Goal: Participate in discussion: Engage in conversation with other users on a specific topic

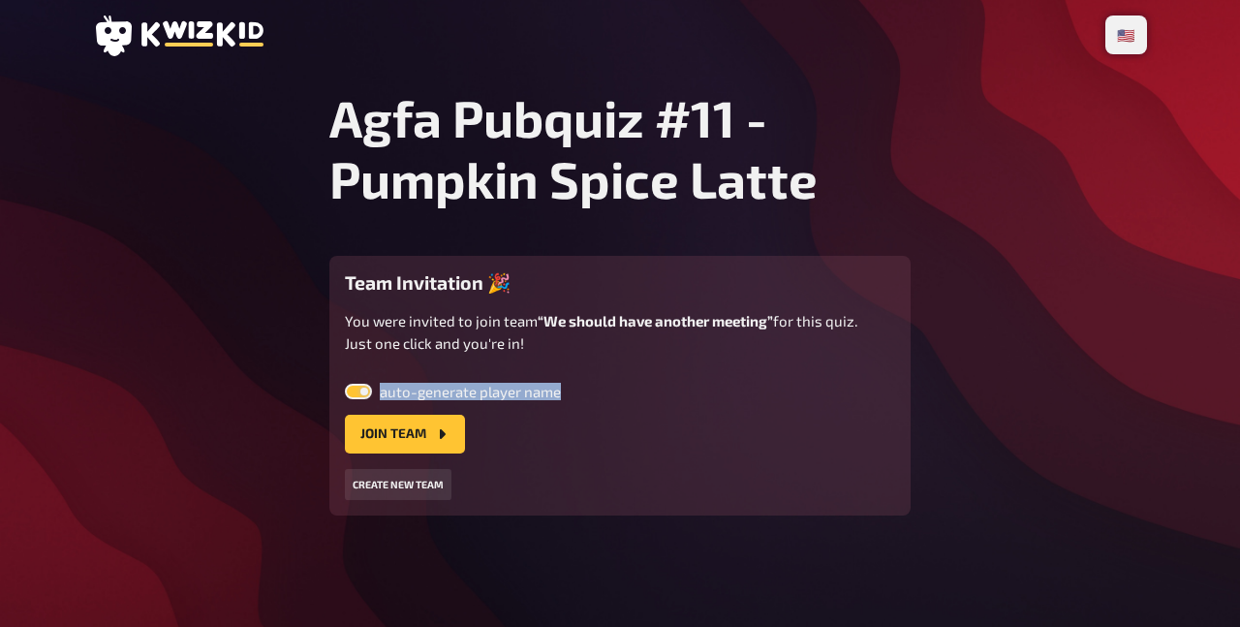
drag, startPoint x: 342, startPoint y: 321, endPoint x: 580, endPoint y: 464, distance: 278.1
click at [580, 458] on div "Team Invitation 🎉 You were invited to join team “We should have another meeting…" at bounding box center [619, 386] width 581 height 260
click at [582, 541] on div "🇩🇪 Deutsch 🇺🇸 English 🇳🇱 Nederlands Agfa Pubquiz #11 - Pumpkin Spice Latte Team…" at bounding box center [619, 313] width 1085 height 627
click at [404, 437] on button "Join team" at bounding box center [405, 434] width 120 height 39
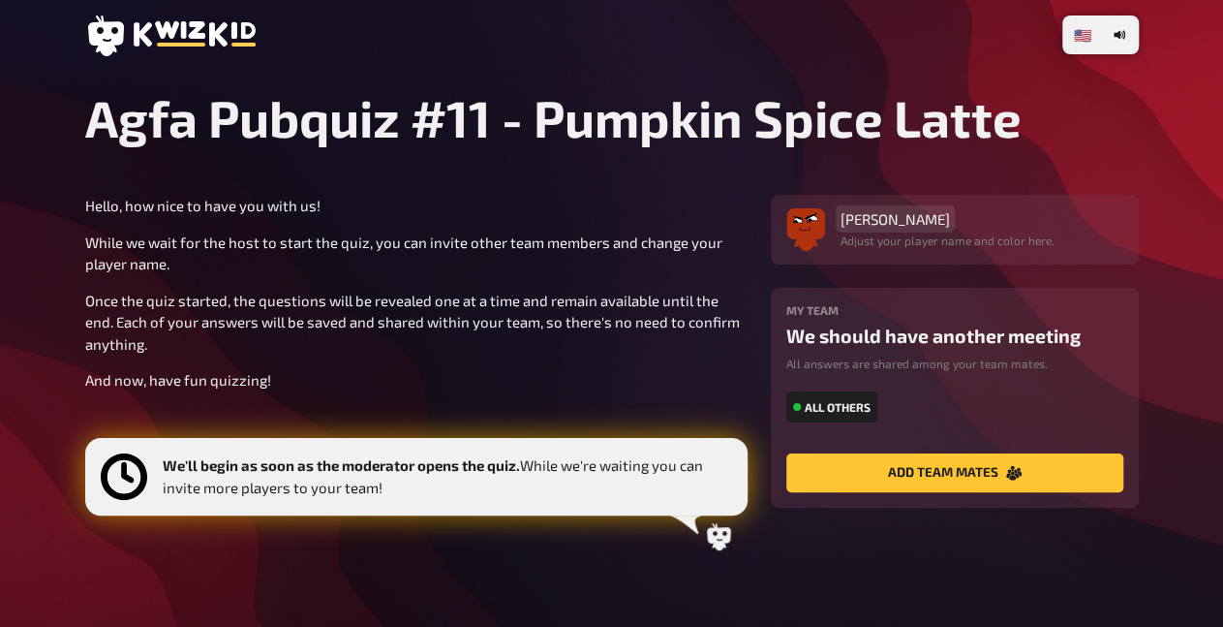
click at [886, 222] on span "Carl Benz" at bounding box center [895, 218] width 109 height 17
click at [648, 301] on p "Once the quiz started, the questions will be revealed one at a time and remain …" at bounding box center [416, 323] width 663 height 66
click at [950, 220] on icon at bounding box center [954, 219] width 12 height 12
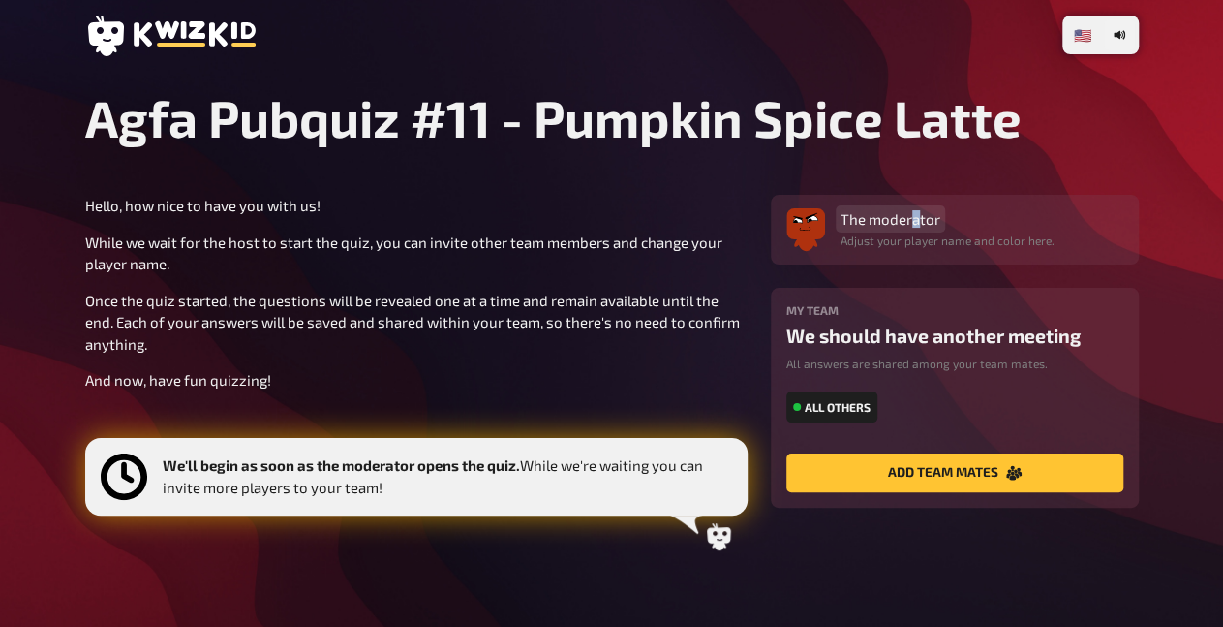
click at [915, 222] on span "The moderator" at bounding box center [891, 218] width 100 height 17
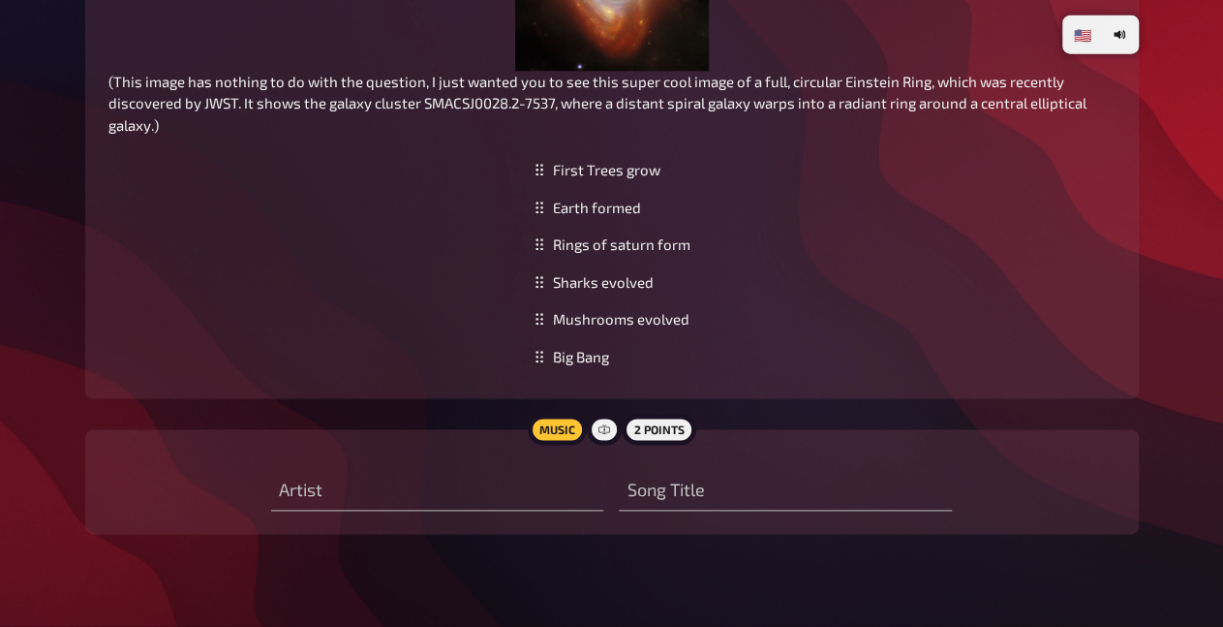
scroll to position [1007, 0]
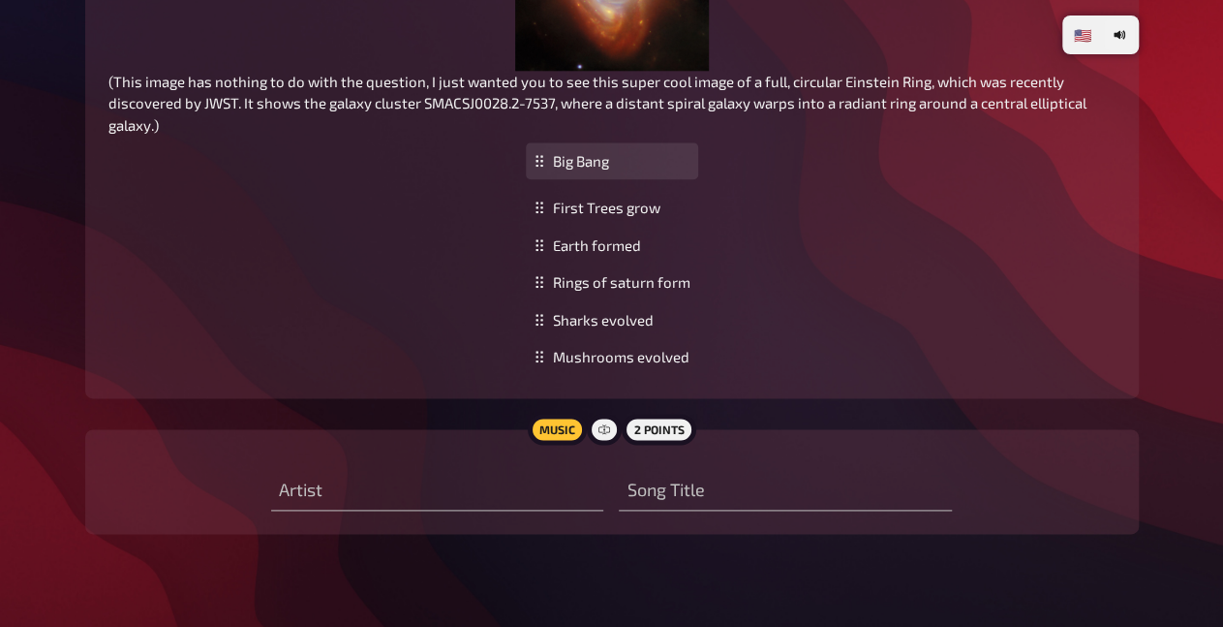
drag, startPoint x: 543, startPoint y: 361, endPoint x: 549, endPoint y: 166, distance: 195.7
click at [549, 166] on div "Big Bang" at bounding box center [612, 161] width 172 height 38
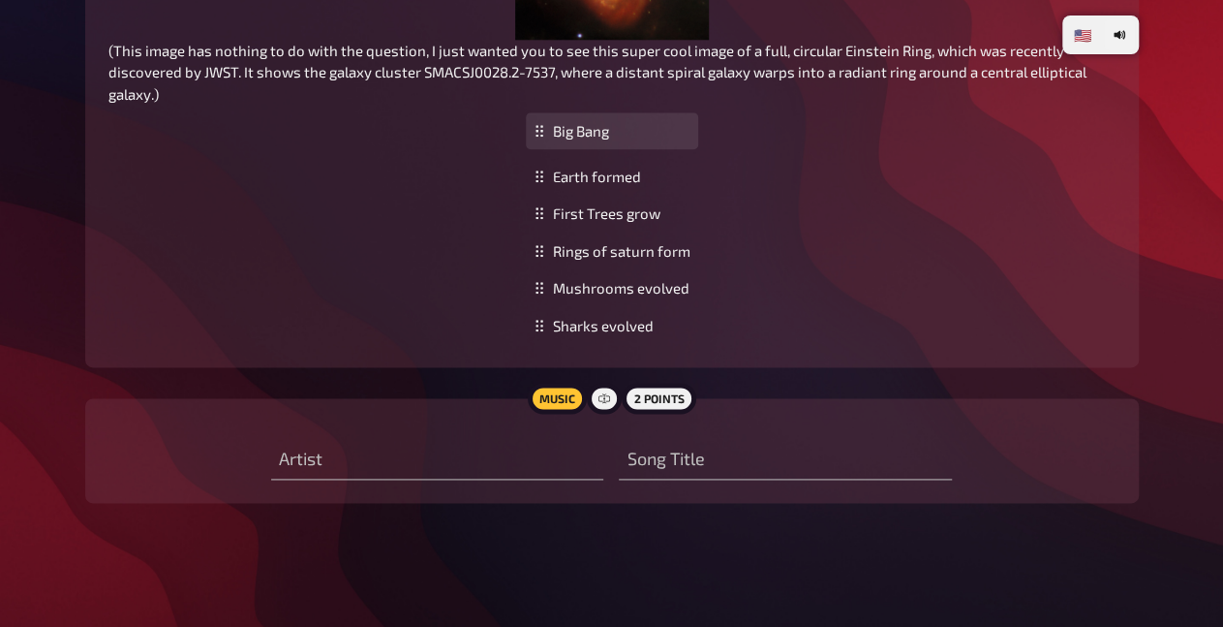
drag, startPoint x: 540, startPoint y: 209, endPoint x: 540, endPoint y: 164, distance: 45.5
click at [540, 137] on icon at bounding box center [540, 131] width 12 height 12
type input "Green day"
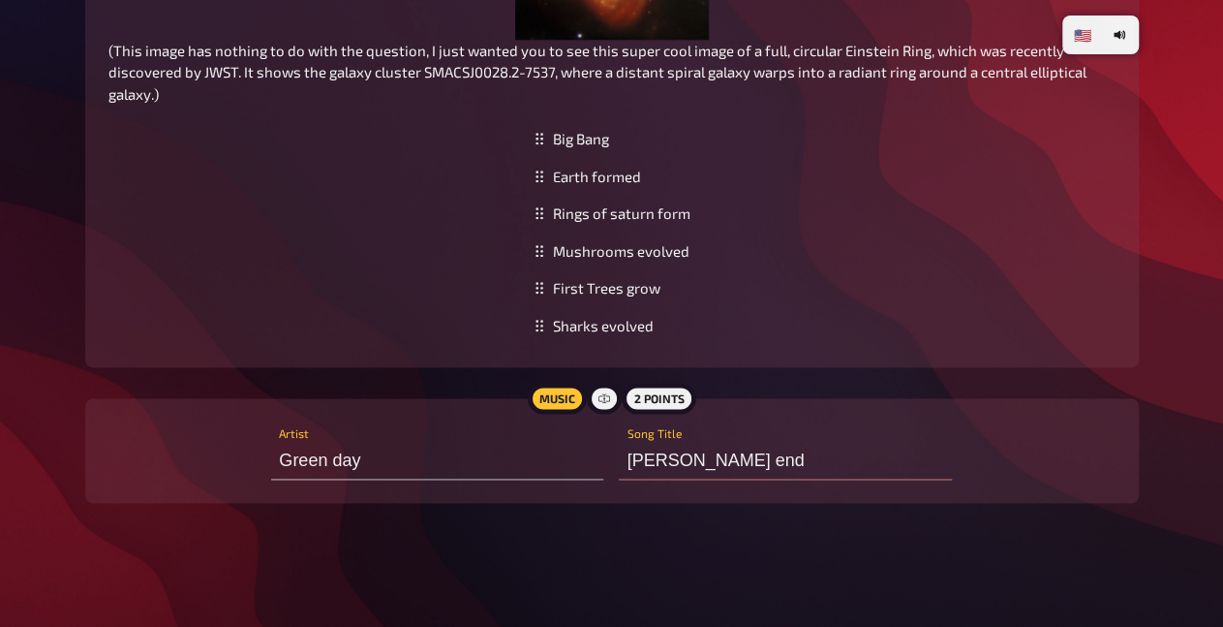
type input "[PERSON_NAME] ends"
drag, startPoint x: 540, startPoint y: 251, endPoint x: 540, endPoint y: 217, distance: 33.9
click at [540, 185] on icon at bounding box center [540, 179] width 12 height 12
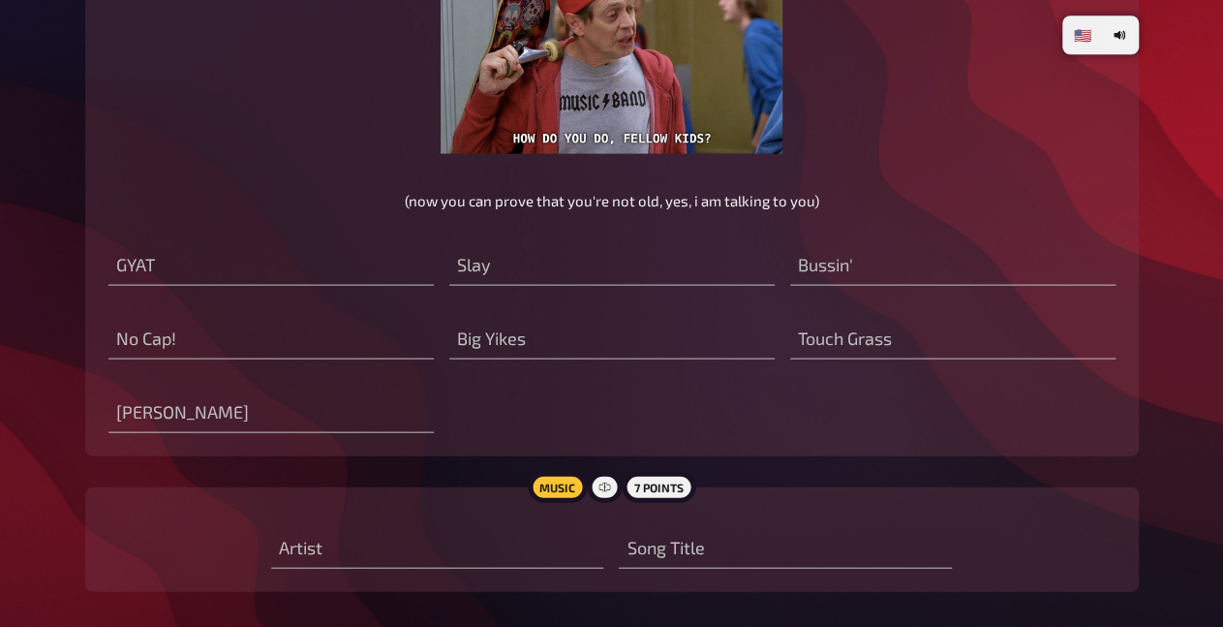
scroll to position [1982, 0]
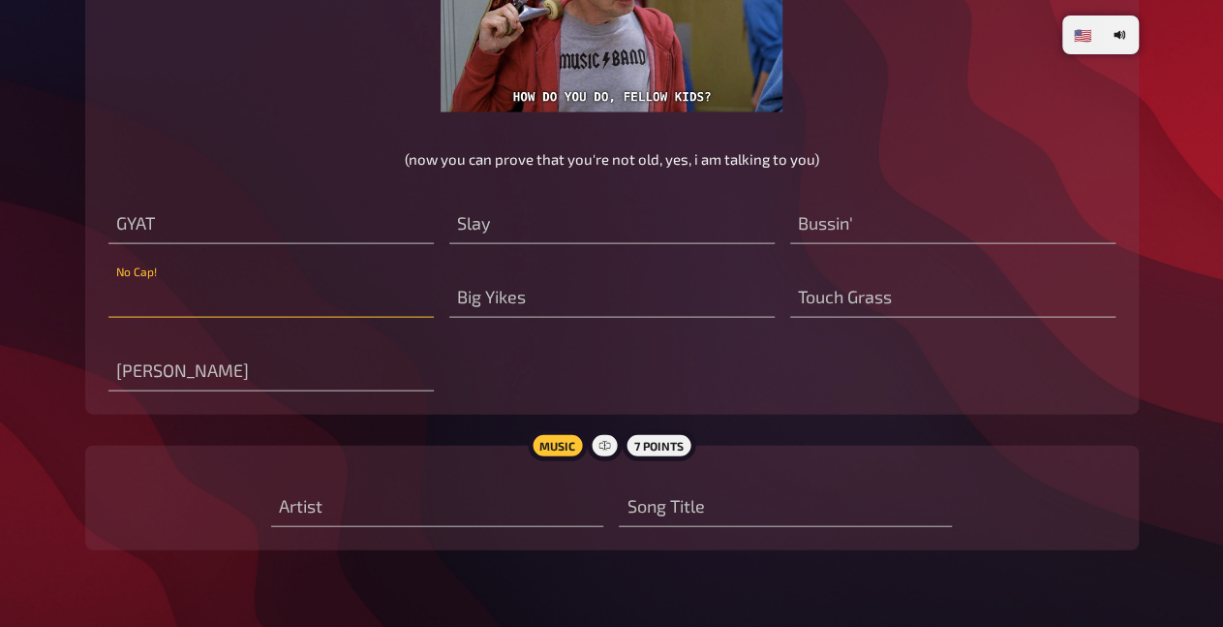
click at [268, 318] on input "text" at bounding box center [270, 298] width 325 height 39
type input "No limits"
click at [587, 244] on input "text" at bounding box center [611, 224] width 325 height 39
click at [523, 244] on input "text" at bounding box center [611, 224] width 325 height 39
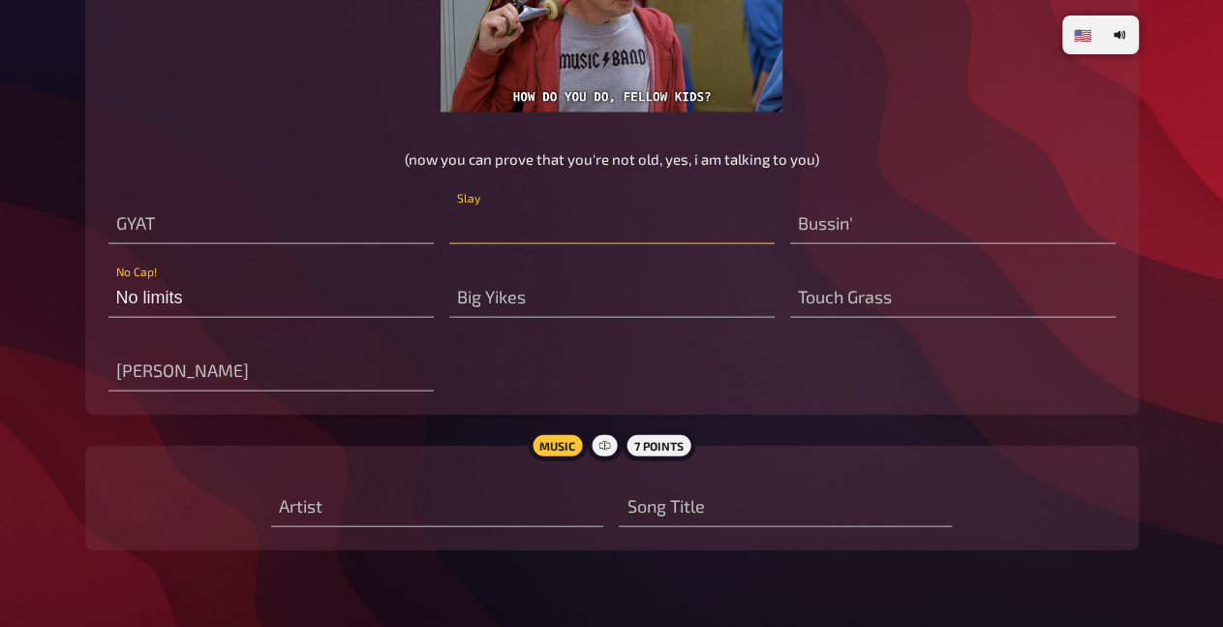
click at [476, 244] on input "text" at bounding box center [611, 224] width 325 height 39
type input "die"
click at [844, 318] on input "die" at bounding box center [952, 298] width 325 height 39
click at [644, 244] on input "text" at bounding box center [611, 224] width 325 height 39
click at [571, 318] on input "text" at bounding box center [611, 298] width 325 height 39
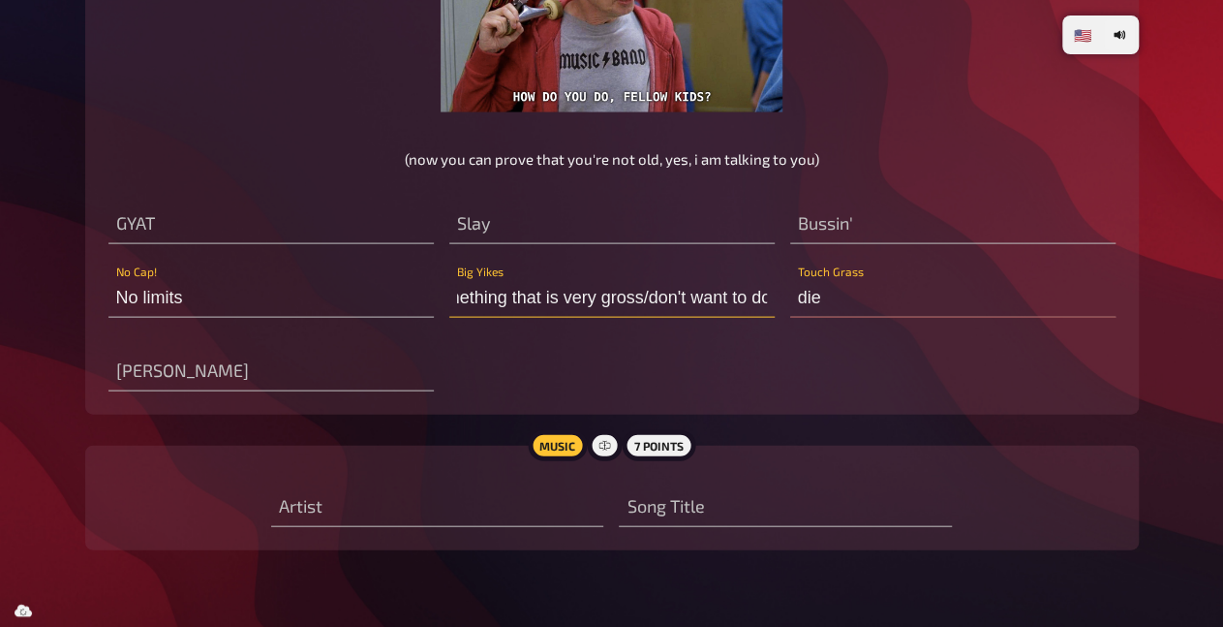
scroll to position [0, 43]
type input "Something that is very gross/don't want to do"
click at [566, 244] on input "text" at bounding box center [611, 224] width 325 height 39
click at [478, 244] on input "text" at bounding box center [611, 224] width 325 height 39
type input "Seeed"
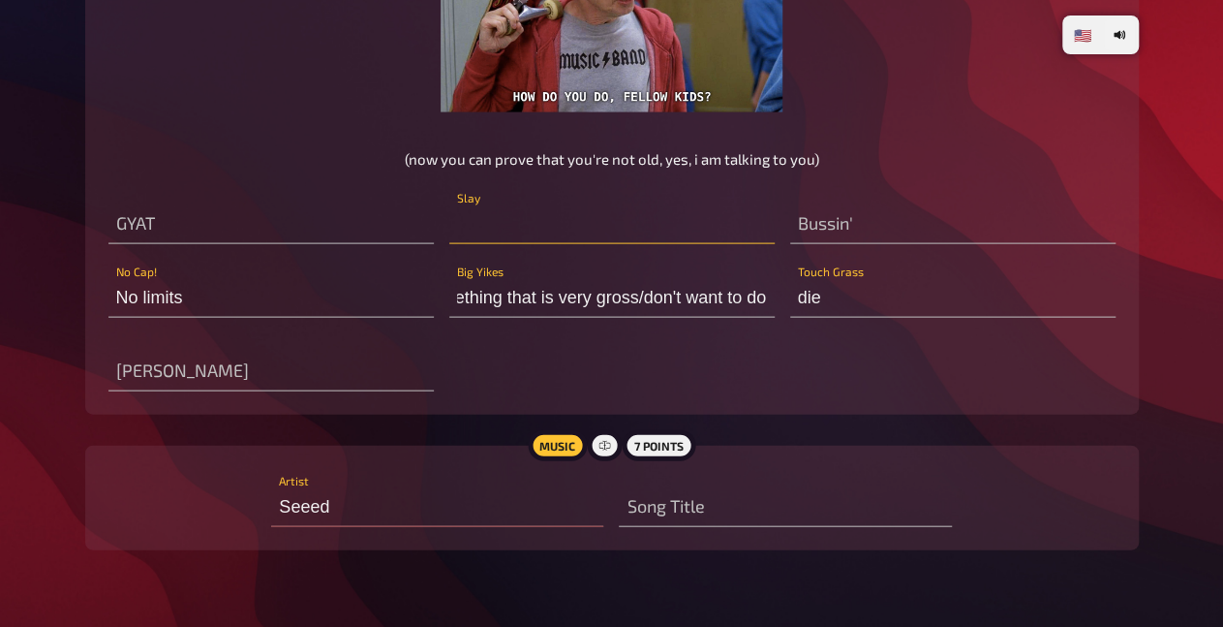
click at [497, 244] on input "text" at bounding box center [611, 224] width 325 height 39
type input "D"
click at [516, 244] on input "text" at bounding box center [611, 224] width 325 height 39
click at [505, 244] on input "text" at bounding box center [611, 224] width 325 height 39
click at [486, 244] on input "text" at bounding box center [611, 224] width 325 height 39
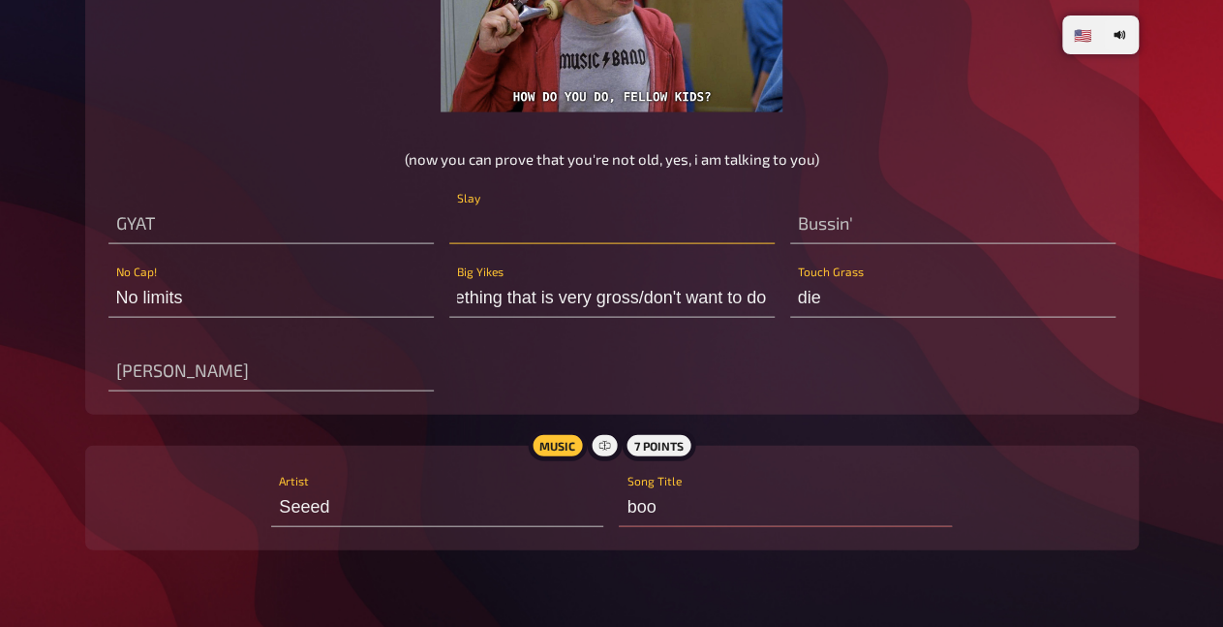
type input "boom"
click at [542, 244] on input "text" at bounding box center [611, 224] width 325 height 39
type input "Seeed?"
click at [533, 244] on input "text" at bounding box center [611, 224] width 325 height 39
type input "boom?"
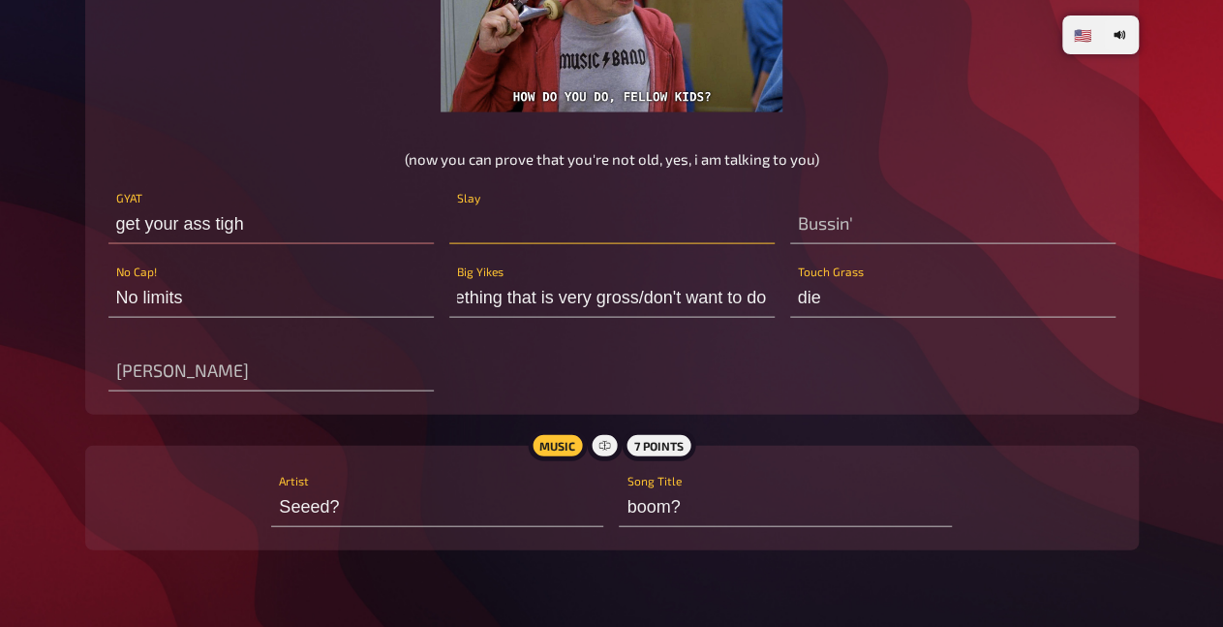
type input "get your ass tight"
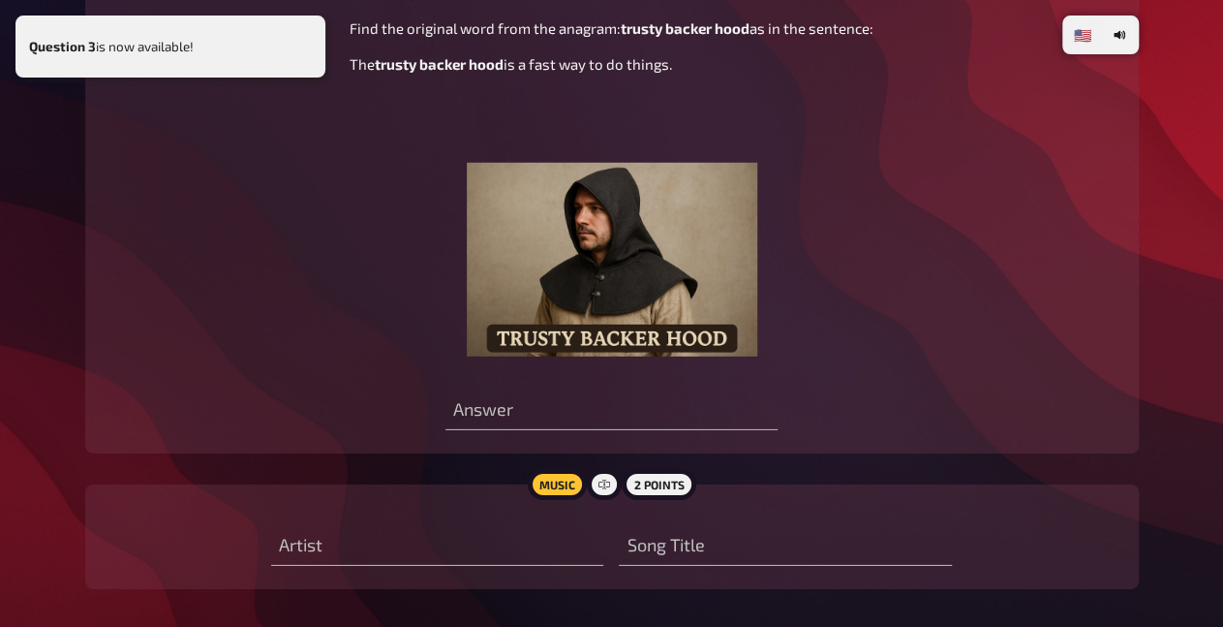
scroll to position [2788, 0]
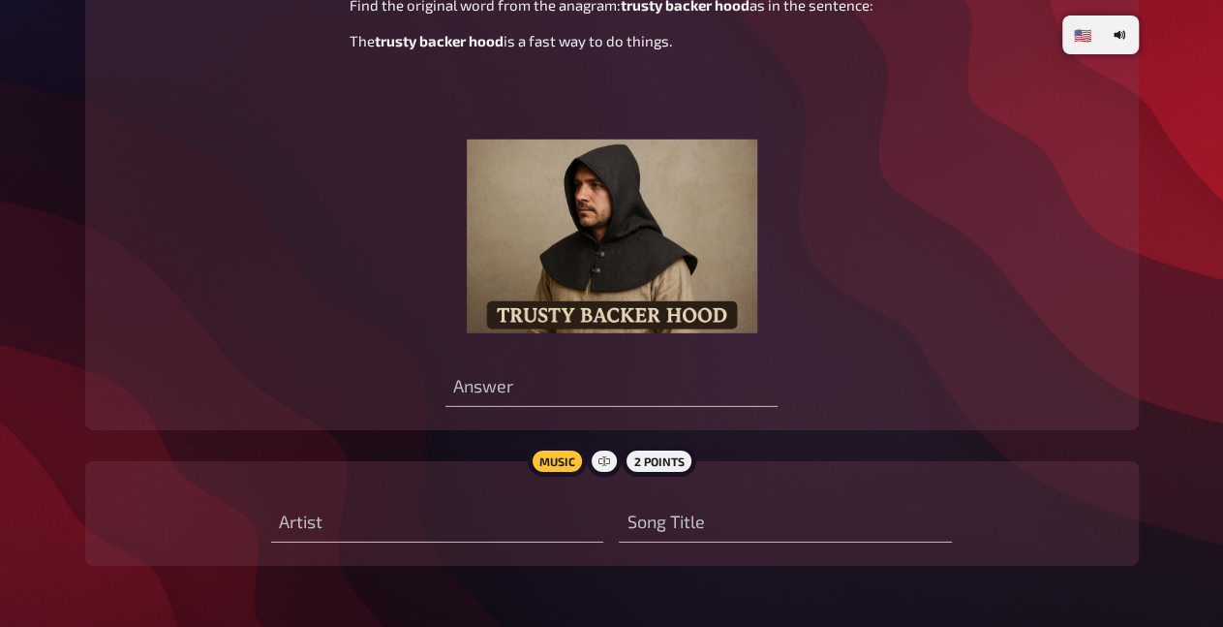
drag, startPoint x: 349, startPoint y: 41, endPoint x: 695, endPoint y: 86, distance: 349.7
click at [695, 86] on div "Find the original word from the anagram: trusty backer hood as in the sentence:…" at bounding box center [612, 163] width 524 height 339
click at [695, 52] on p "The trusty backer hood is a fast way to do things." at bounding box center [612, 41] width 524 height 22
click at [479, 407] on input "text" at bounding box center [612, 387] width 332 height 39
click at [664, 542] on input "text" at bounding box center [785, 523] width 332 height 39
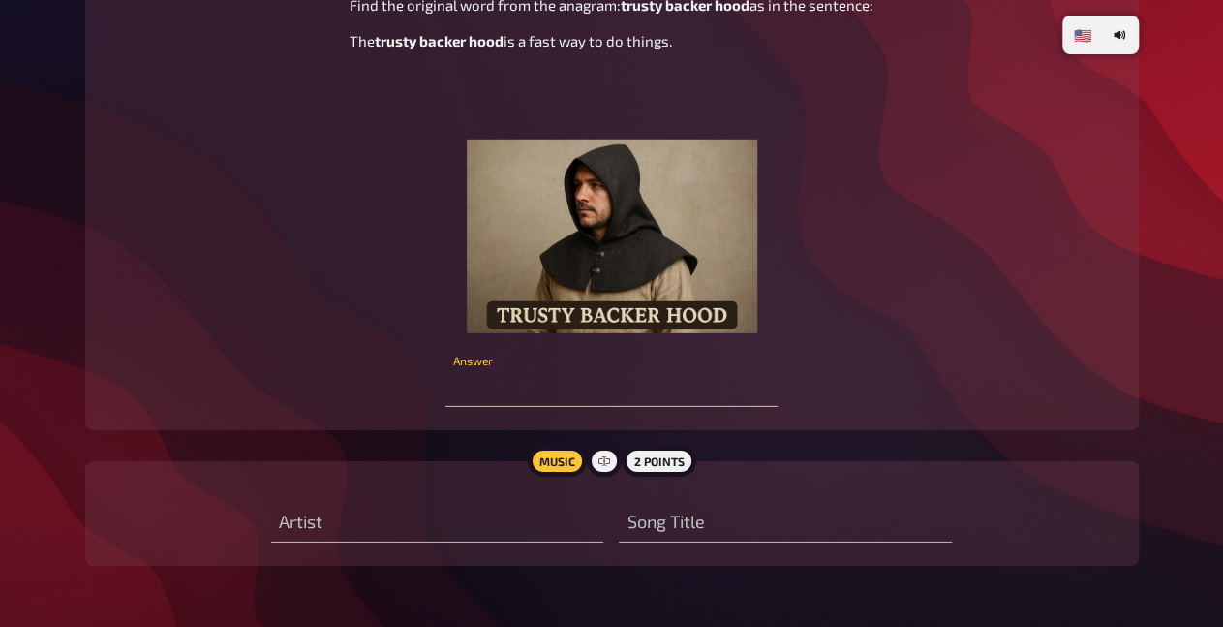
click at [516, 407] on input "text" at bounding box center [612, 387] width 332 height 39
click at [607, 407] on input "text" at bounding box center [612, 387] width 332 height 39
click at [623, 407] on input "text" at bounding box center [612, 387] width 332 height 39
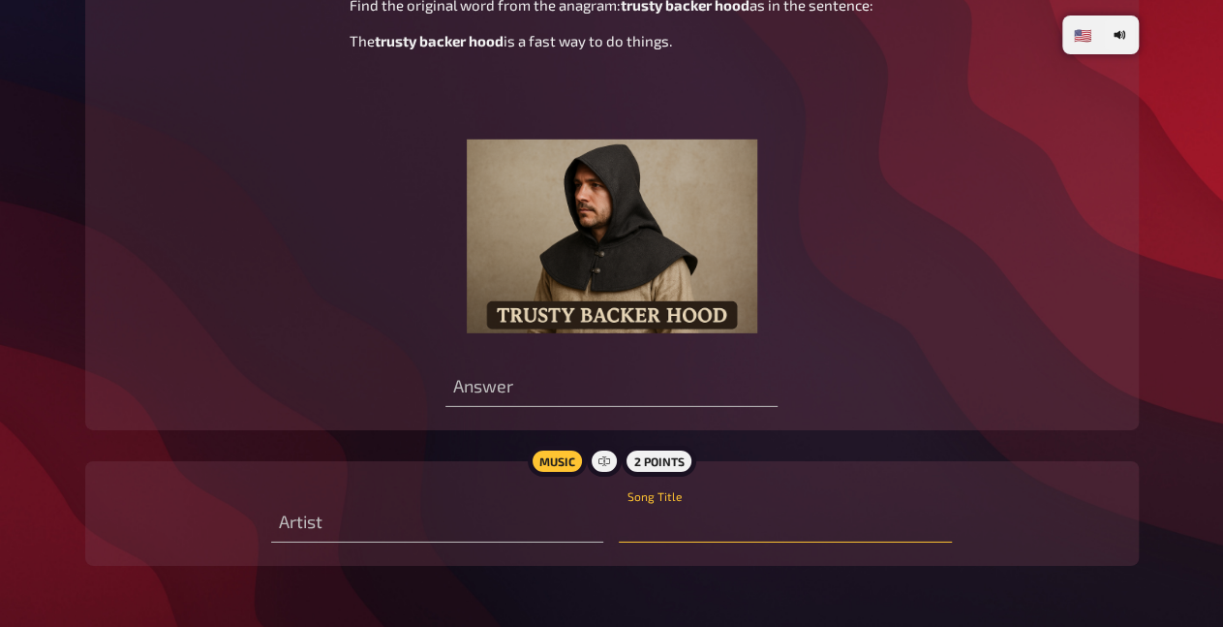
click at [737, 542] on input "text" at bounding box center [785, 523] width 332 height 39
type input "Human"
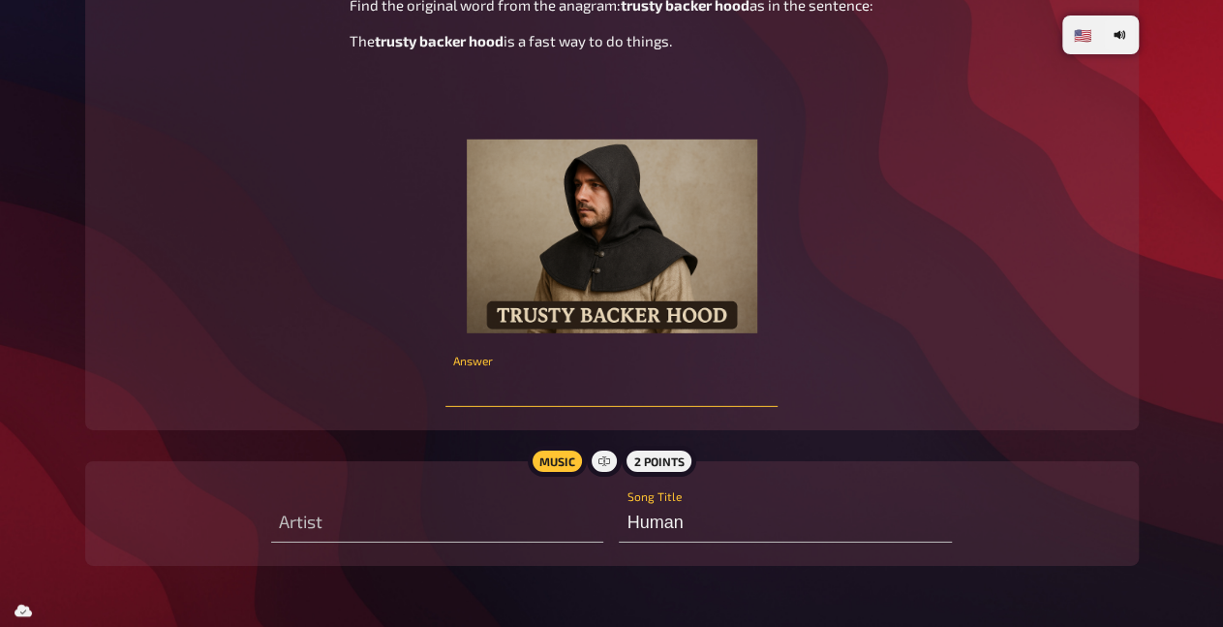
click at [662, 407] on input "text" at bounding box center [612, 387] width 332 height 39
type input "B"
type input "Rocket? Backdoor?"
type input "Everytime we touch"
radio input "true"
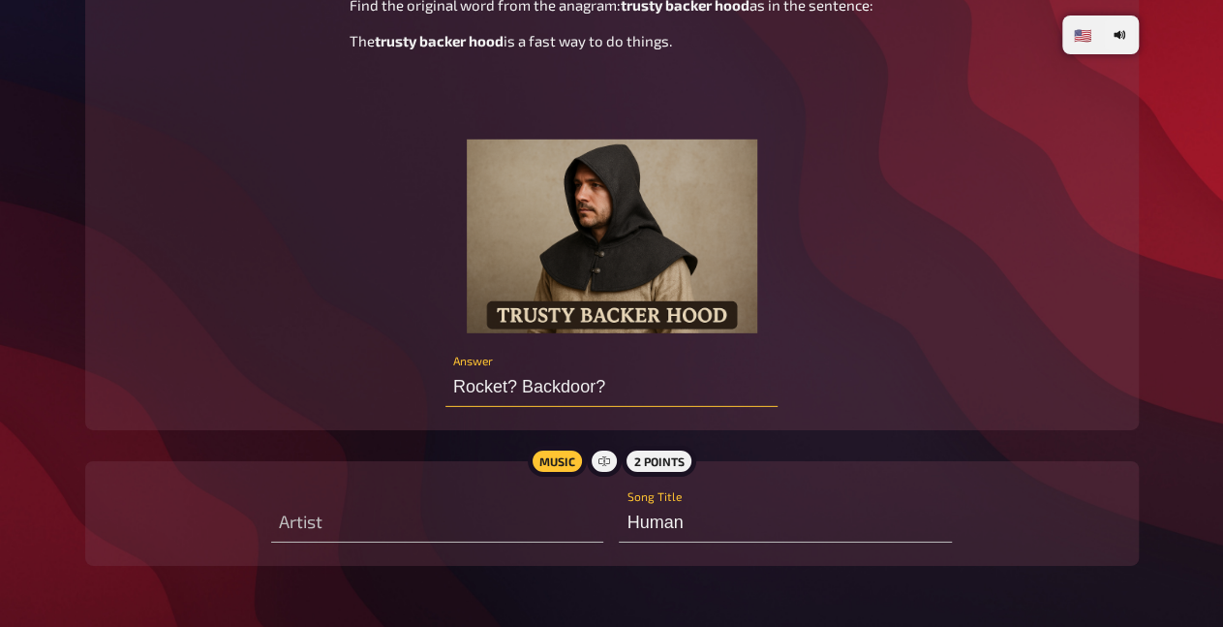
radio input "true"
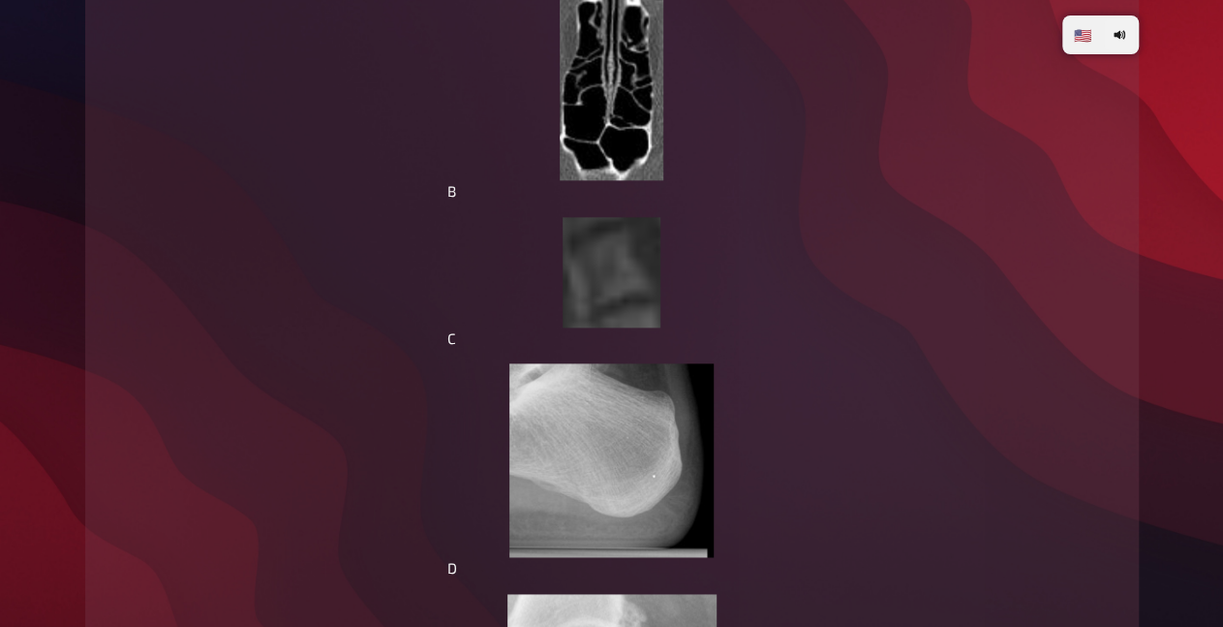
scroll to position [4587, 0]
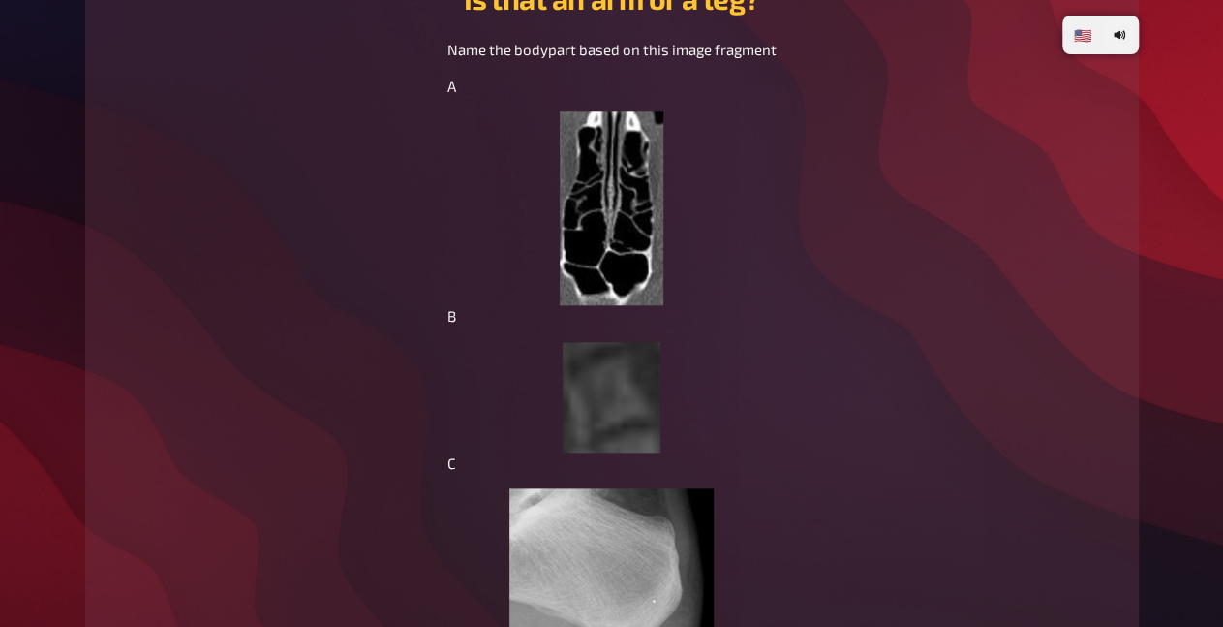
type input "'"
type input "Ventricle"
type input "F"
type input "Ankle"
type input "Hip"
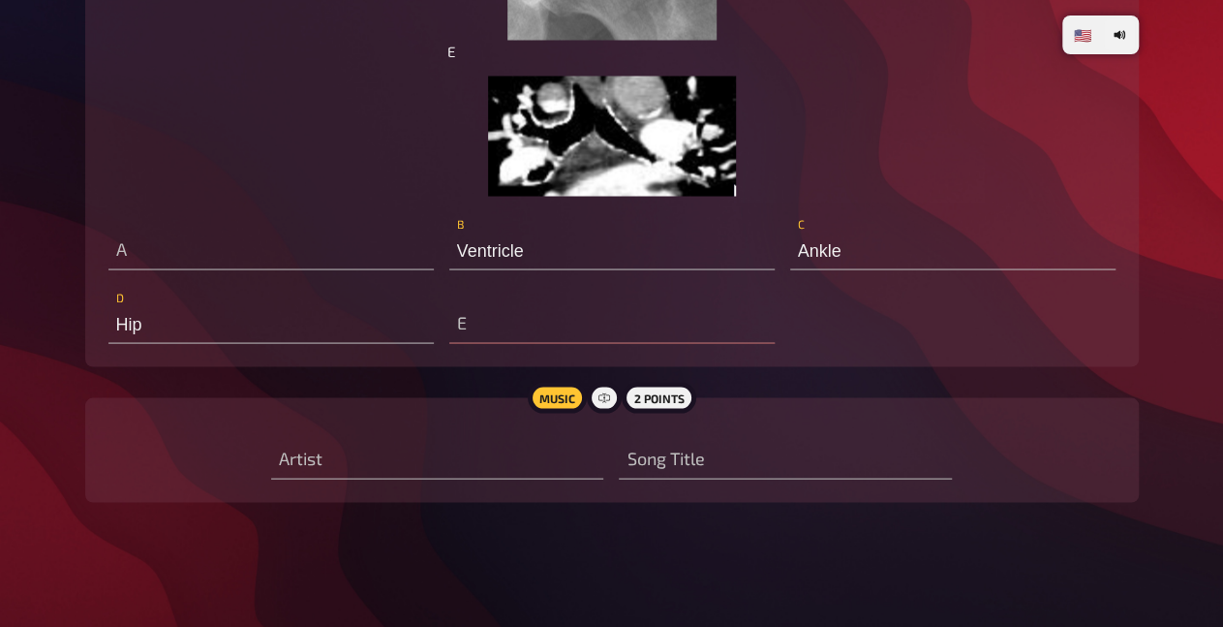
scroll to position [5494, 0]
click at [826, 256] on input "Ankle" at bounding box center [952, 251] width 325 height 39
type input "Ankle"
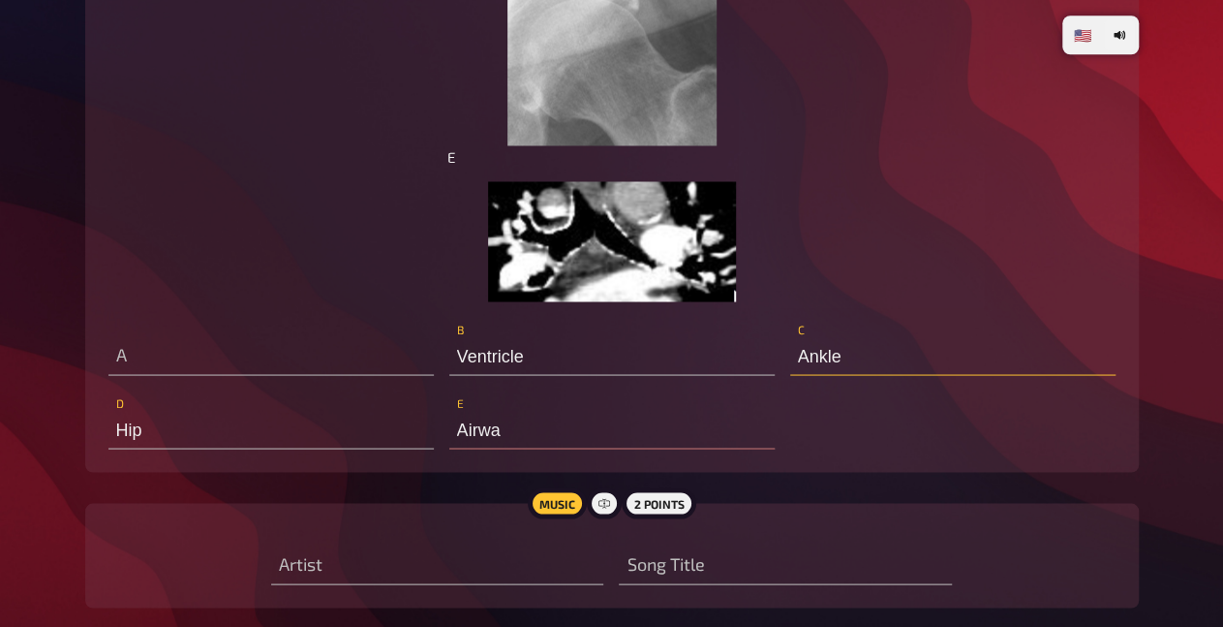
scroll to position [5393, 0]
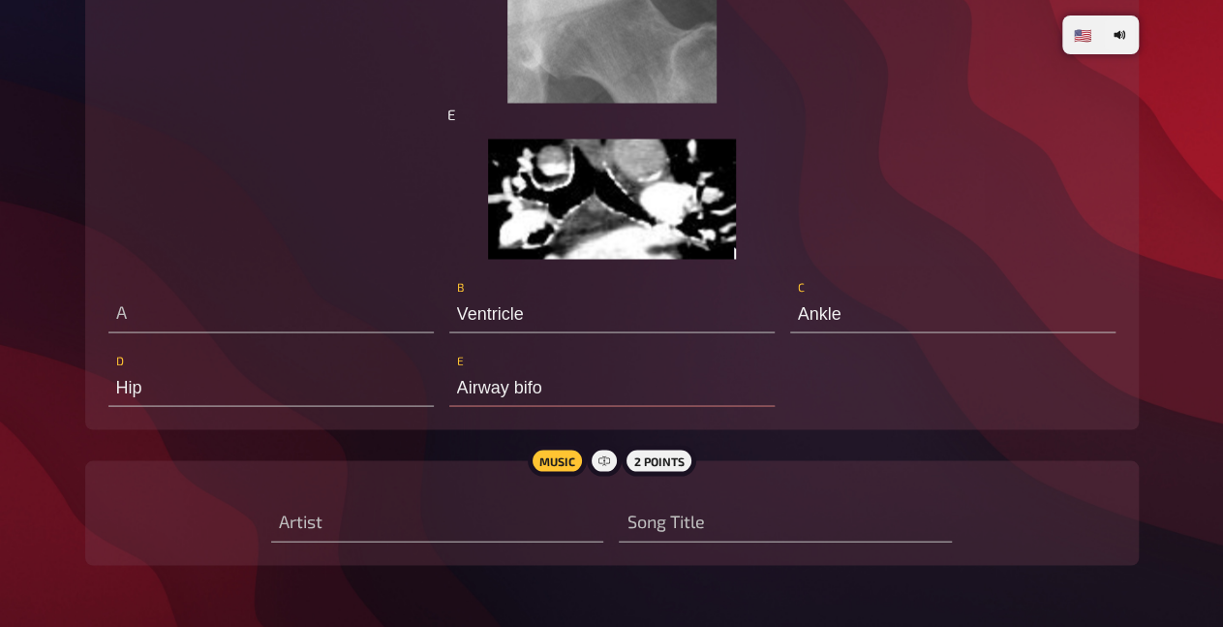
type input "Airway bifurcation"
type input "Vertebrae"
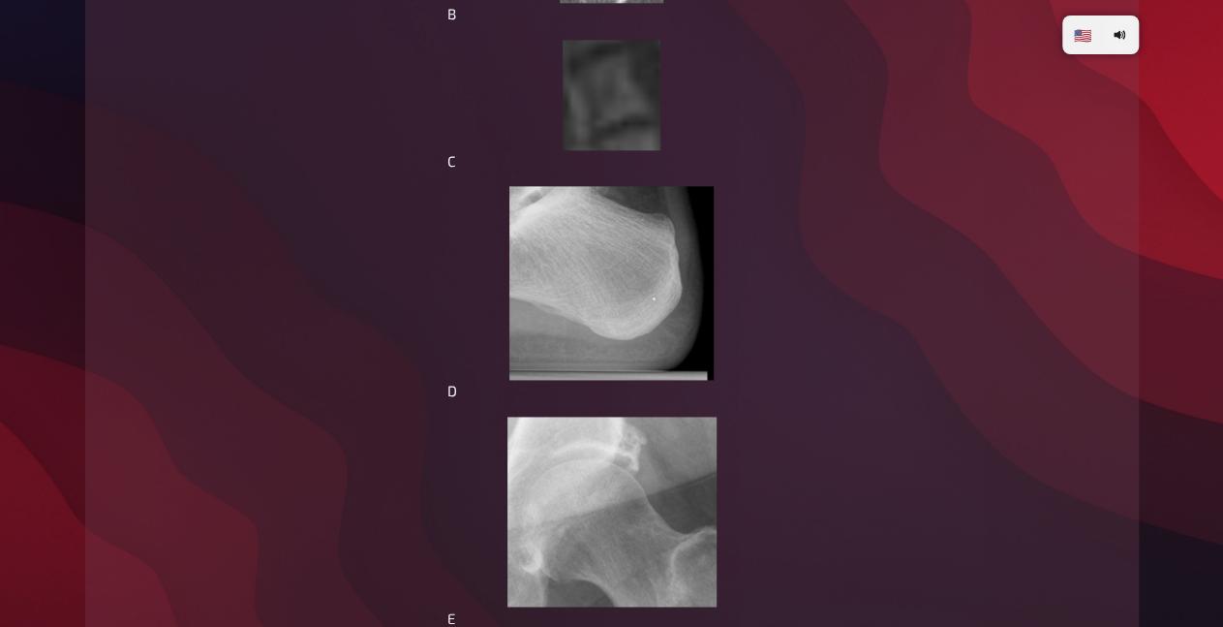
scroll to position [5293, 0]
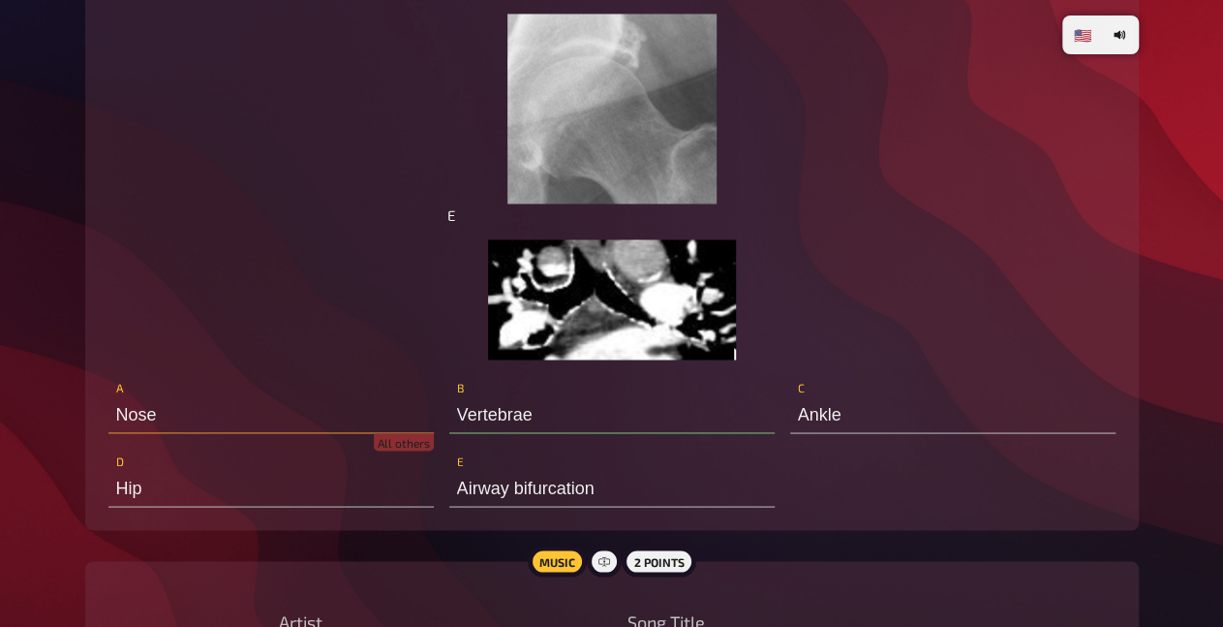
click at [270, 433] on input "Nose" at bounding box center [270, 413] width 325 height 39
type input "S"
type input "i"
type input "Nose"
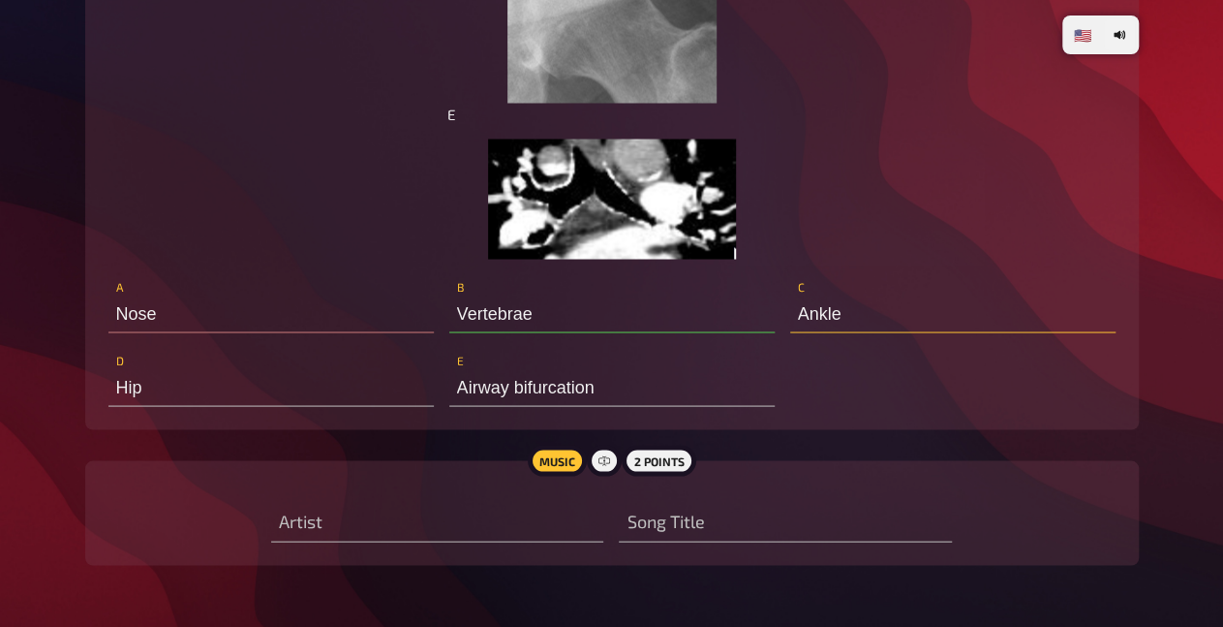
click at [909, 332] on input "Ankle" at bounding box center [952, 312] width 325 height 39
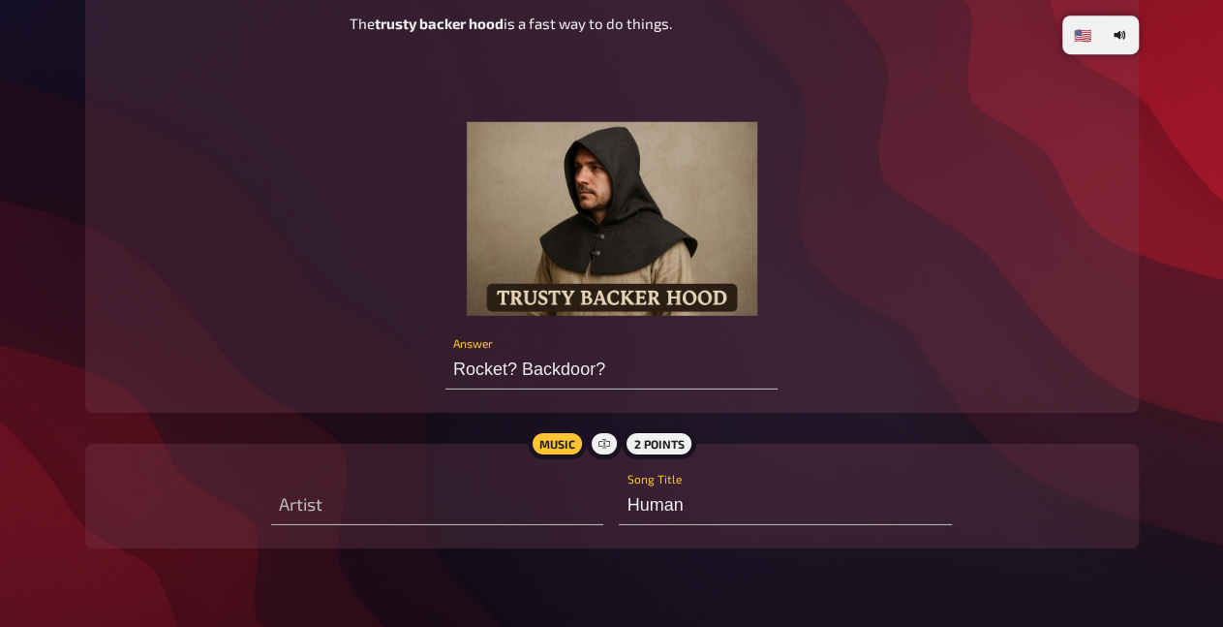
scroll to position [2875, 0]
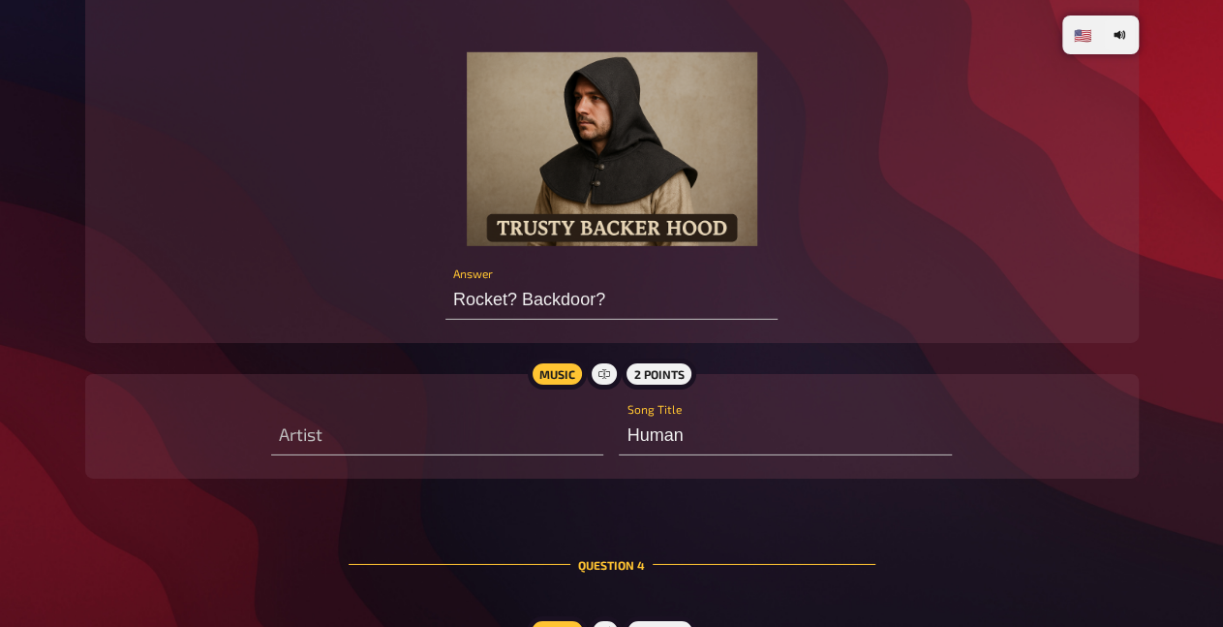
click at [834, 246] on figure at bounding box center [612, 149] width 524 height 194
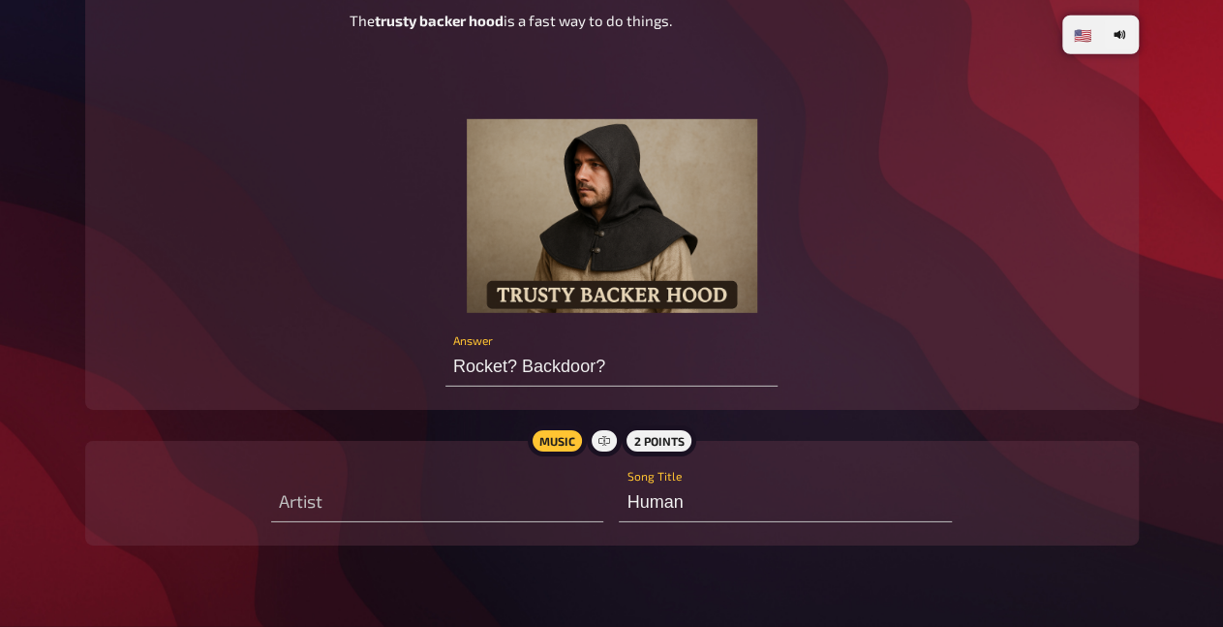
scroll to position [2774, 0]
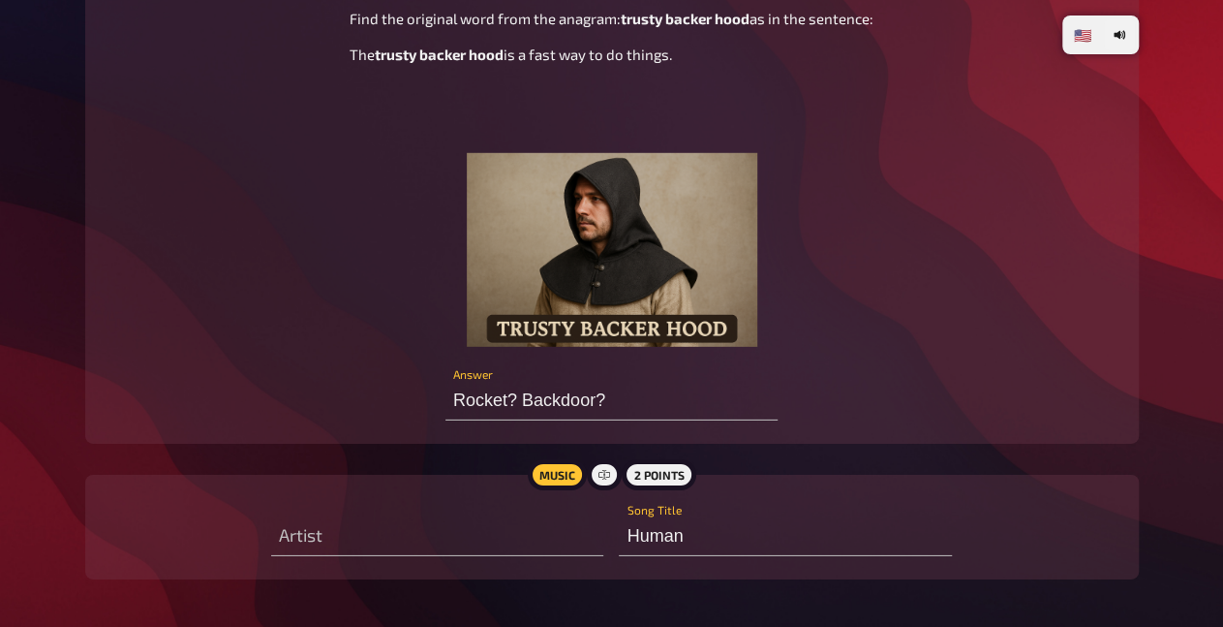
type input "Hip (Oberschenkelkopf"
type input "Wet"
type input "Hip (Oberschenkelkopf)"
type input "W"
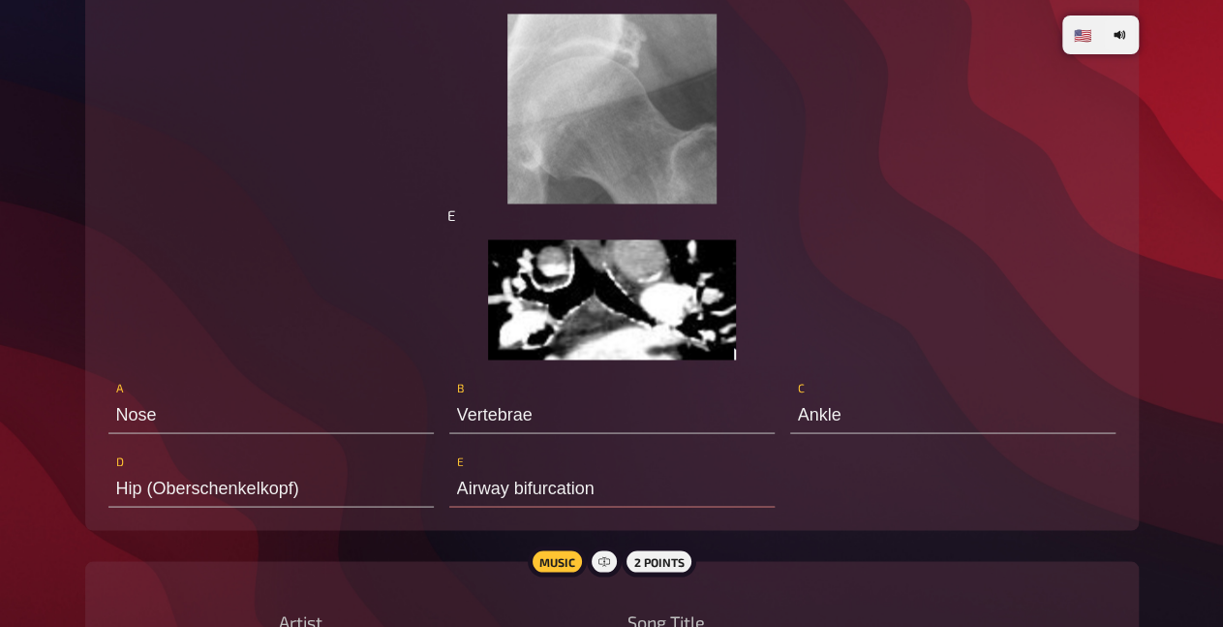
scroll to position [5494, 0]
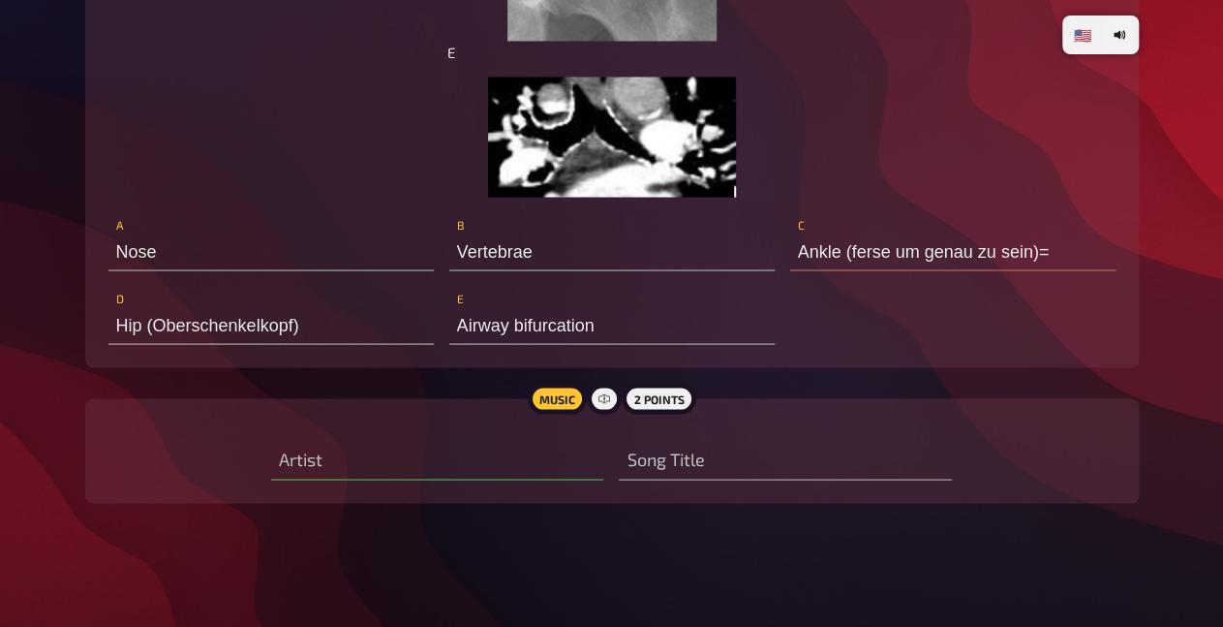
type input "Ankle (ferse um genau zu sein)"
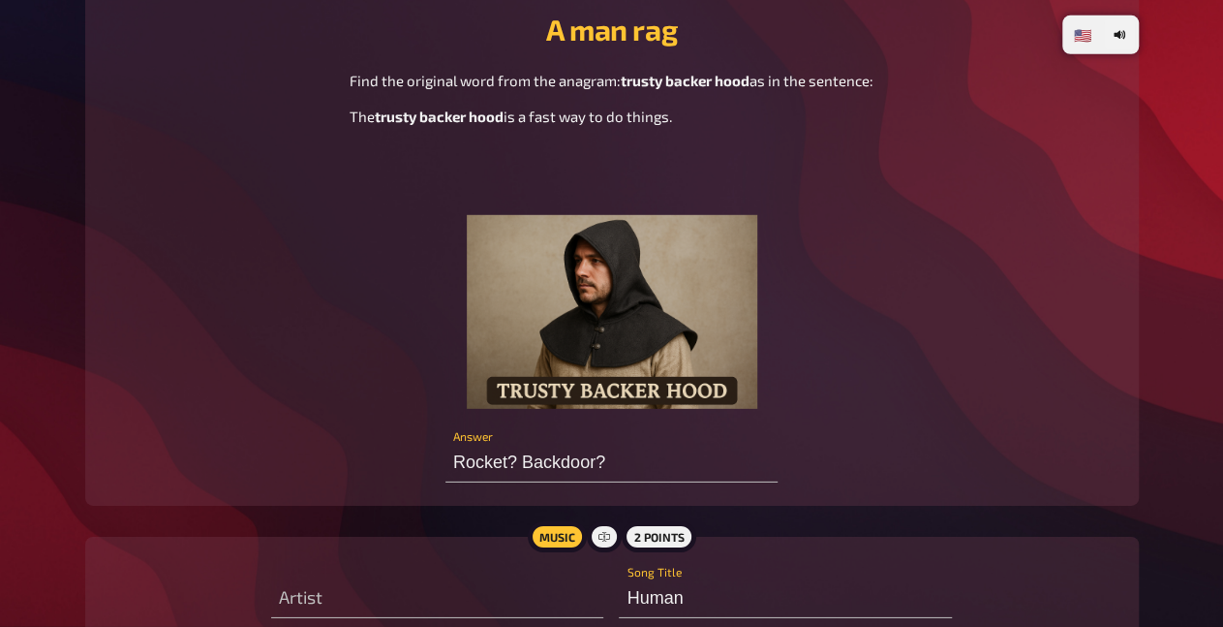
scroll to position [2673, 0]
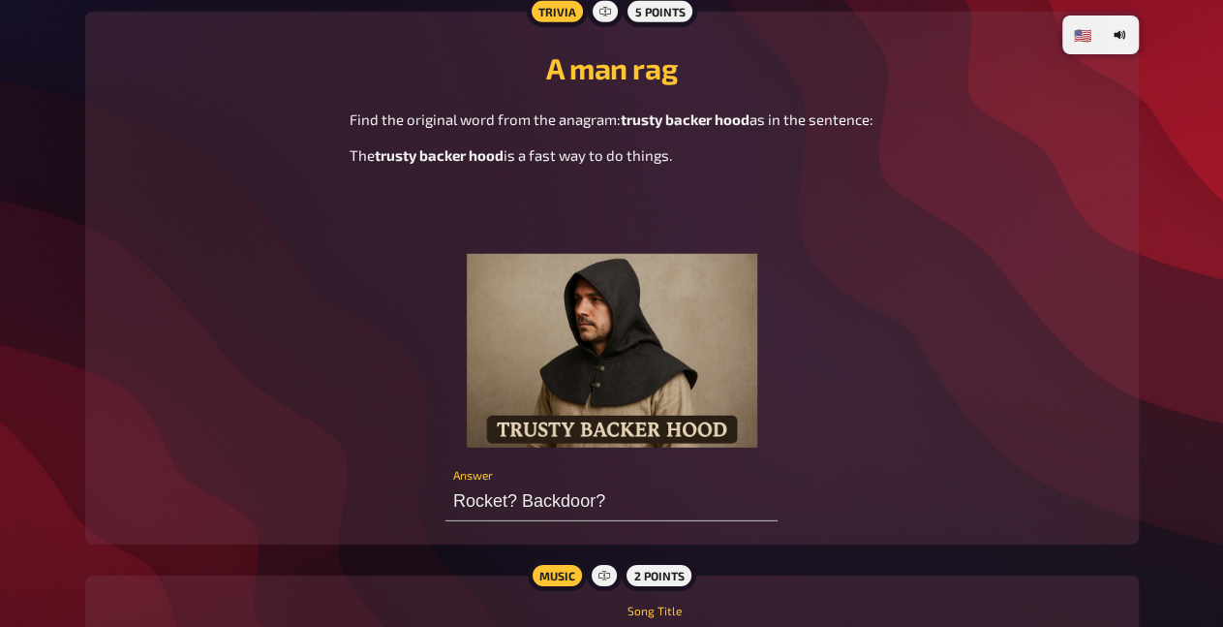
type input "H"
type input "Don't break my heart"
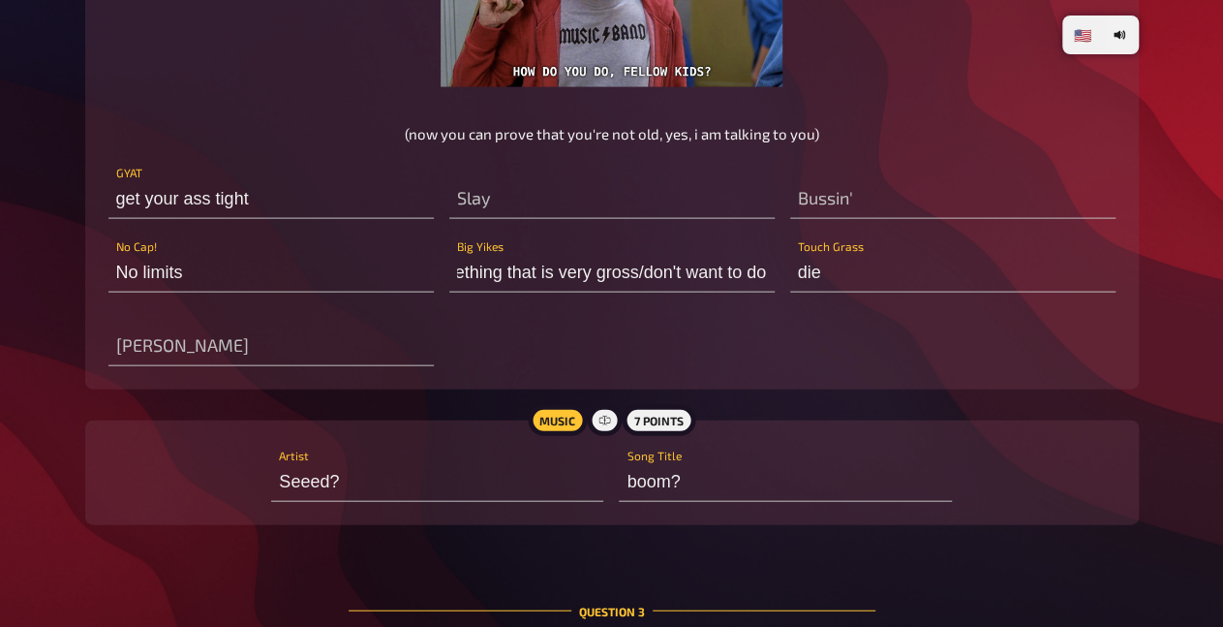
scroll to position [1968, 0]
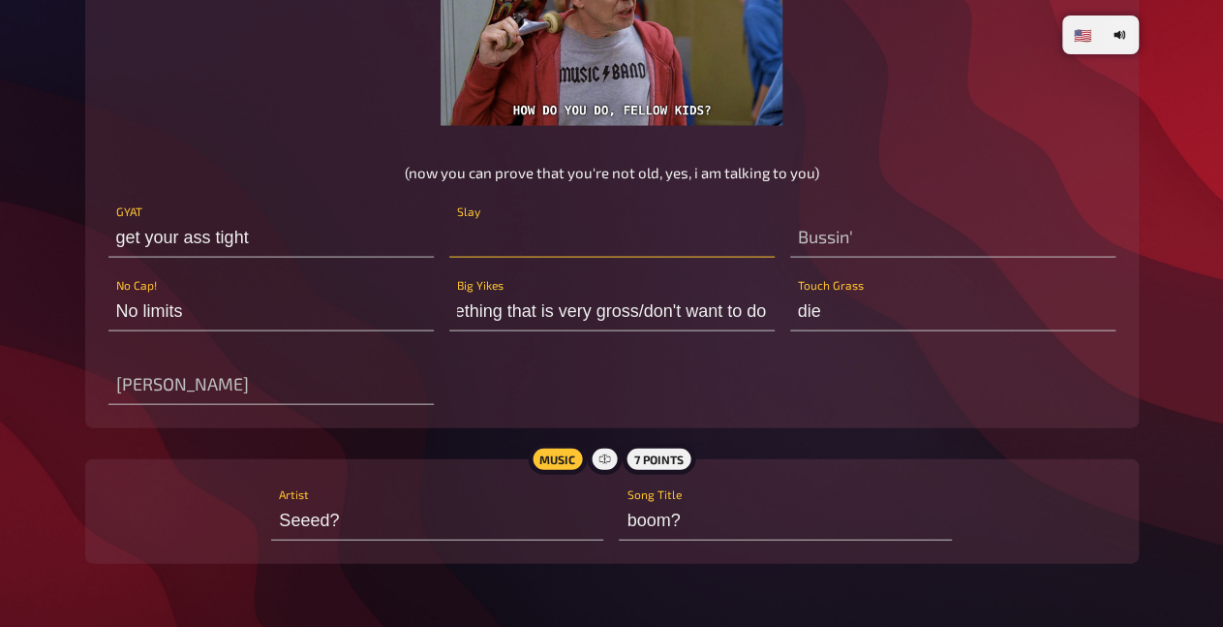
click at [706, 258] on input "text" at bounding box center [611, 238] width 325 height 39
click at [387, 405] on input "text" at bounding box center [270, 385] width 325 height 39
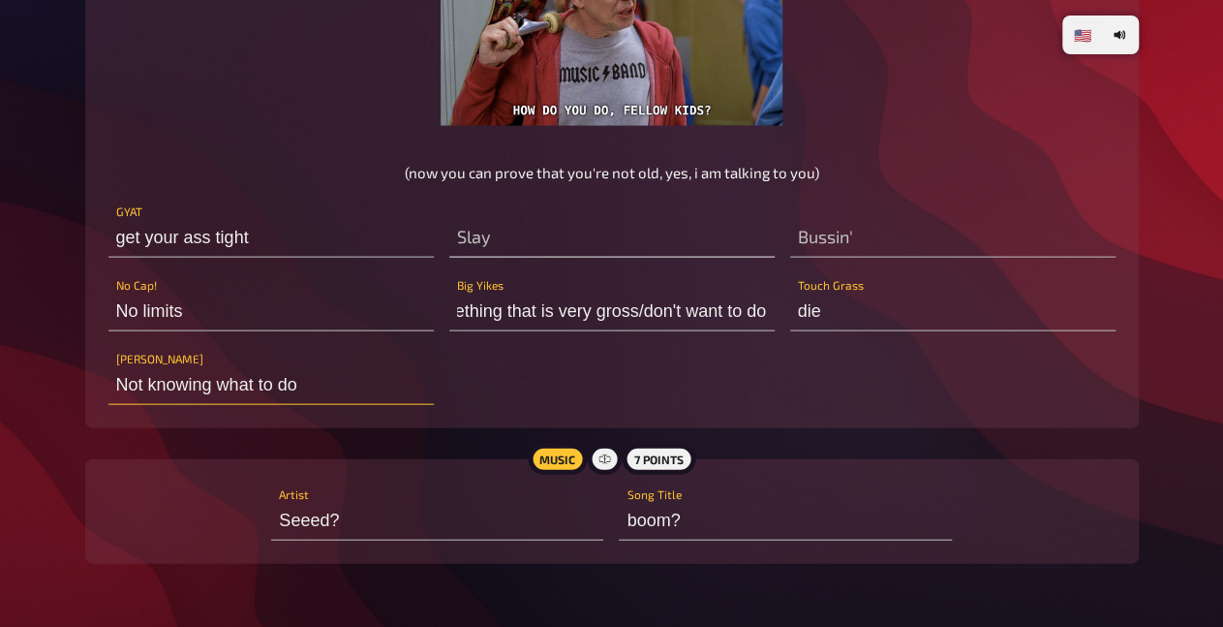
type input "Not knowing what to do"
click at [566, 258] on input "text" at bounding box center [611, 238] width 325 height 39
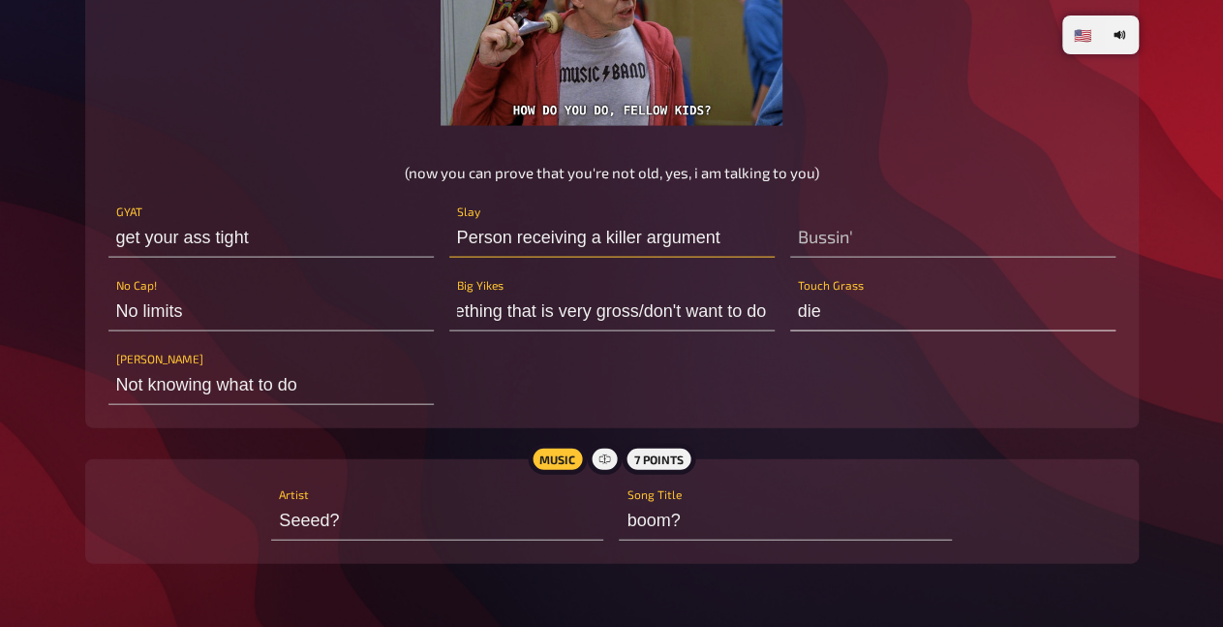
type input "Person receiving a killer argument"
click at [846, 331] on input "die" at bounding box center [952, 312] width 325 height 39
type input "d"
type input "Tear"
type input "dyi"
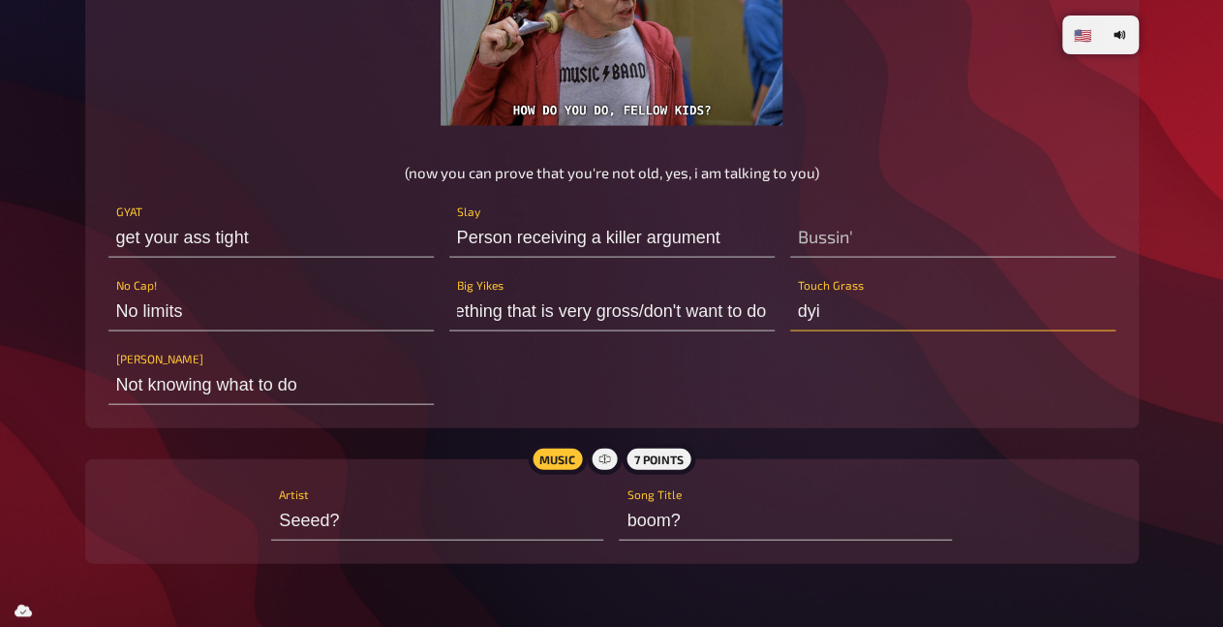
type input "Tears"
type input "dying"
type input "Tears f"
type input "dying"
click at [934, 258] on input "text" at bounding box center [952, 238] width 325 height 39
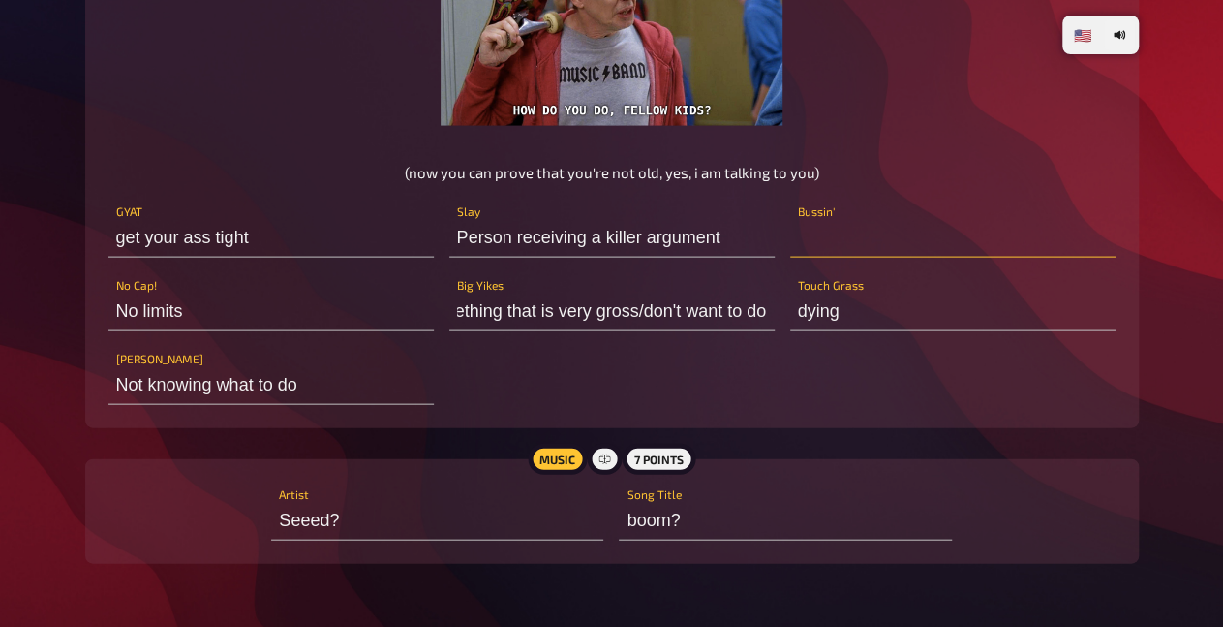
type input "Tears for fears"
type input "Don't"
type input "Head over heels"
type input "u"
type input "Bumming around"
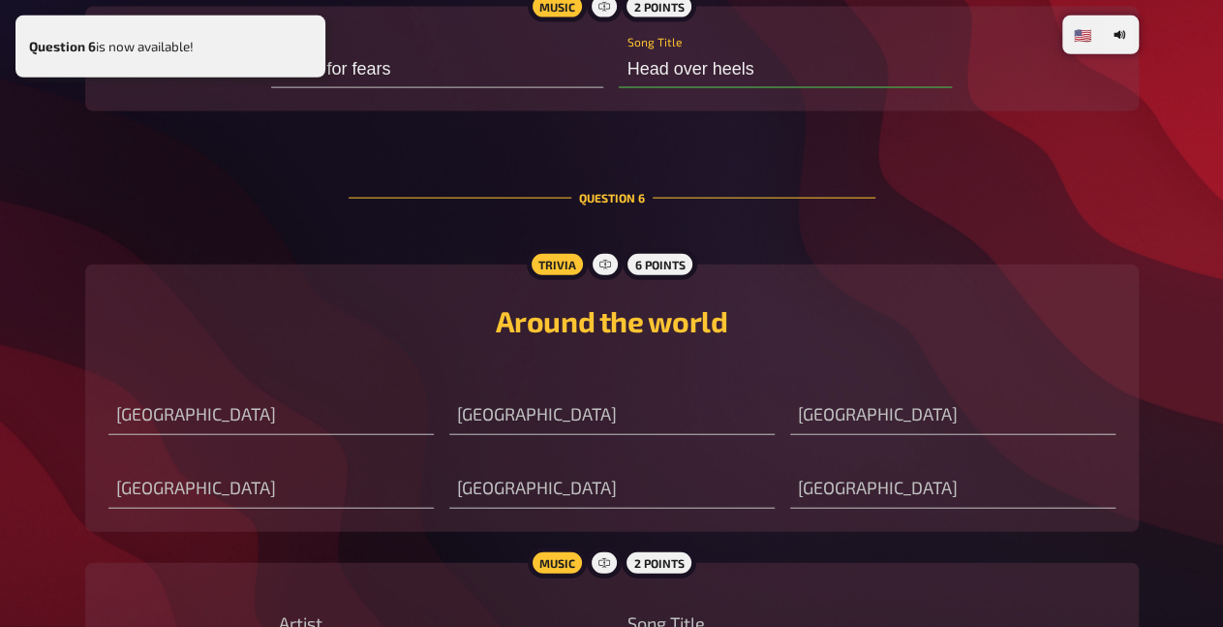
scroll to position [6050, 0]
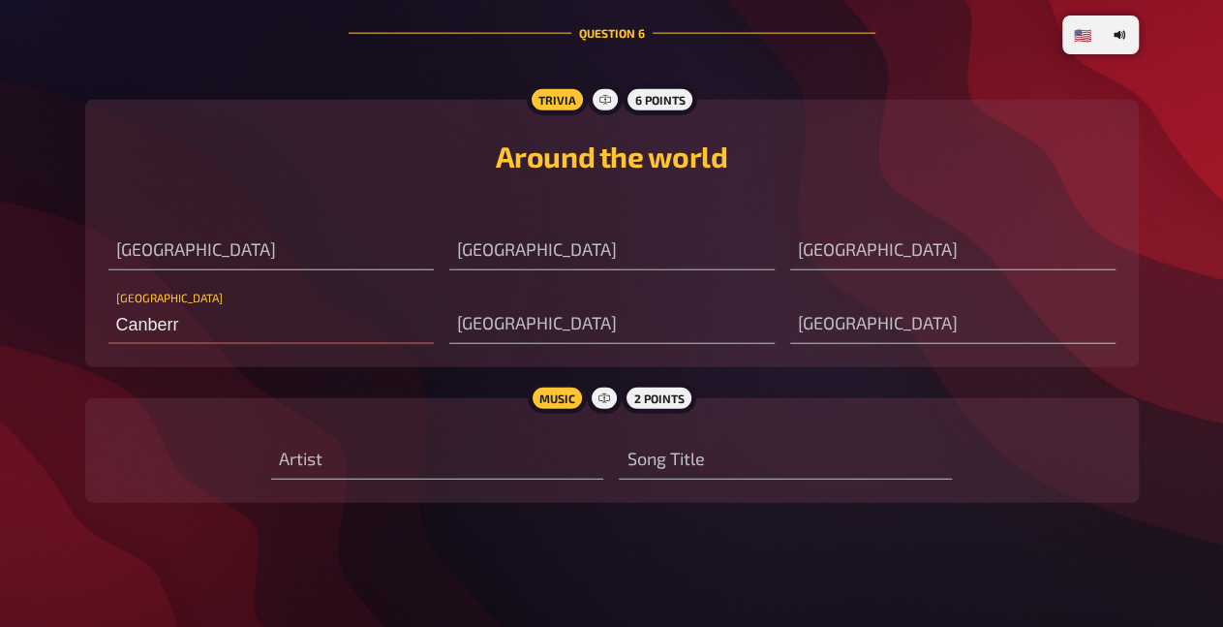
type input "[GEOGRAPHIC_DATA]"
type input "Bumming around"
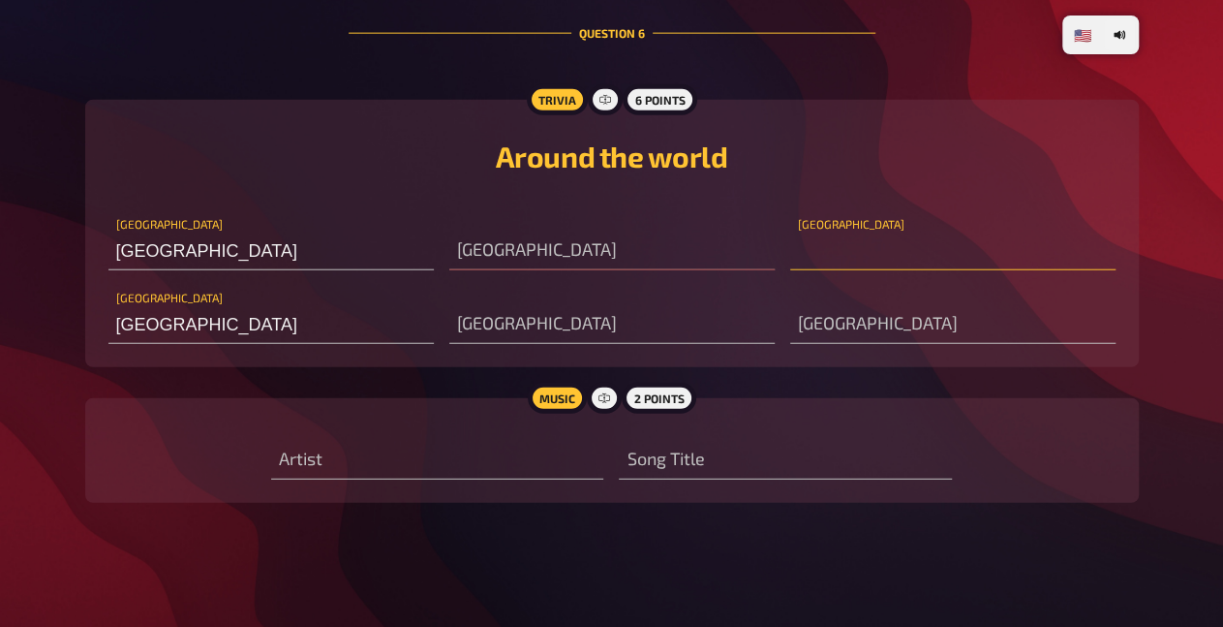
click at [842, 248] on input "text" at bounding box center [952, 251] width 325 height 39
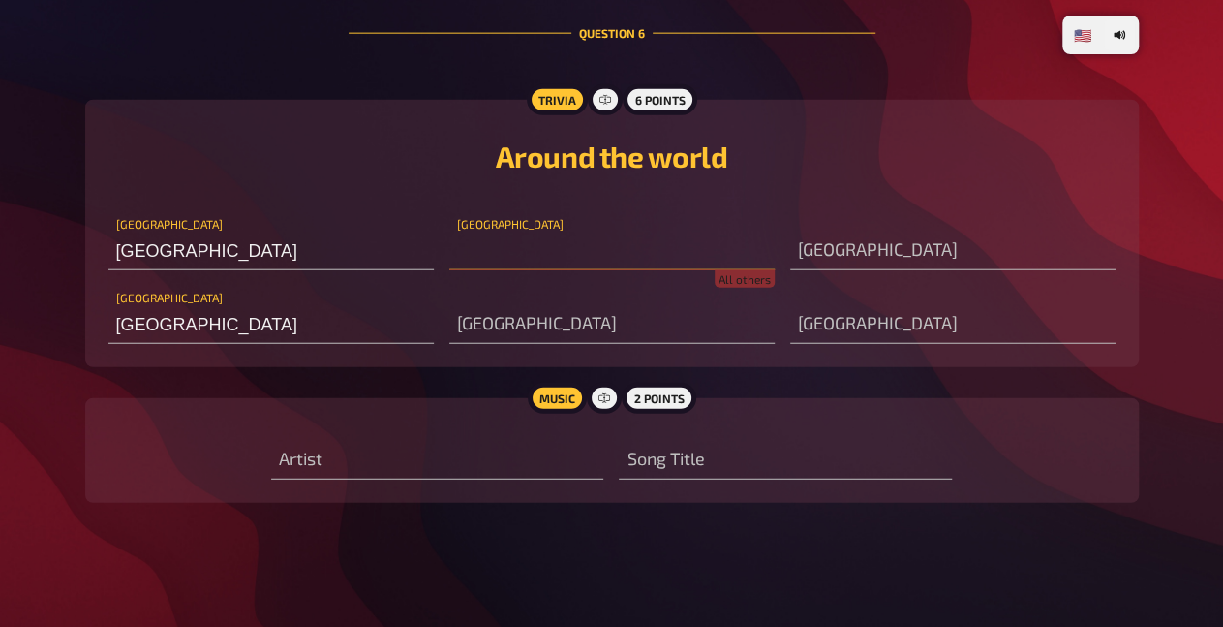
click at [695, 254] on input "text" at bounding box center [611, 251] width 325 height 39
type input "Frankfurt [GEOGRAPHIC_DATA] [GEOGRAPHIC_DATA]"
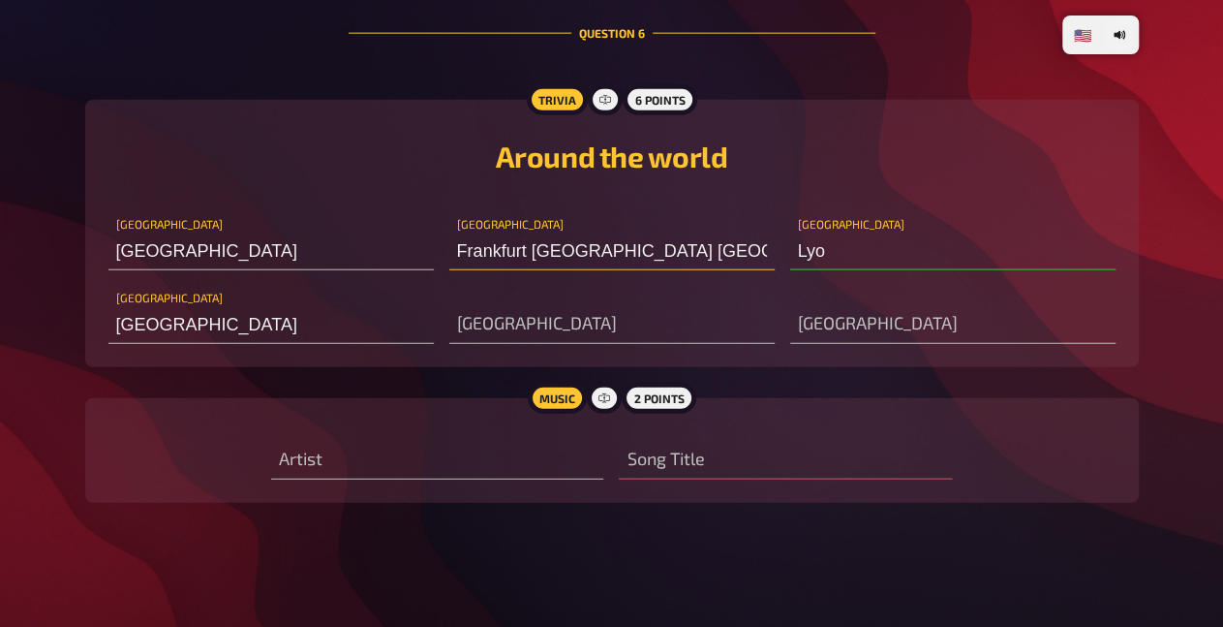
type input "[GEOGRAPHIC_DATA]"
type input "System of a down"
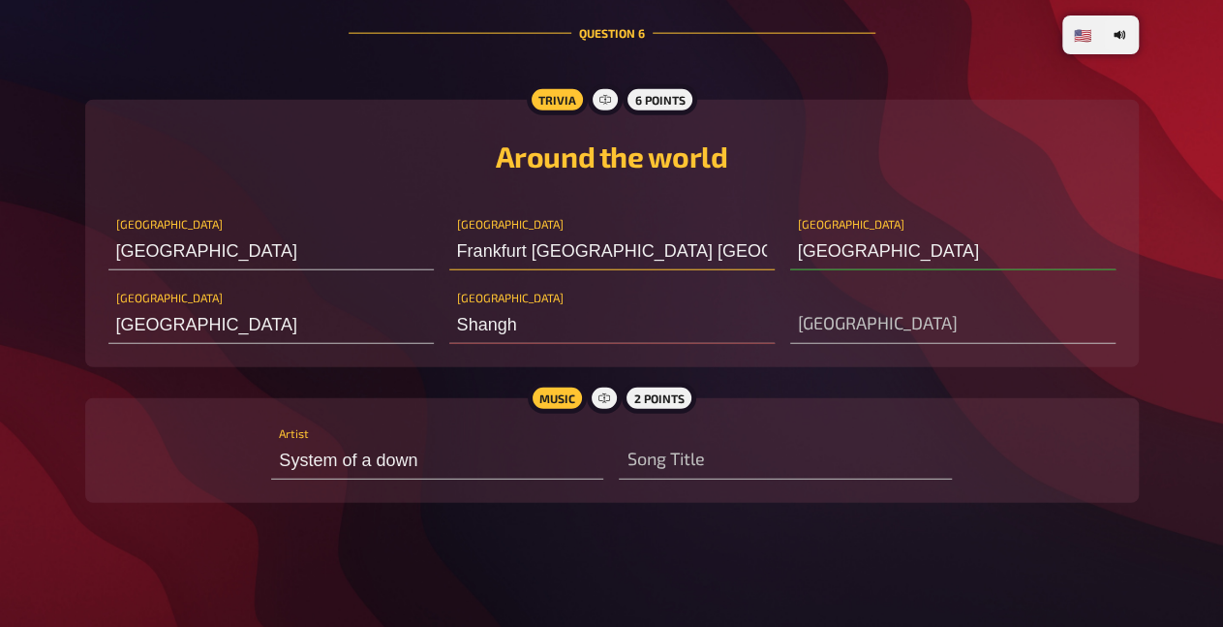
type input "[GEOGRAPHIC_DATA]"
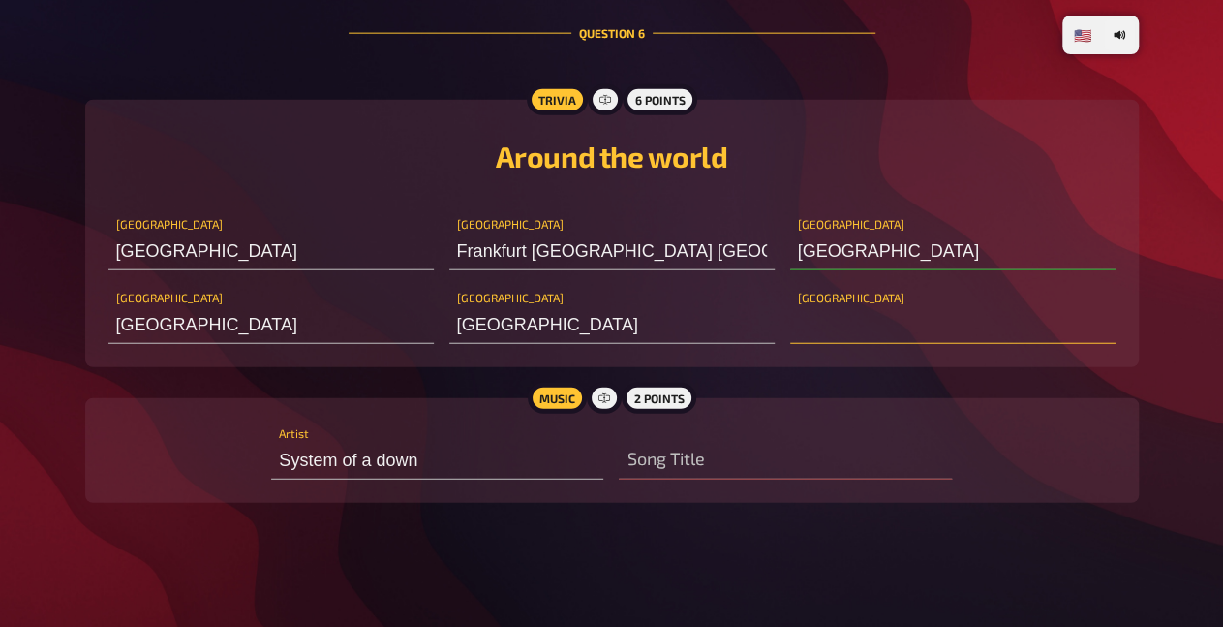
drag, startPoint x: 843, startPoint y: 329, endPoint x: 852, endPoint y: 325, distance: 10.4
click at [851, 326] on input "text" at bounding box center [952, 324] width 325 height 39
type input "Leio"
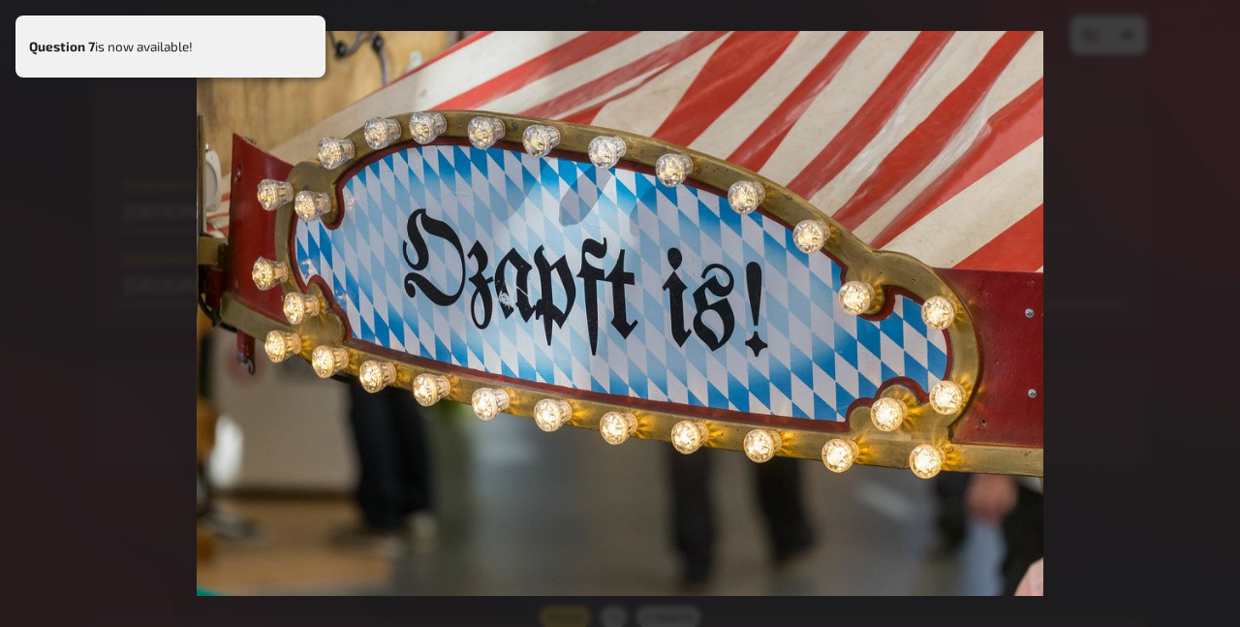
click at [1095, 218] on div at bounding box center [620, 313] width 1240 height 627
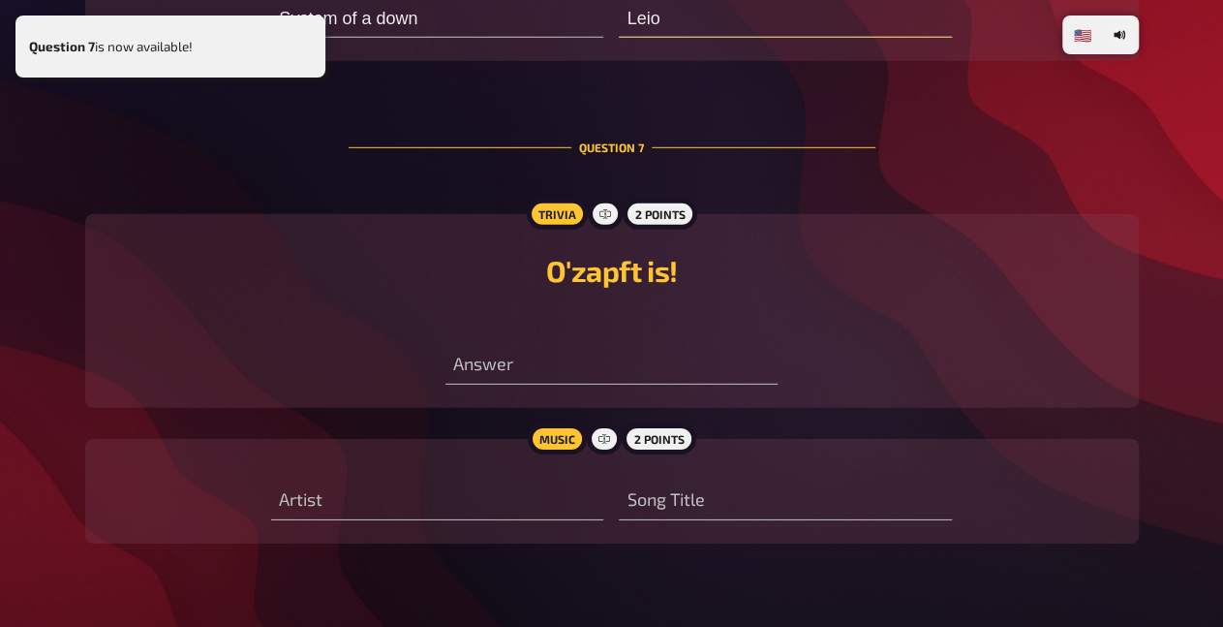
scroll to position [6533, 0]
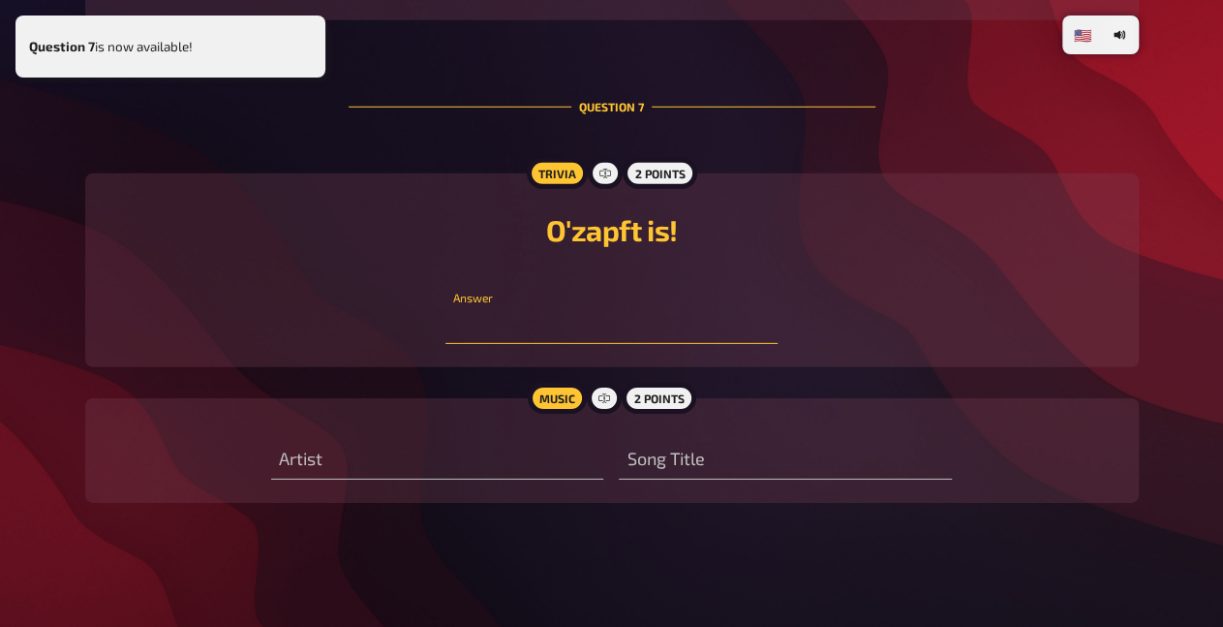
click at [709, 328] on input "text" at bounding box center [612, 324] width 332 height 39
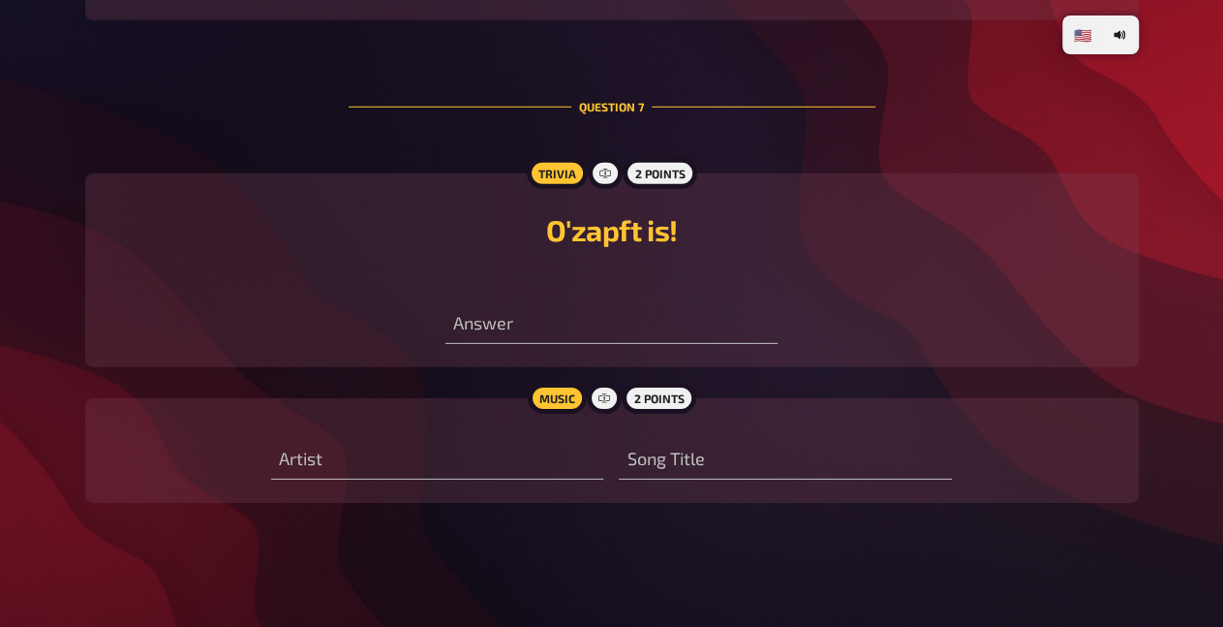
click at [809, 264] on div "O'zapft is!" at bounding box center [611, 234] width 1007 height 74
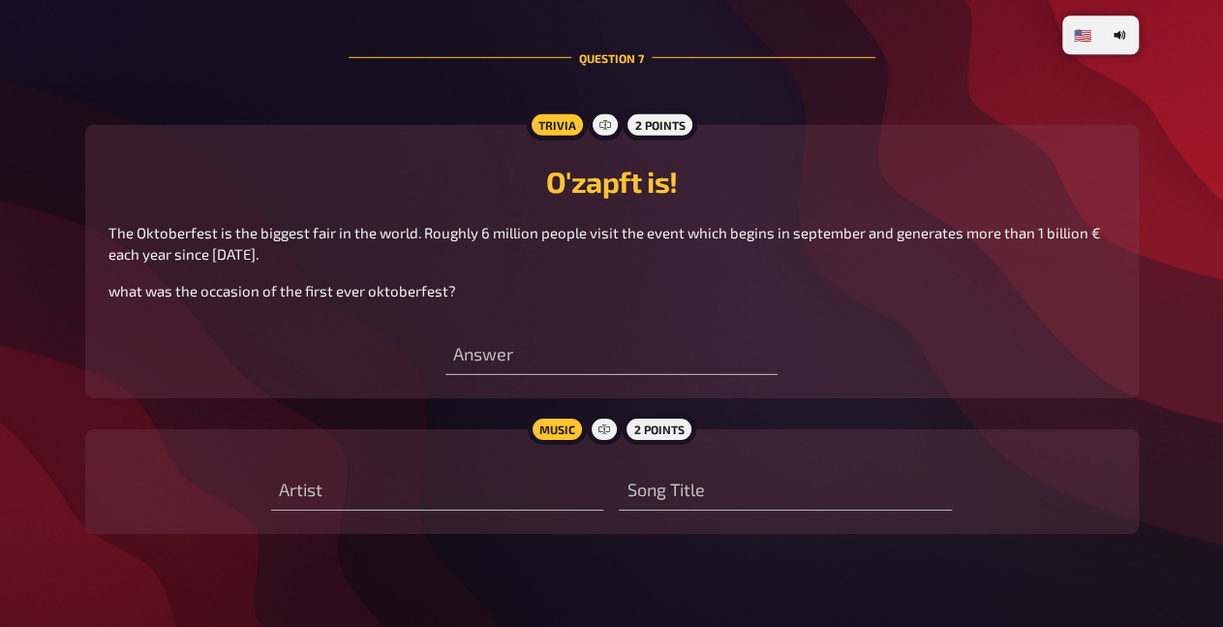
scroll to position [6534, 0]
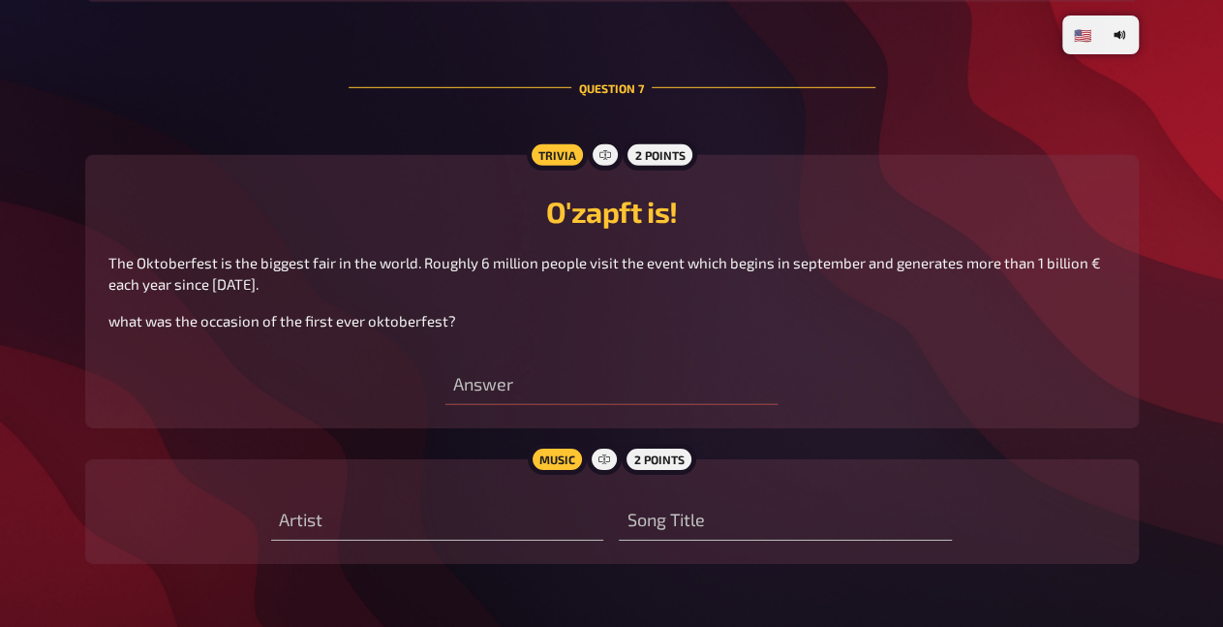
click at [248, 329] on span "what was the occasion of the first ever oktoberfest?" at bounding box center [282, 320] width 348 height 17
click at [290, 329] on span "what was the occasion of the first ever oktoberfest?" at bounding box center [282, 320] width 348 height 17
type input "thanks giving for hops"
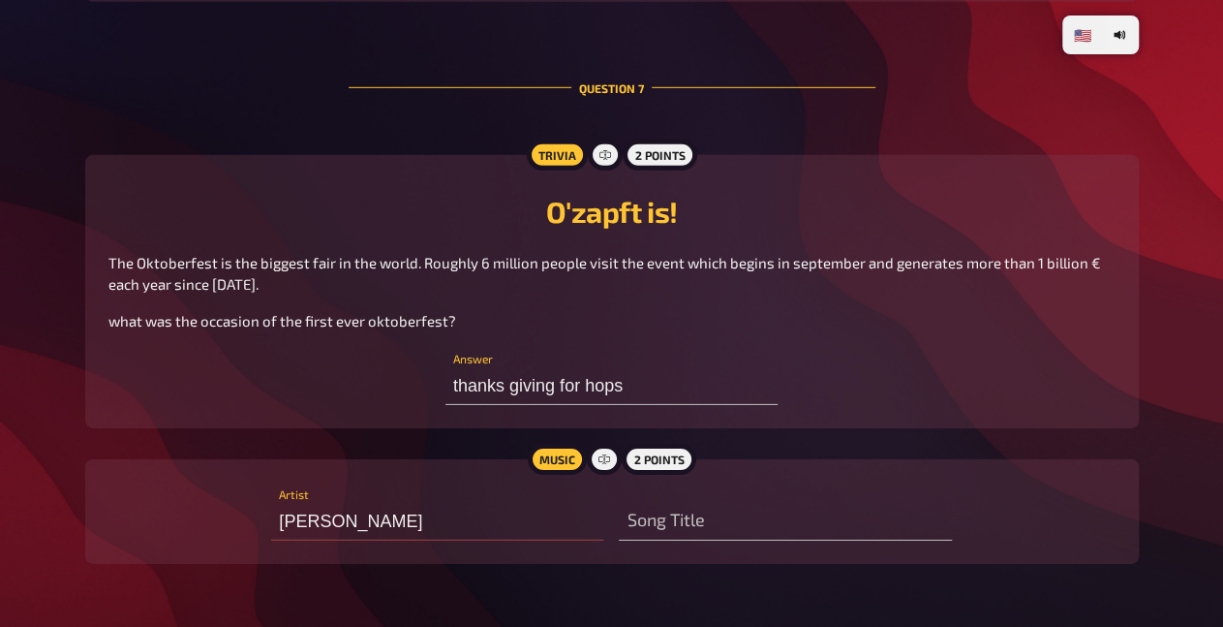
type input "[PERSON_NAME]"
click at [629, 405] on input "thanks giving for hops" at bounding box center [612, 385] width 332 height 39
click at [632, 405] on input "thanks giving for hops" at bounding box center [612, 385] width 332 height 39
type input "Rainbow high in the sky"
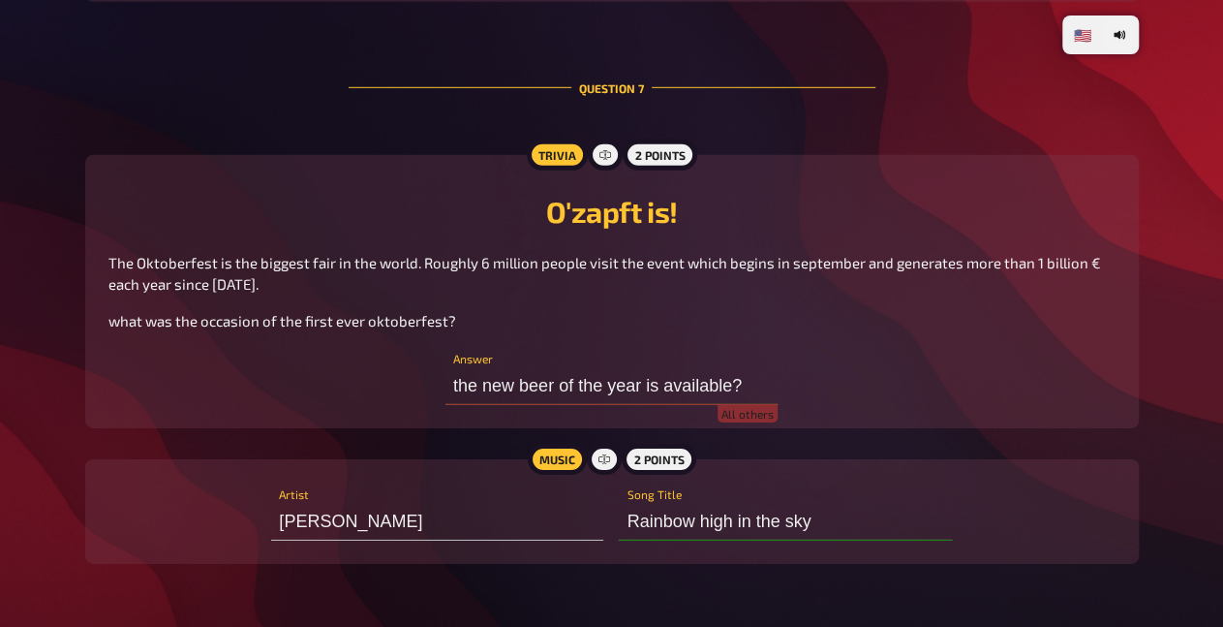
type input "the new beer of the year is available"
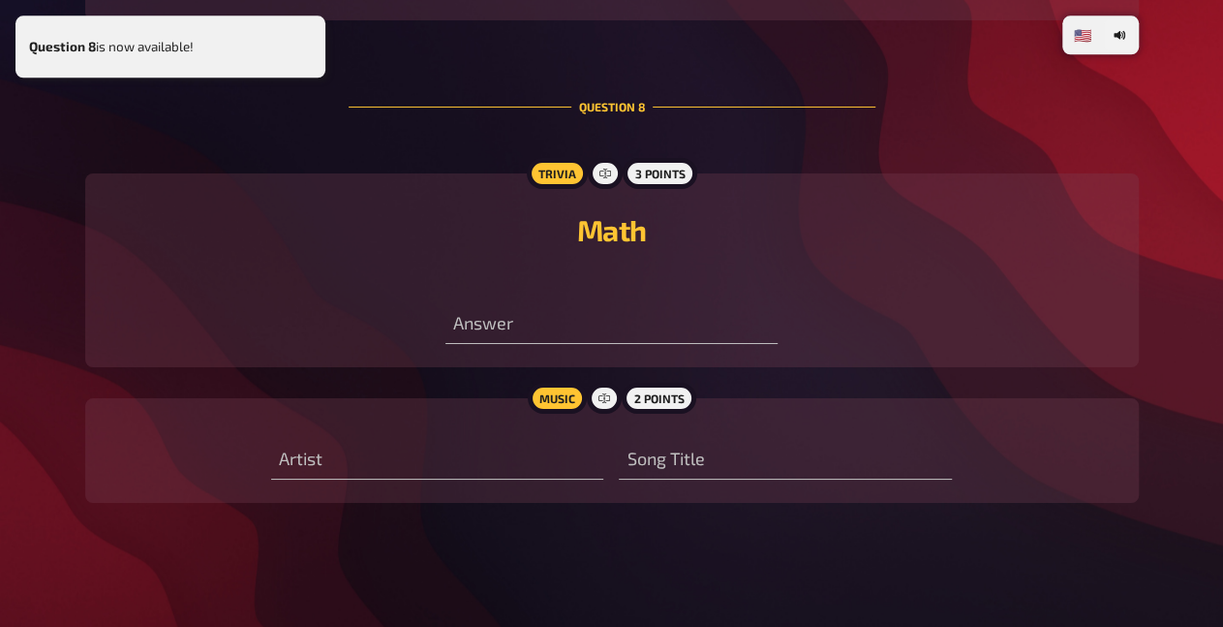
scroll to position [7117, 0]
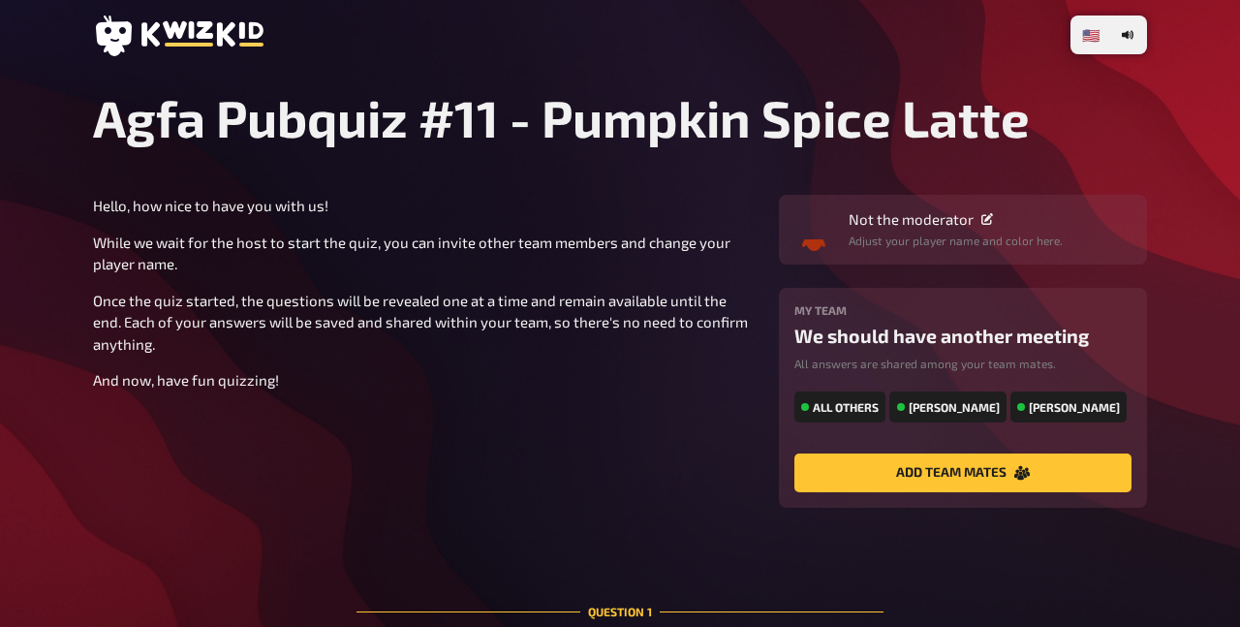
type input "Green day"
type input "[PERSON_NAME] ends"
type input "get your ass tight"
type input "Person receiving a killer argument"
type input "Bumming around"
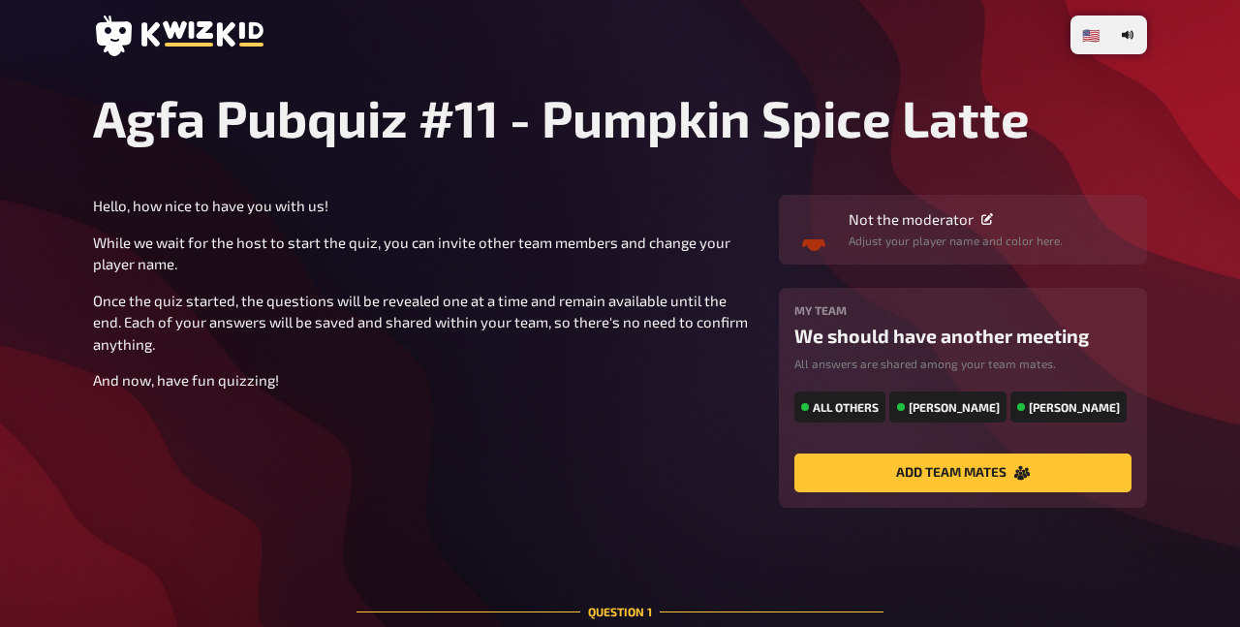
type input "No limits"
type input "Something that is very gross/don't want to do"
type input "dying"
type input "Not knowing what to do"
type input "Seeed?"
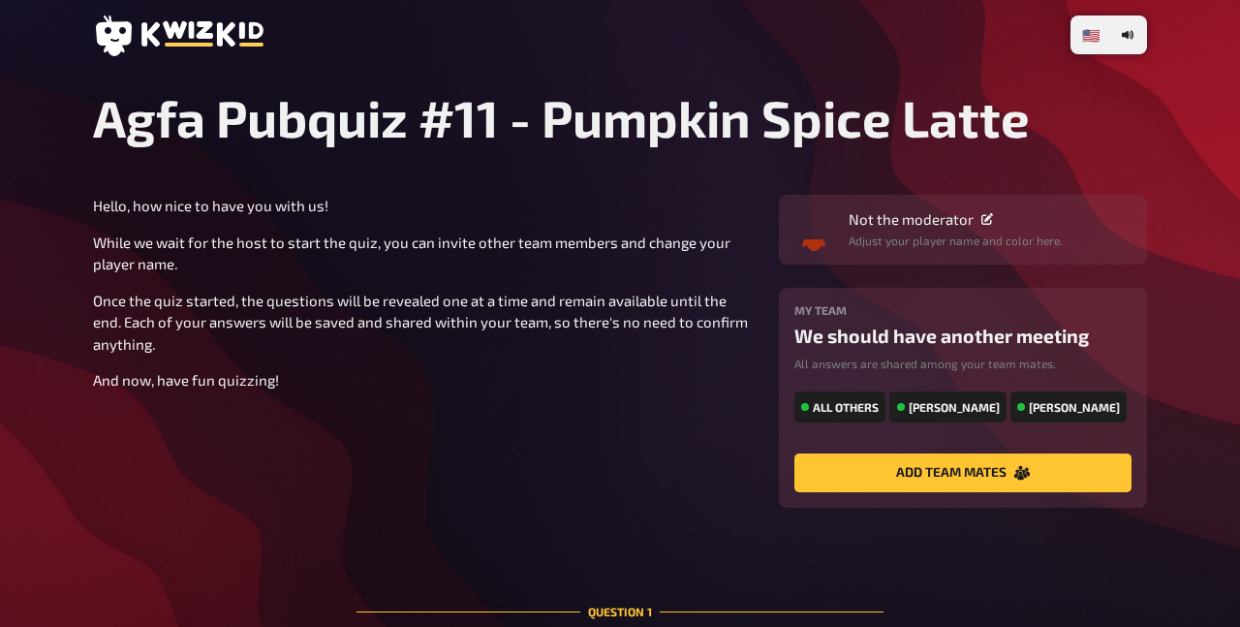
type input "boom?"
type input "Rocket? Backdoor?"
type input "Human"
radio input "true"
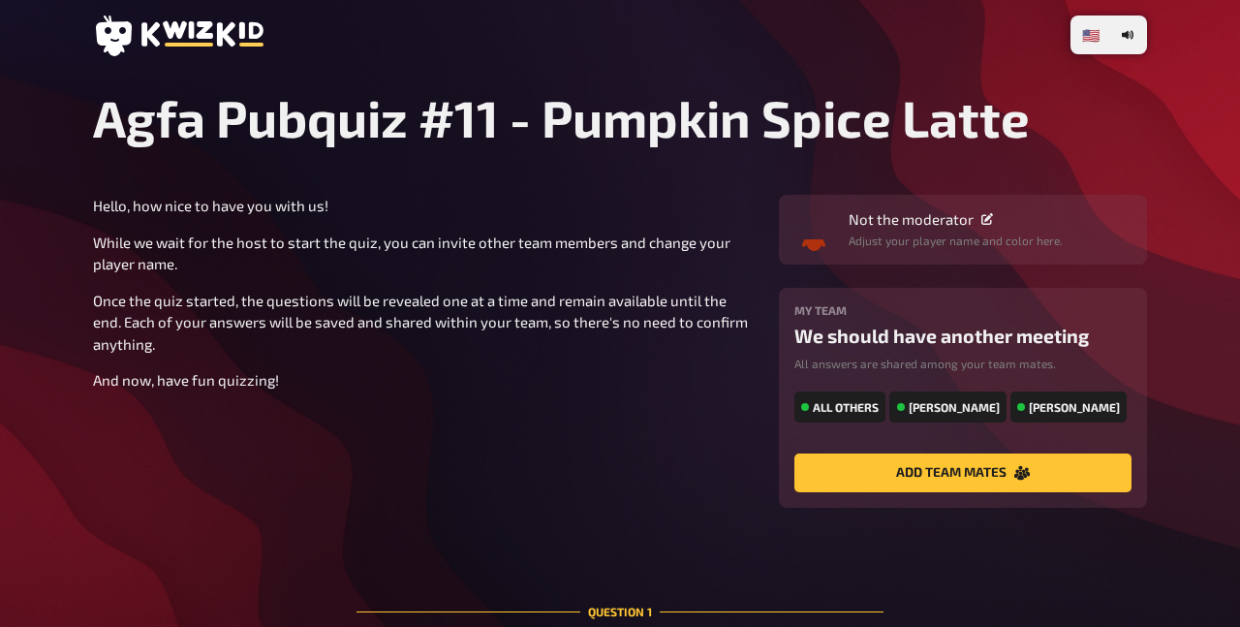
radio input "true"
type input "Everytime we touch"
type input "Nose"
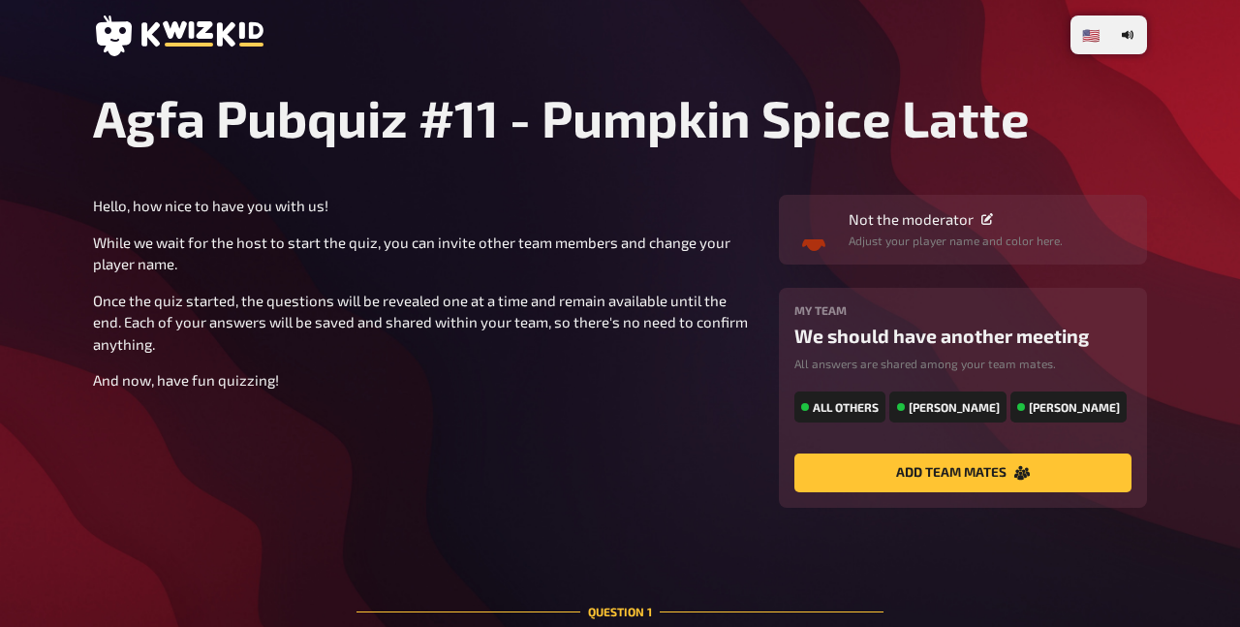
type input "Vertebrae"
type input "Ankle (ferse um genau zu sein)"
type input "Hip (Oberschenkelkopf)"
type input "Airway bifurcation"
type input "Tears for fears"
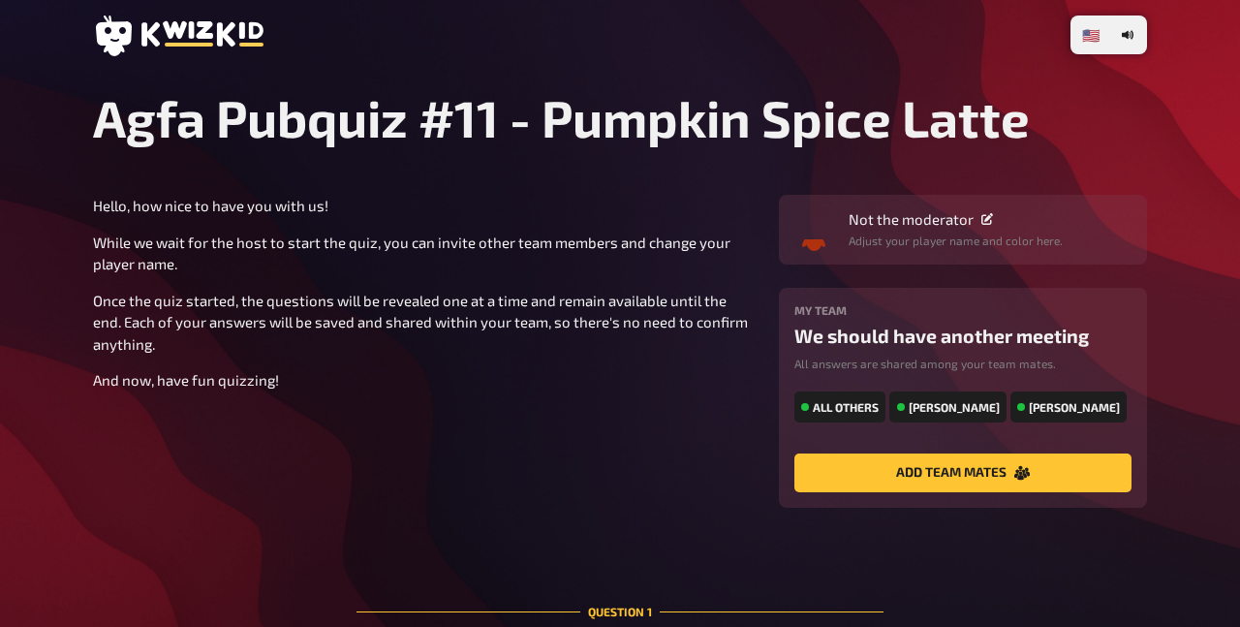
type input "Head over heels"
type input "[GEOGRAPHIC_DATA]"
type input "Frankfurt [GEOGRAPHIC_DATA] [GEOGRAPHIC_DATA]"
type input "[GEOGRAPHIC_DATA]"
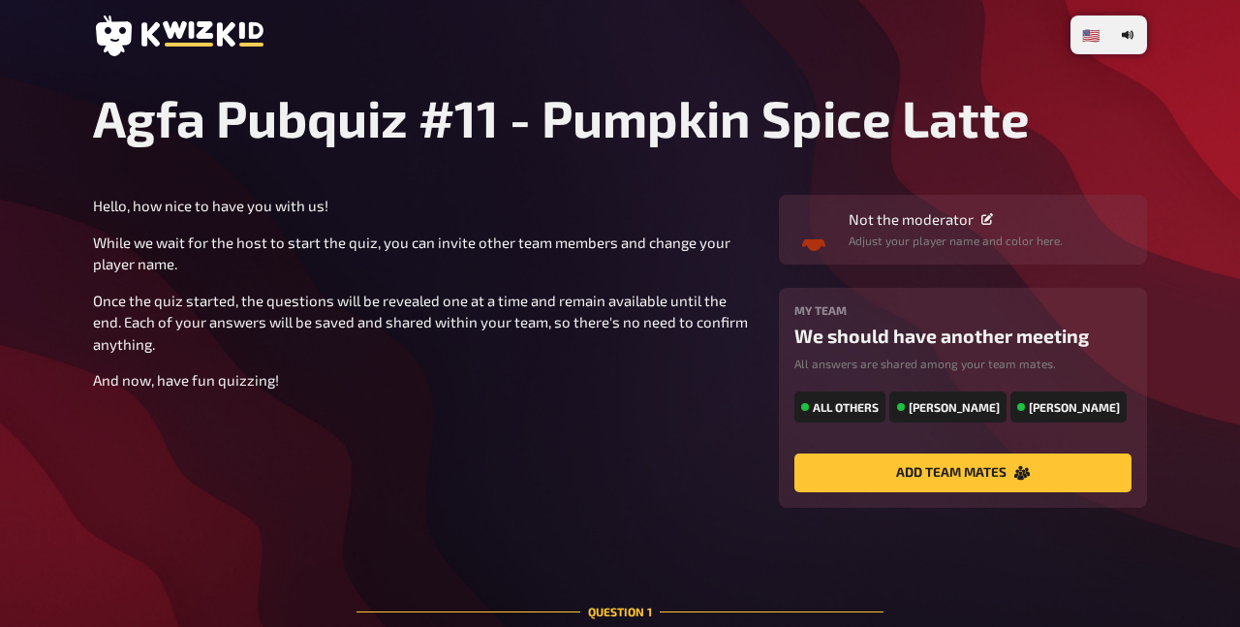
type input "[GEOGRAPHIC_DATA]"
type input "System of a down"
type input "Leio"
type input "the new beer of the year is available"
type input "[PERSON_NAME]"
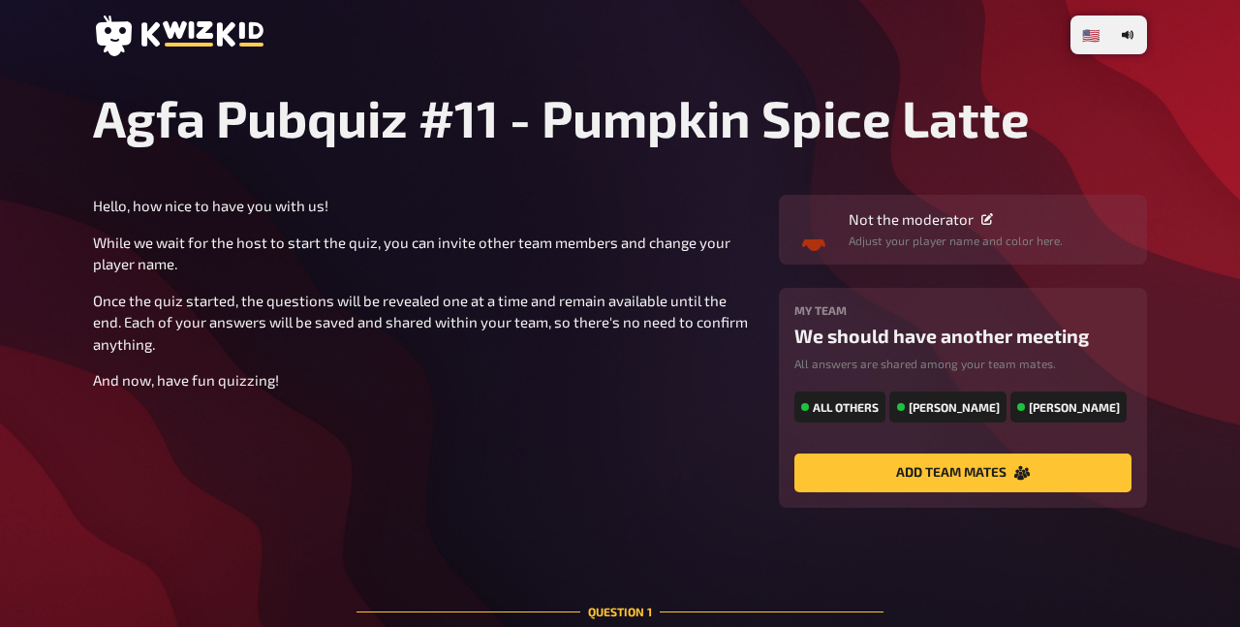
type input "Rainbow high in the sky"
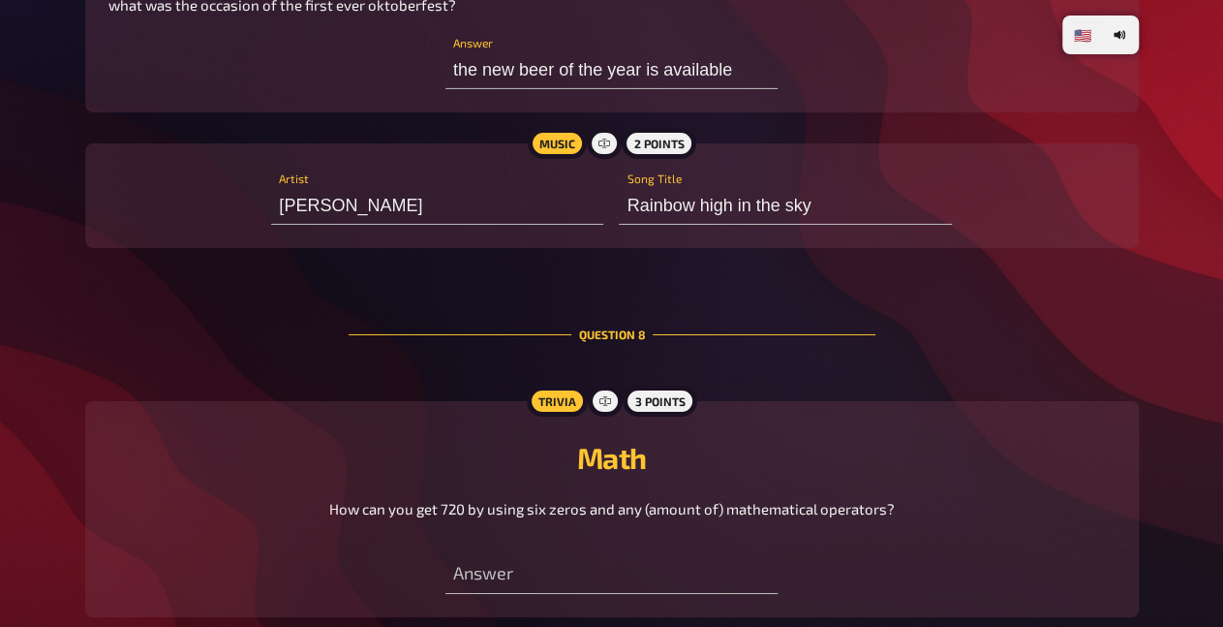
scroll to position [7183, 0]
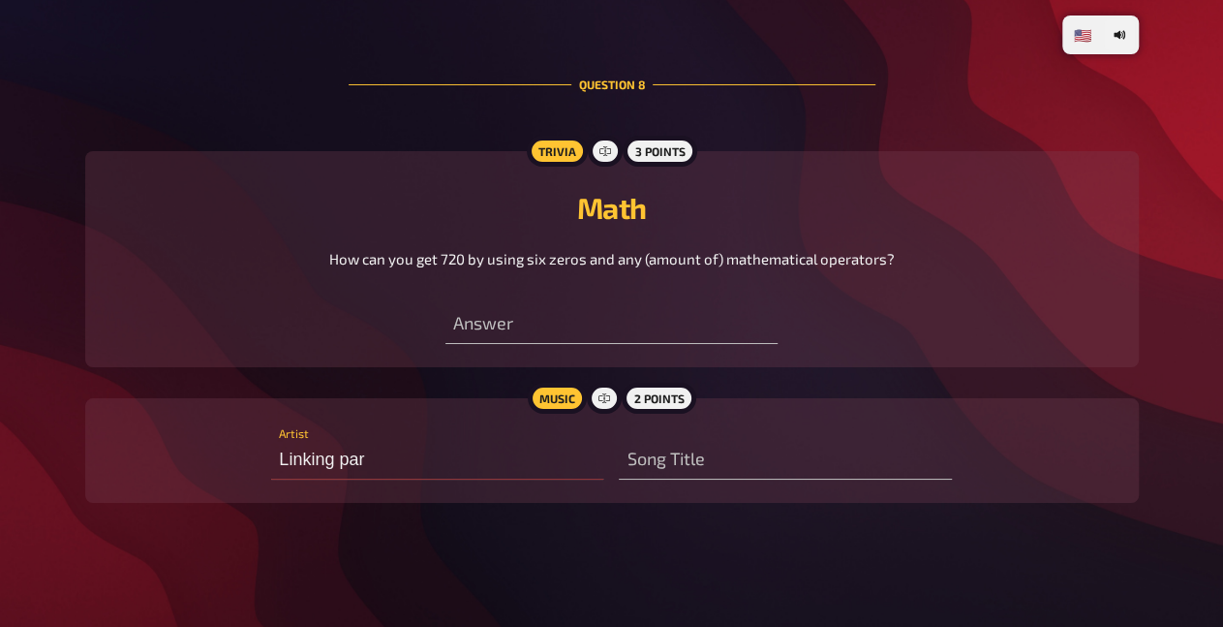
type input "Linking park"
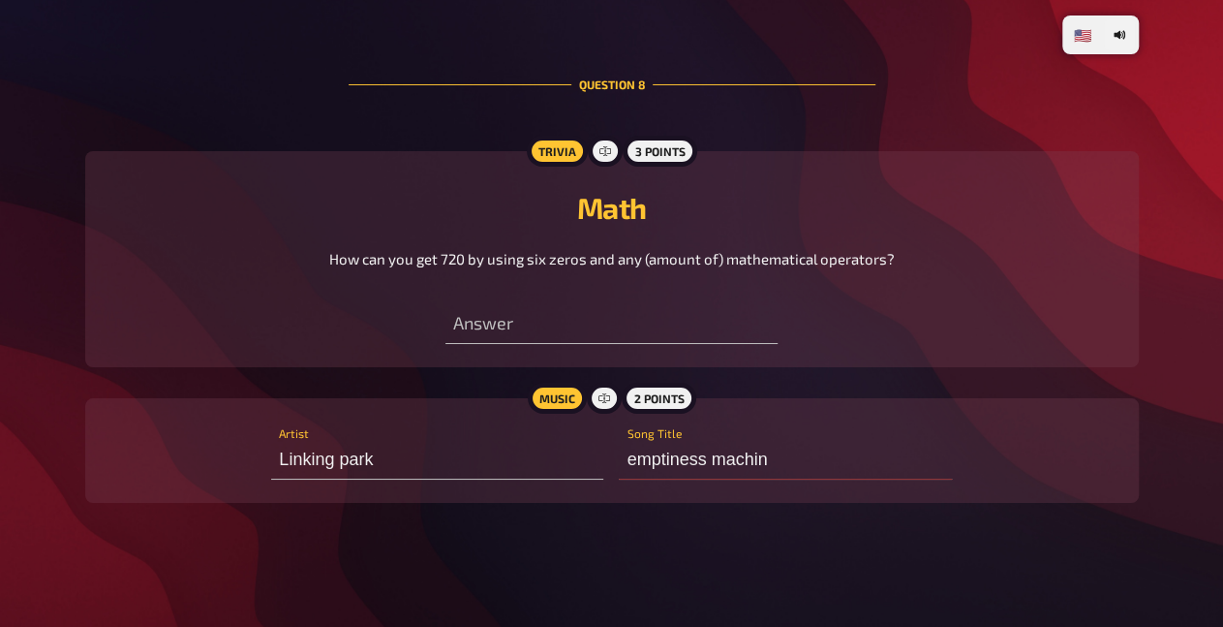
type input "emptiness machine"
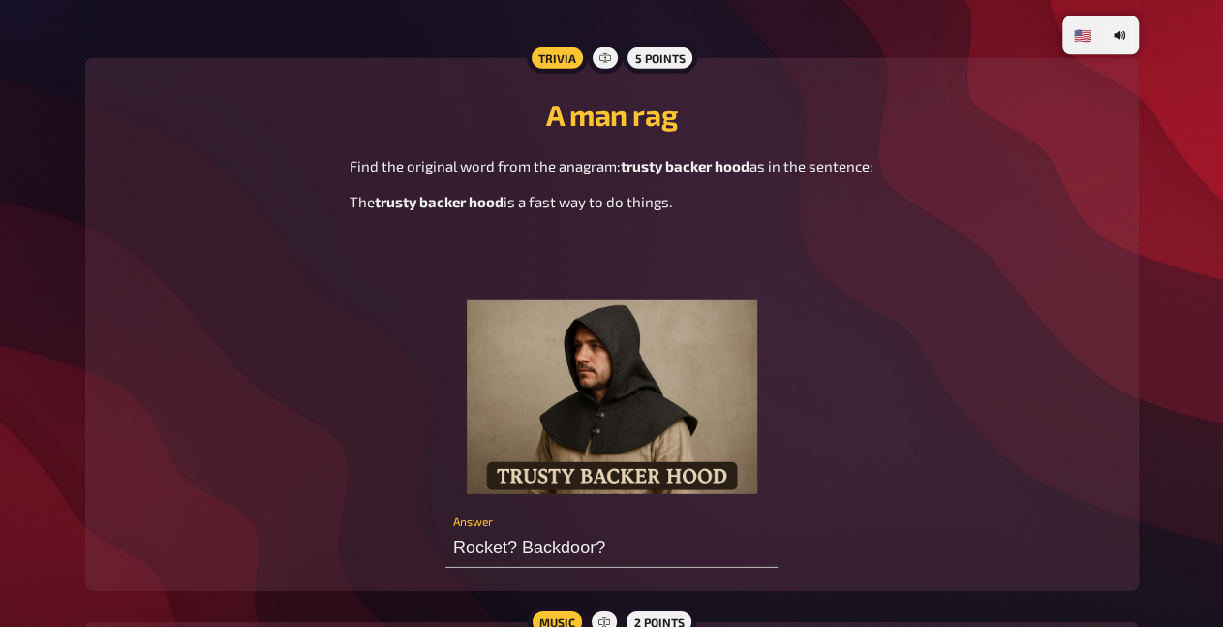
scroll to position [2625, 0]
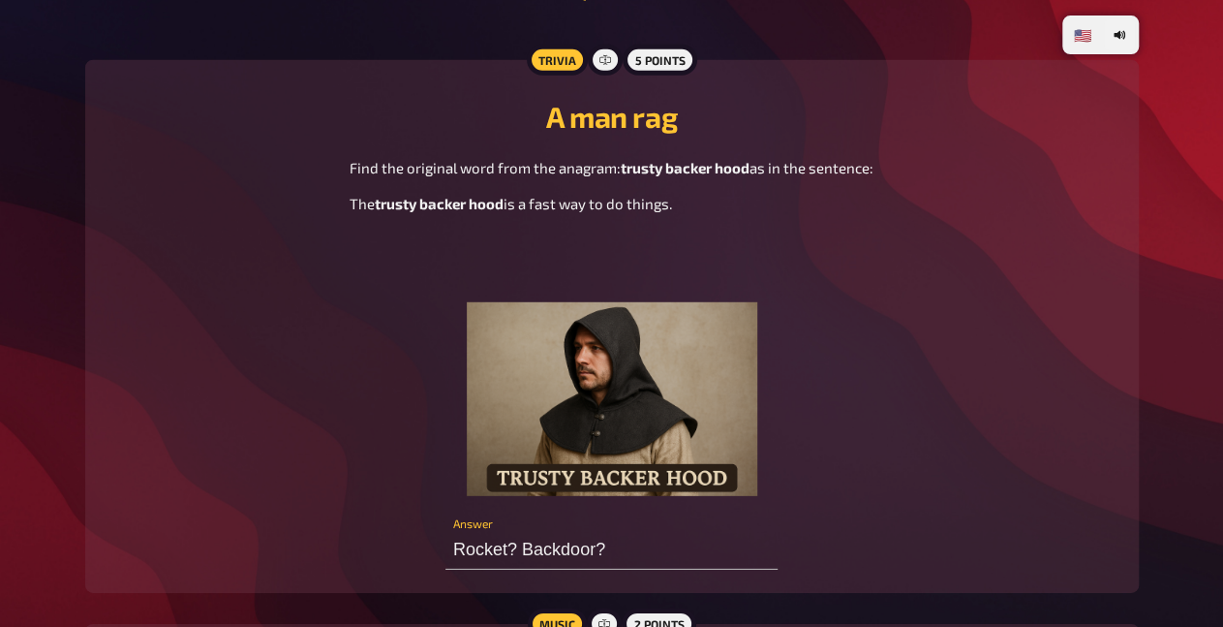
click at [339, 325] on div "Find the original word from the anagram: trusty backer hood as in the sentence:…" at bounding box center [611, 326] width 1007 height 339
type input "Linkin' park"
type input "Rocket? Backdoor? Shortcut?"
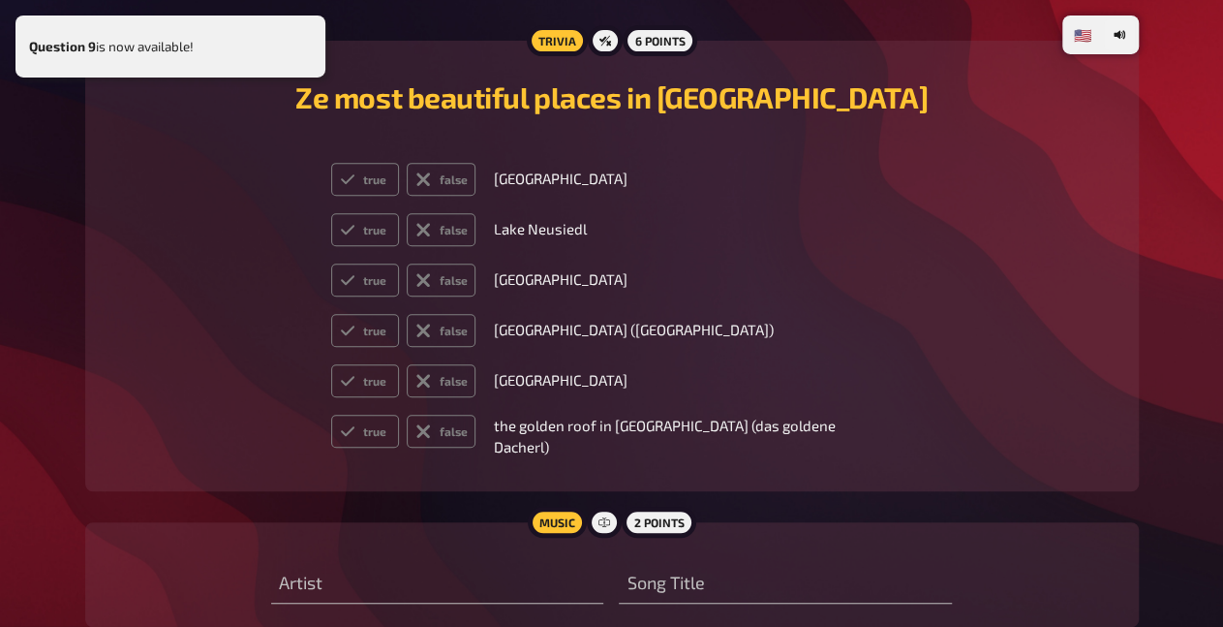
scroll to position [7716, 0]
click at [292, 253] on div "Ze most beautiful places in austria true false Schönbrunn palace true false Lak…" at bounding box center [611, 265] width 1007 height 404
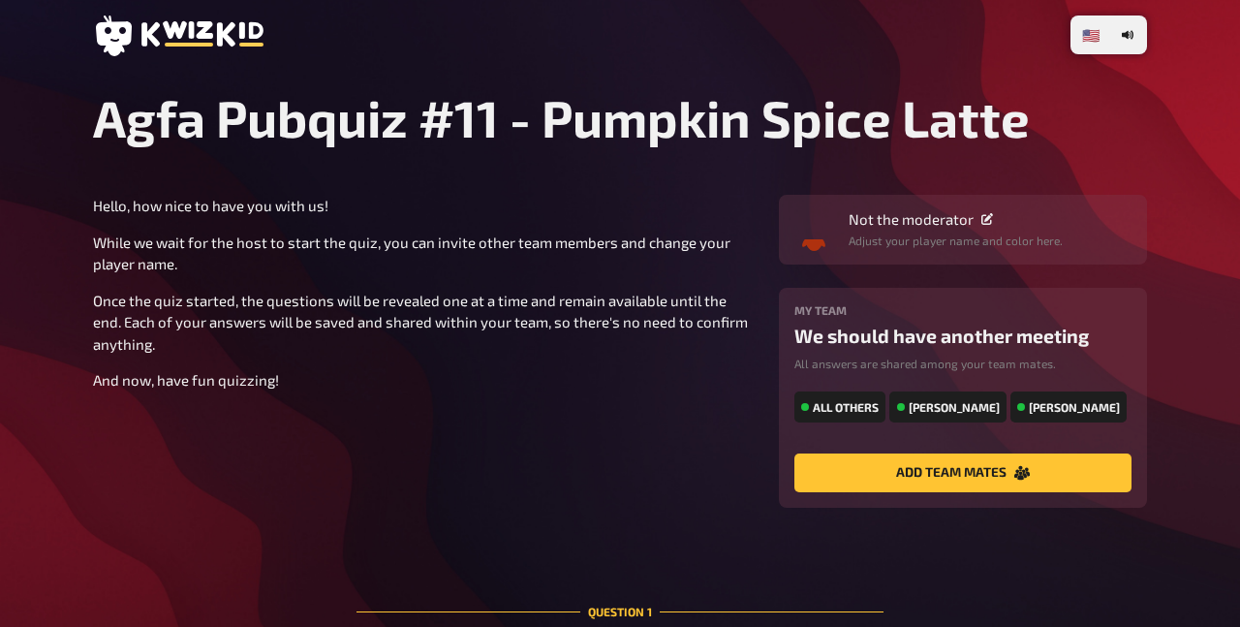
type input "Green day"
type input "[PERSON_NAME] ends"
type input "get your ass tight"
type input "Person receiving a killer argument"
type input "Bumming around"
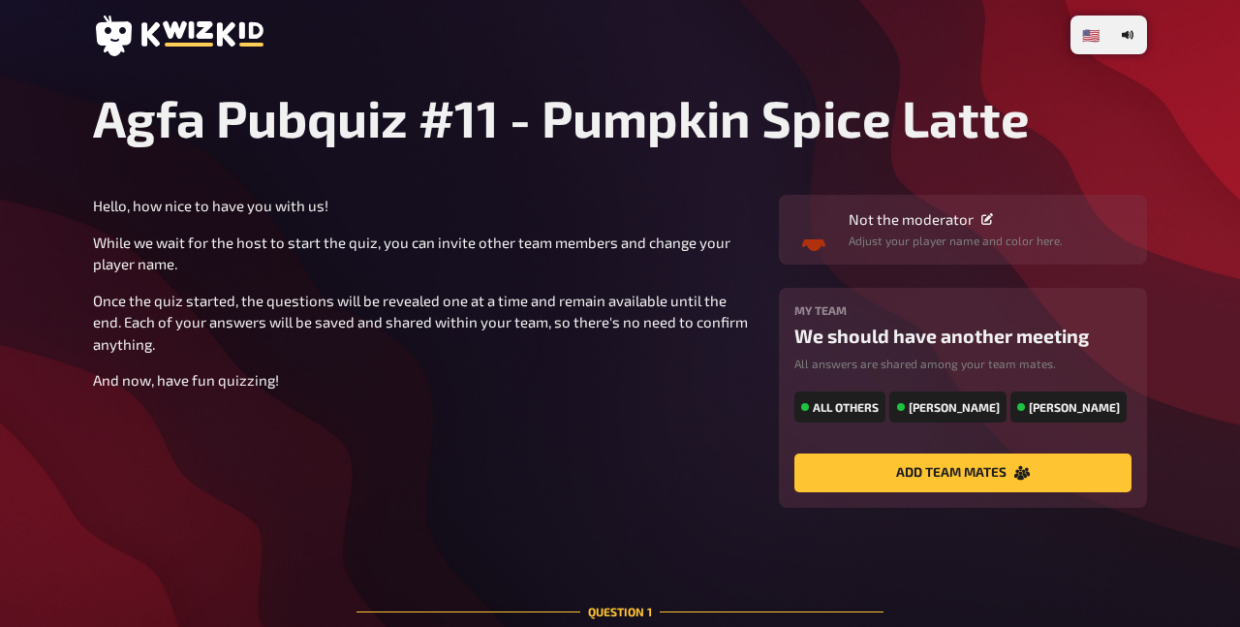
type input "No limits"
type input "Something that is very gross/don't want to do"
type input "dying"
type input "Not knowing what to do"
type input "Seeed?"
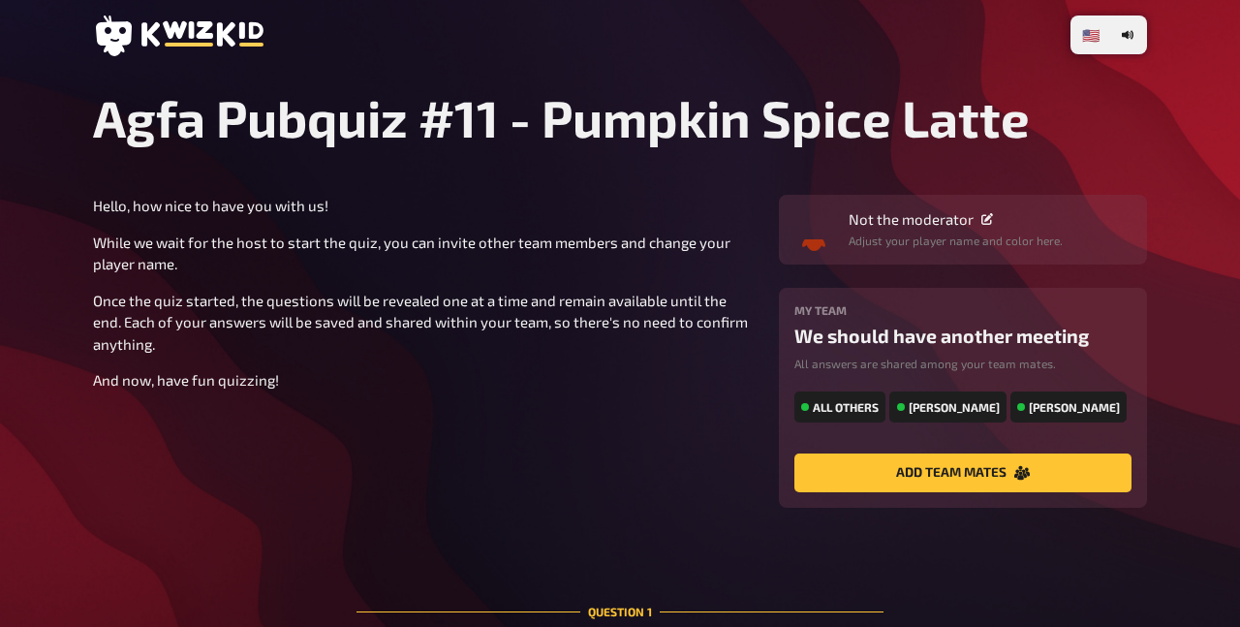
type input "boom?"
type input "Rocket? Backdoor? Shortcut?"
type input "Human"
radio input "true"
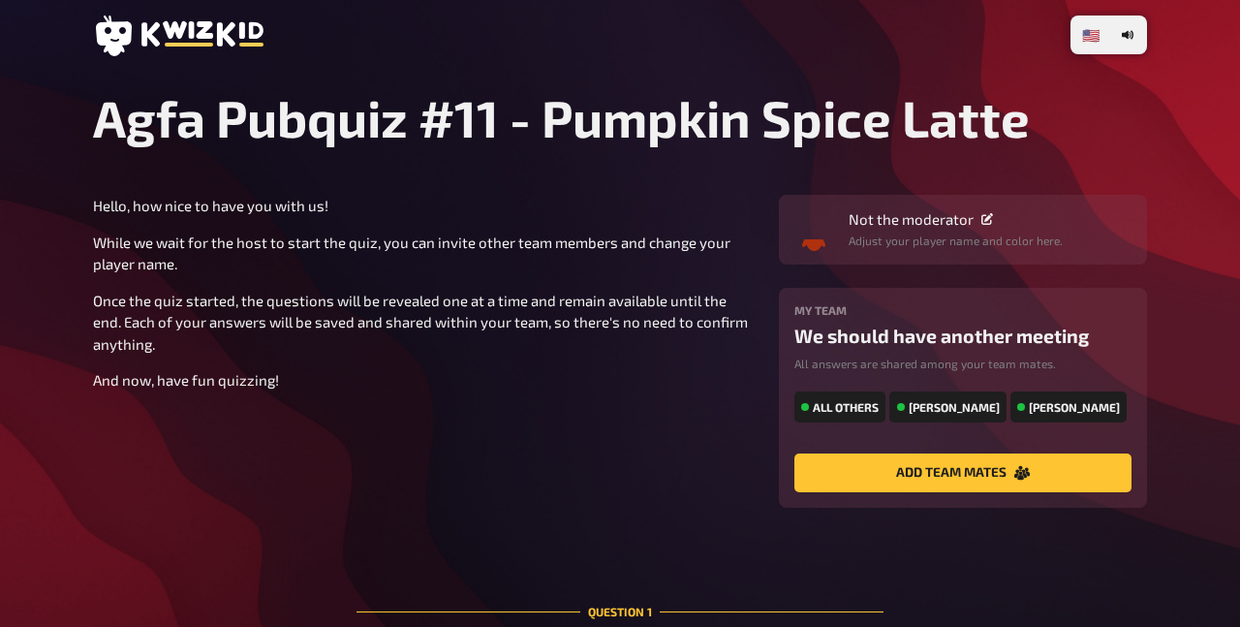
radio input "true"
type input "Everytime we touch"
type input "Nose"
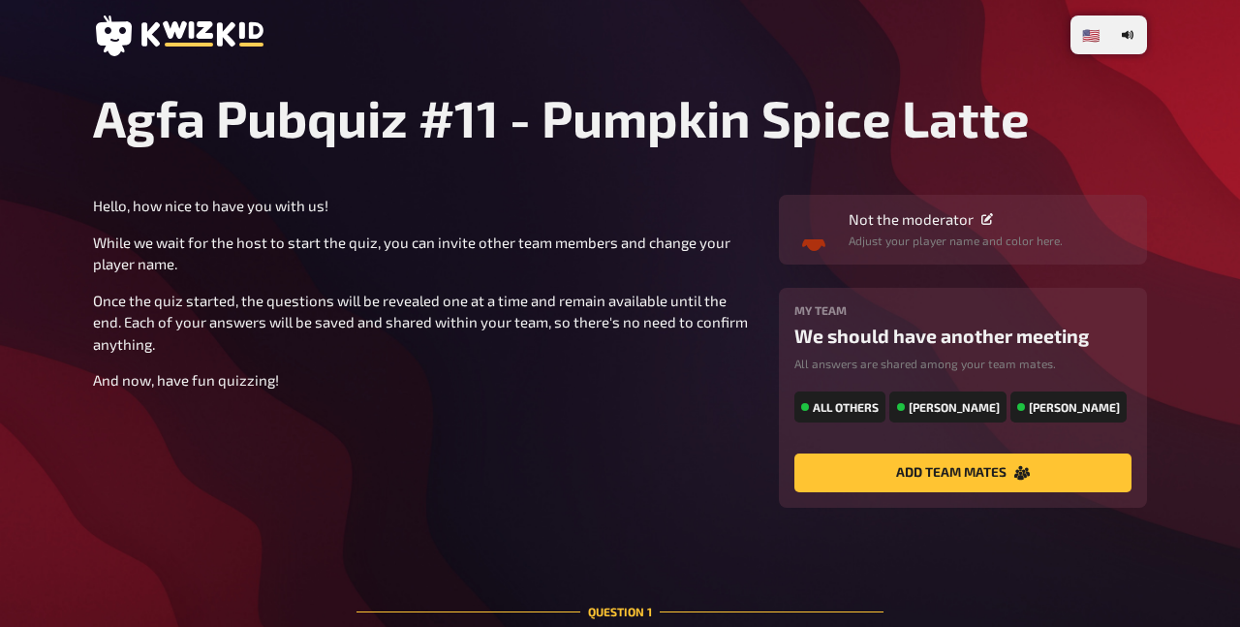
type input "Vertebrae"
type input "Ankle (ferse um genau zu sein)"
type input "Hip (Oberschenkelkopf)"
type input "Airway bifurcation"
type input "Tears for fears"
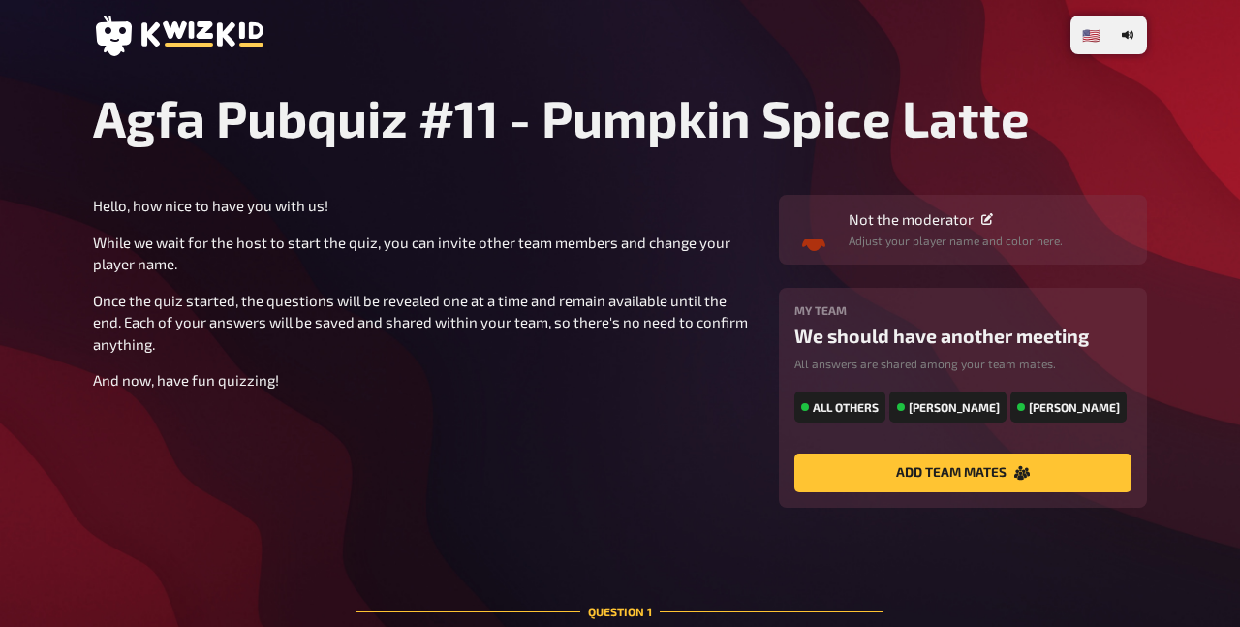
type input "Head over heels"
type input "[GEOGRAPHIC_DATA]"
type input "Frankfurt [GEOGRAPHIC_DATA] [GEOGRAPHIC_DATA]"
type input "[GEOGRAPHIC_DATA]"
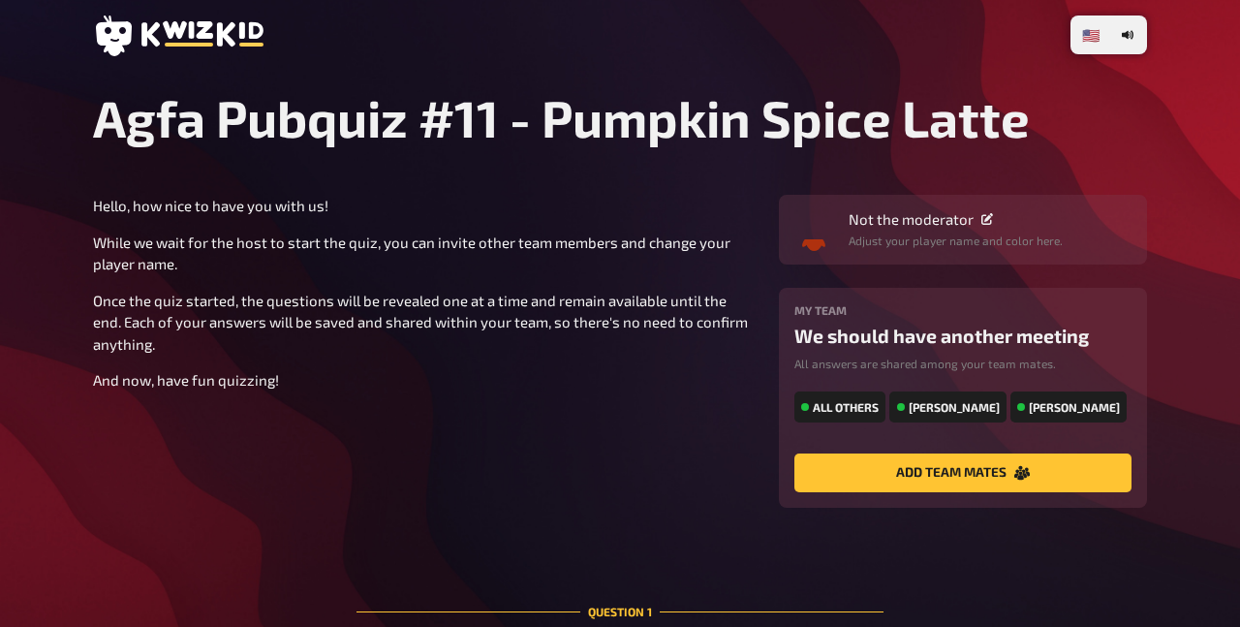
type input "[GEOGRAPHIC_DATA]"
type input "System of a down"
type input "Leio"
type input "the new beer of the year is available"
type input "[PERSON_NAME]"
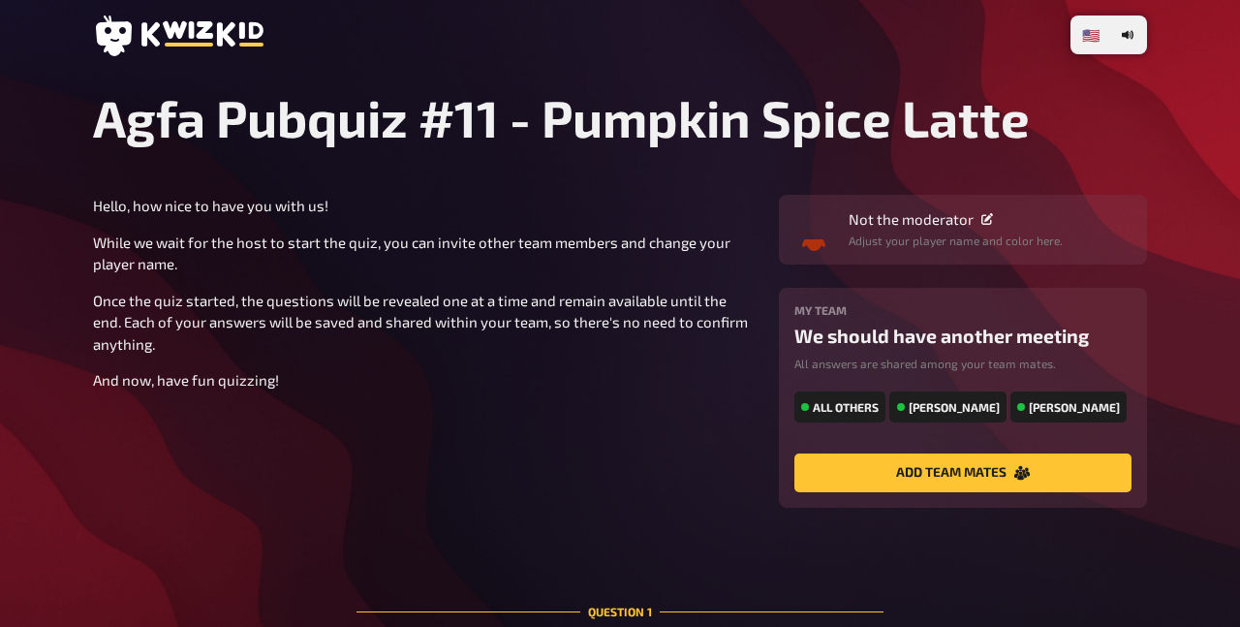
type input "Rainbow high in the sky"
type input "Linkin' park"
type input "emptiness machine"
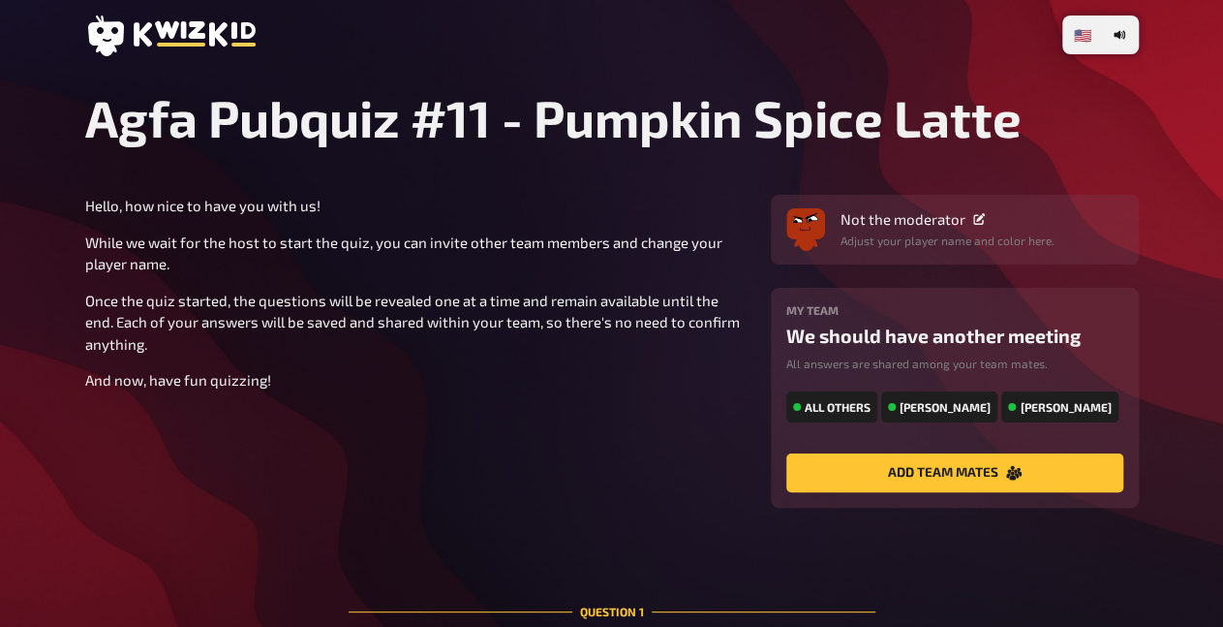
radio input "true"
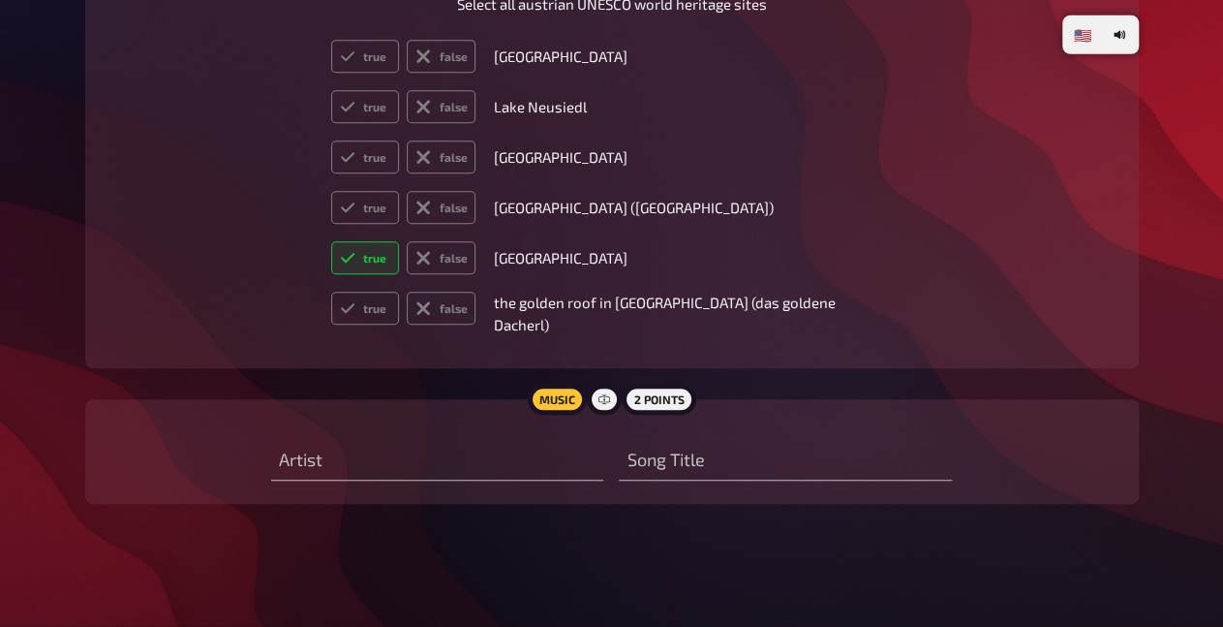
scroll to position [7829, 0]
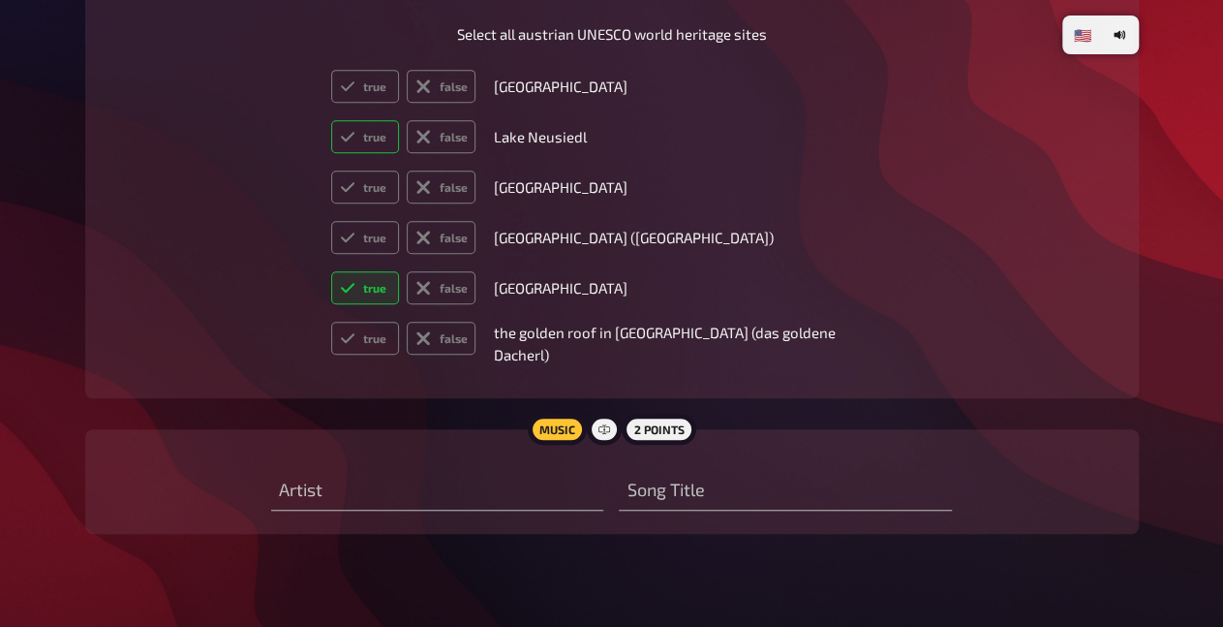
click at [400, 153] on label "true" at bounding box center [365, 136] width 69 height 33
click at [331, 120] on input "true" at bounding box center [330, 119] width 1 height 1
radio input "true"
click at [436, 199] on icon at bounding box center [424, 186] width 24 height 24
click at [331, 170] on input "false" at bounding box center [330, 170] width 1 height 1
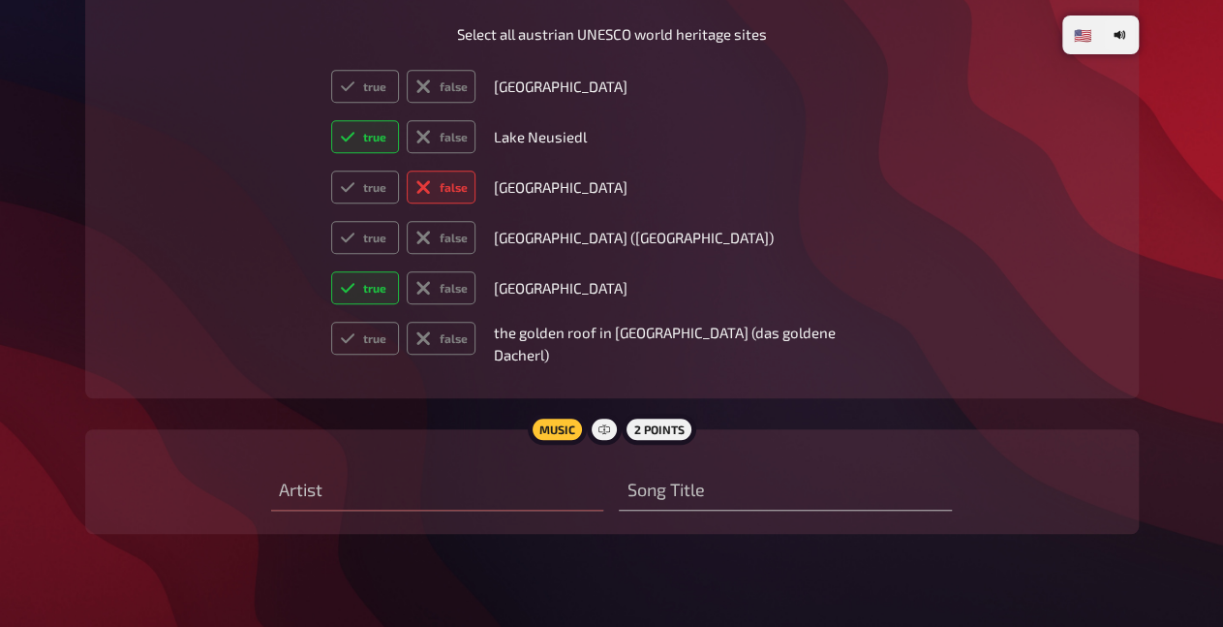
radio input "true"
type input "Wien"
click at [367, 103] on label "true" at bounding box center [365, 86] width 69 height 33
click at [331, 70] on input "true" at bounding box center [330, 69] width 1 height 1
radio input "true"
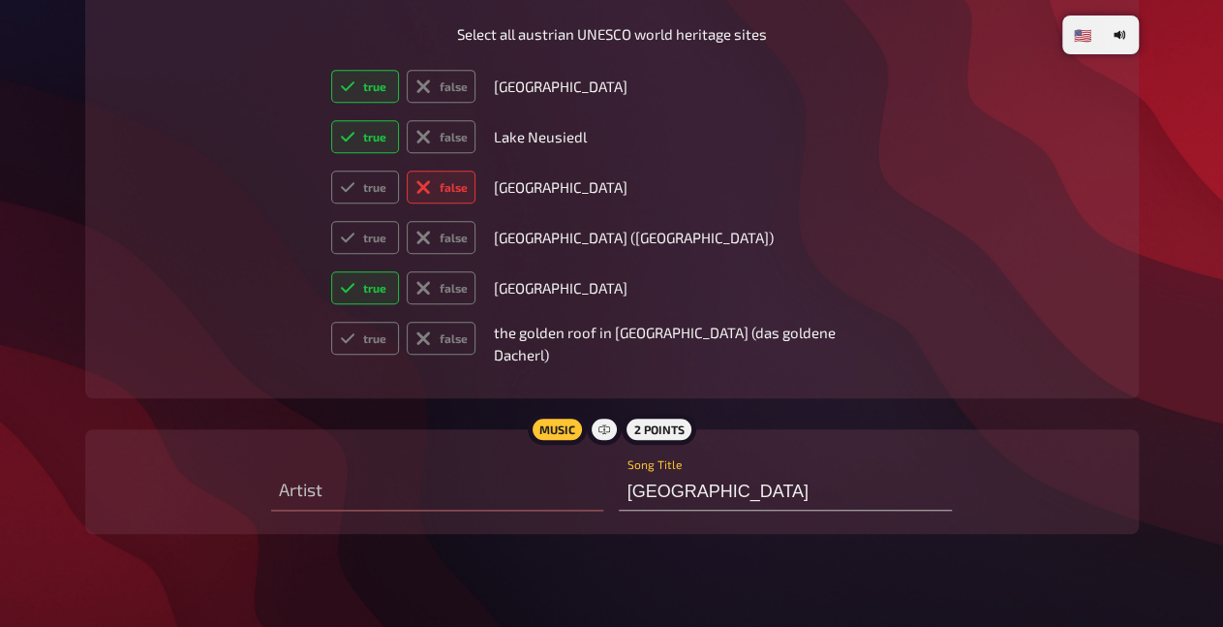
drag, startPoint x: 528, startPoint y: 315, endPoint x: 842, endPoint y: 334, distance: 314.4
click at [829, 262] on td "[GEOGRAPHIC_DATA] ([GEOGRAPHIC_DATA])" at bounding box center [692, 237] width 415 height 48
click at [855, 262] on td "[GEOGRAPHIC_DATA] ([GEOGRAPHIC_DATA])" at bounding box center [692, 237] width 415 height 48
click at [476, 254] on label "false" at bounding box center [441, 237] width 69 height 33
click at [331, 221] on input "false" at bounding box center [330, 220] width 1 height 1
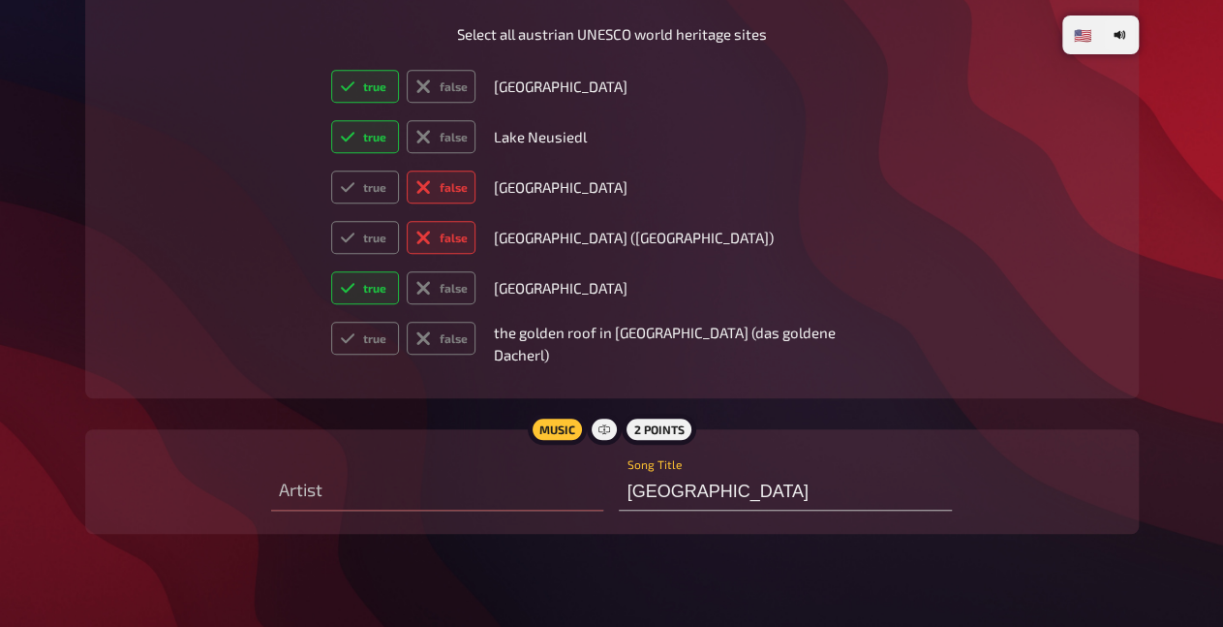
radio input "true"
drag, startPoint x: 523, startPoint y: 418, endPoint x: 710, endPoint y: 425, distance: 187.1
click at [710, 373] on td "the golden roof in [GEOGRAPHIC_DATA] (das goldene Dacherl)" at bounding box center [692, 343] width 415 height 59
click at [638, 365] on p "the golden roof in [GEOGRAPHIC_DATA] (das goldene Dacherl)" at bounding box center [692, 344] width 399 height 44
click at [476, 355] on label "false" at bounding box center [441, 338] width 69 height 33
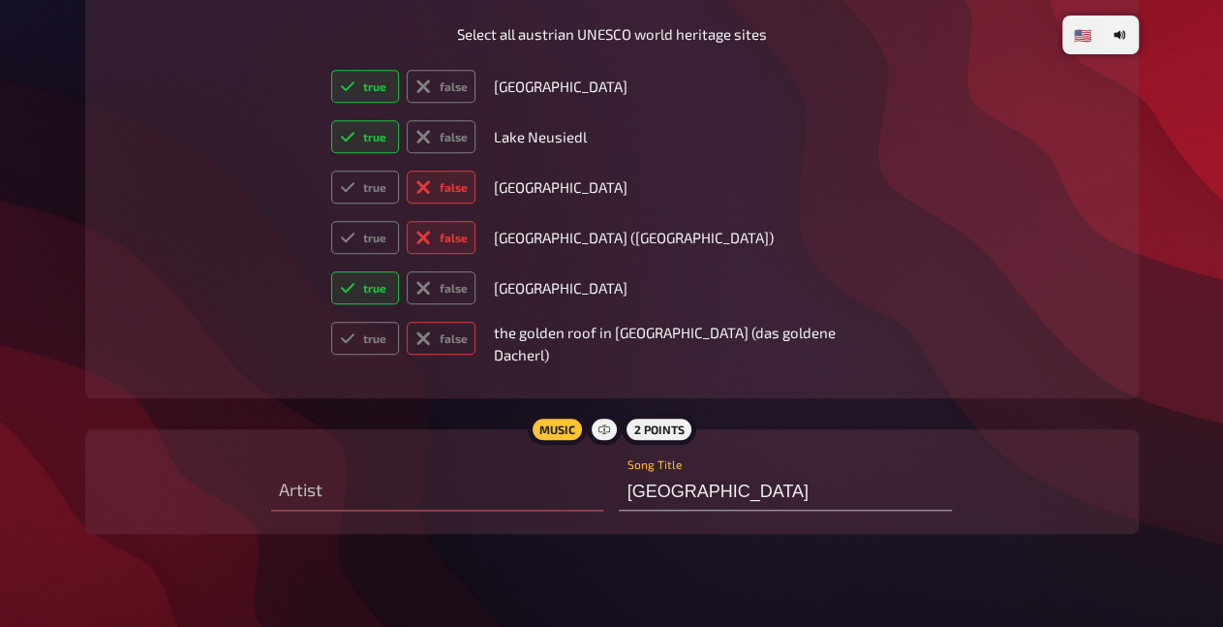
click at [331, 322] on input "false" at bounding box center [330, 321] width 1 height 1
radio input "true"
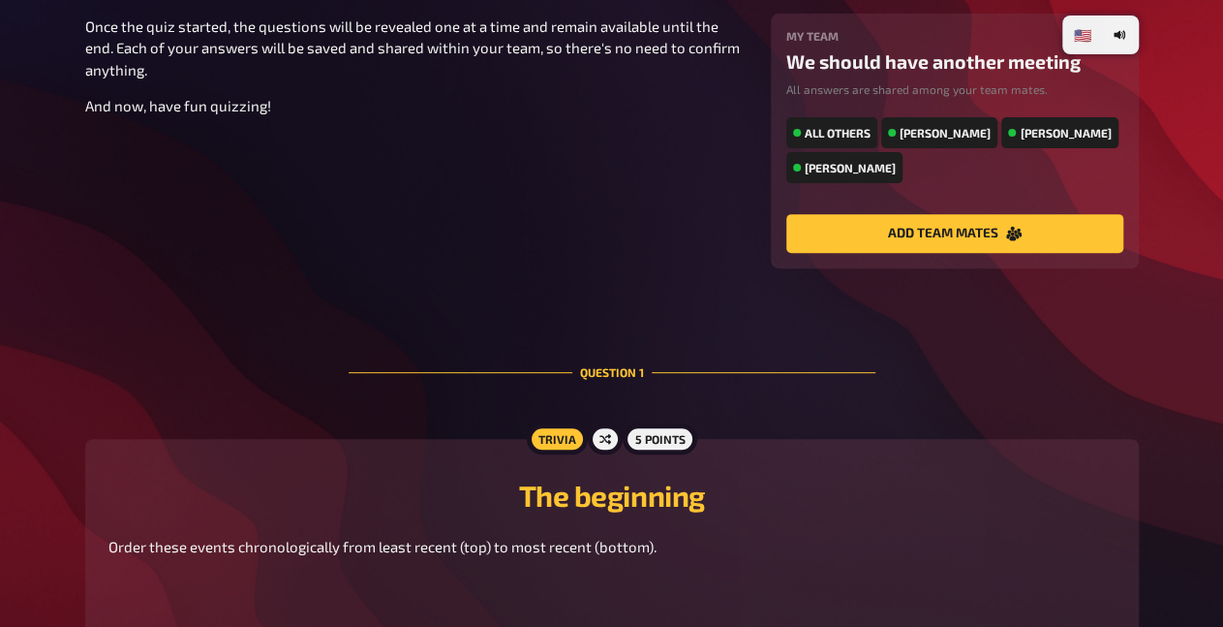
scroll to position [0, 0]
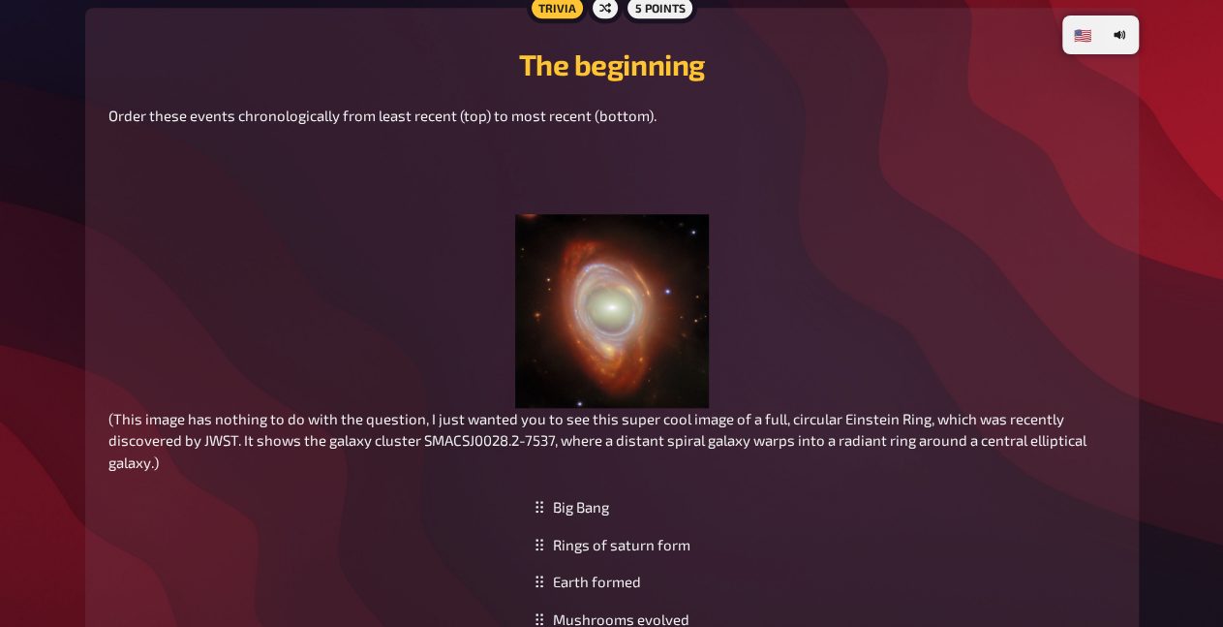
type input "Für"
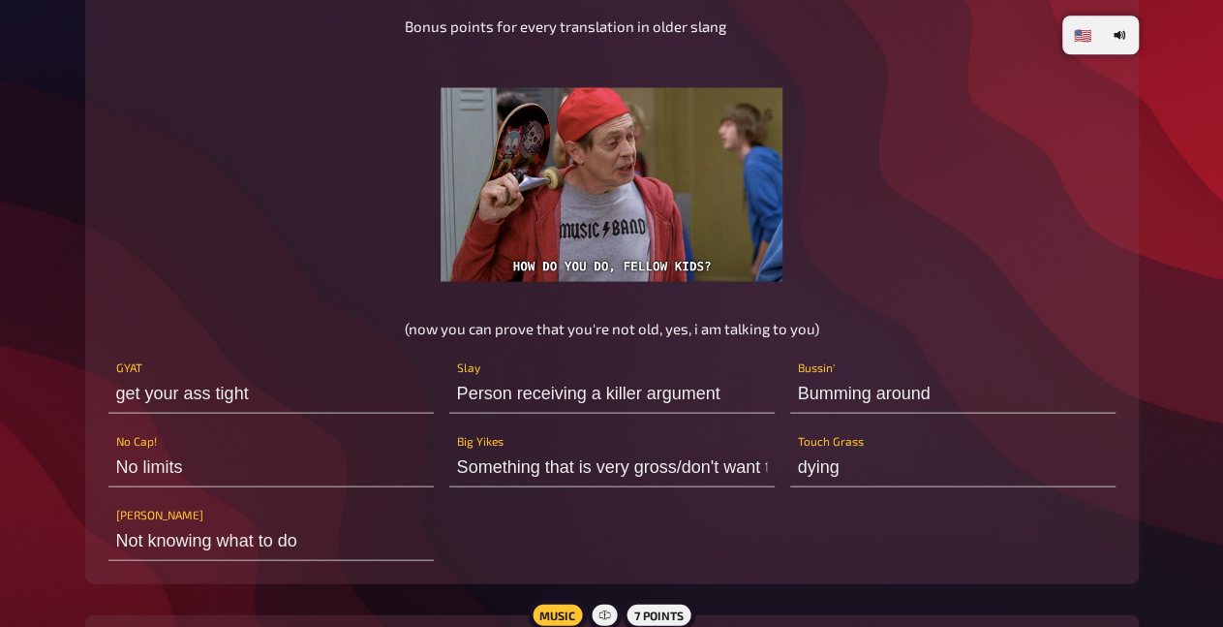
scroll to position [1914, 0]
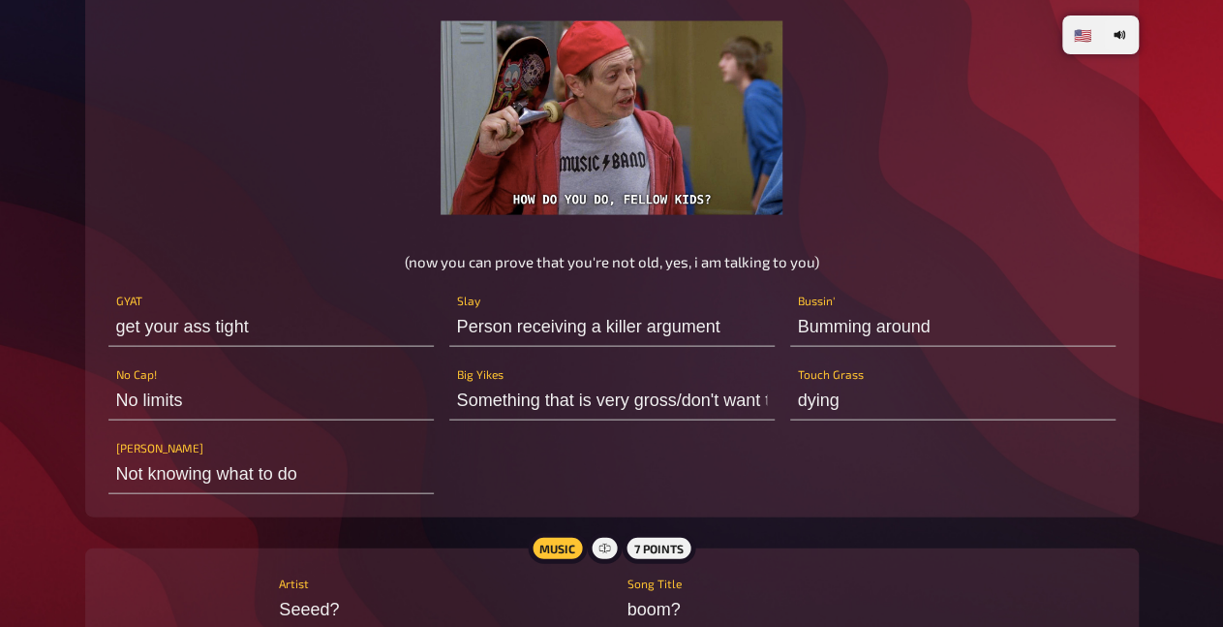
type input "Für immer [GEOGRAPHIC_DATA]"
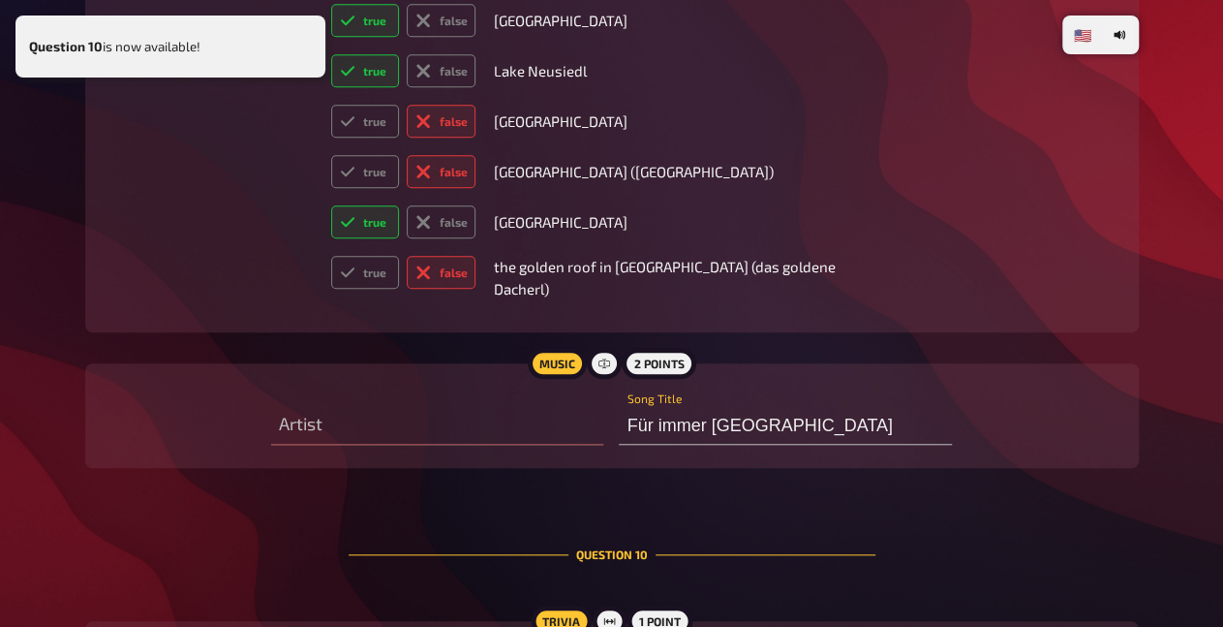
scroll to position [8413, 0]
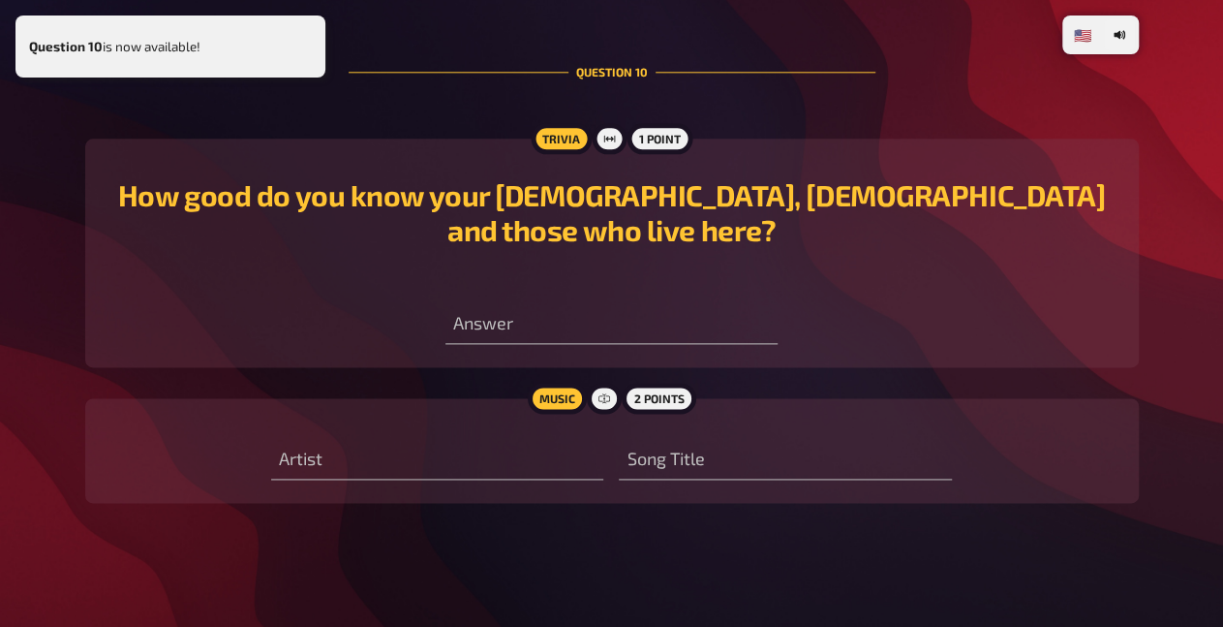
click at [977, 278] on div "How good do you know your austrians, austrians and those who live here? Answer" at bounding box center [611, 253] width 1007 height 182
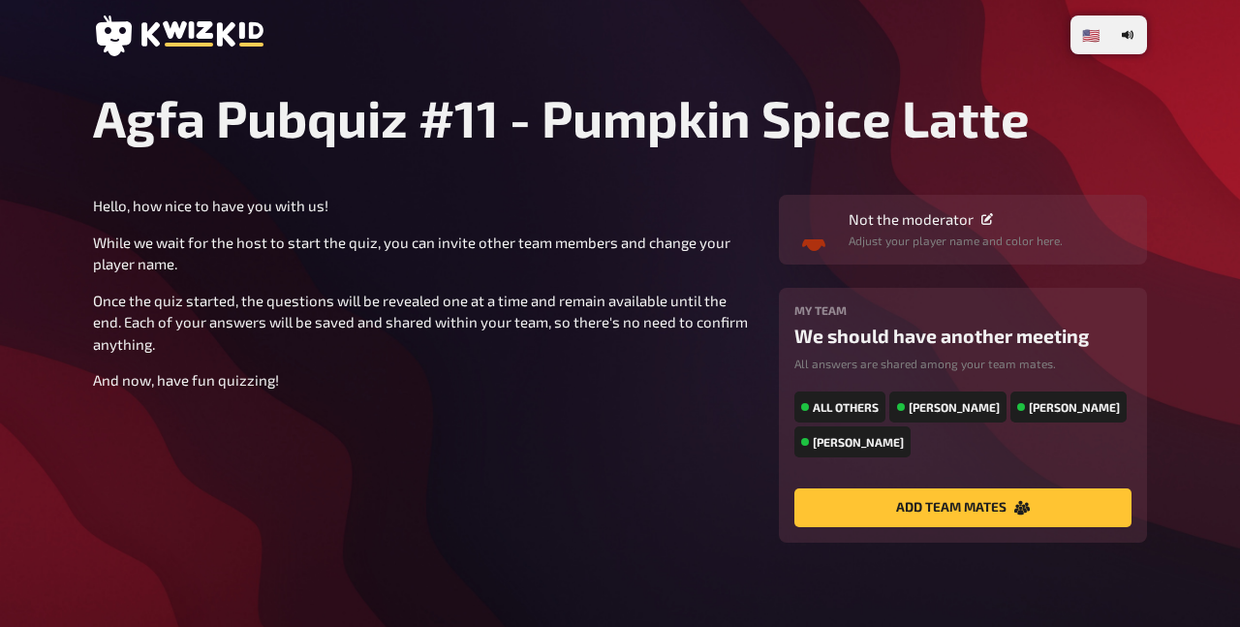
type input "Green day"
type input "[PERSON_NAME] ends"
type input "get your ass tight"
type input "Person receiving a killer argument"
type input "Bumming around"
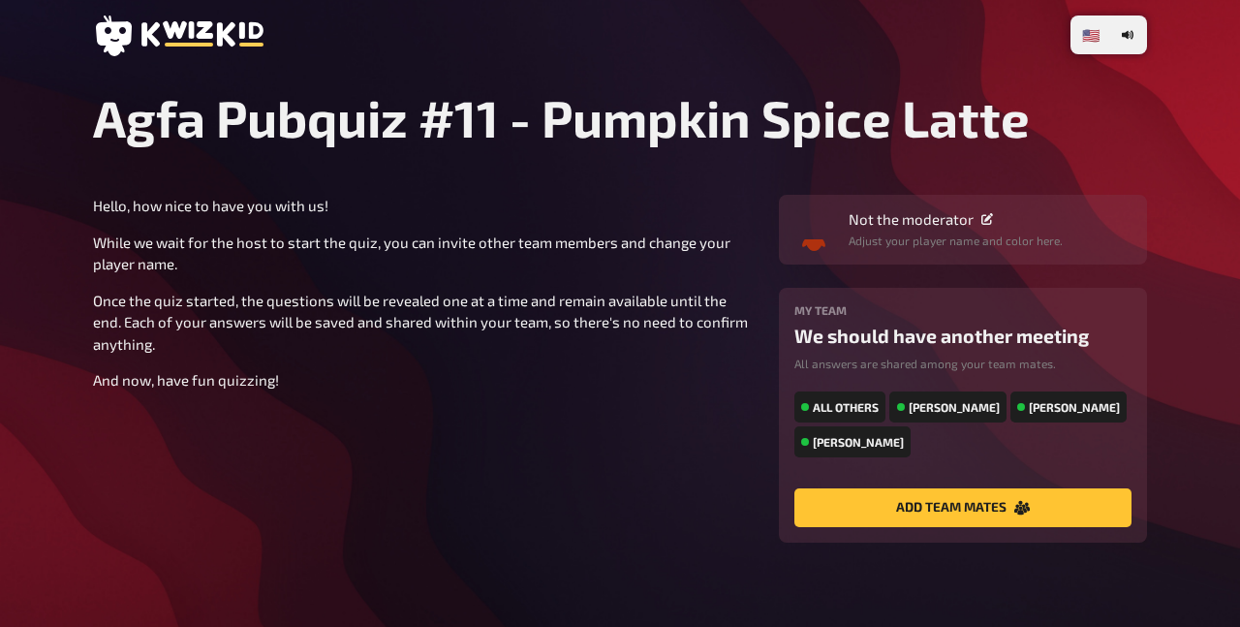
type input "No limits"
type input "Something that is very gross/don't want to do"
type input "dying"
type input "Not knowing what to do"
type input "Seeed?"
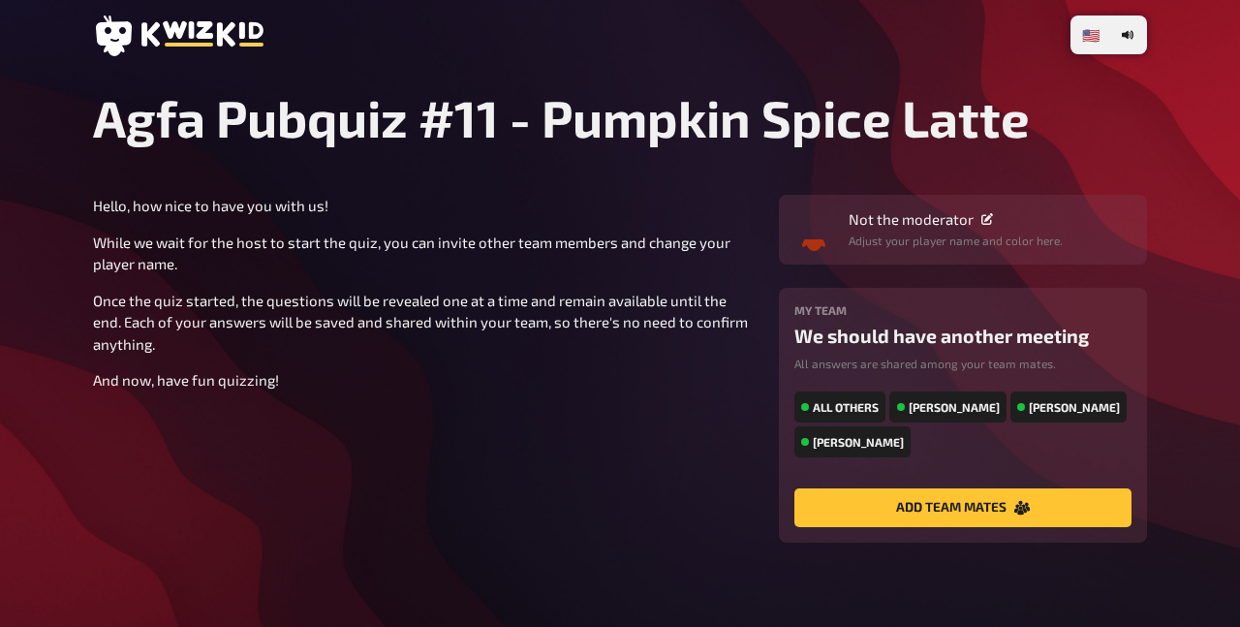
type input "boom?"
type input "Rocket? Backdoor? Shortcut?"
type input "Human"
radio input "true"
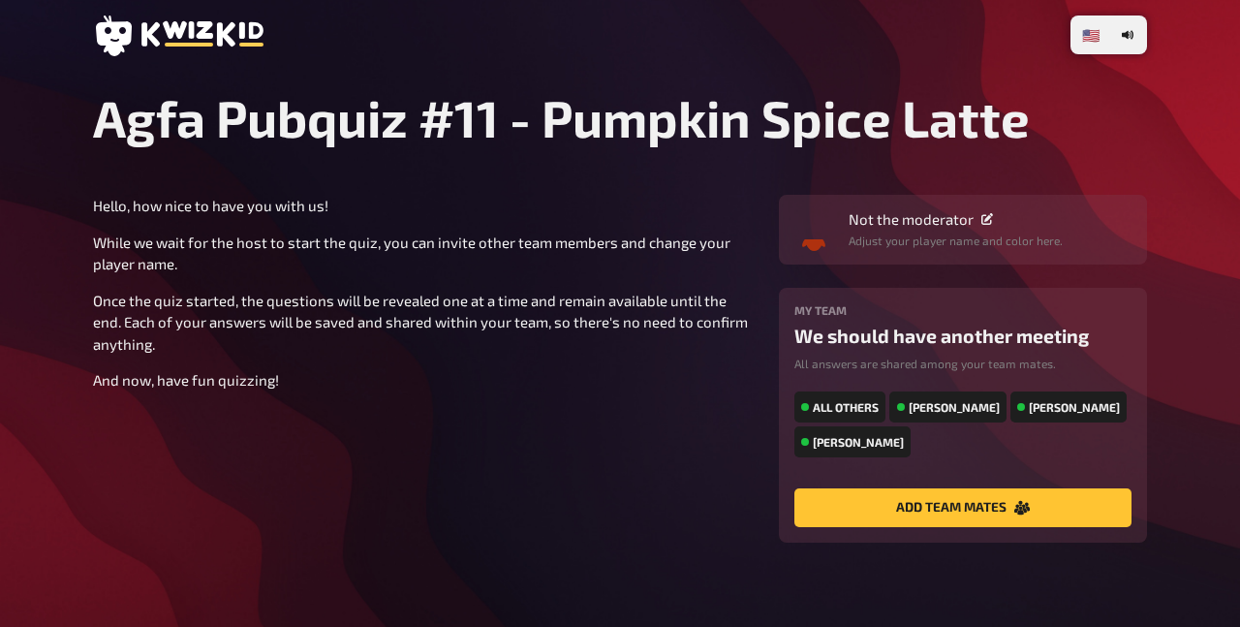
radio input "true"
type input "Everytime we touch"
type input "Nose"
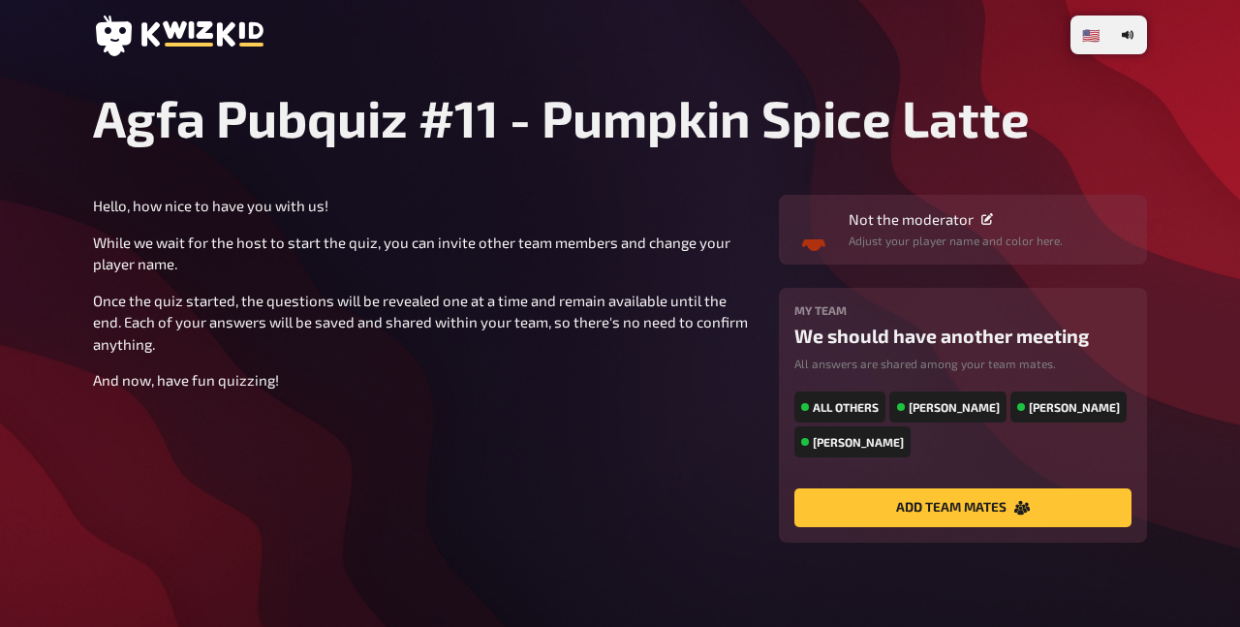
type input "Vertebrae"
type input "Ankle (ferse um genau zu sein)"
type input "Hip (Oberschenkelkopf)"
type input "Airway bifurcation"
type input "Tears for fears"
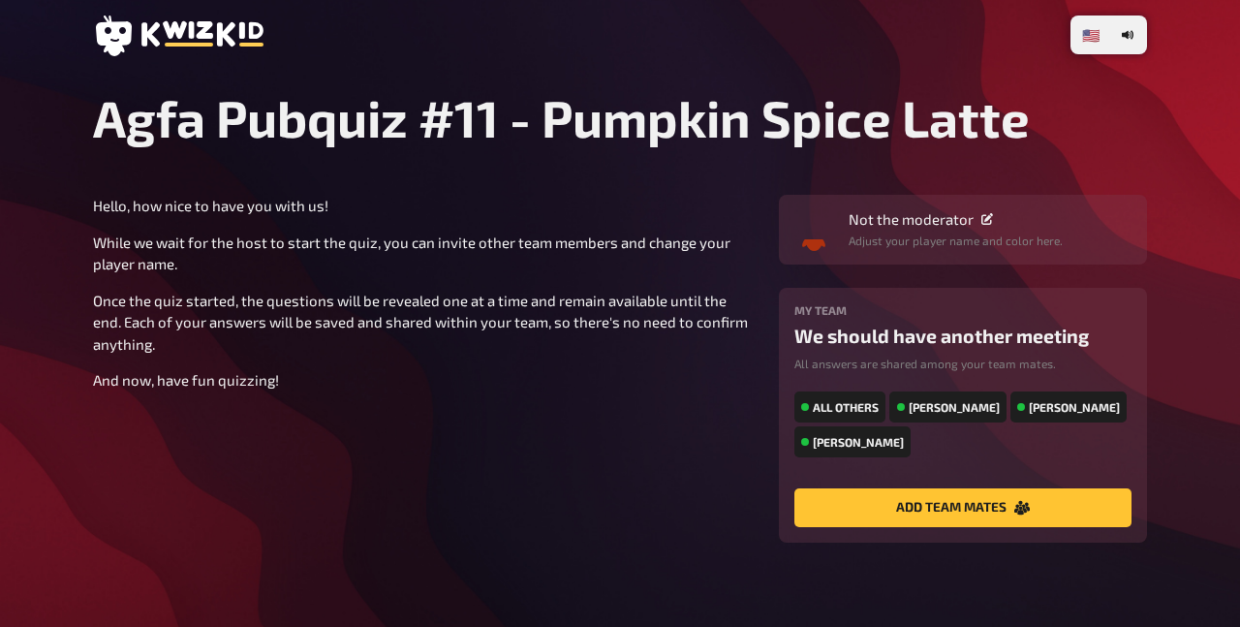
type input "Head over heels"
type input "[GEOGRAPHIC_DATA]"
type input "Frankfurt Leipzig Munich"
type input "[GEOGRAPHIC_DATA]"
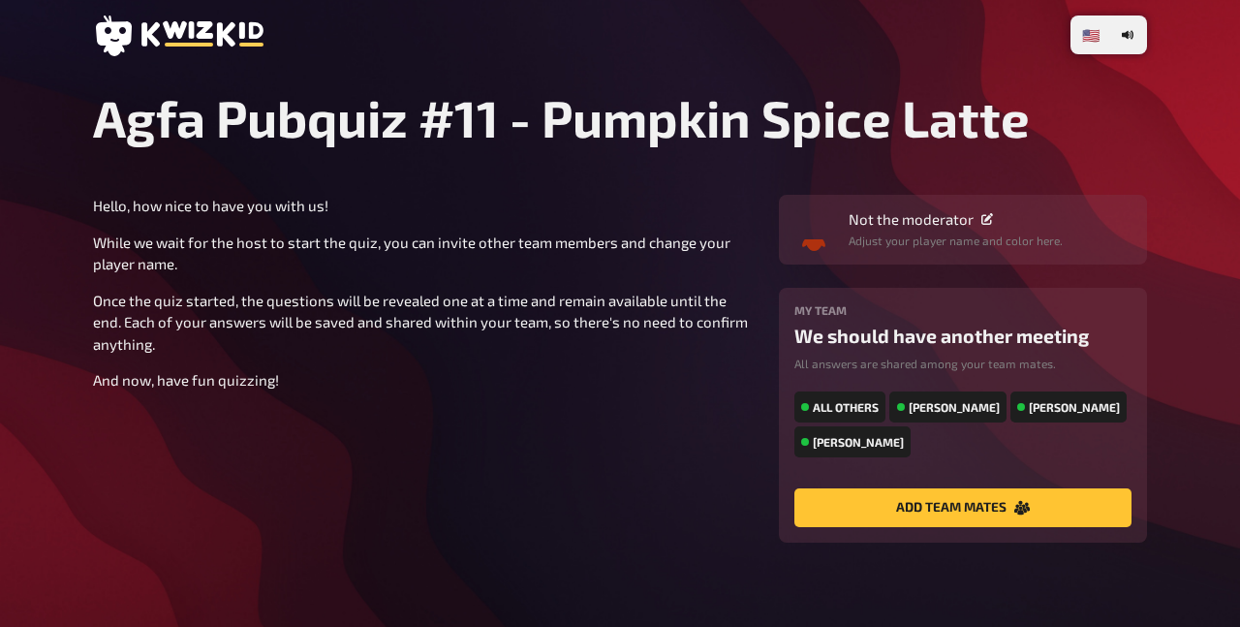
type input "[GEOGRAPHIC_DATA]"
type input "System of a down"
type input "Leio"
type input "the new beer of the year is available"
type input "[PERSON_NAME]"
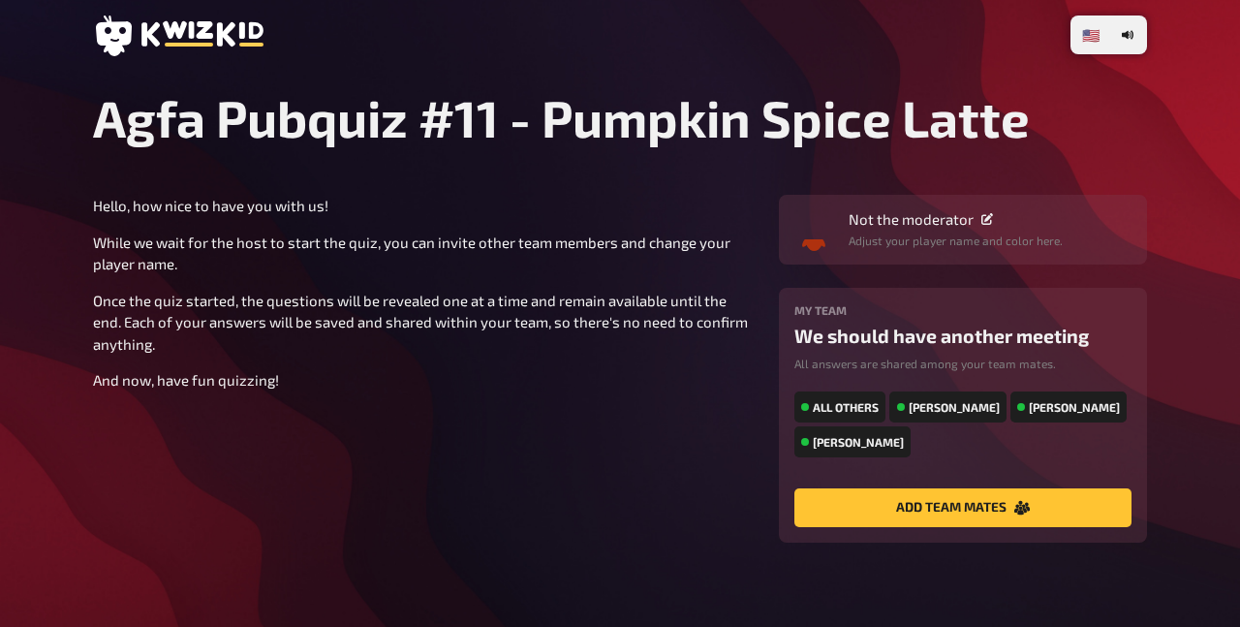
type input "Rainbow high in the sky"
type input "Linkin' park"
type input "Für"
radio input "true"
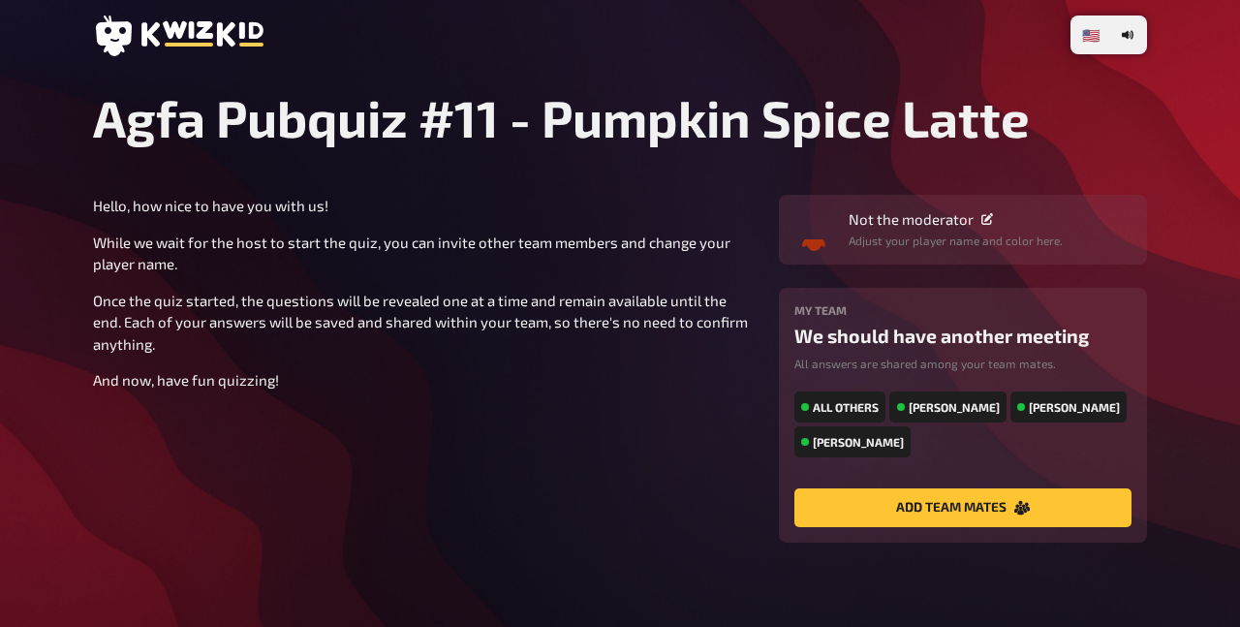
radio input "true"
type input "Für immer [GEOGRAPHIC_DATA]"
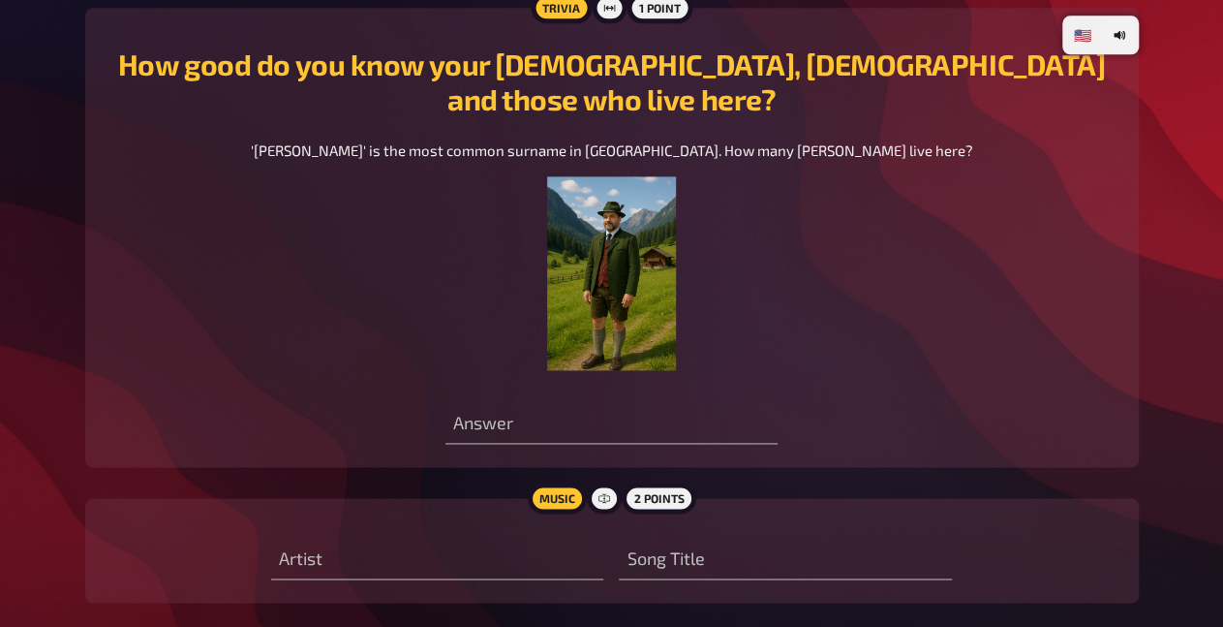
scroll to position [8542, 0]
click at [565, 417] on input "number" at bounding box center [612, 425] width 332 height 39
type input "240000"
type input "L"
type input "[DEMOGRAPHIC_DATA]"
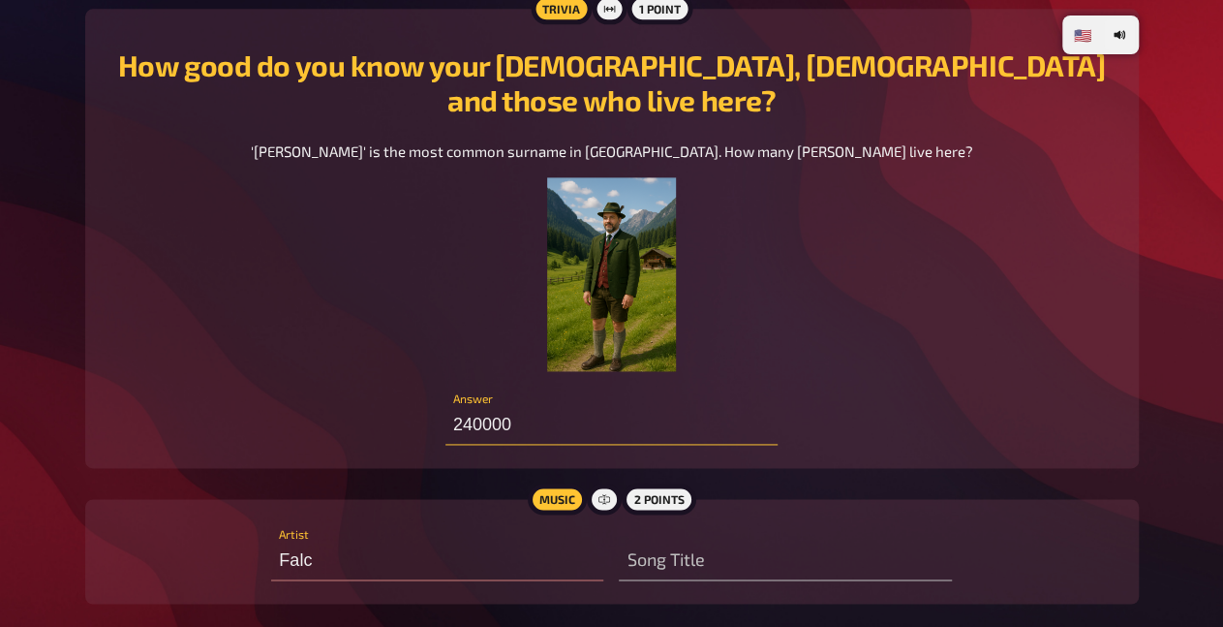
type input "Falco"
type input "Vienna Calling"
click at [542, 426] on input "240000" at bounding box center [612, 425] width 332 height 39
radio input "true"
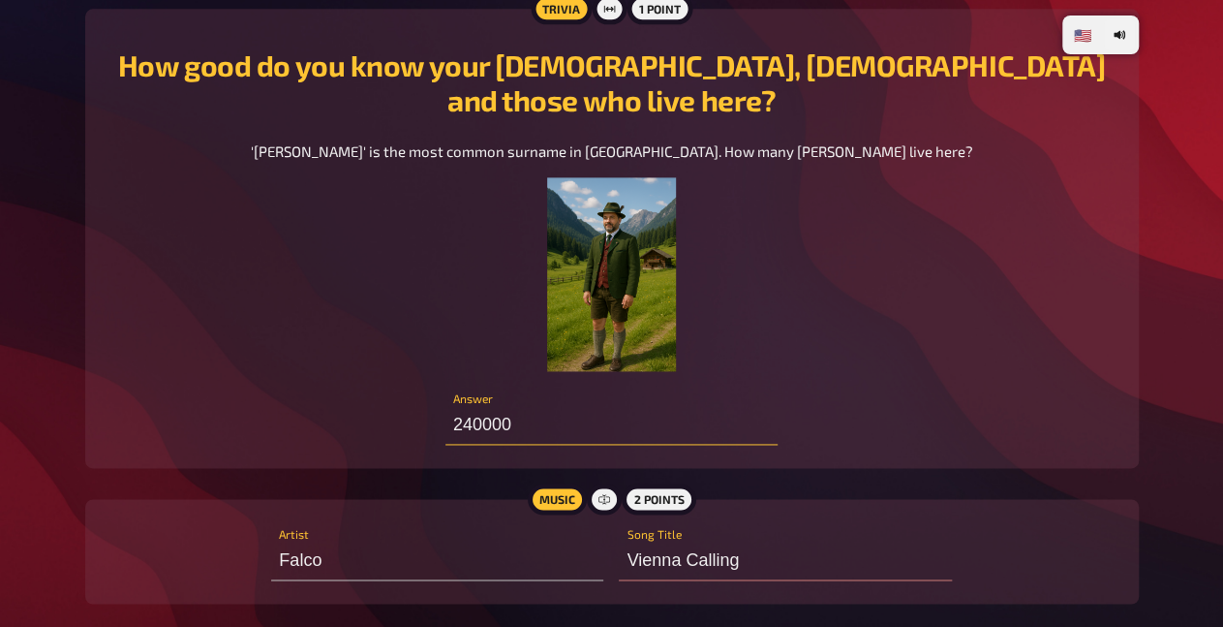
click at [532, 417] on input "240000" at bounding box center [612, 425] width 332 height 39
type input "1"
type input "50000"
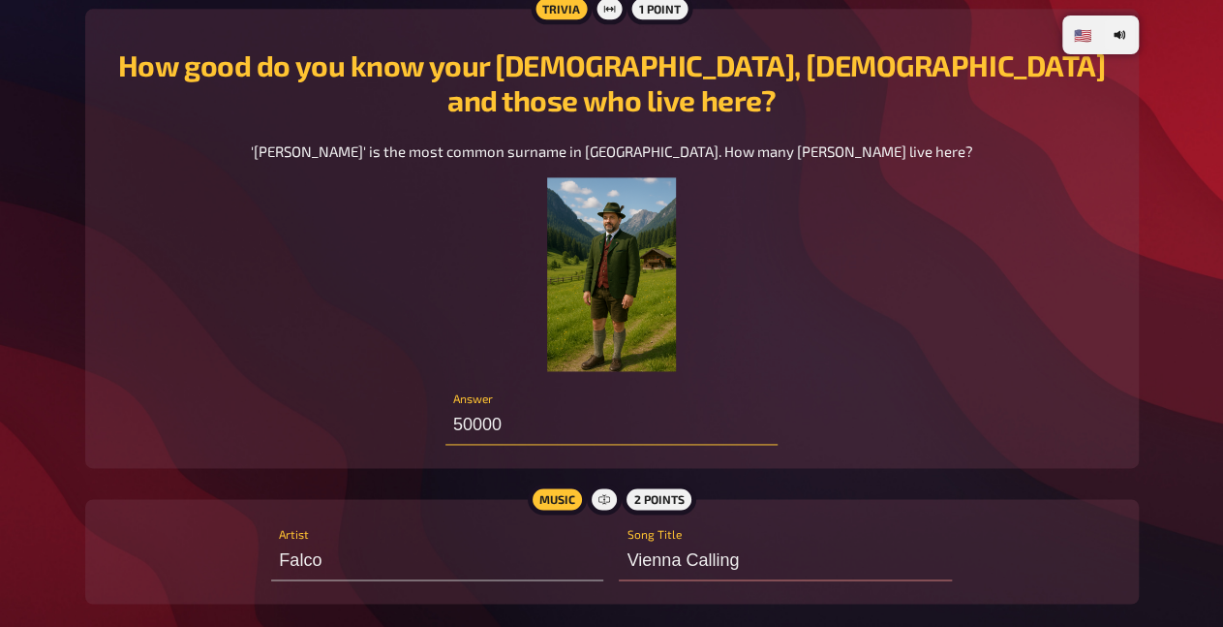
drag, startPoint x: 539, startPoint y: 419, endPoint x: 559, endPoint y: 426, distance: 21.4
type input "São Paulo"
click at [301, 109] on h2 "How good do you know your austrians, austrians and those who live here?" at bounding box center [611, 82] width 1007 height 70
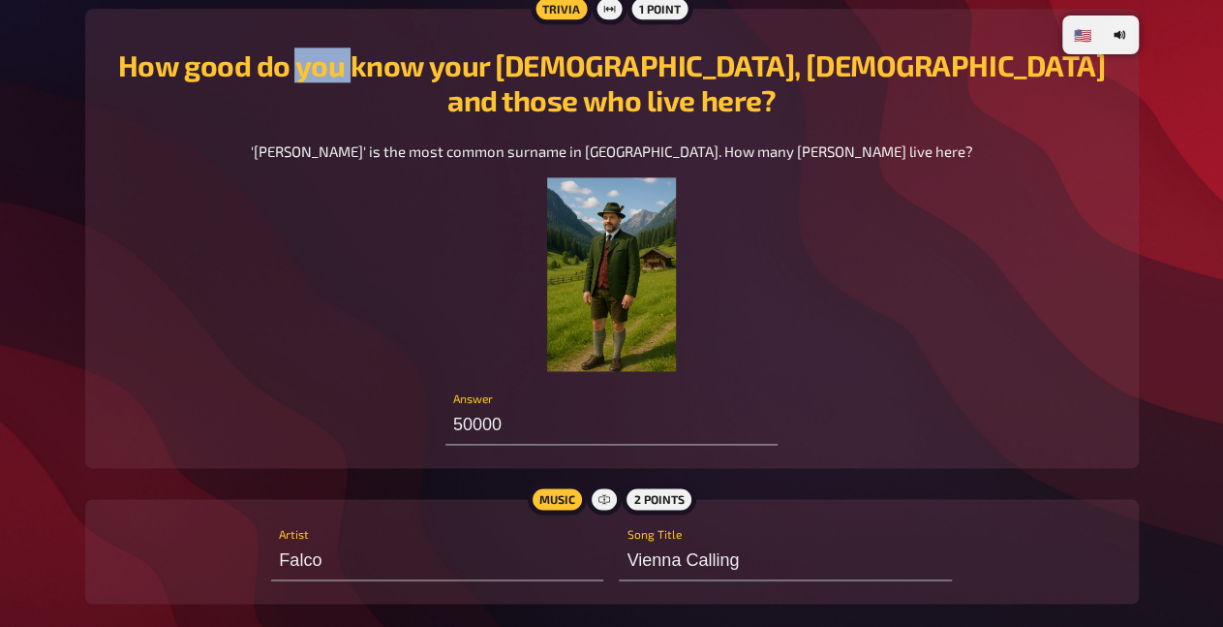
click at [301, 109] on h2 "How good do you know your austrians, austrians and those who live here?" at bounding box center [611, 82] width 1007 height 70
click at [275, 134] on div "How good do you know your austrians, austrians and those who live here? 'Gruber…" at bounding box center [611, 201] width 1007 height 339
type input "F"
type input "Berlin"
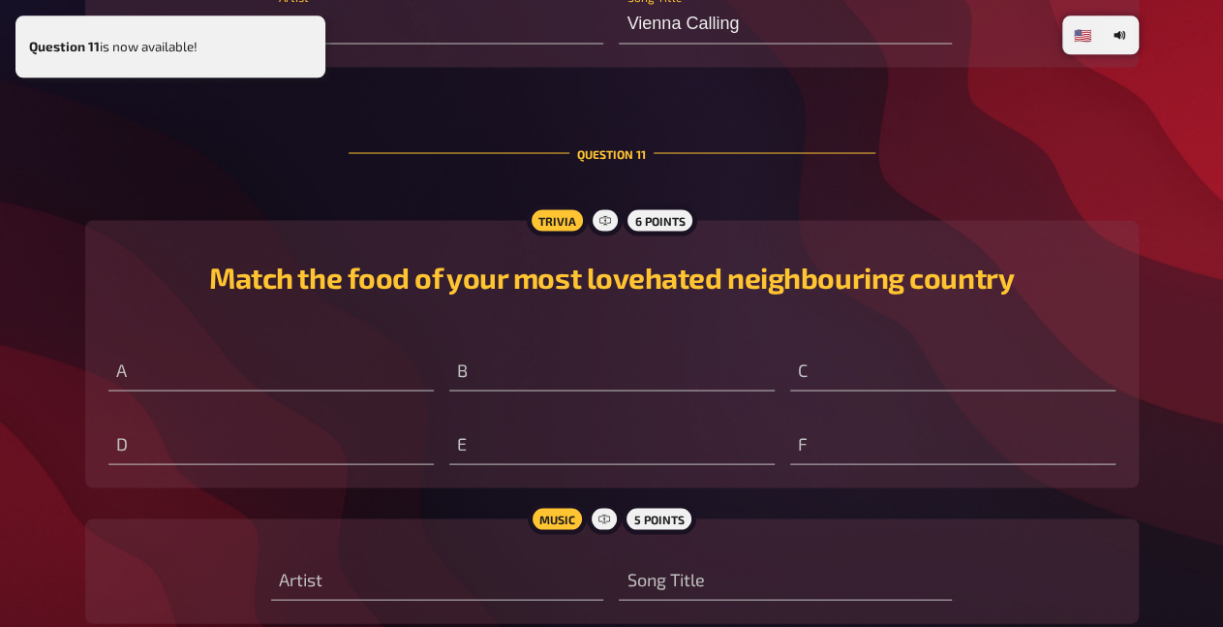
scroll to position [9147, 0]
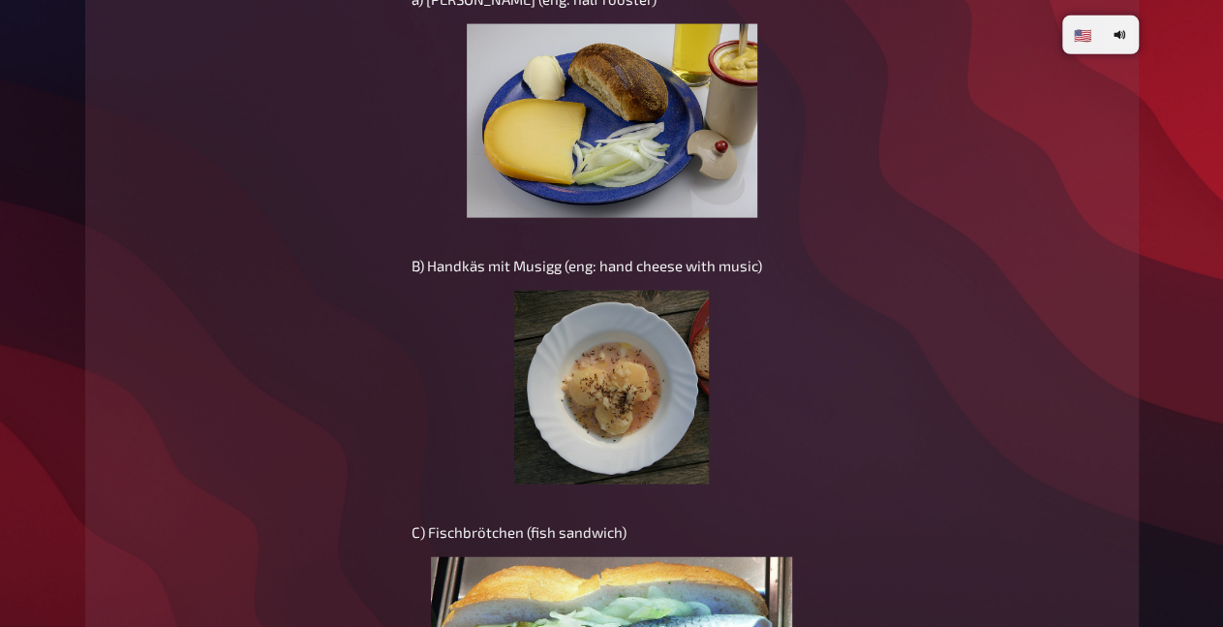
scroll to position [9452, 0]
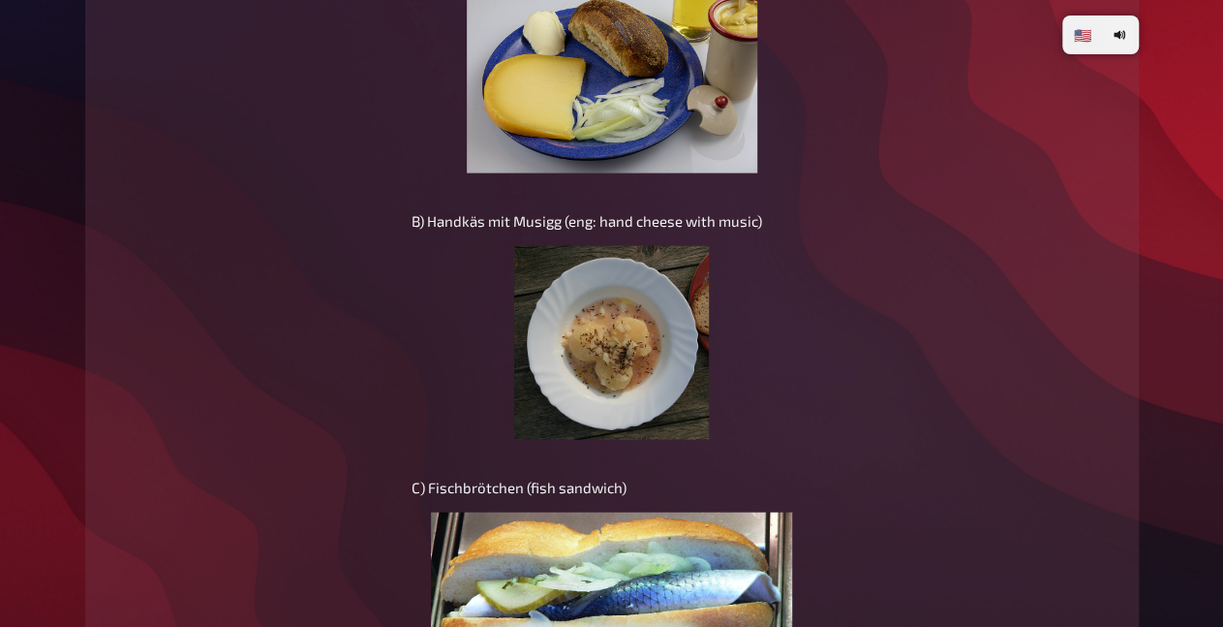
type input "[GEOGRAPHIC_DATA]"
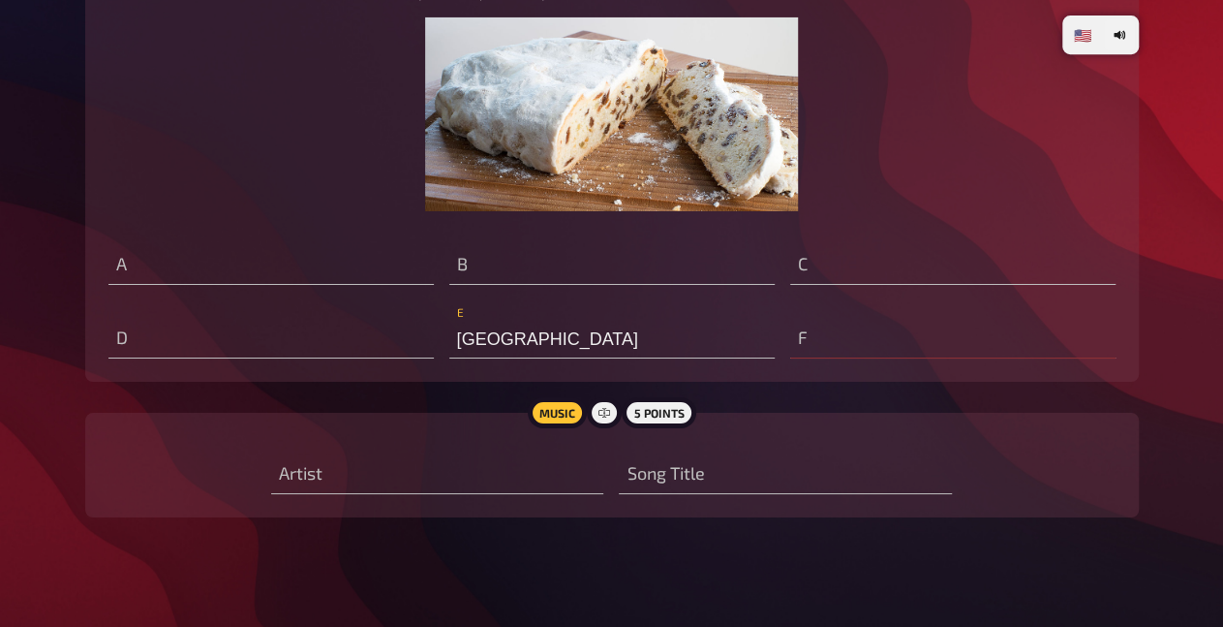
scroll to position [10761, 0]
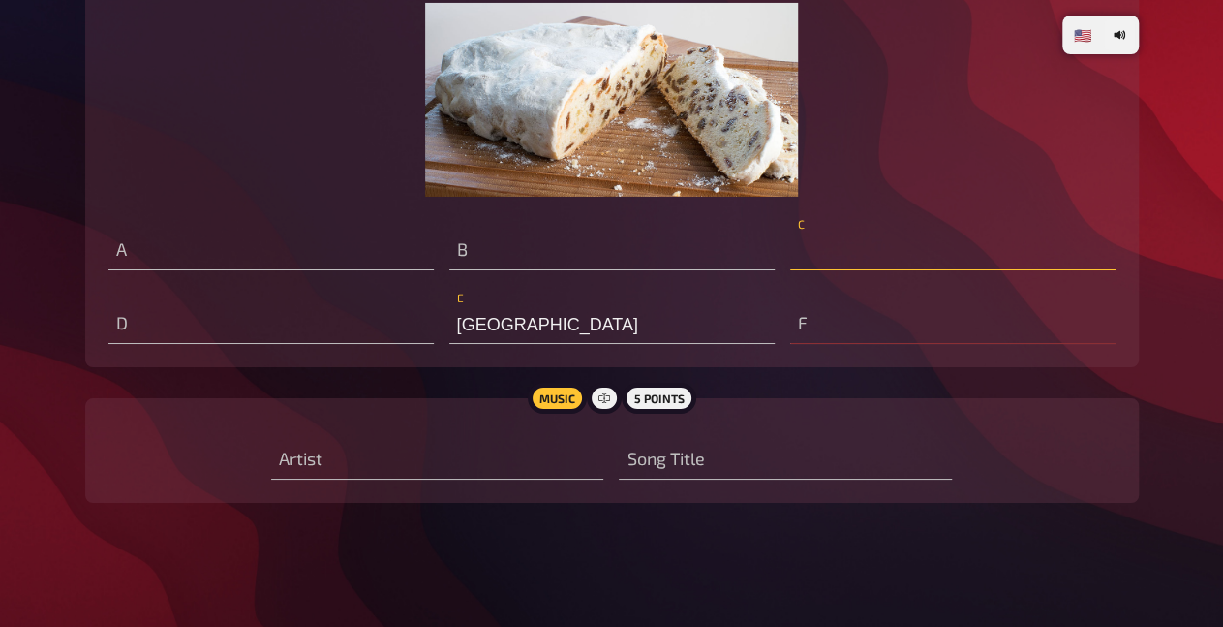
click at [815, 238] on input "text" at bounding box center [952, 251] width 325 height 39
type input "H"
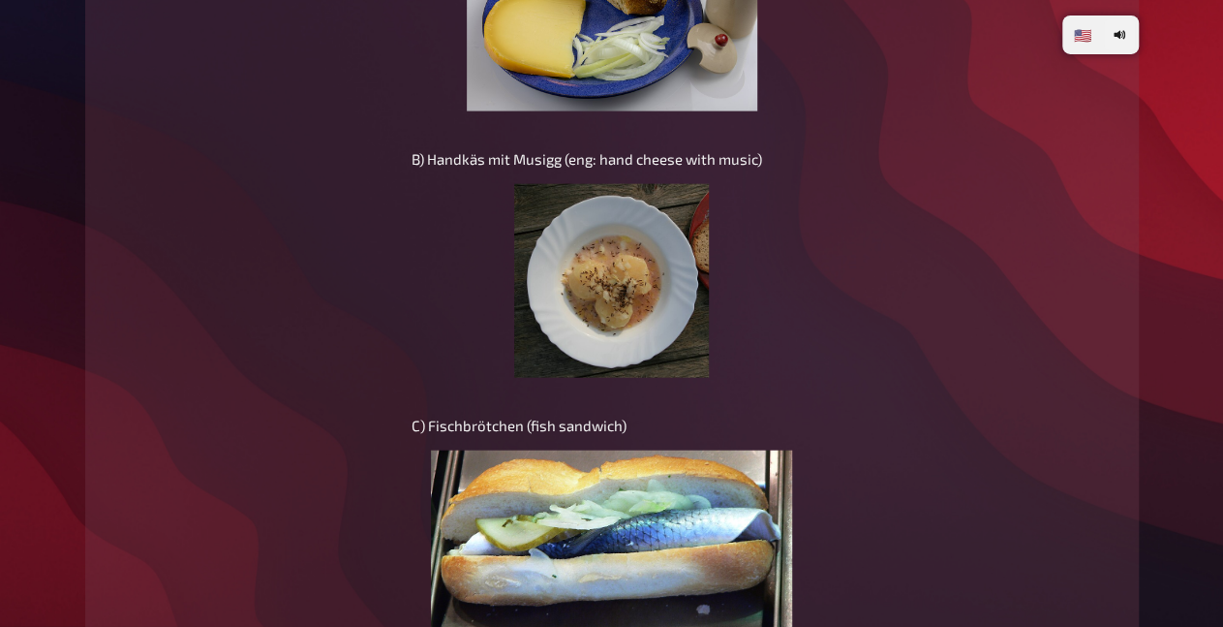
scroll to position [9553, 0]
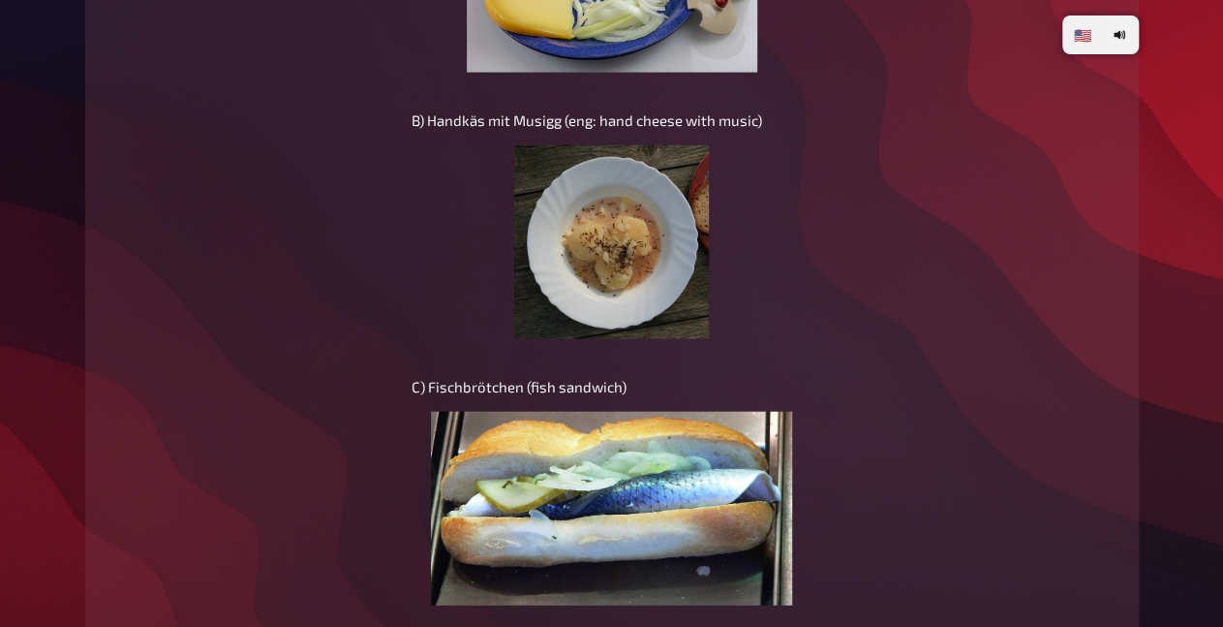
type input "([GEOGRAPHIC_DATA])"
click at [622, 266] on img at bounding box center [611, 242] width 194 height 194
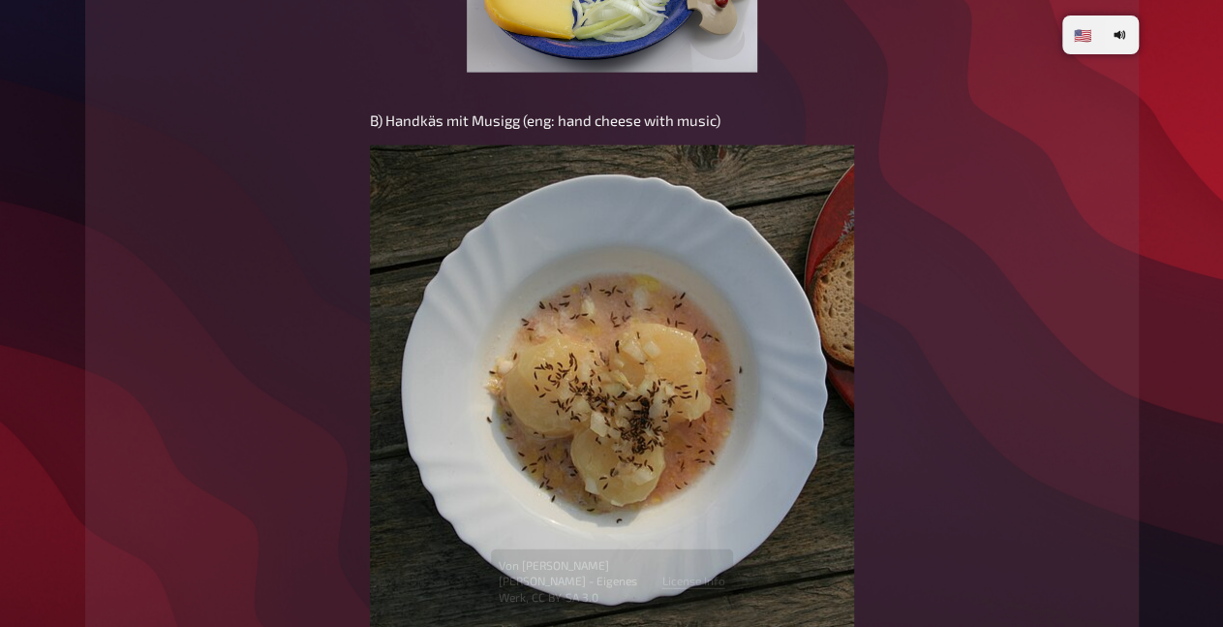
click at [596, 452] on img at bounding box center [612, 386] width 484 height 483
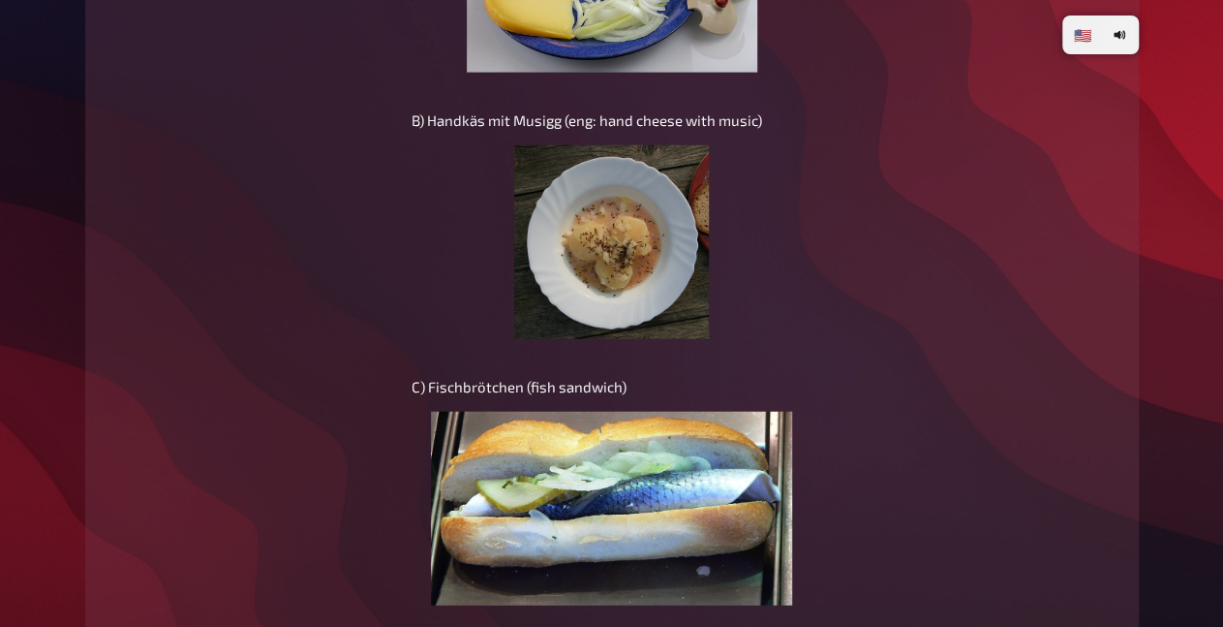
scroll to position [9587, 0]
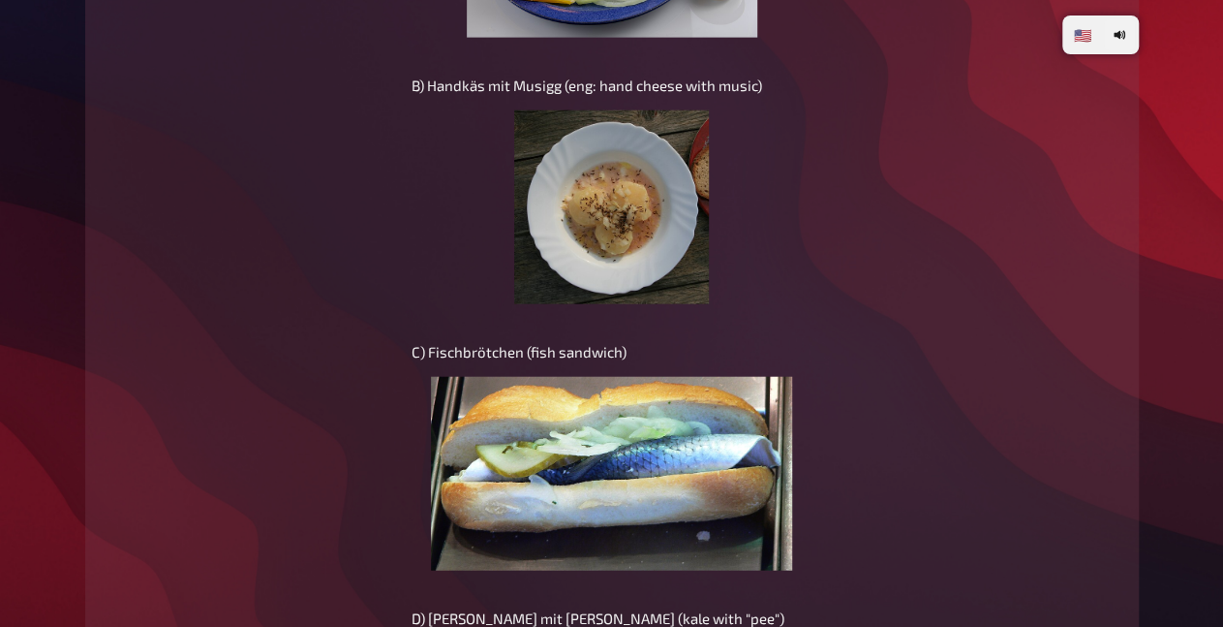
click at [656, 254] on img at bounding box center [611, 207] width 194 height 194
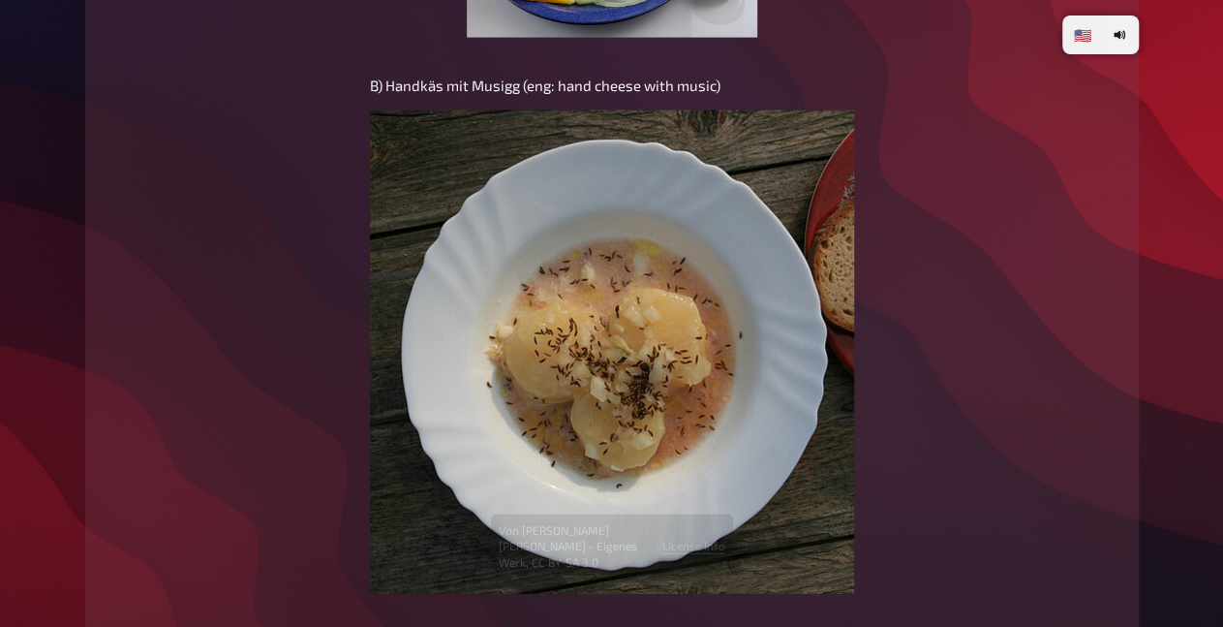
click at [521, 274] on img at bounding box center [612, 351] width 484 height 483
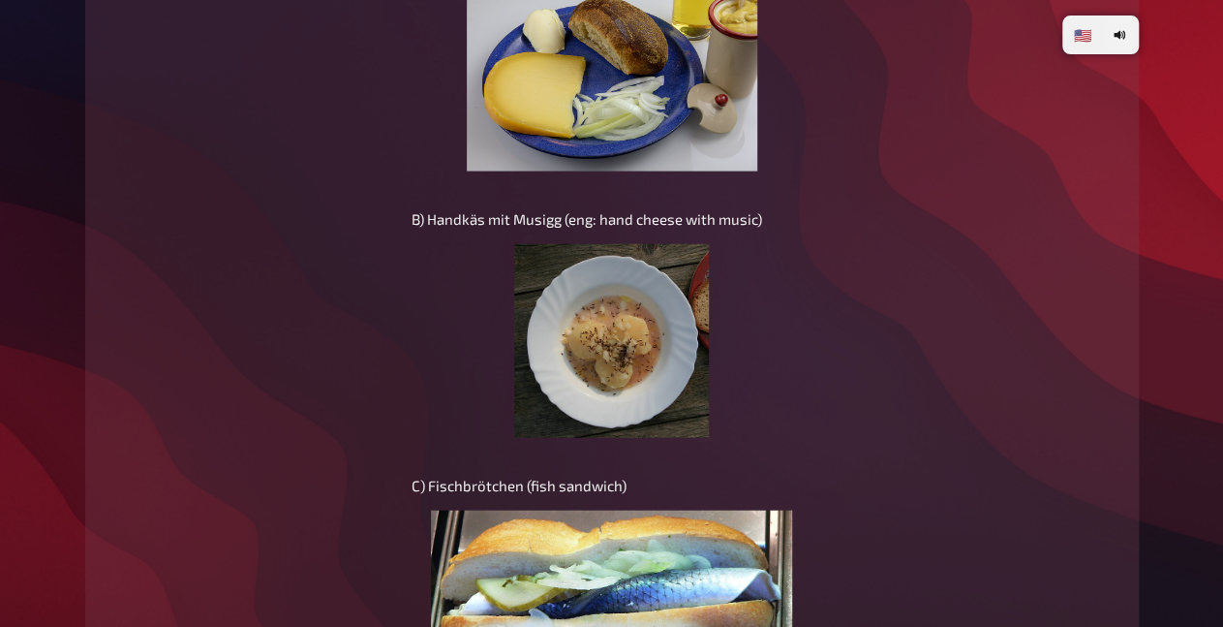
scroll to position [9487, 0]
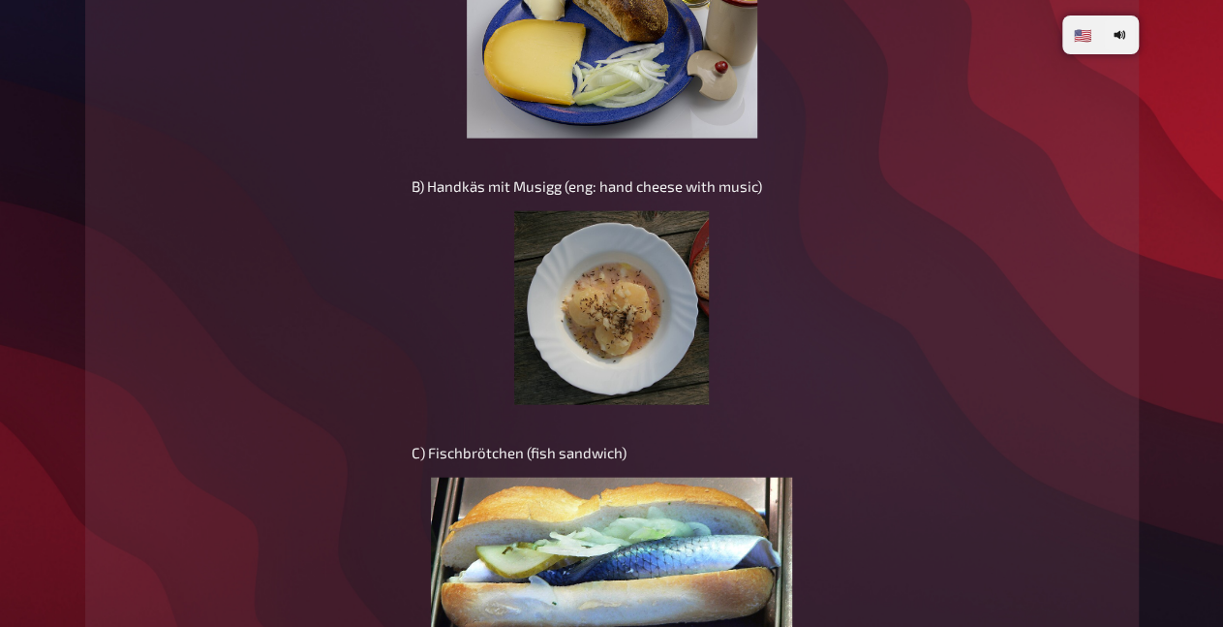
click at [611, 341] on img at bounding box center [611, 308] width 194 height 194
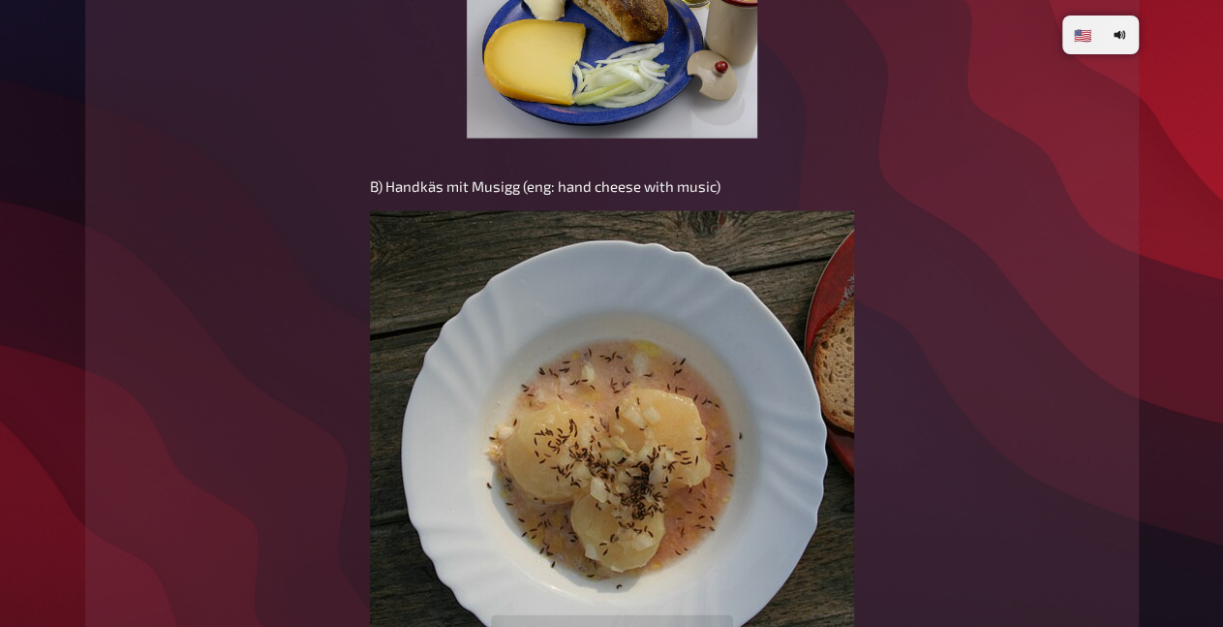
scroll to position [9587, 0]
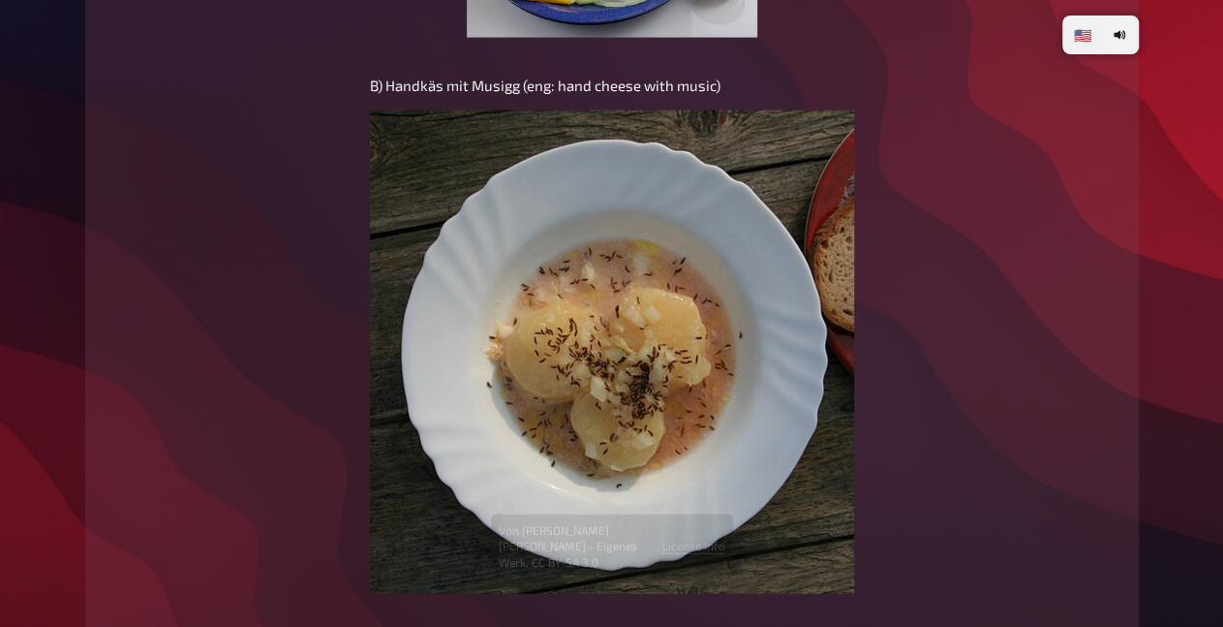
type input "([GEOGRAPHIC_DATA])"
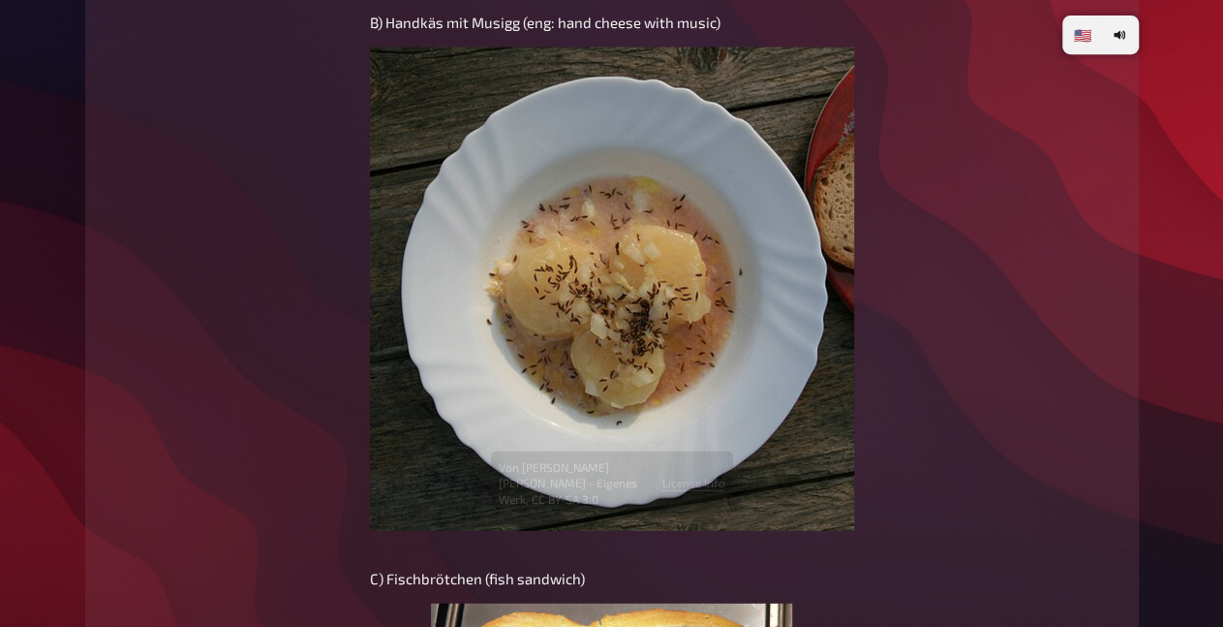
scroll to position [9688, 0]
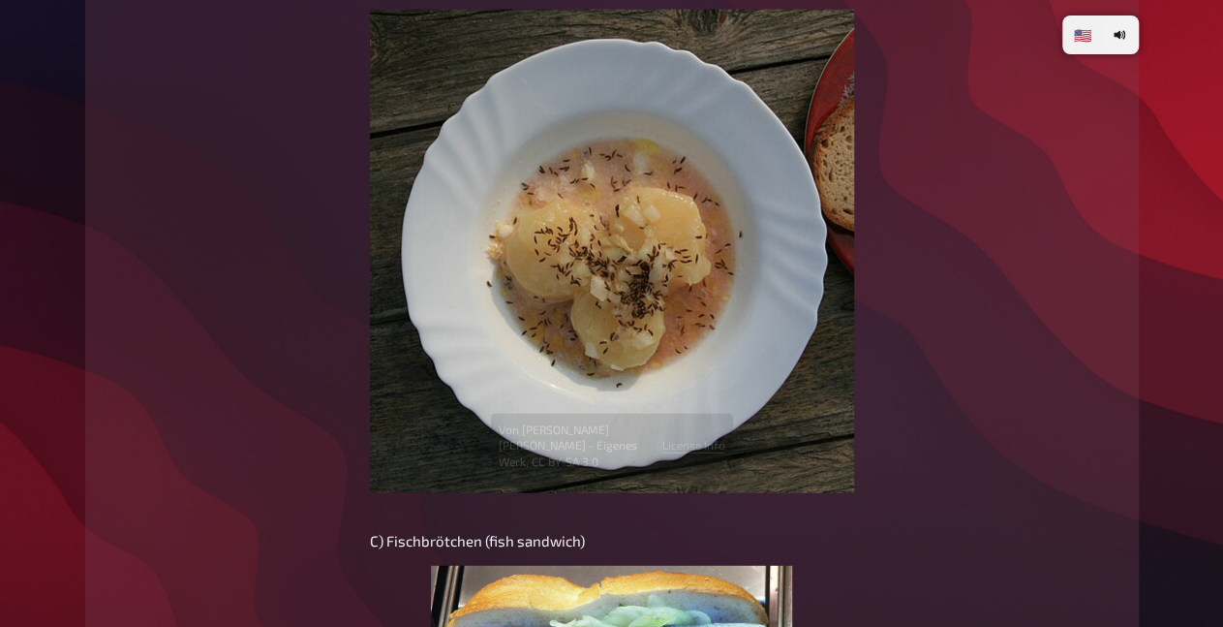
click at [707, 317] on img at bounding box center [612, 251] width 484 height 483
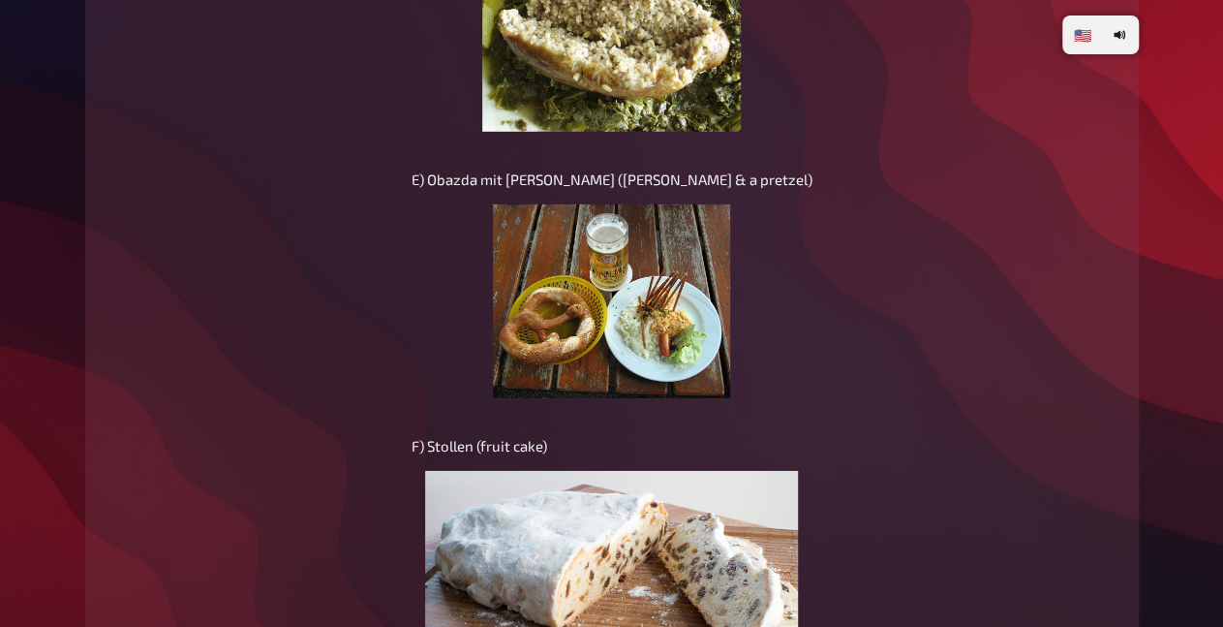
scroll to position [10796, 0]
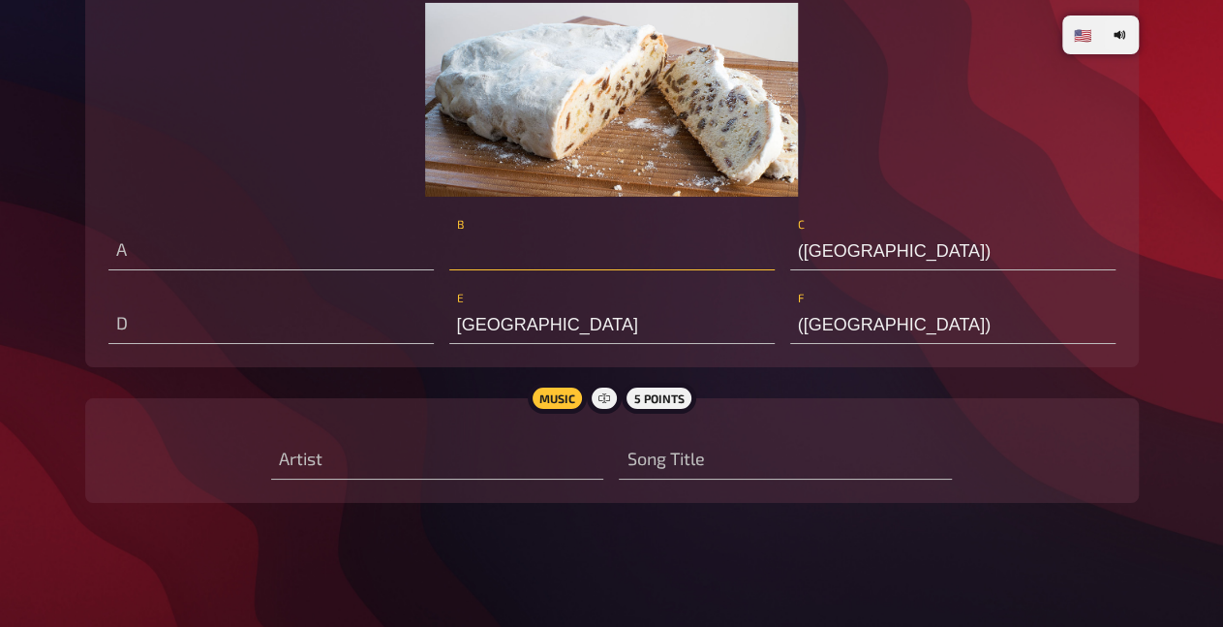
click at [574, 259] on input "text" at bounding box center [611, 251] width 325 height 39
click at [558, 254] on input "Baden-[GEOGRAPHIC_DATA]" at bounding box center [611, 251] width 325 height 39
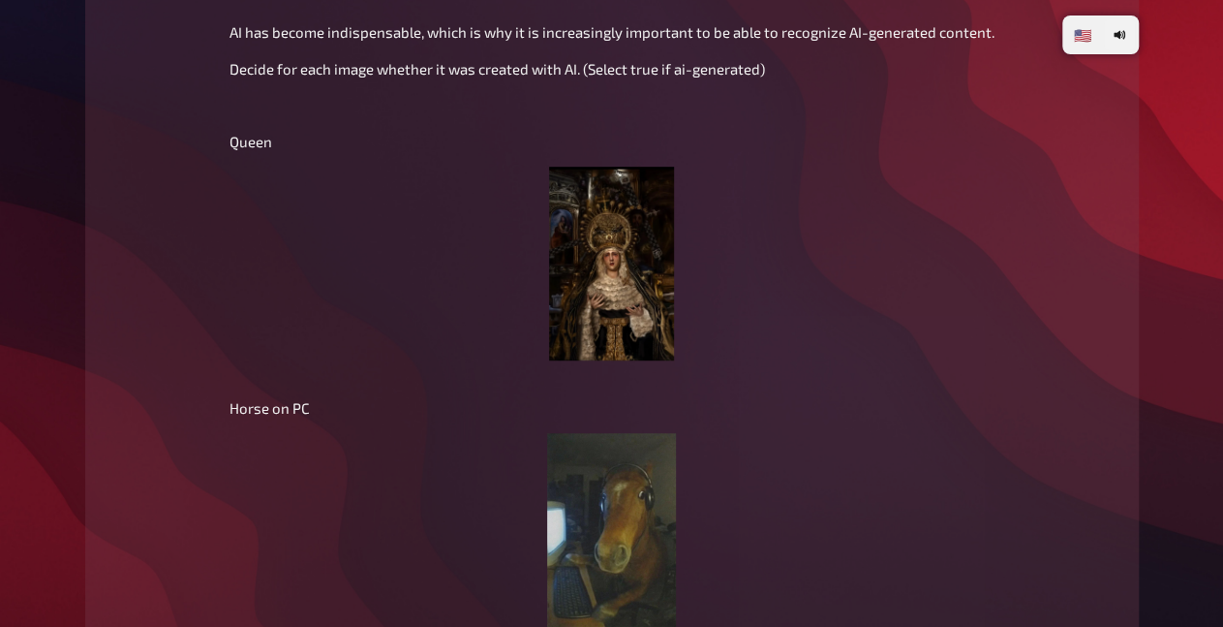
scroll to position [11602, 0]
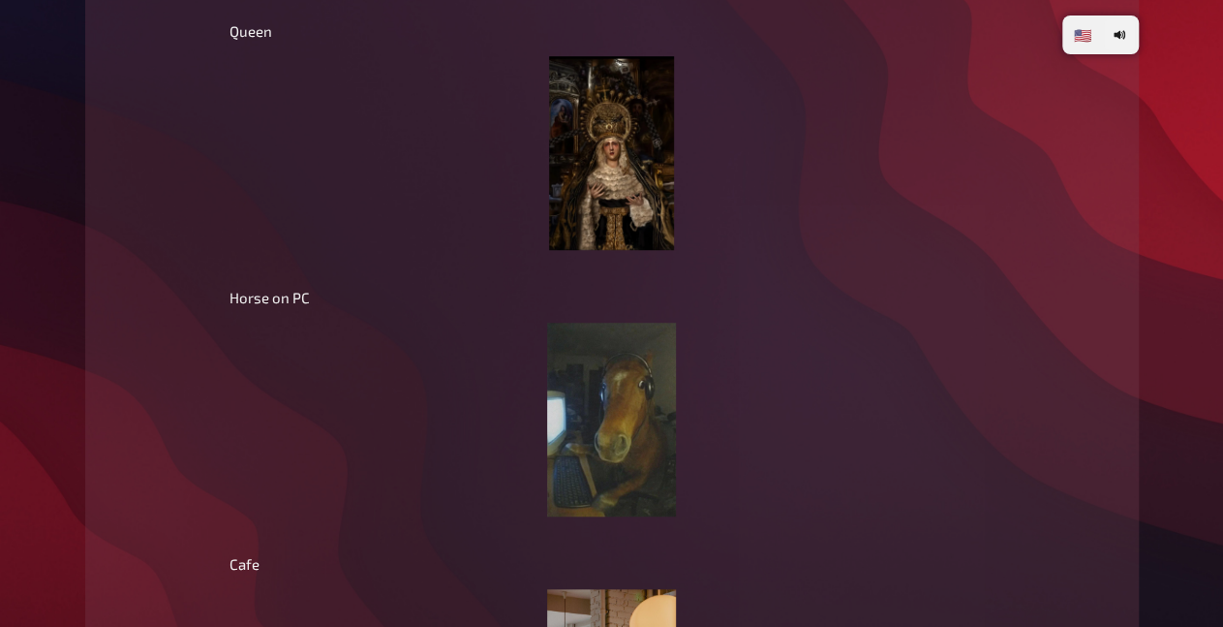
type input "Baden-[GEOGRAPHIC_DATA]"
click at [632, 250] on img at bounding box center [611, 153] width 124 height 194
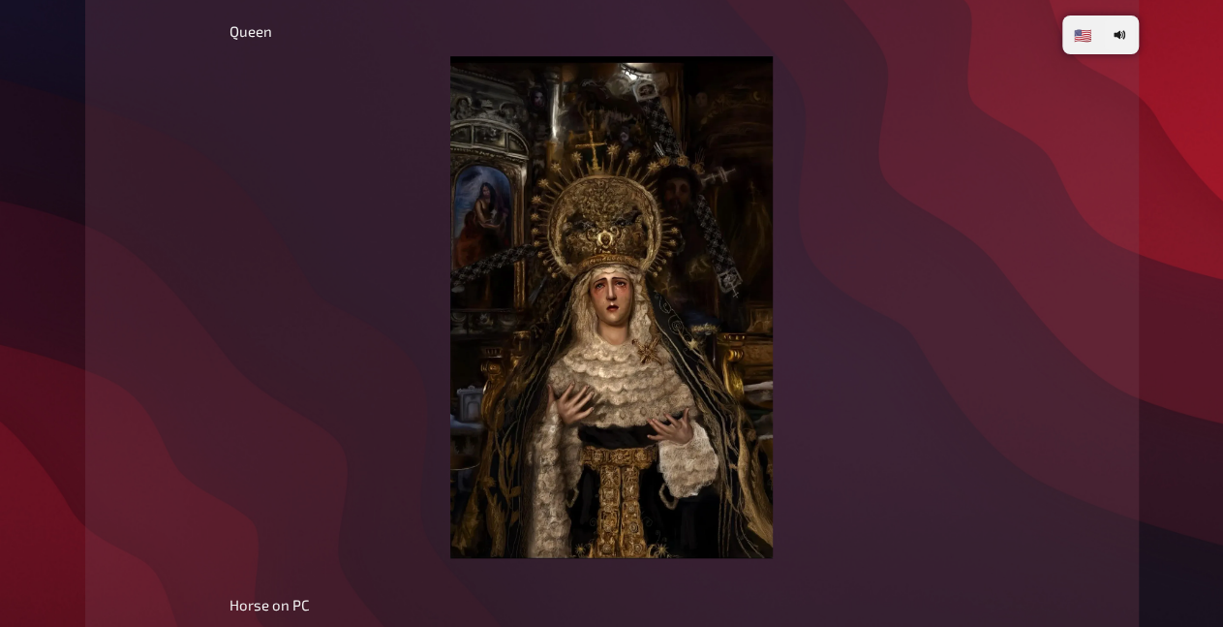
click at [619, 363] on img at bounding box center [611, 307] width 322 height 502
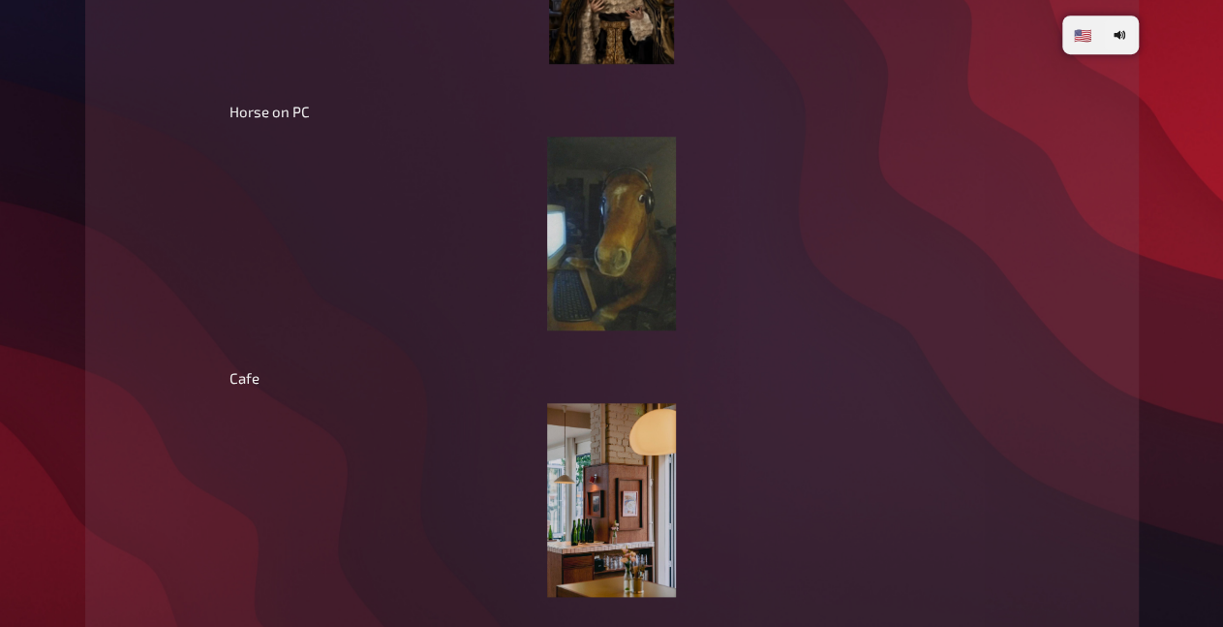
scroll to position [11804, 0]
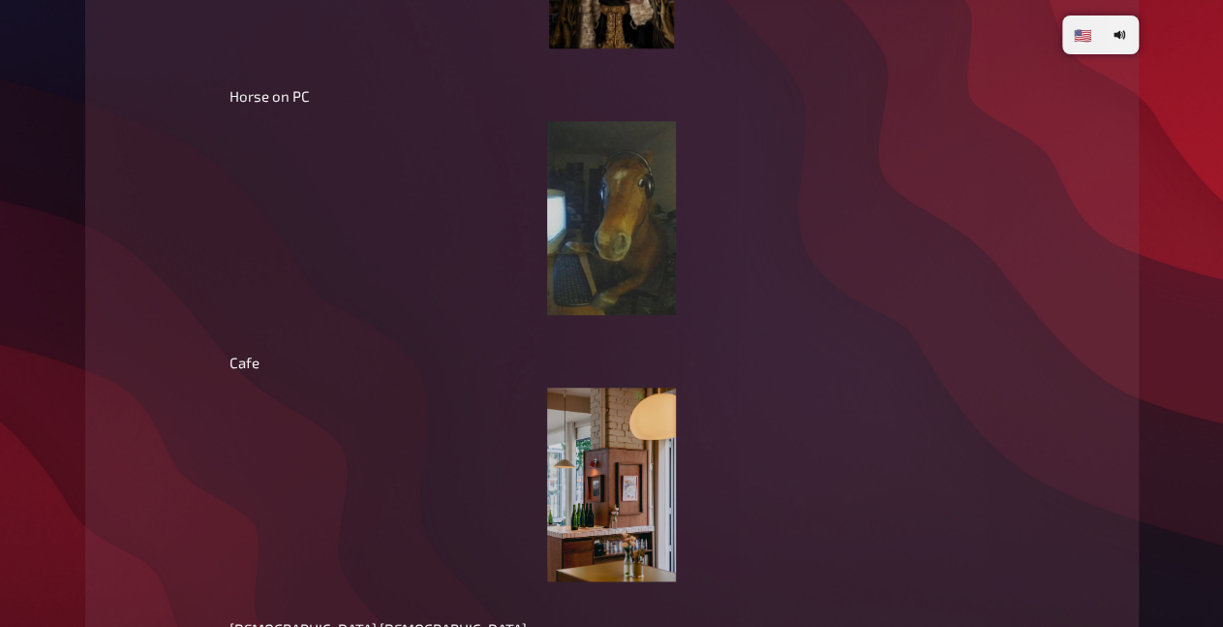
click at [612, 274] on img at bounding box center [611, 218] width 129 height 194
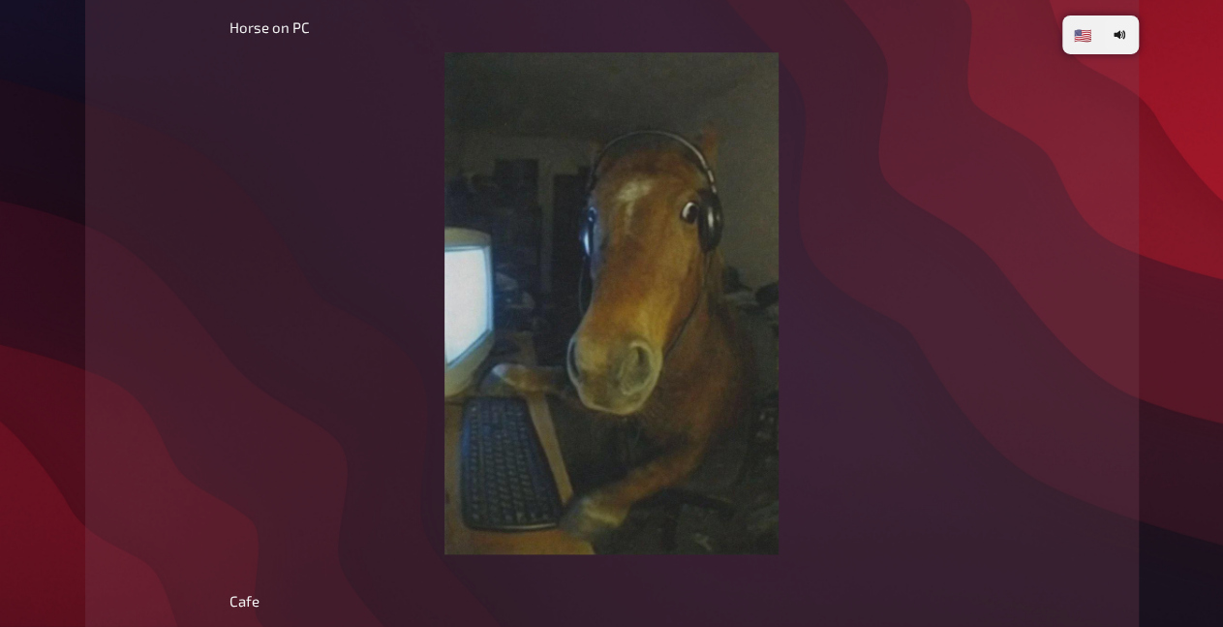
scroll to position [11904, 0]
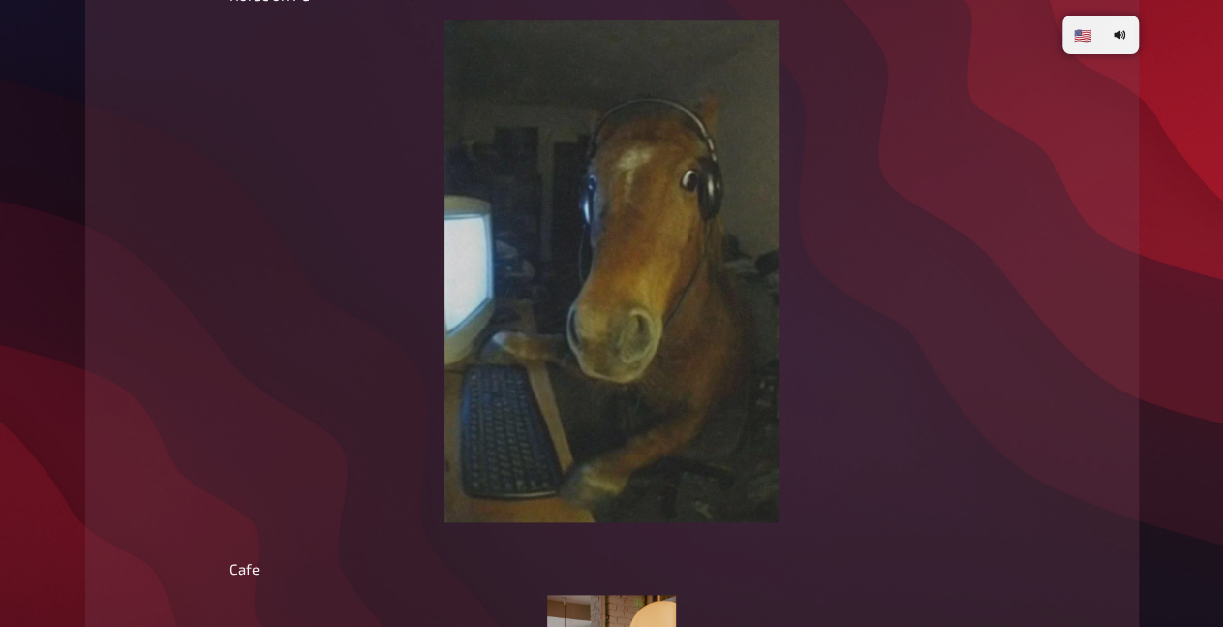
click at [590, 326] on img at bounding box center [612, 271] width 334 height 502
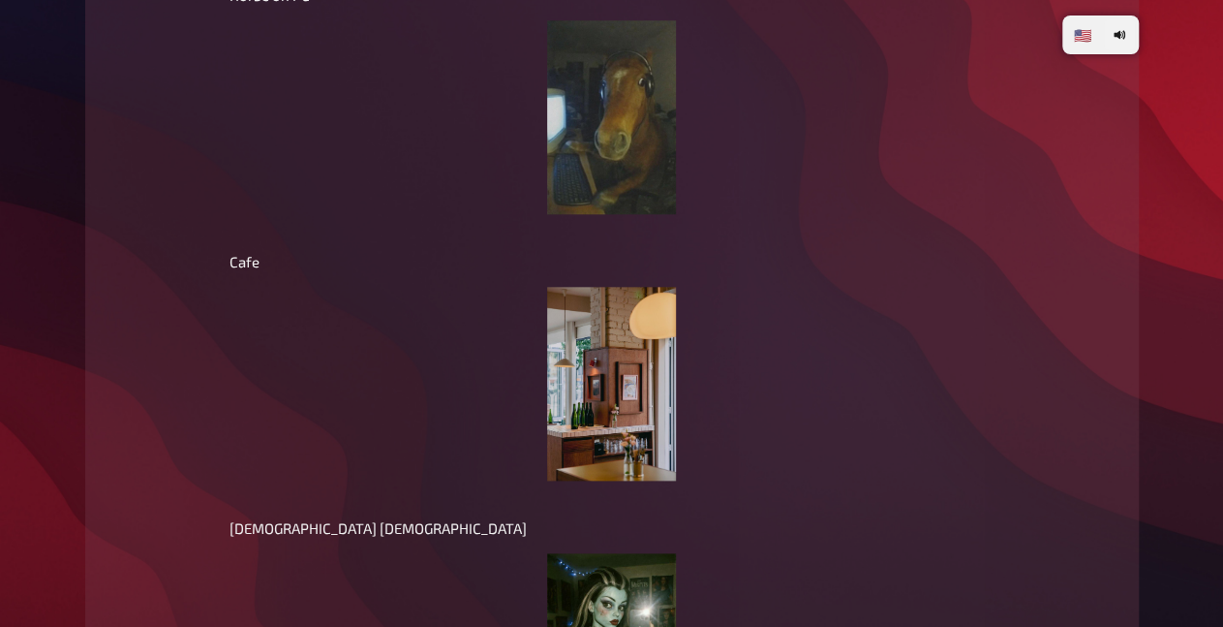
scroll to position [12005, 0]
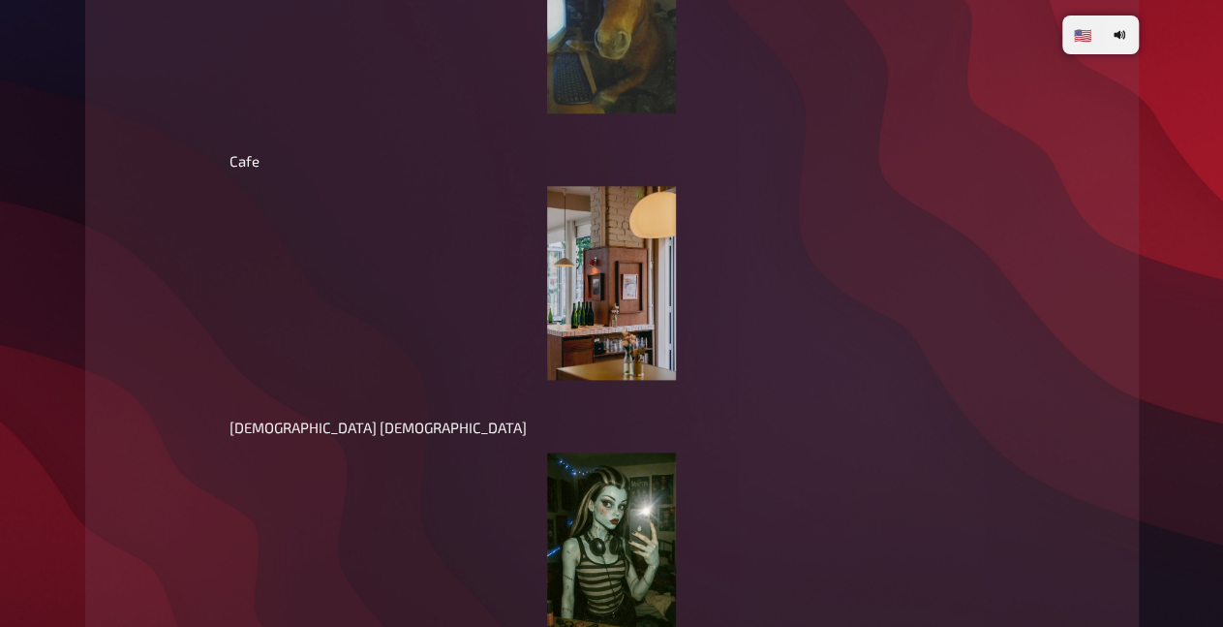
click at [586, 336] on img at bounding box center [611, 283] width 129 height 194
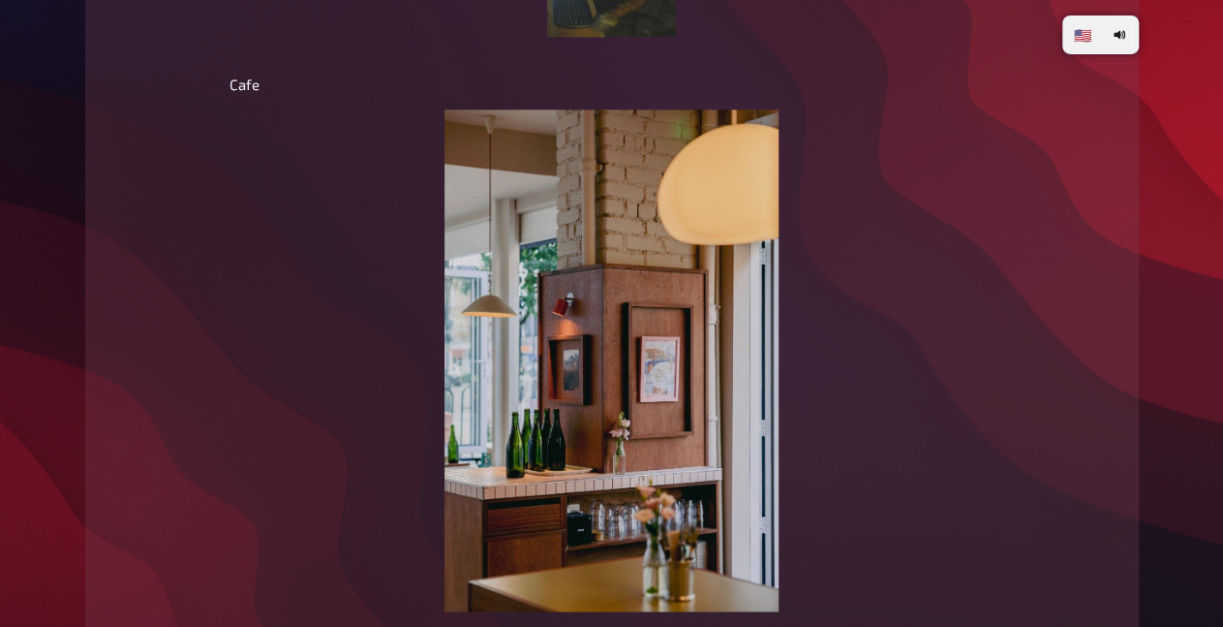
scroll to position [12207, 0]
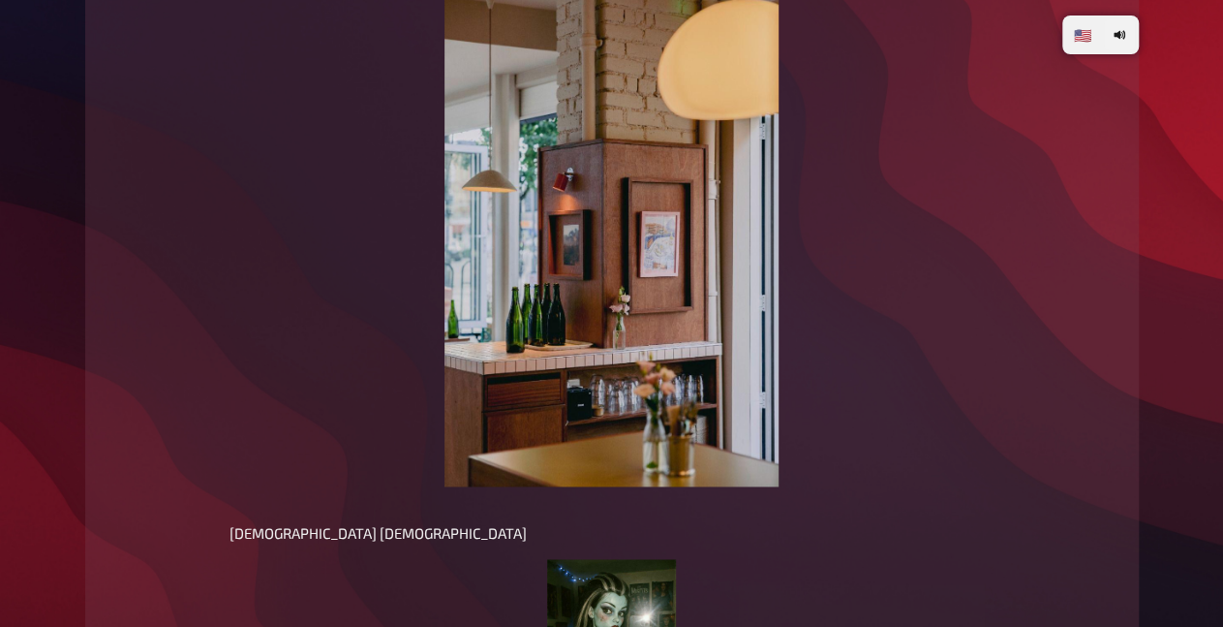
radio input "true"
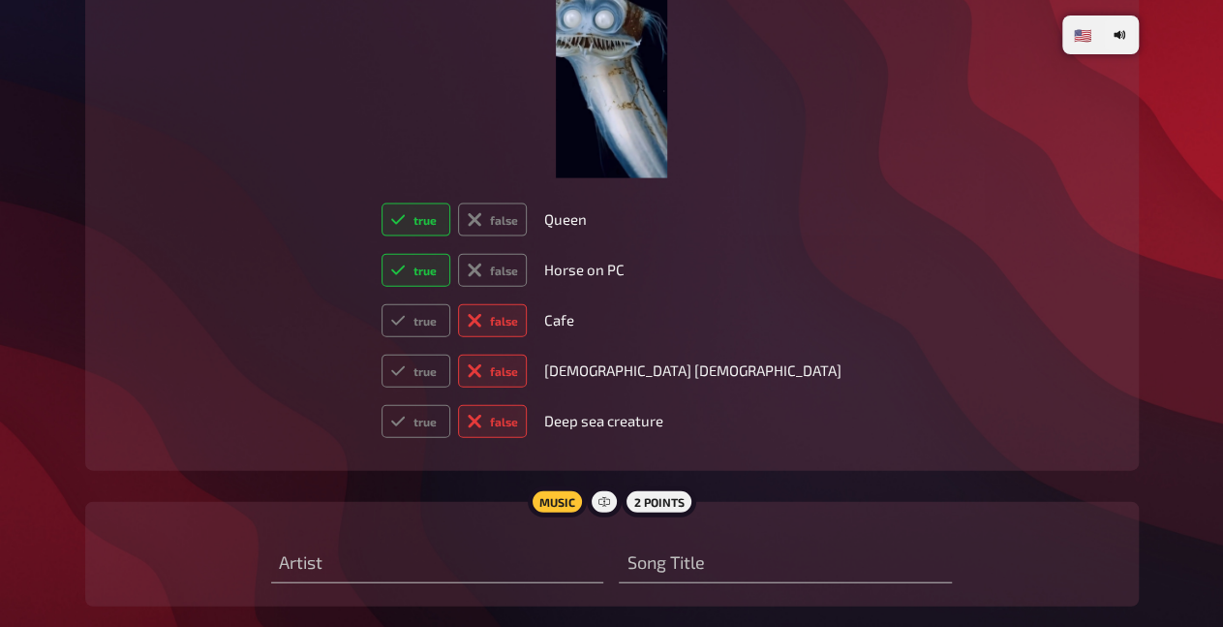
scroll to position [12983, 0]
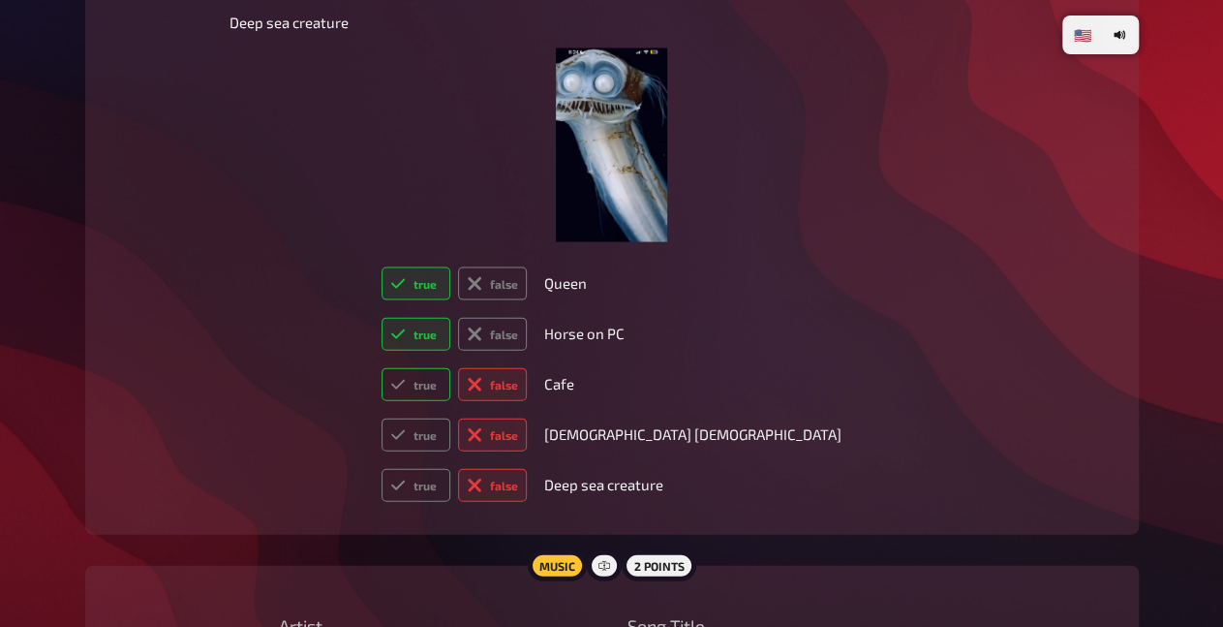
click at [450, 401] on label "true" at bounding box center [416, 384] width 69 height 33
click at [382, 368] on input "true" at bounding box center [381, 367] width 1 height 1
radio input "true"
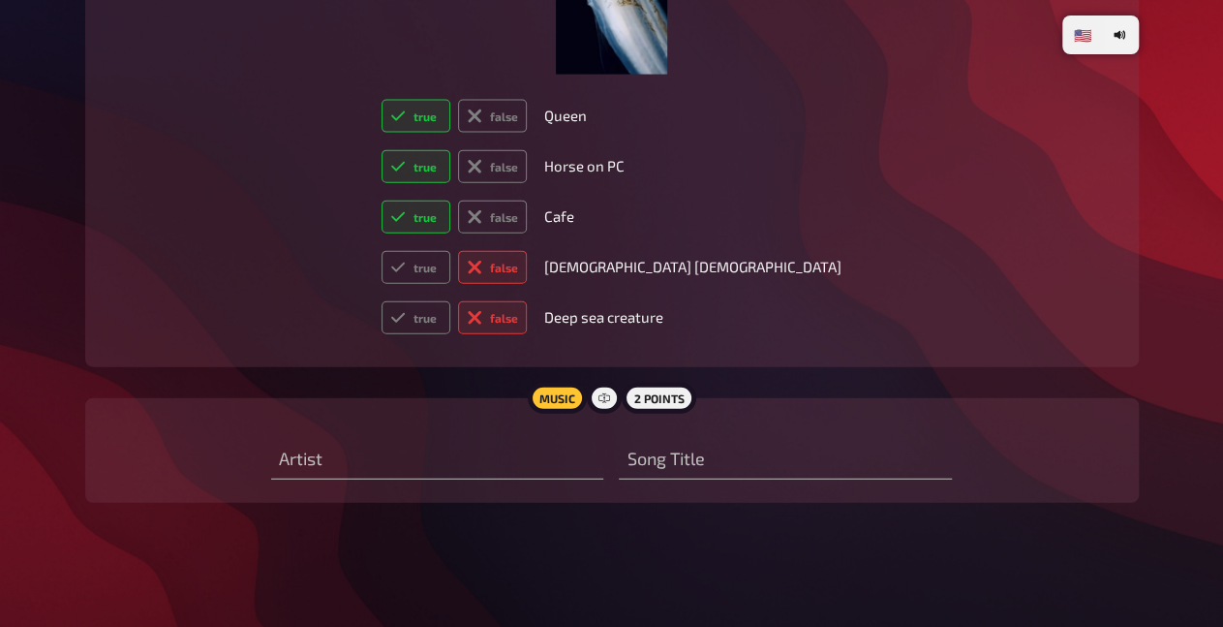
scroll to position [12883, 0]
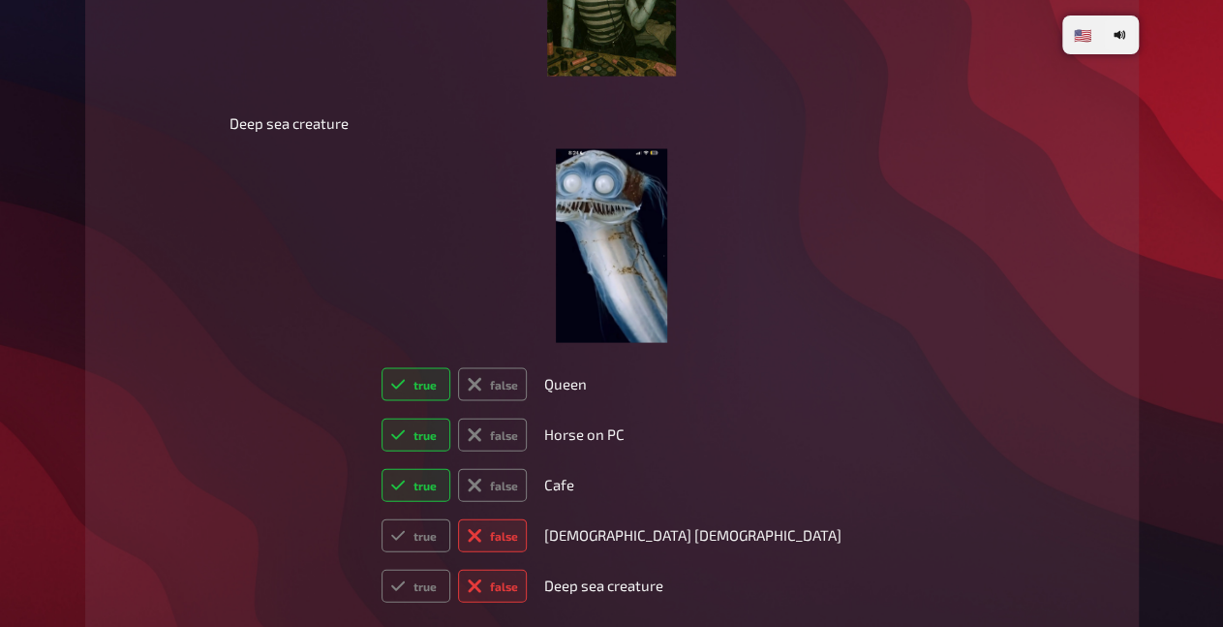
click at [620, 288] on img at bounding box center [611, 246] width 110 height 194
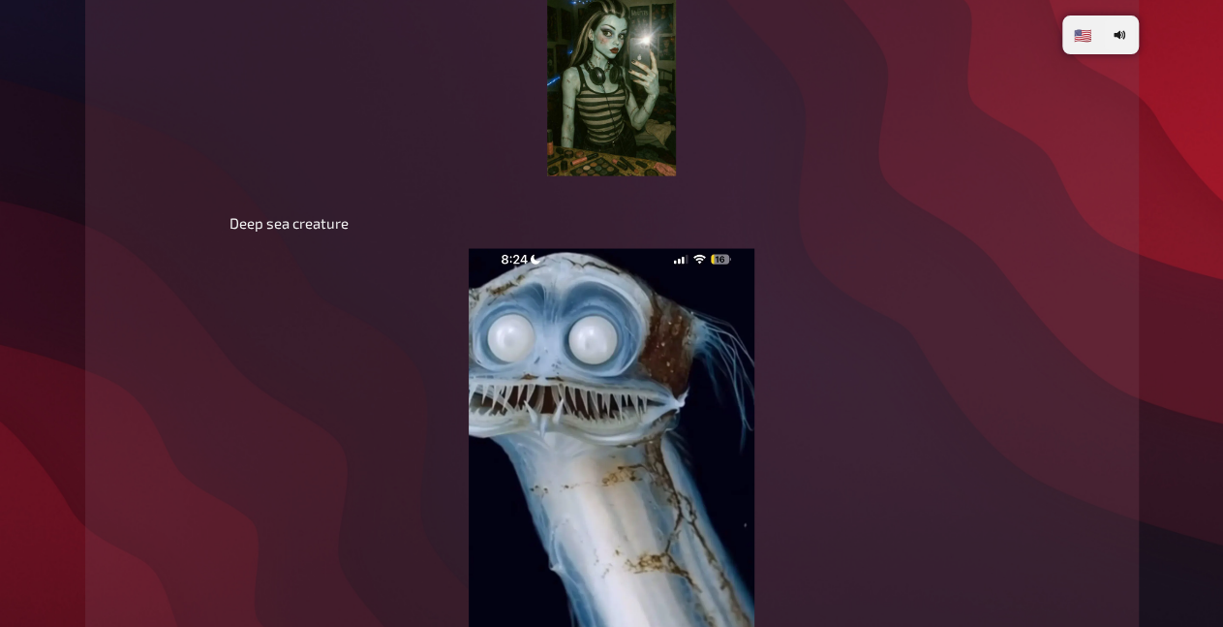
scroll to position [12782, 0]
click at [592, 162] on img at bounding box center [611, 81] width 129 height 194
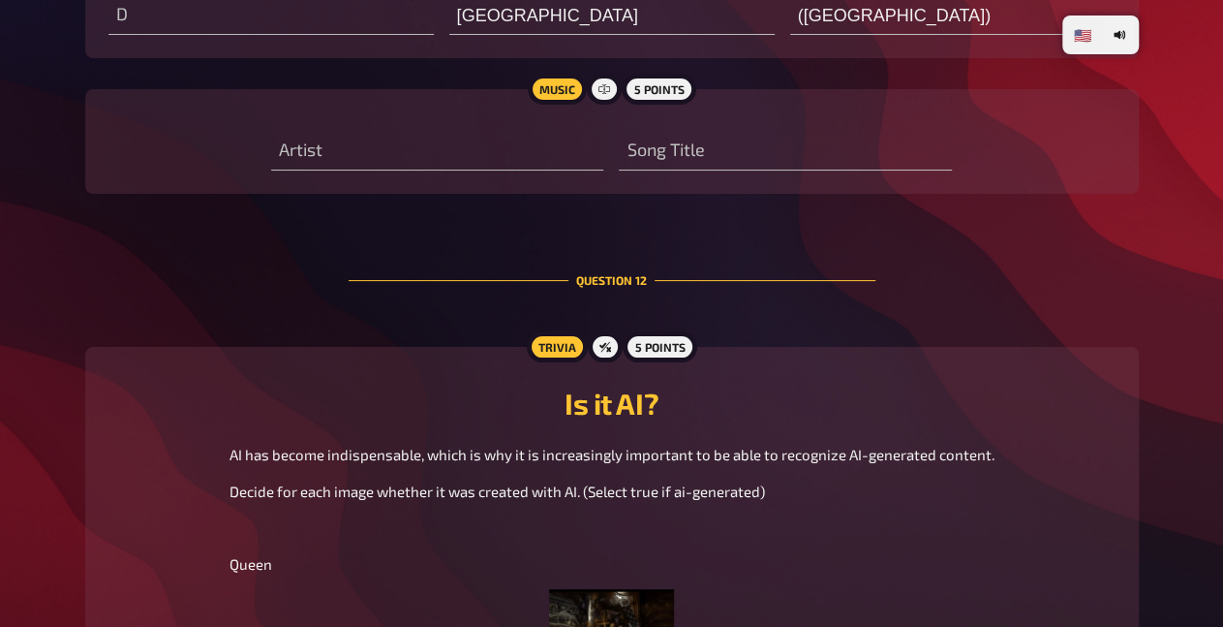
scroll to position [11372, 0]
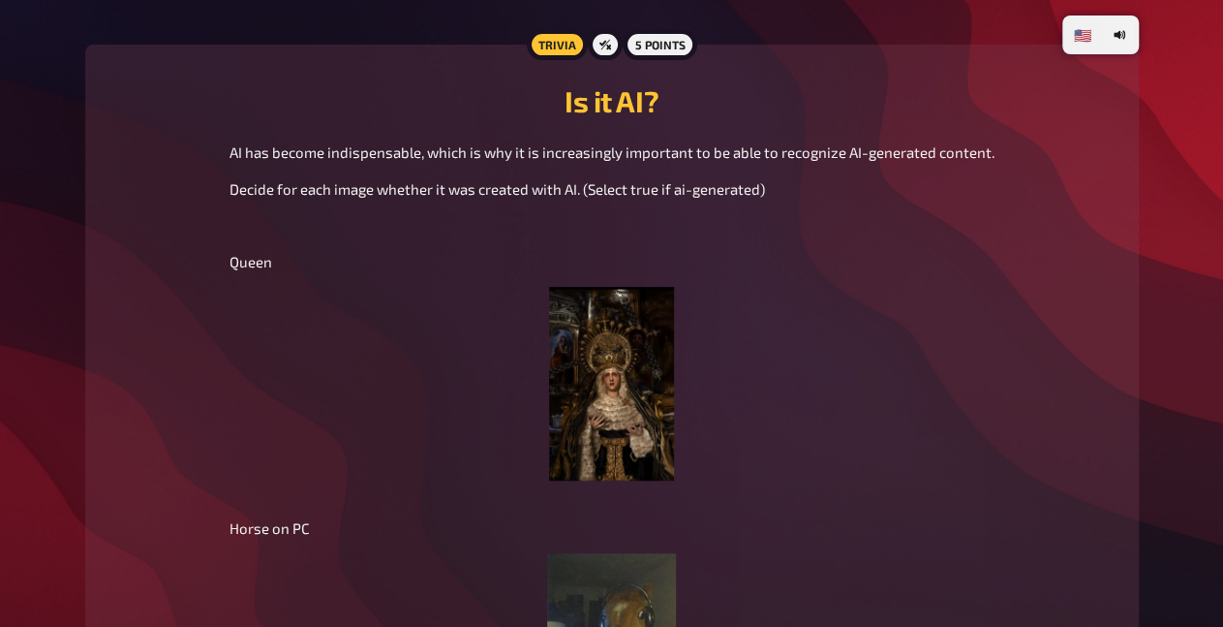
radio input "true"
radio input "false"
radio input "true"
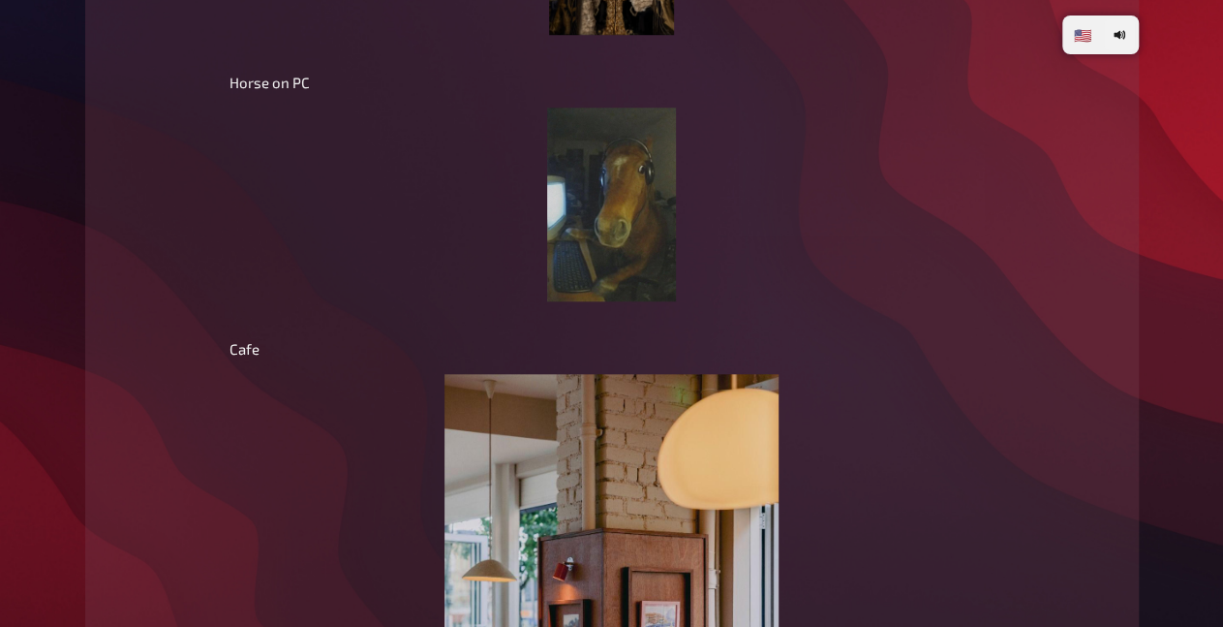
scroll to position [11785, 0]
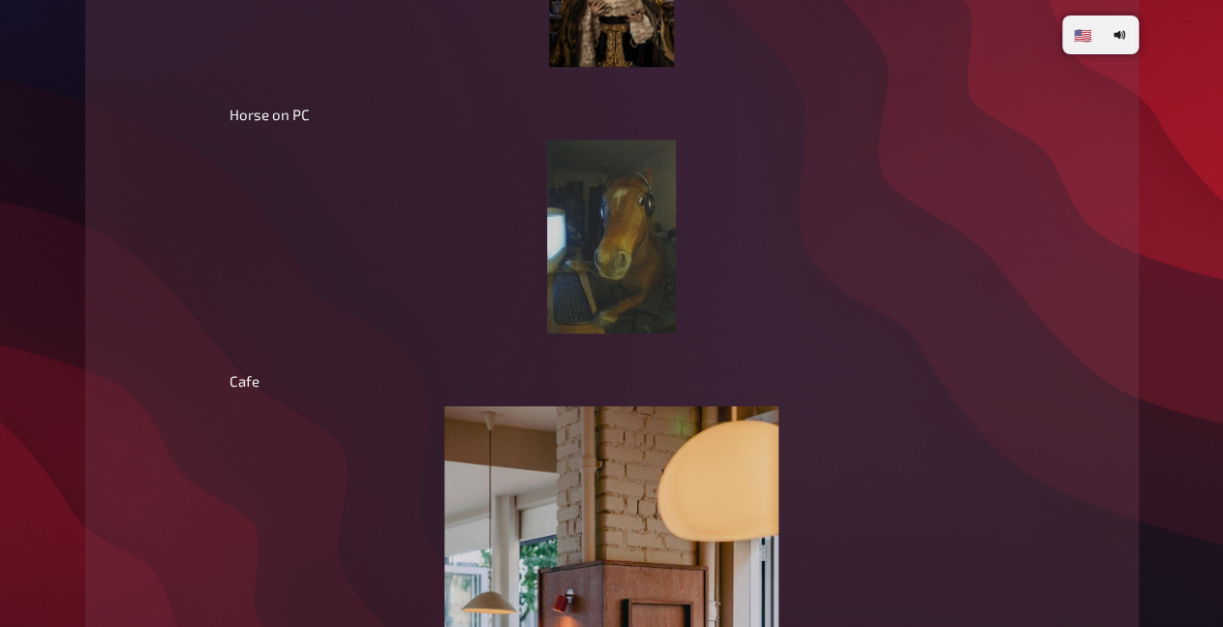
click at [611, 288] on img at bounding box center [611, 236] width 129 height 194
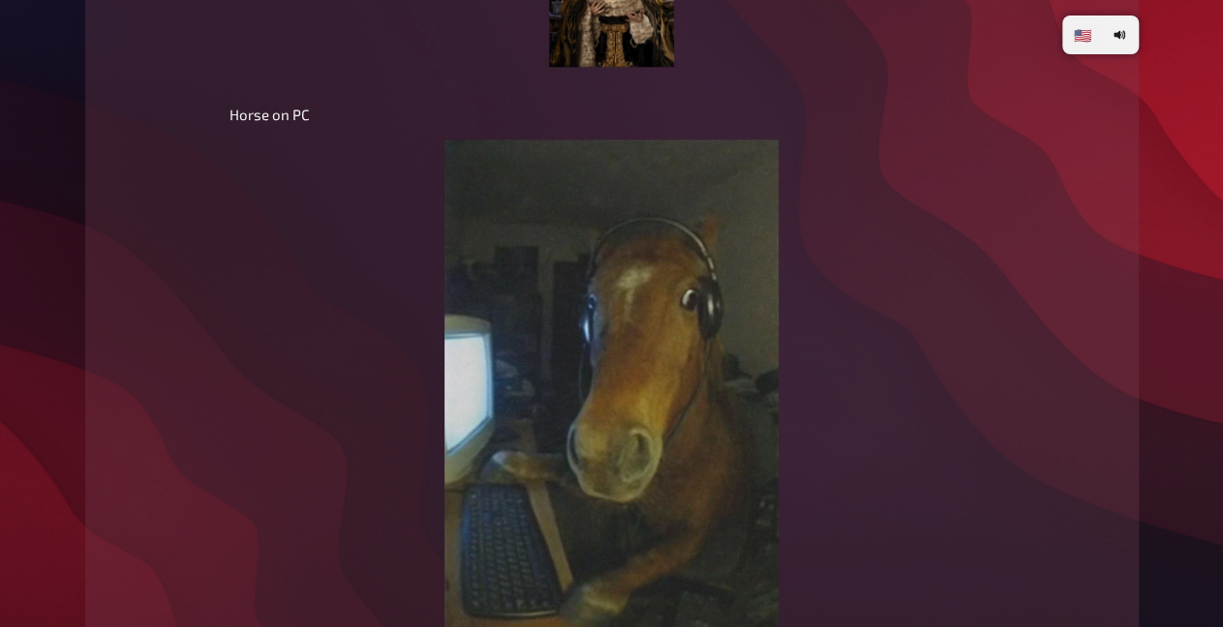
scroll to position [11382, 0]
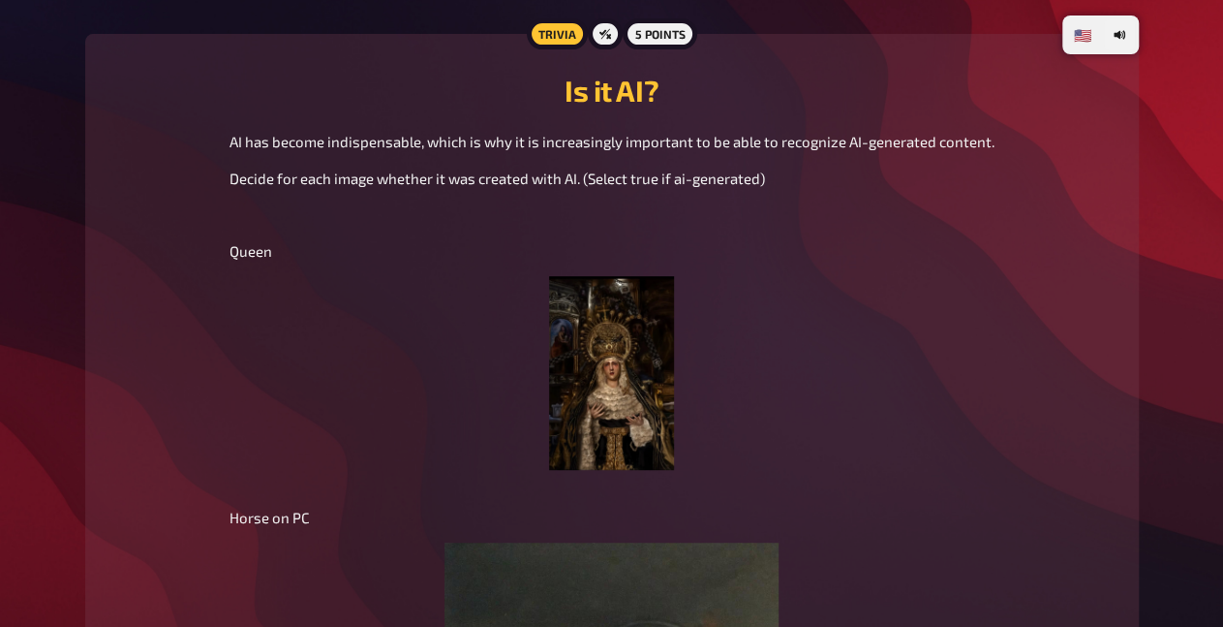
click at [599, 374] on img at bounding box center [611, 373] width 124 height 194
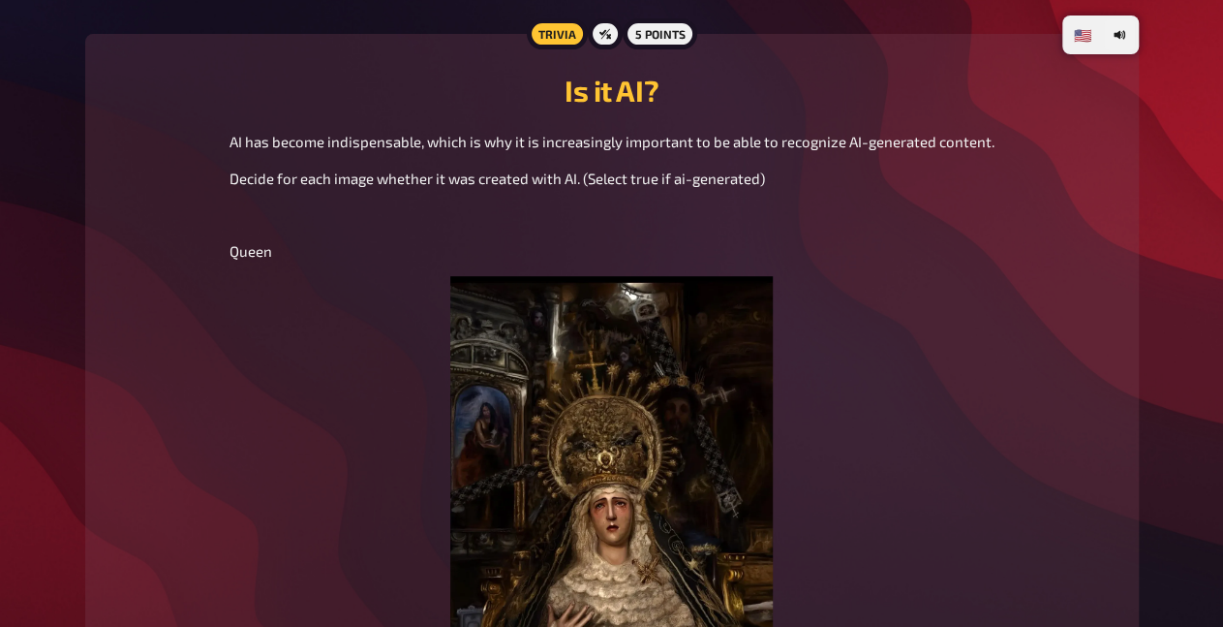
type input "Dust on the wind"
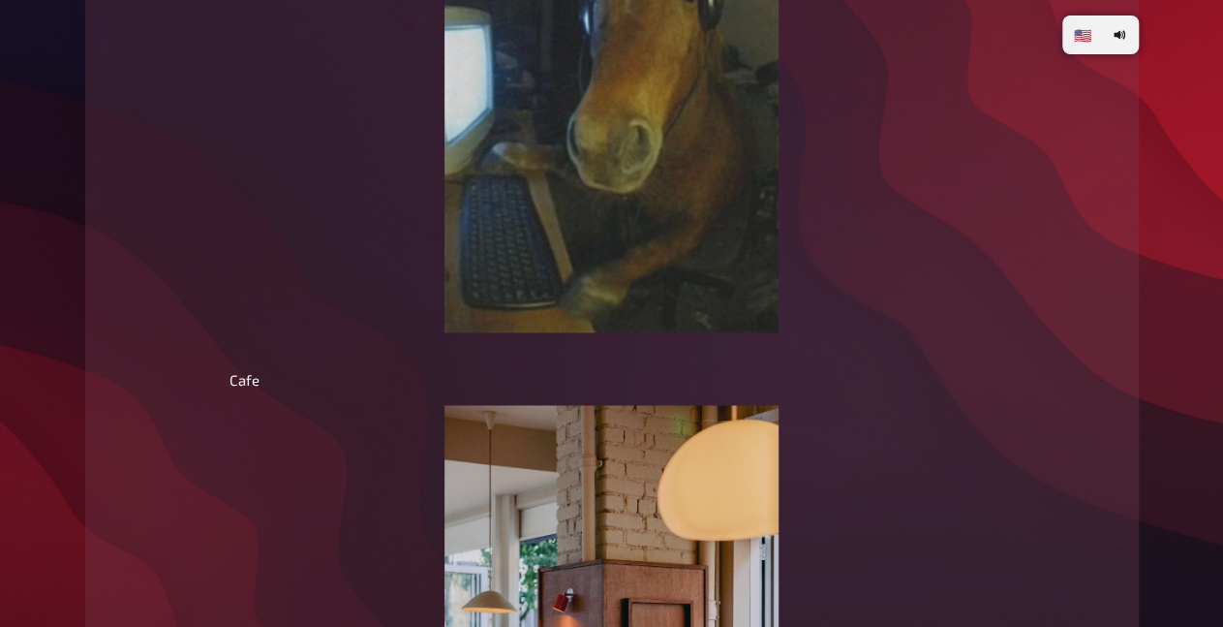
scroll to position [12301, 0]
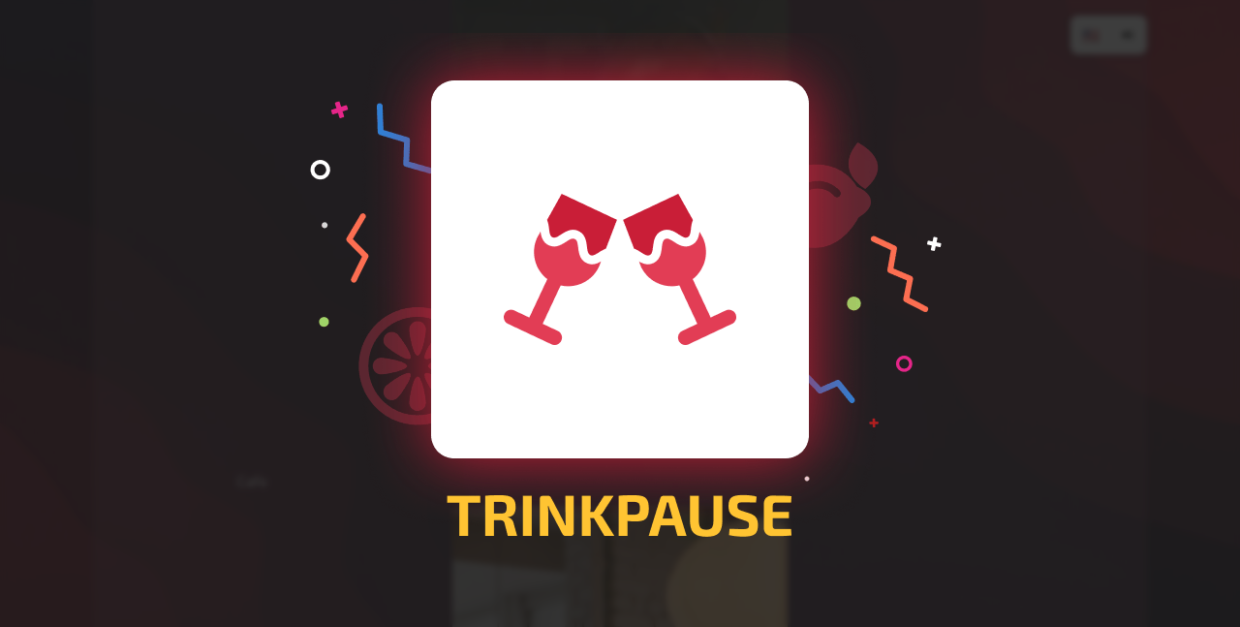
click at [257, 216] on div at bounding box center [620, 313] width 1240 height 627
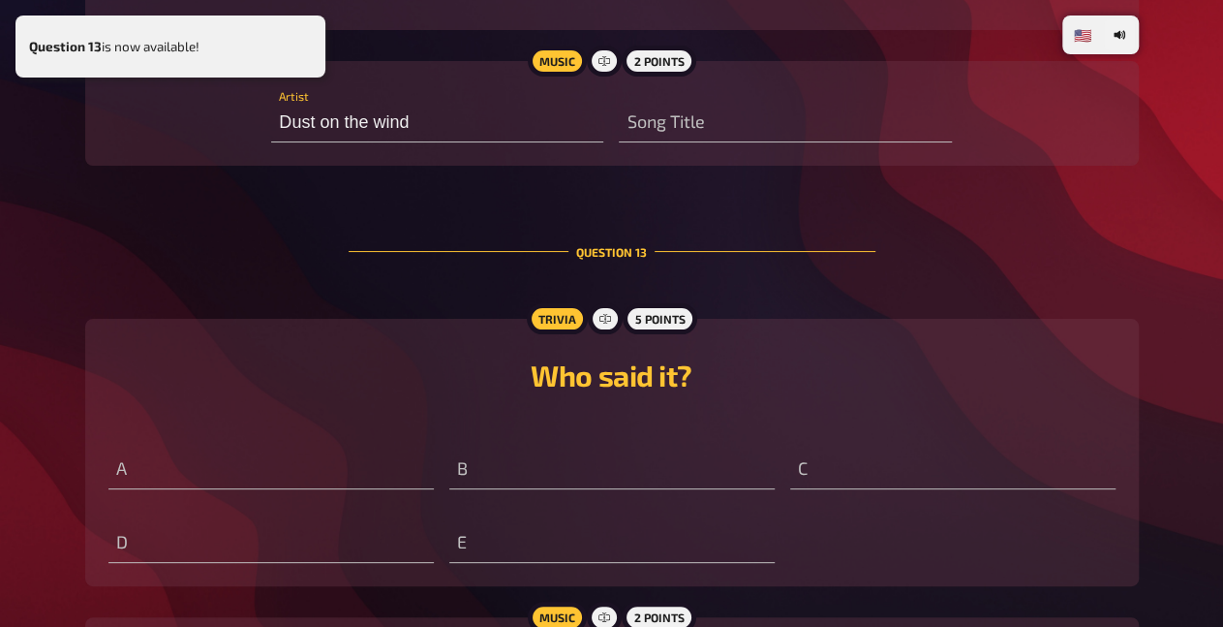
scroll to position [14973, 0]
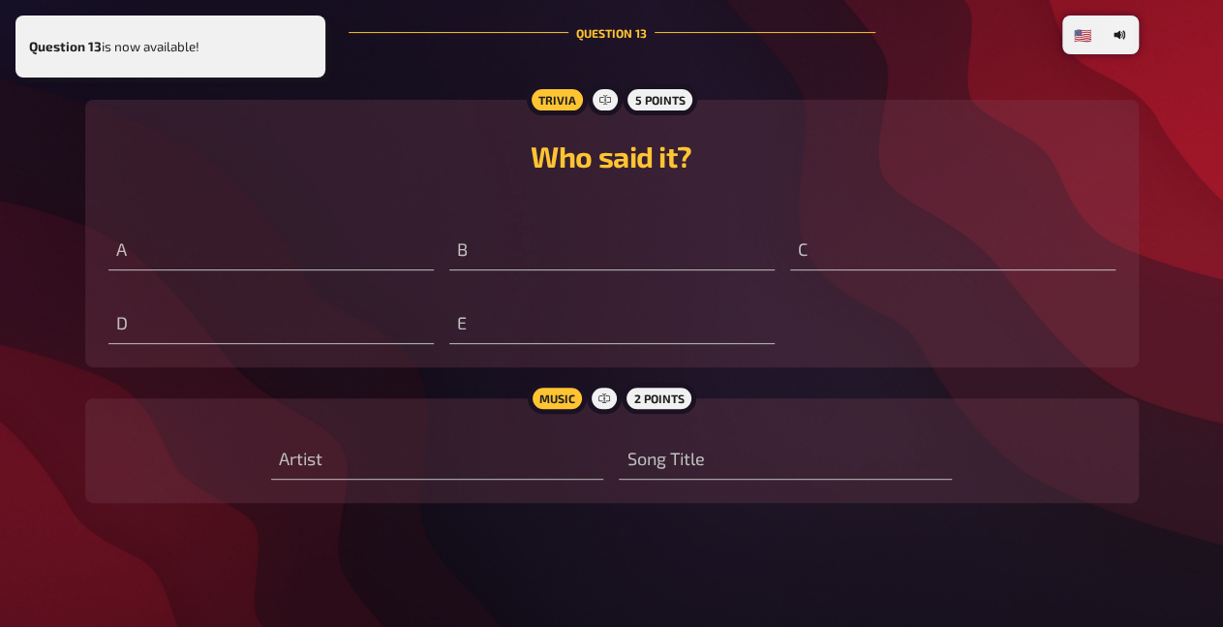
click at [388, 154] on h2 "Who said it?" at bounding box center [611, 156] width 1007 height 35
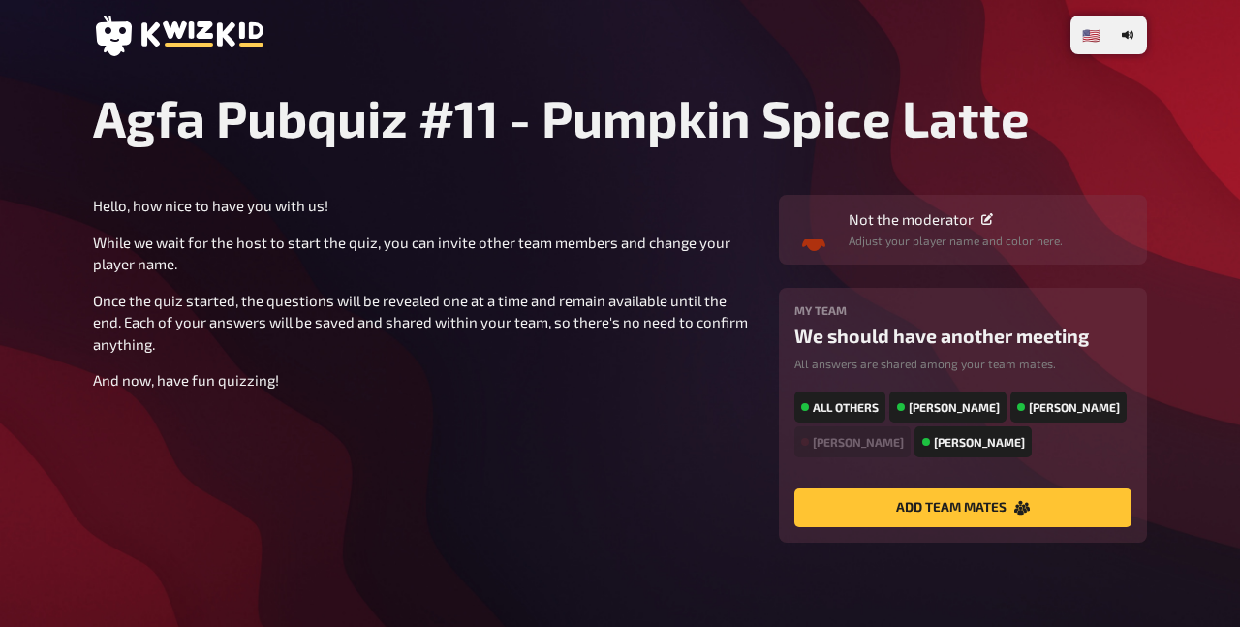
type input "Green day"
type input "[PERSON_NAME] ends"
type input "get your ass tight"
type input "Person receiving a killer argument"
type input "Bumming around"
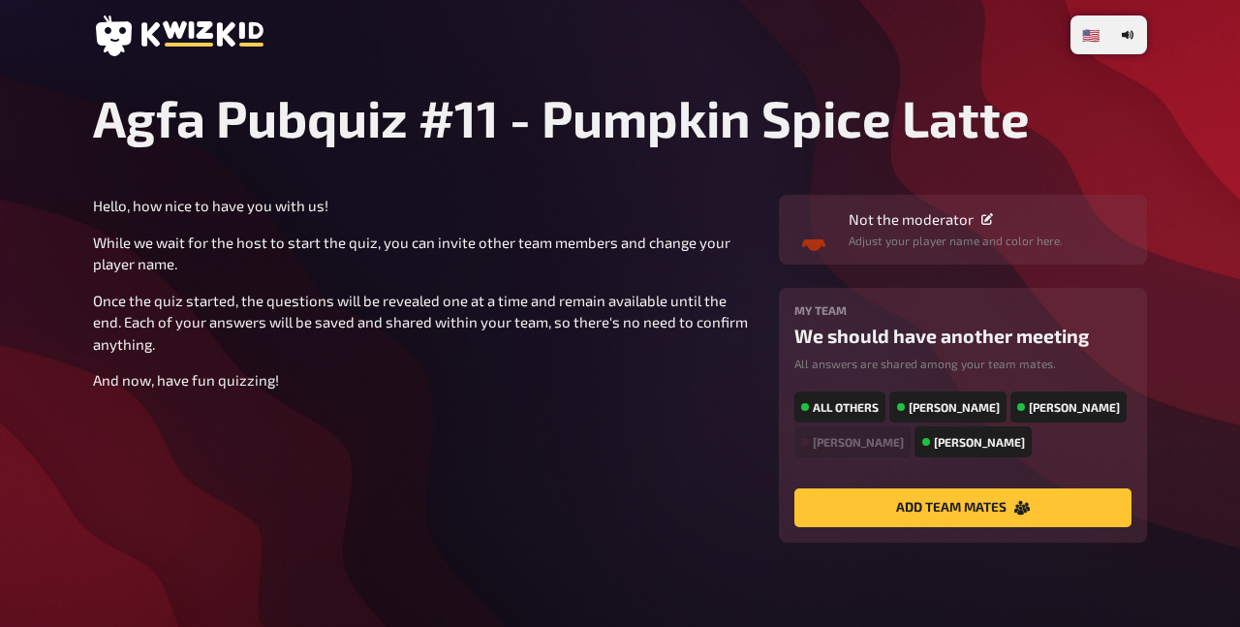
type input "No limits"
type input "Something that is very gross/don't want to do"
type input "dying"
type input "Not knowing what to do"
type input "Seeed?"
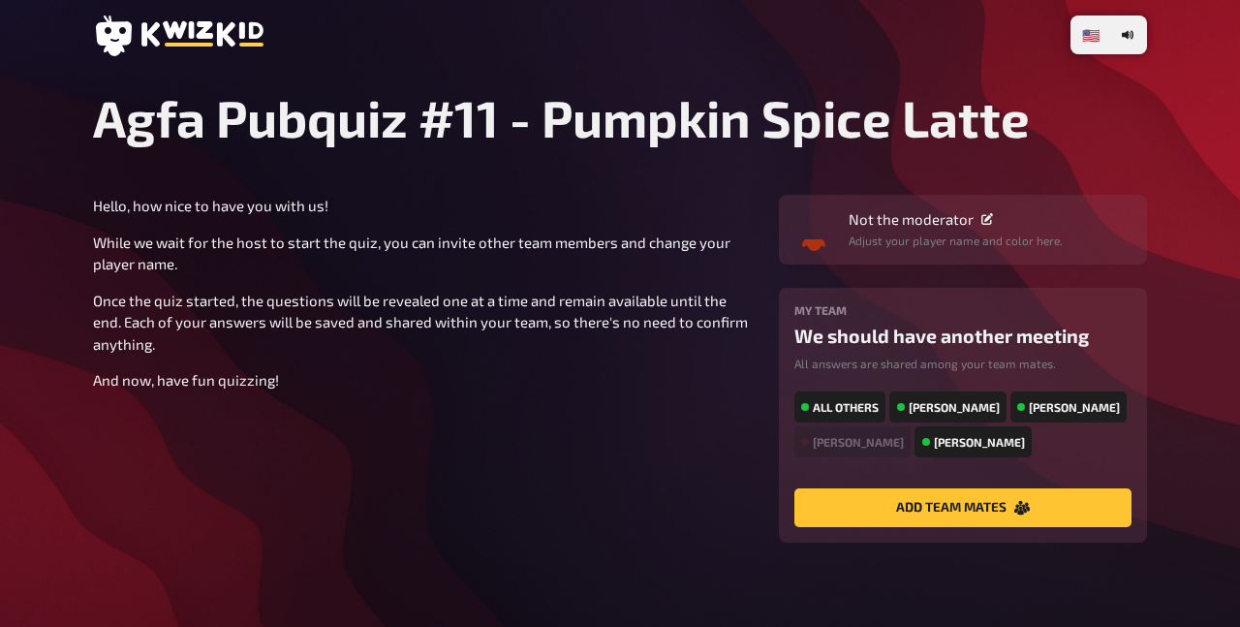
type input "boom?"
type input "Rocket? Backdoor? Shortcut?"
type input "Human"
radio input "true"
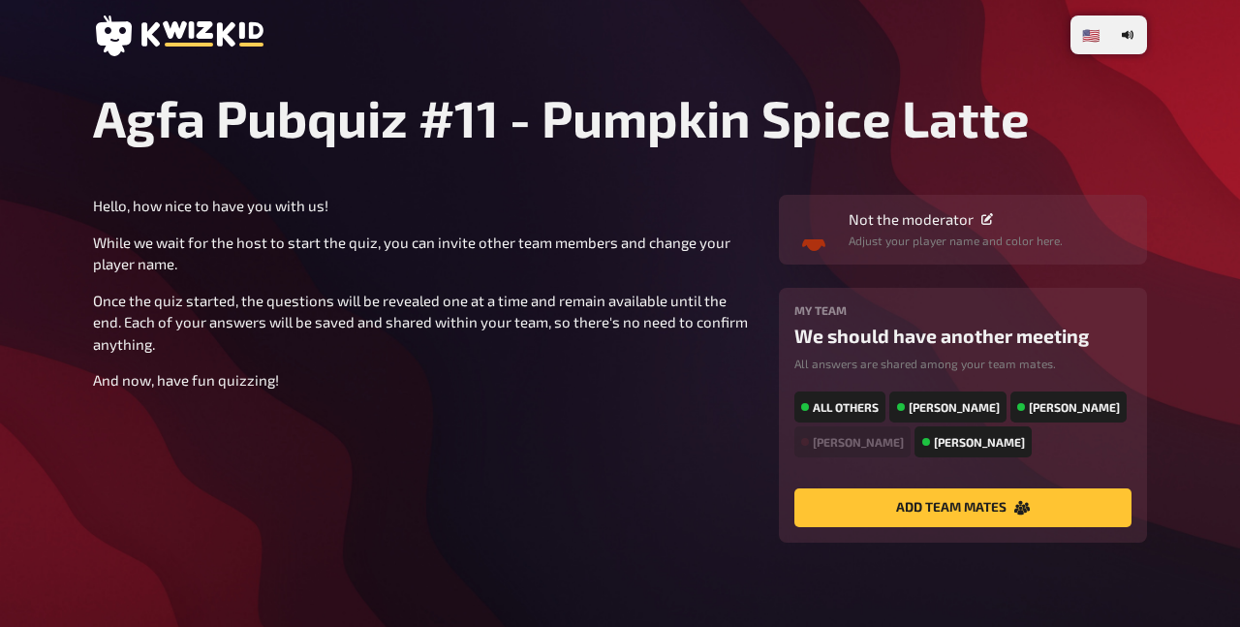
radio input "true"
type input "Everytime we touch"
type input "Nose"
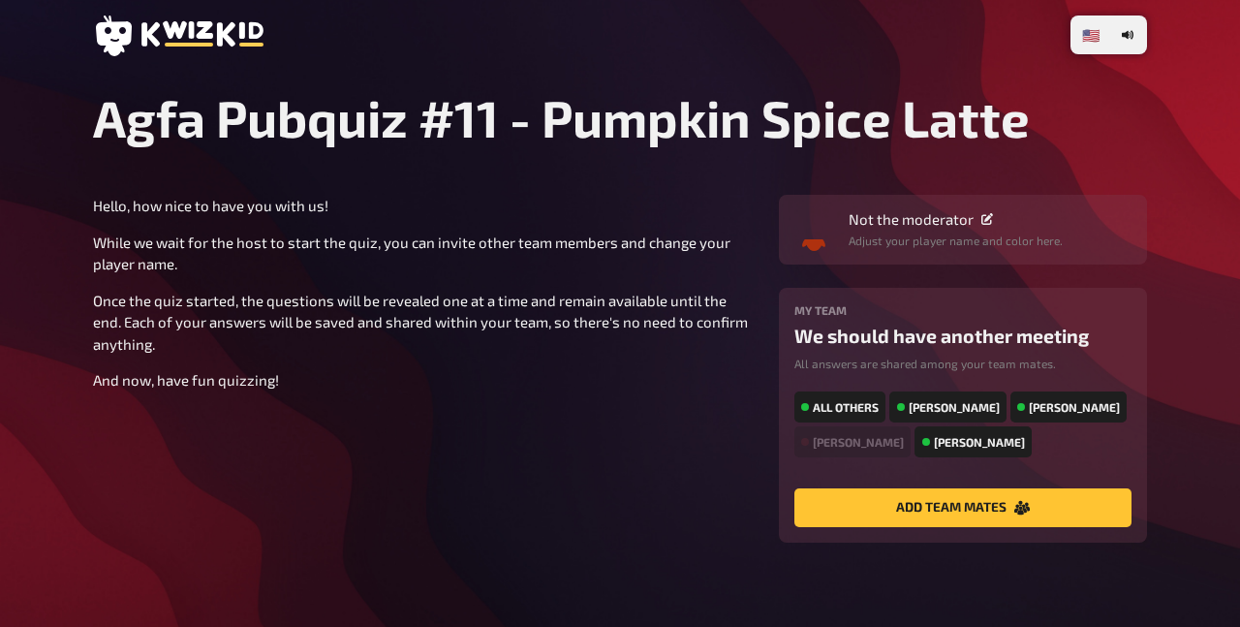
type input "Vertebrae"
type input "Ankle (ferse um genau zu sein)"
type input "Hip (Oberschenkelkopf)"
type input "Airway bifurcation"
type input "Tears for fears"
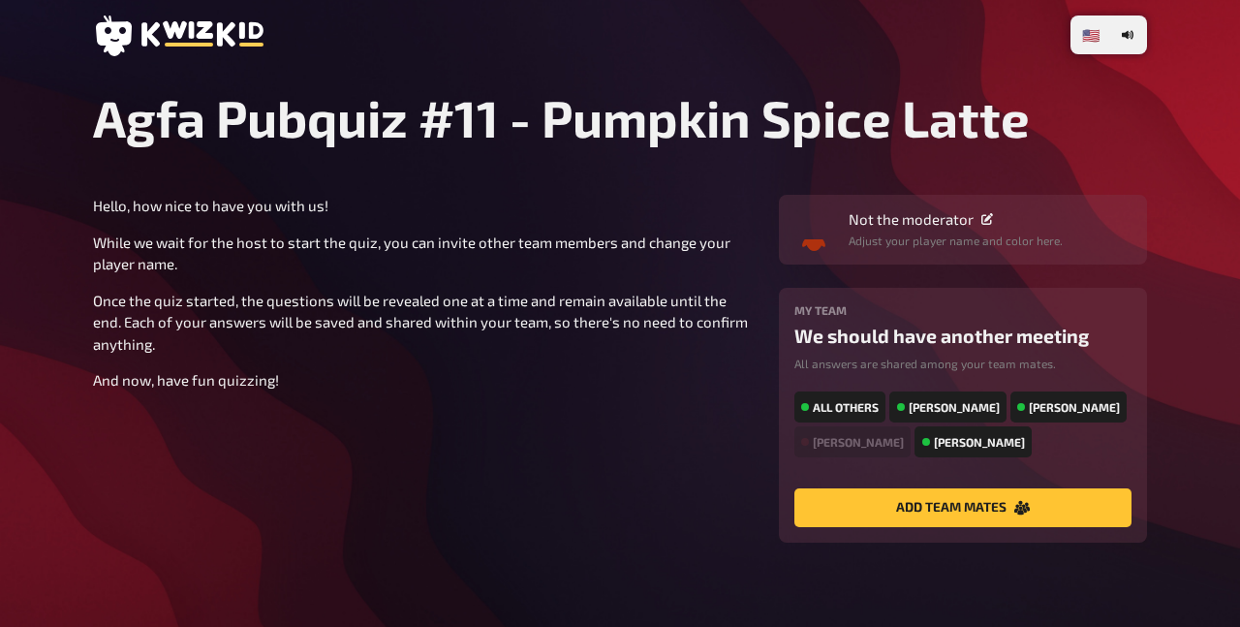
type input "Head over heels"
type input "Los Angeles"
type input "Berlin"
type input "Lyon"
type input "Canberra"
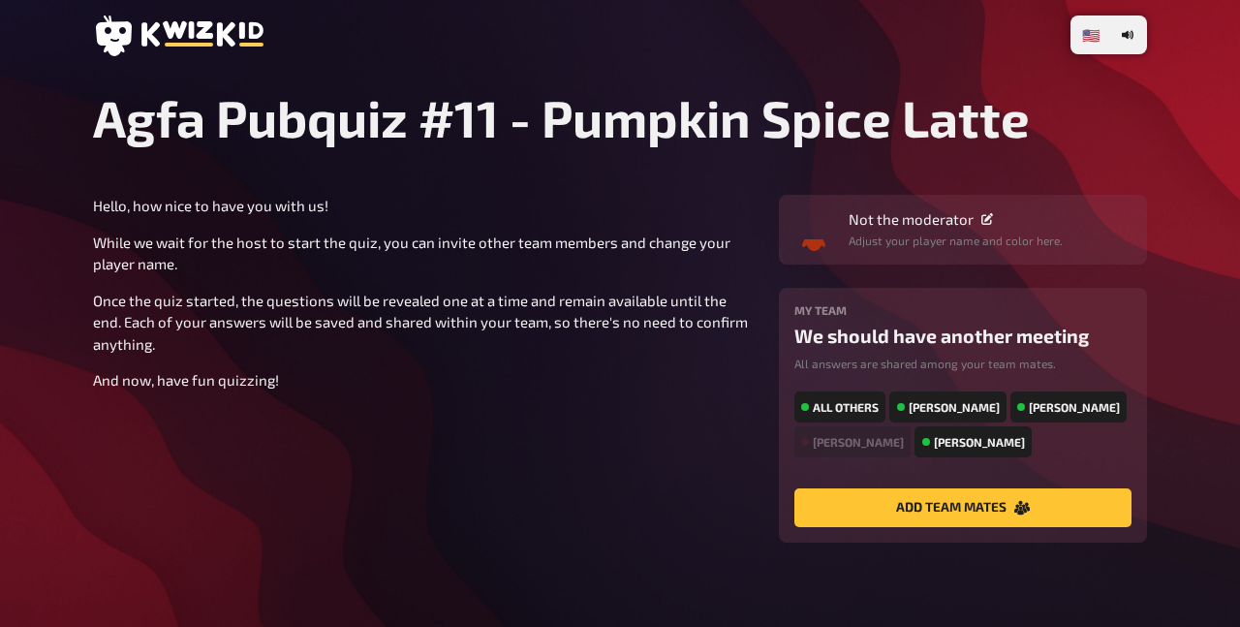
type input "Shanghai"
type input "São Paulo"
type input "System of a down"
type input "IEO"
type input "the new beer of the year is available"
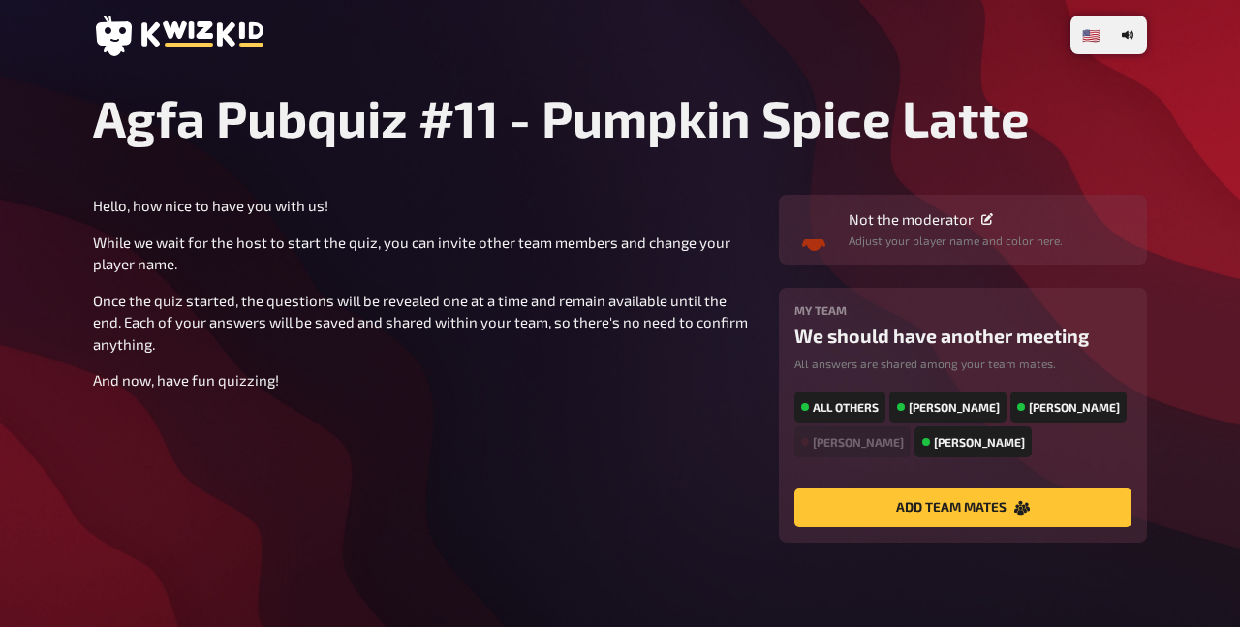
type input "DJ Paul"
type input "Rainbow high in the sky"
type input "Linkin' park"
type input "Für"
radio input "true"
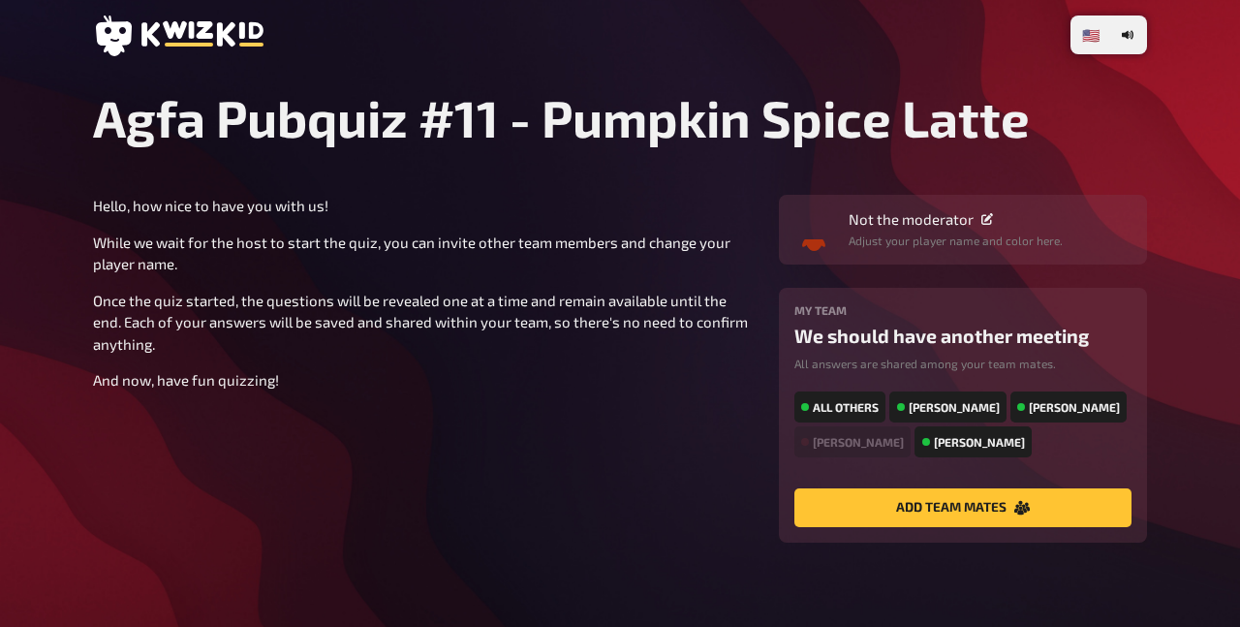
radio input "true"
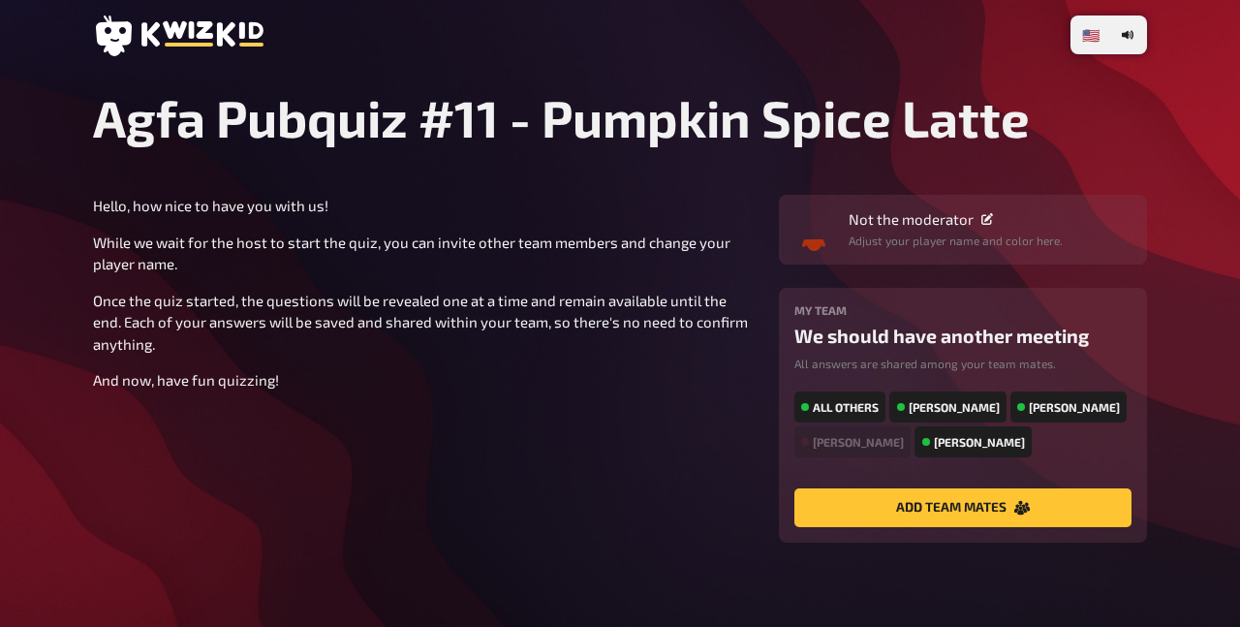
type input "Für immer Wien"
type input "50000"
type input "Falco"
type input "Vienna Calling"
type input "Baden-Würthenberg"
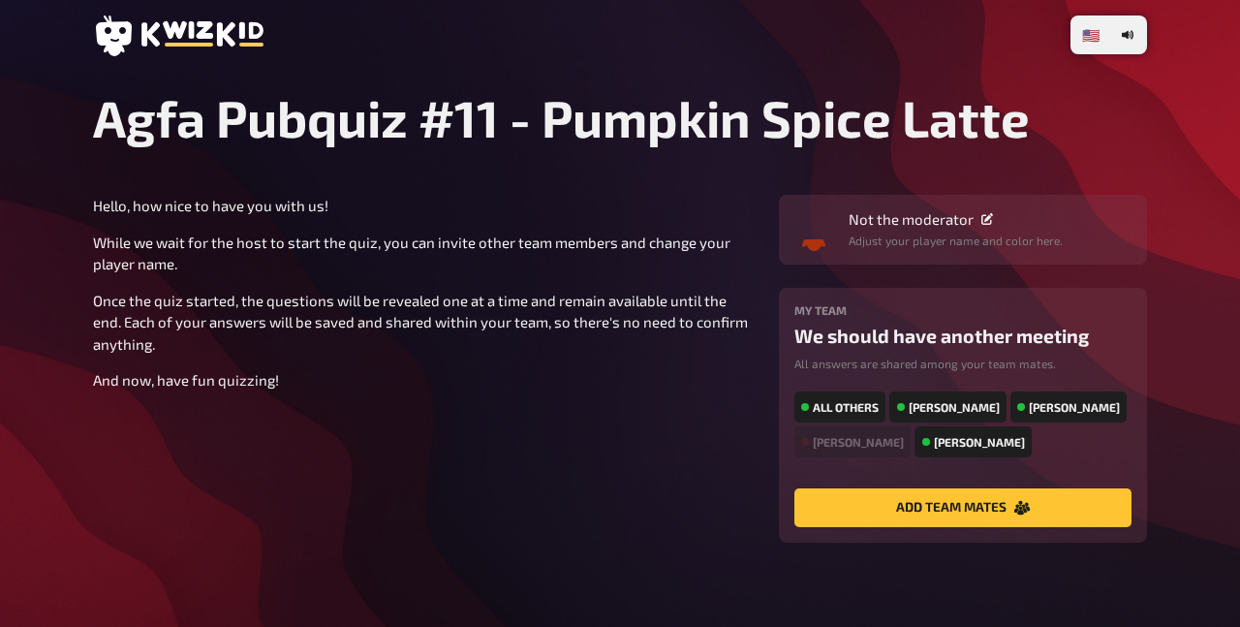
type input "(Province of Hamburg)"
type input "Bavaria"
type input "(Province of Heidelberg)"
radio input "true"
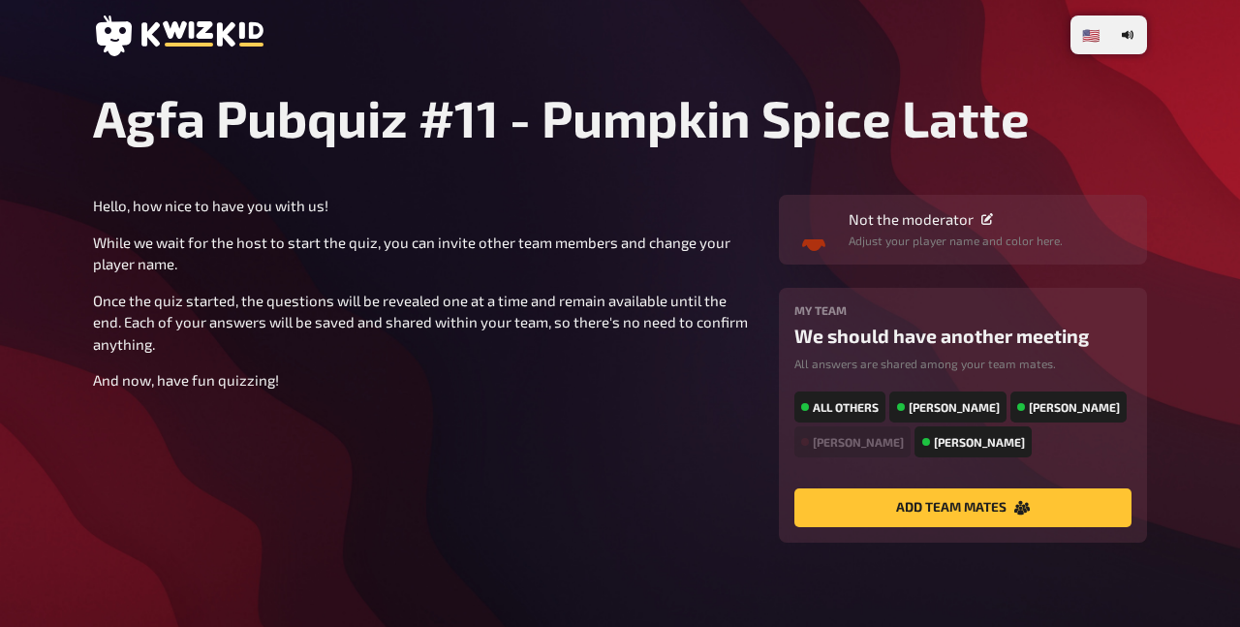
radio input "true"
type input "Dust on the wind"
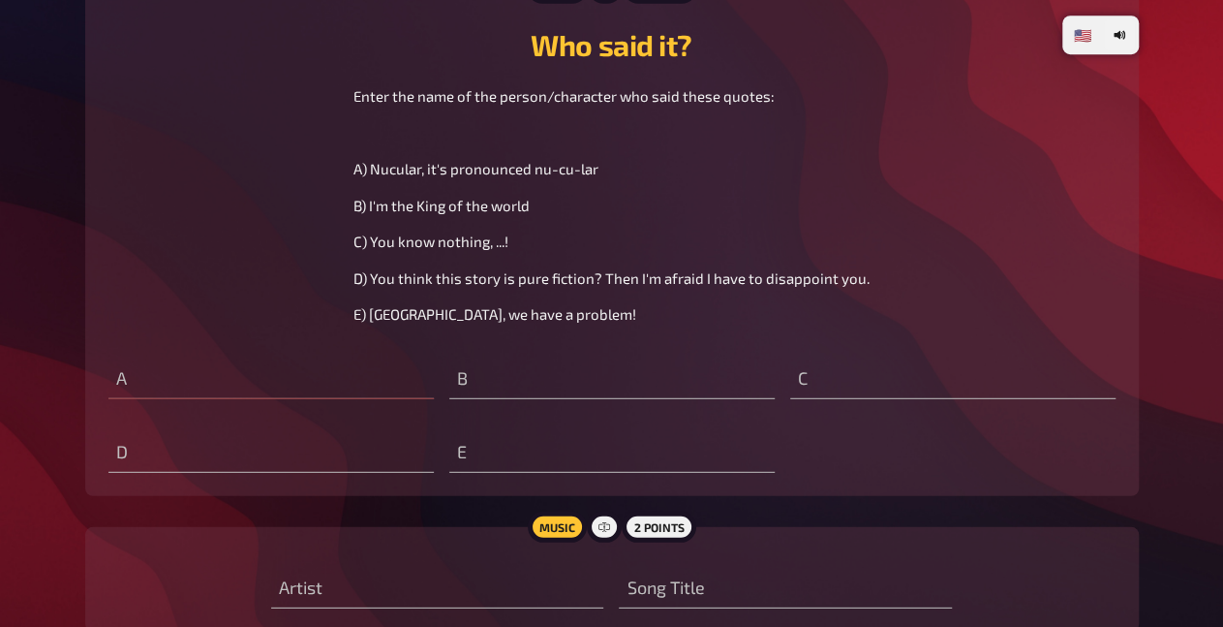
scroll to position [13472, 0]
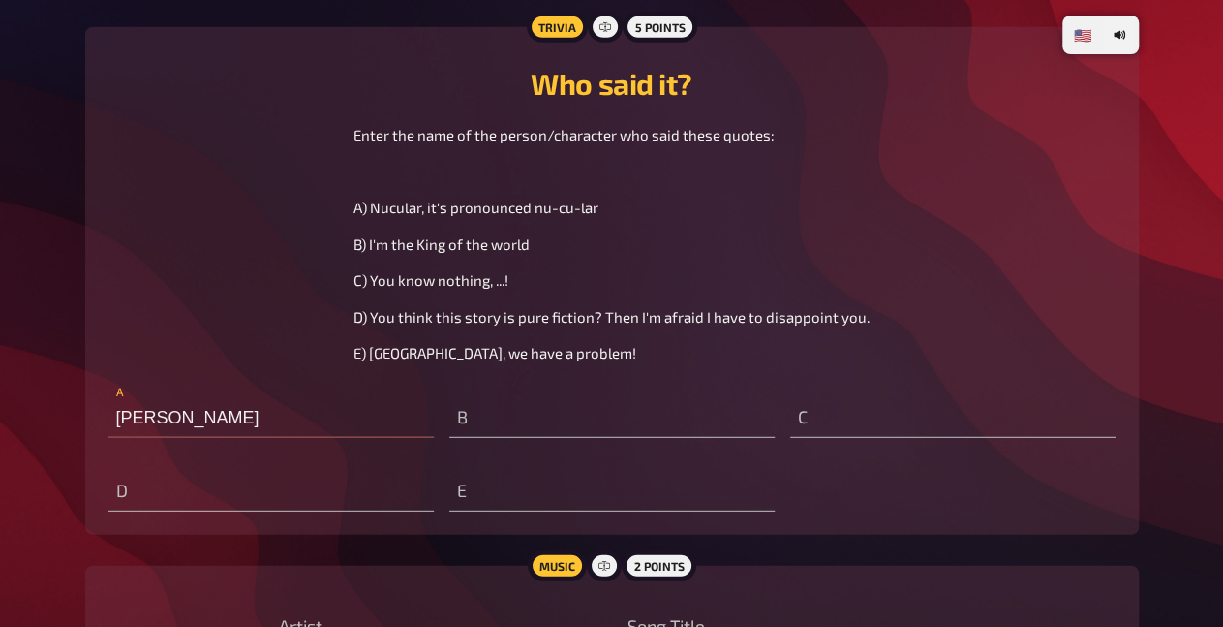
type input "Homer Simpson"
type input "Leo"
type input "Rhianna"
type input "Jack"
type input "Diamonds in the sky"
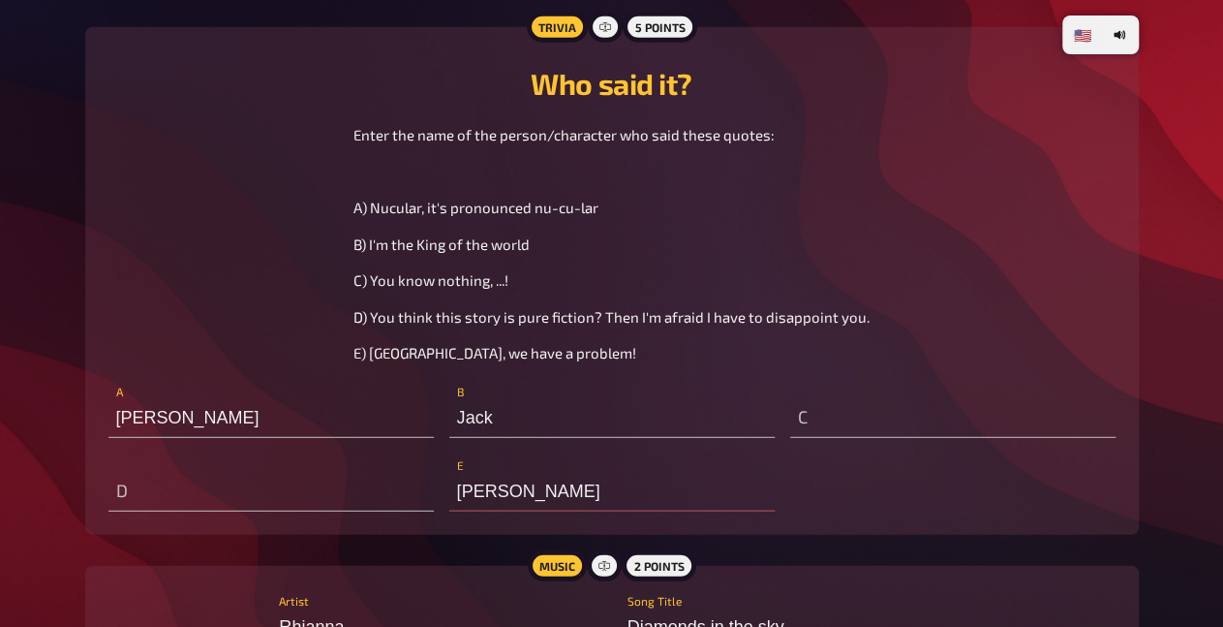
type input "Tom Hanks"
click at [578, 511] on input "Tom Hanks" at bounding box center [611, 492] width 325 height 39
type input "Diamonds in"
type input "(Tom Hanks"
type input "Diamonds i"
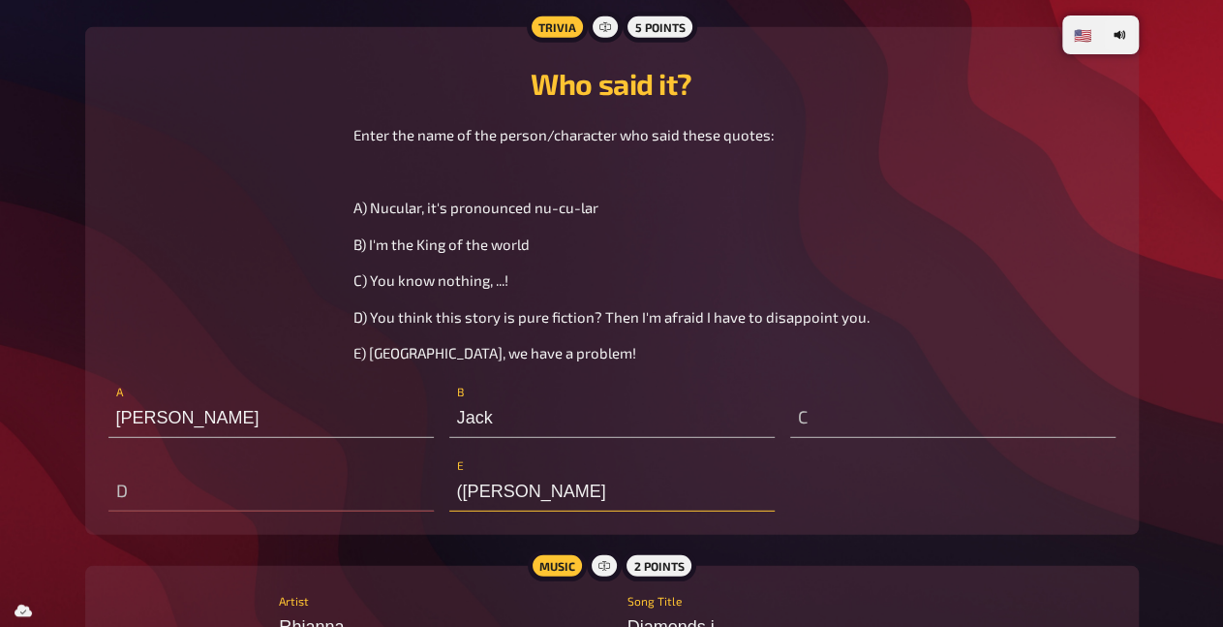
type input "(pTom Hanks"
type input "Diamonds"
type input "(playTom Hanks"
type input "Diamonds"
type input "(played by Tom Hanks)"
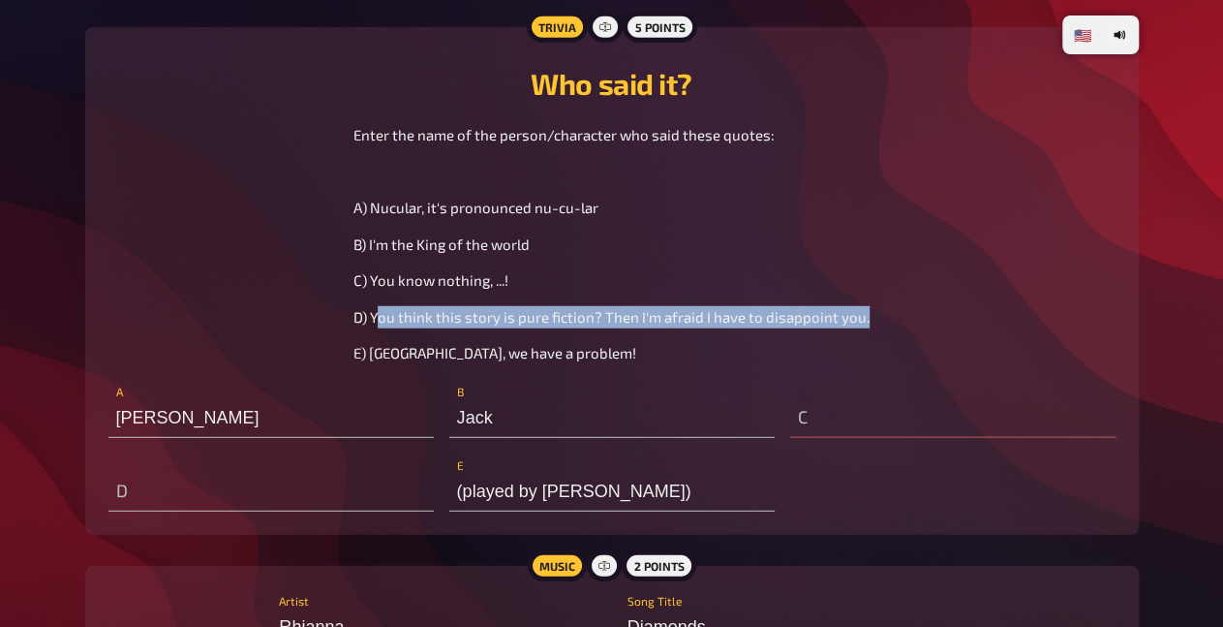
drag, startPoint x: 384, startPoint y: 352, endPoint x: 1091, endPoint y: 363, distance: 707.2
click at [1092, 363] on div "Enter the name of the person/character who said these quotes: ﻿ A) Nucular, it'…" at bounding box center [611, 244] width 1007 height 240
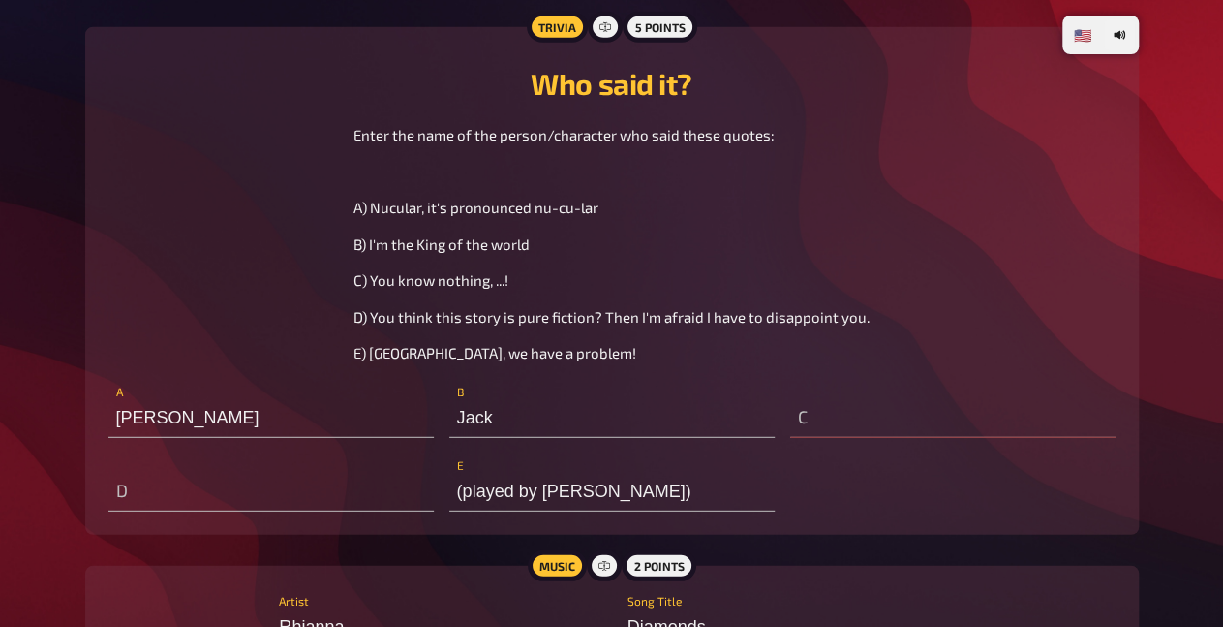
click at [1091, 363] on div "Enter the name of the person/character who said these quotes: ﻿ A) Nucular, it'…" at bounding box center [611, 244] width 1007 height 240
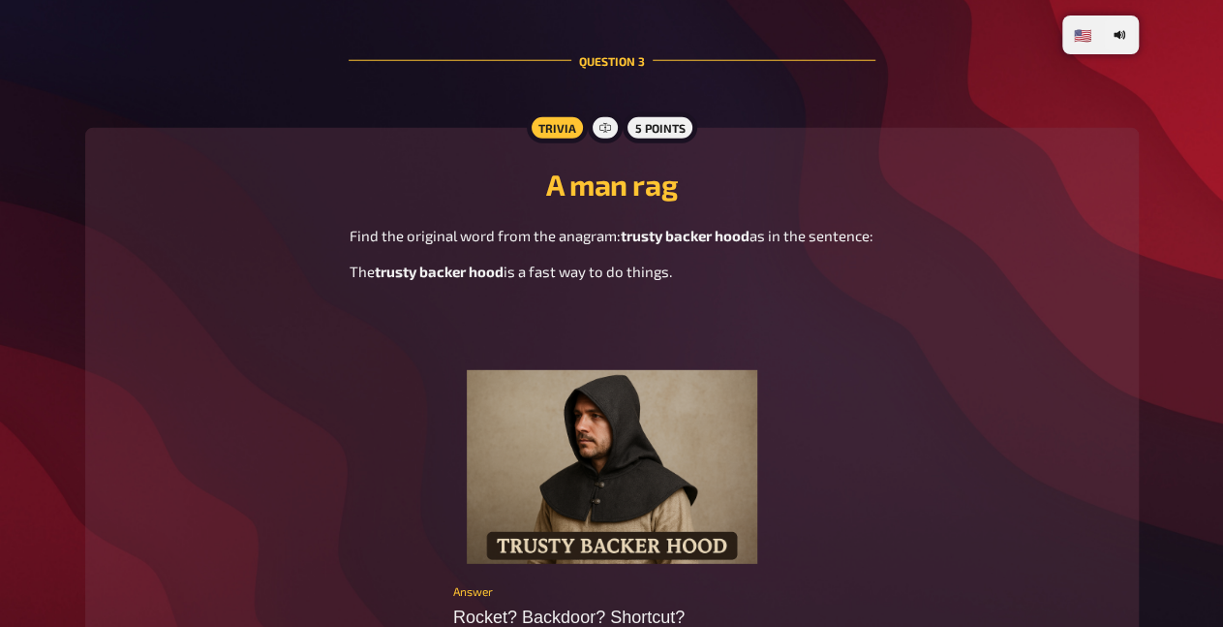
scroll to position [13673, 0]
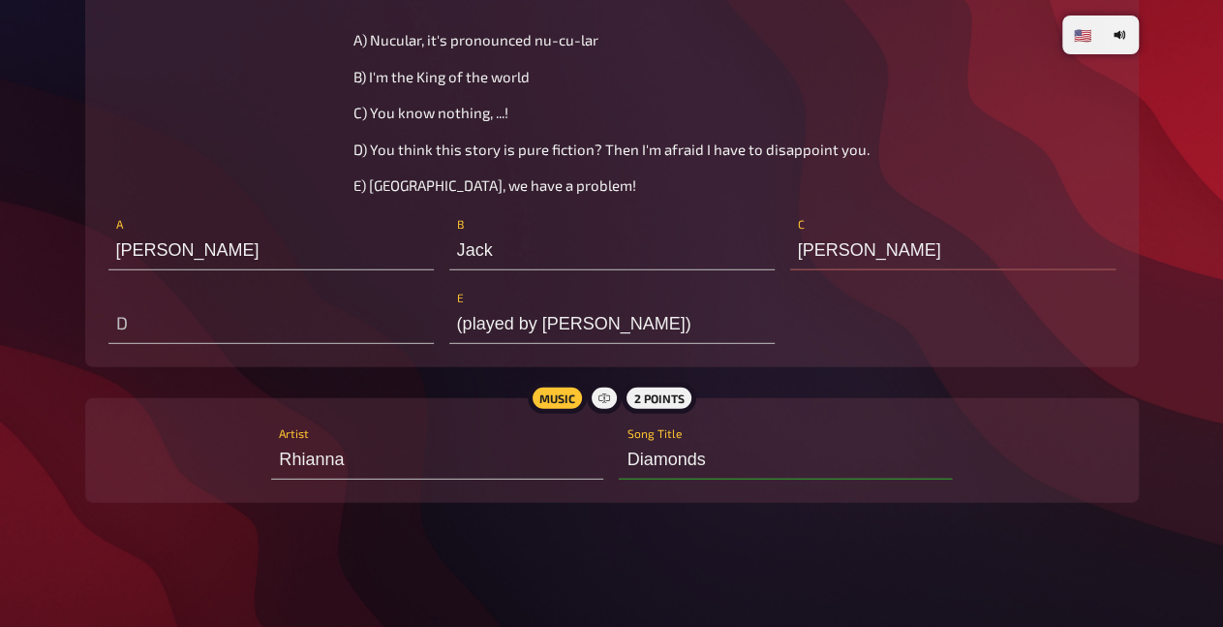
type input "Jon Snow"
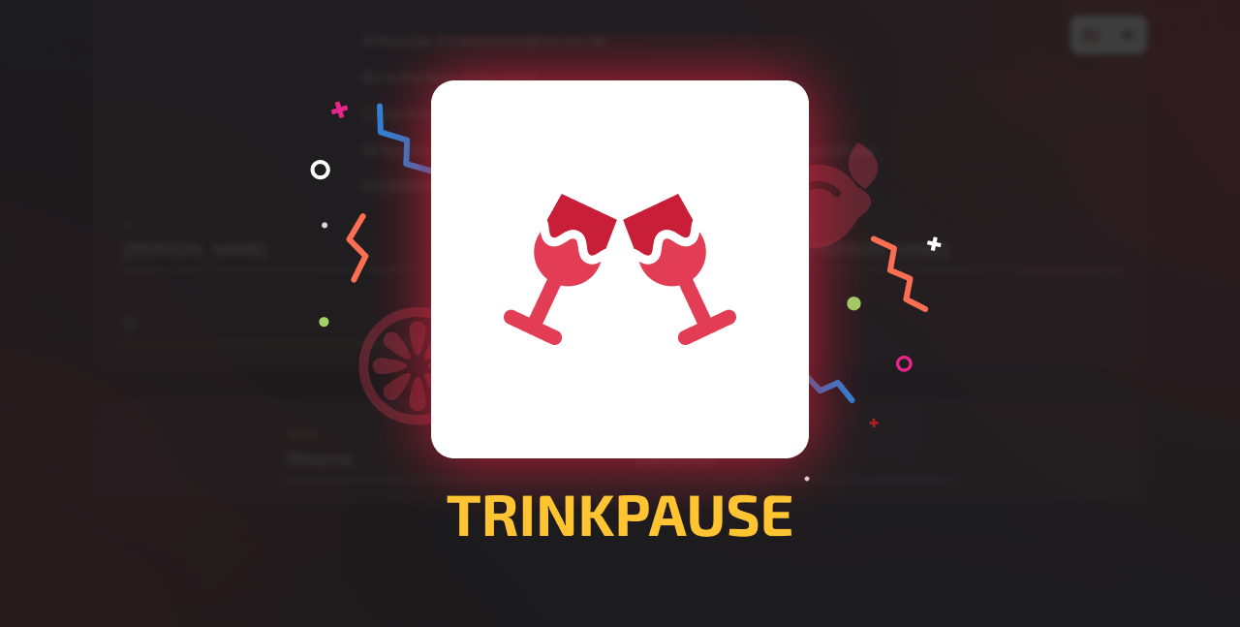
click at [171, 321] on div at bounding box center [620, 313] width 1240 height 627
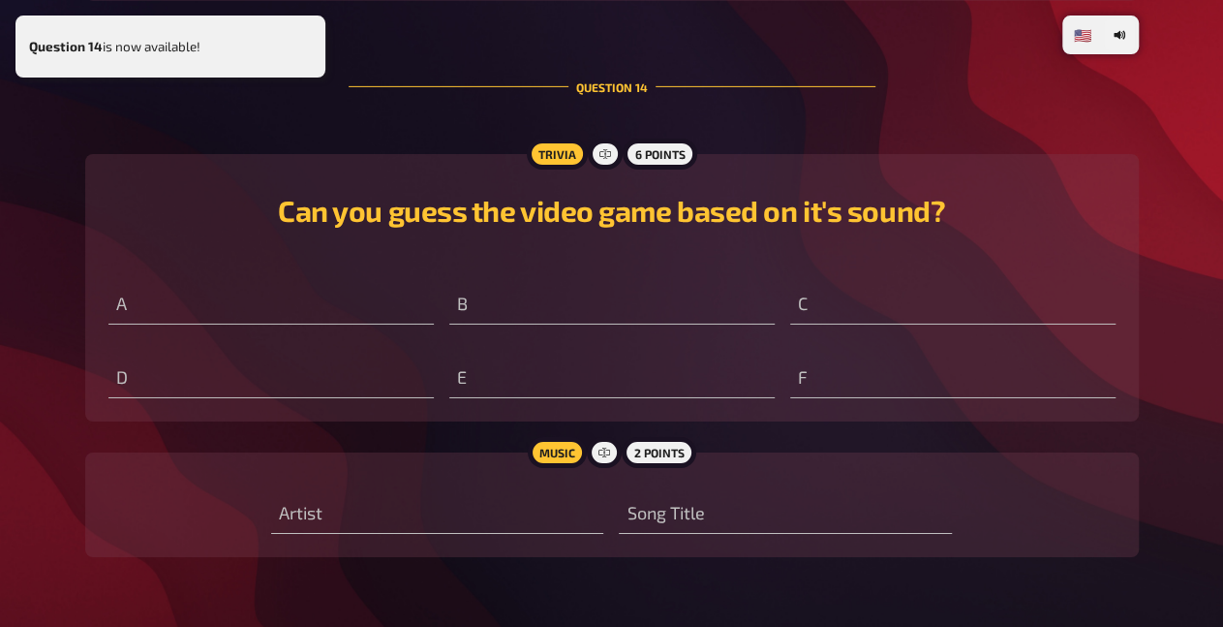
scroll to position [14177, 0]
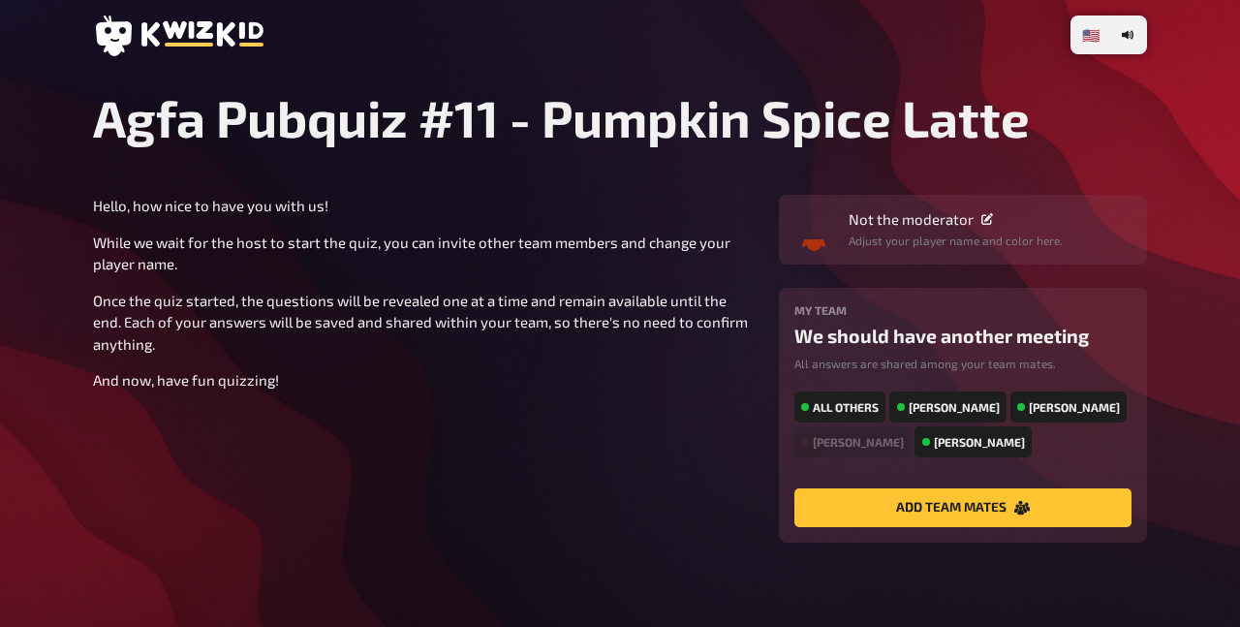
type input "Green day"
type input "[PERSON_NAME] ends"
type input "get your ass tight"
type input "Person receiving a killer argument"
type input "Bumming around"
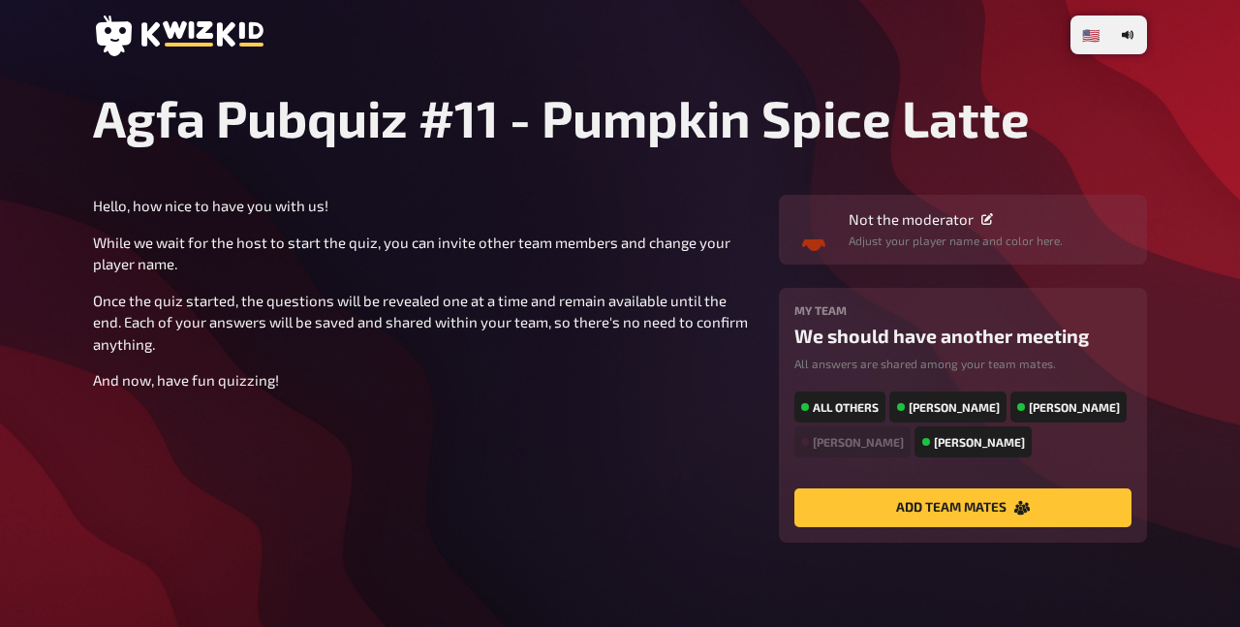
type input "No limits"
type input "Something that is very gross/don't want to do"
type input "dying"
type input "Not knowing what to do"
type input "Seeed?"
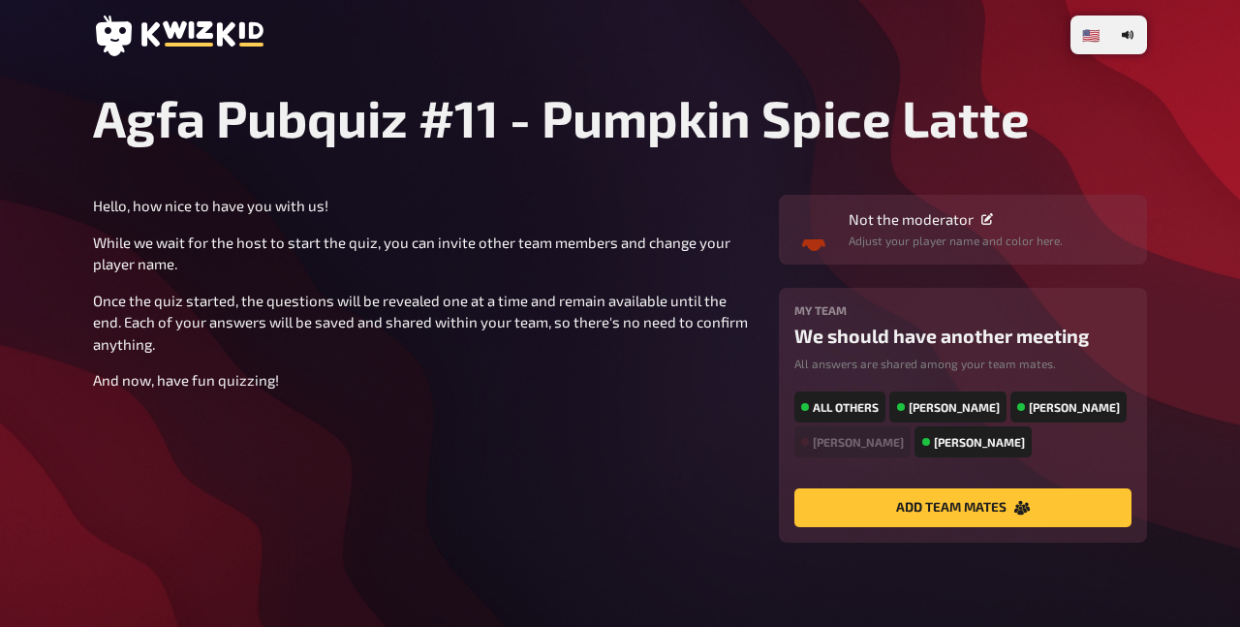
type input "boom?"
type input "Rocket? Backdoor? Shortcut?"
type input "Human"
radio input "true"
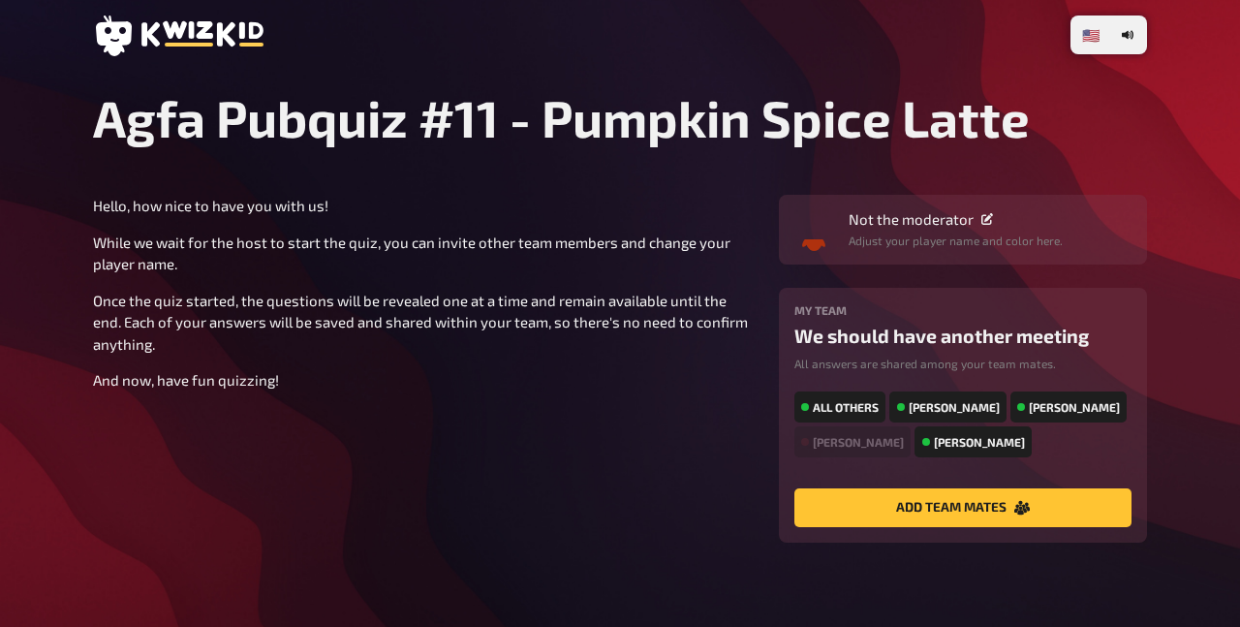
radio input "true"
type input "Everytime we touch"
type input "Nose"
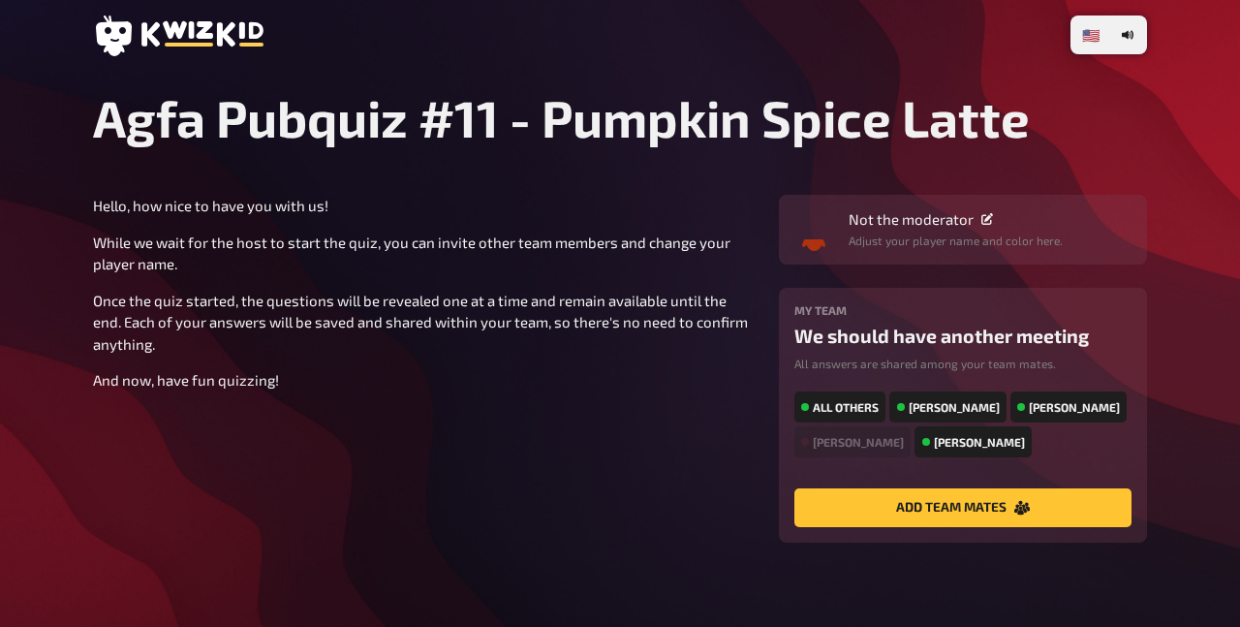
type input "Vertebrae"
type input "Ankle (ferse um genau zu sein)"
type input "Hip (Oberschenkelkopf)"
type input "Airway bifurcation"
type input "Tears for fears"
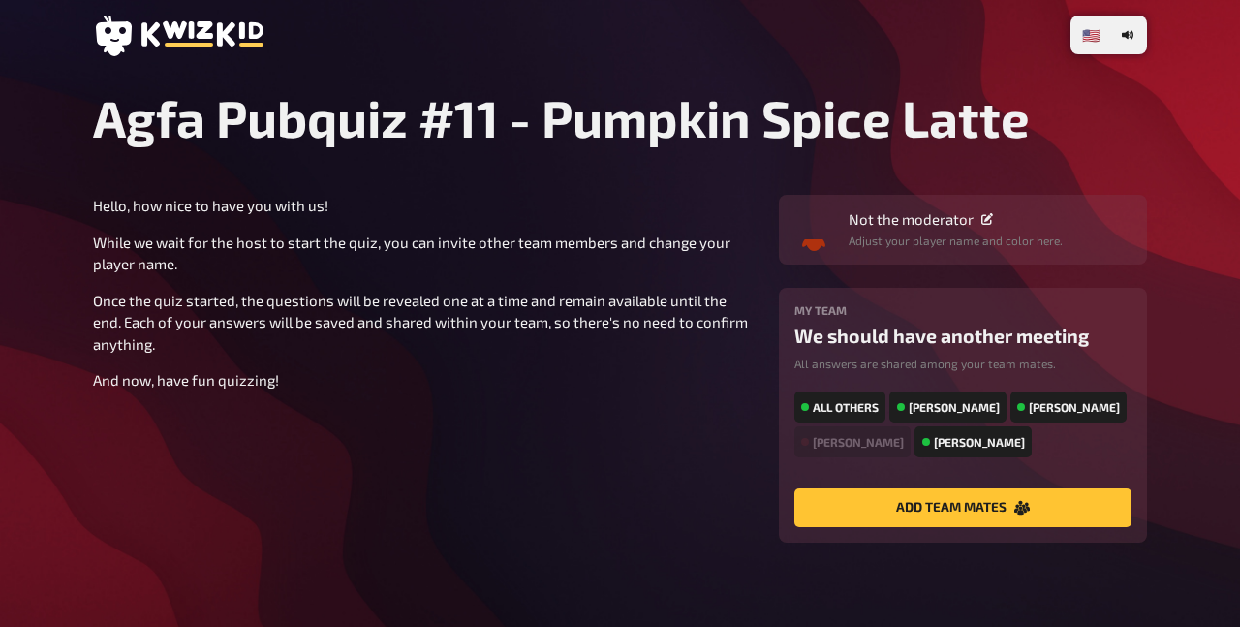
type input "Head over heels"
type input "[GEOGRAPHIC_DATA]"
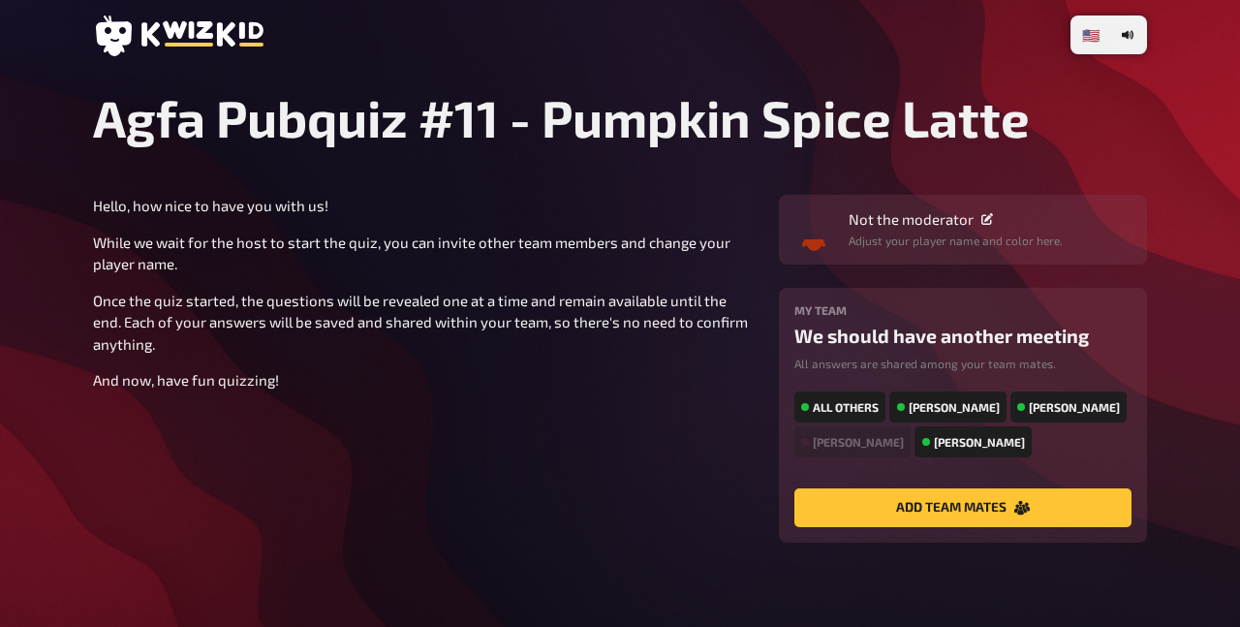
type input "[GEOGRAPHIC_DATA]"
type input "System of a down"
type input "[DEMOGRAPHIC_DATA]"
type input "the new beer of the year is available"
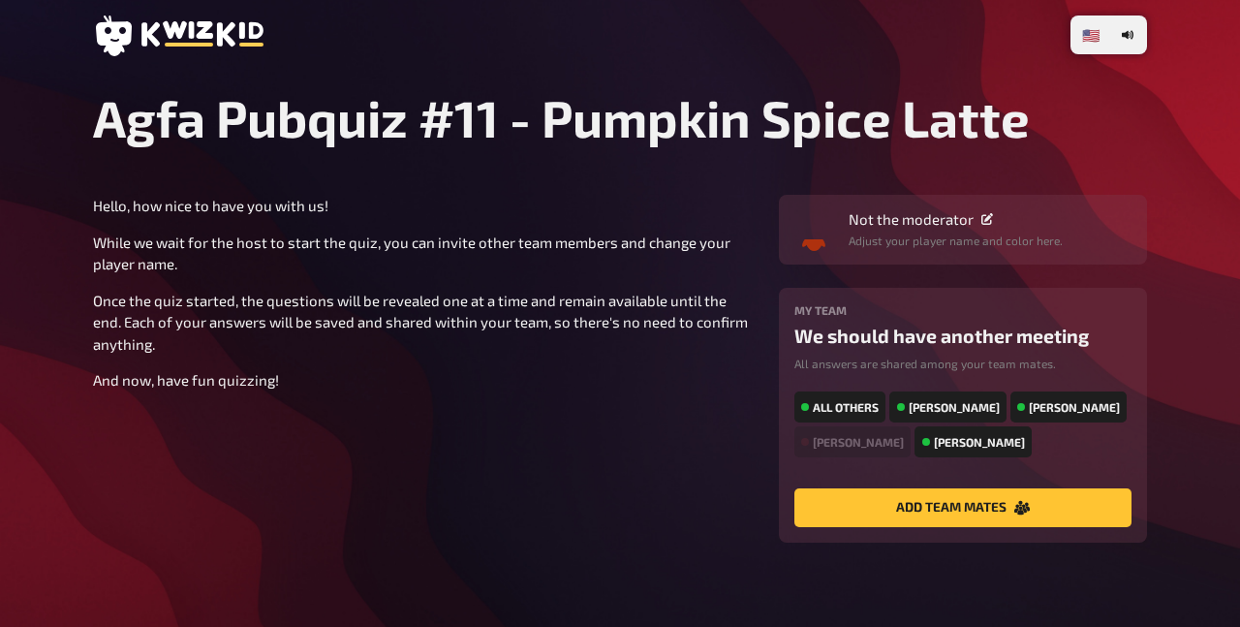
type input "[PERSON_NAME]"
type input "Rainbow high in the sky"
type input "Linkin' park"
type input "Für"
radio input "true"
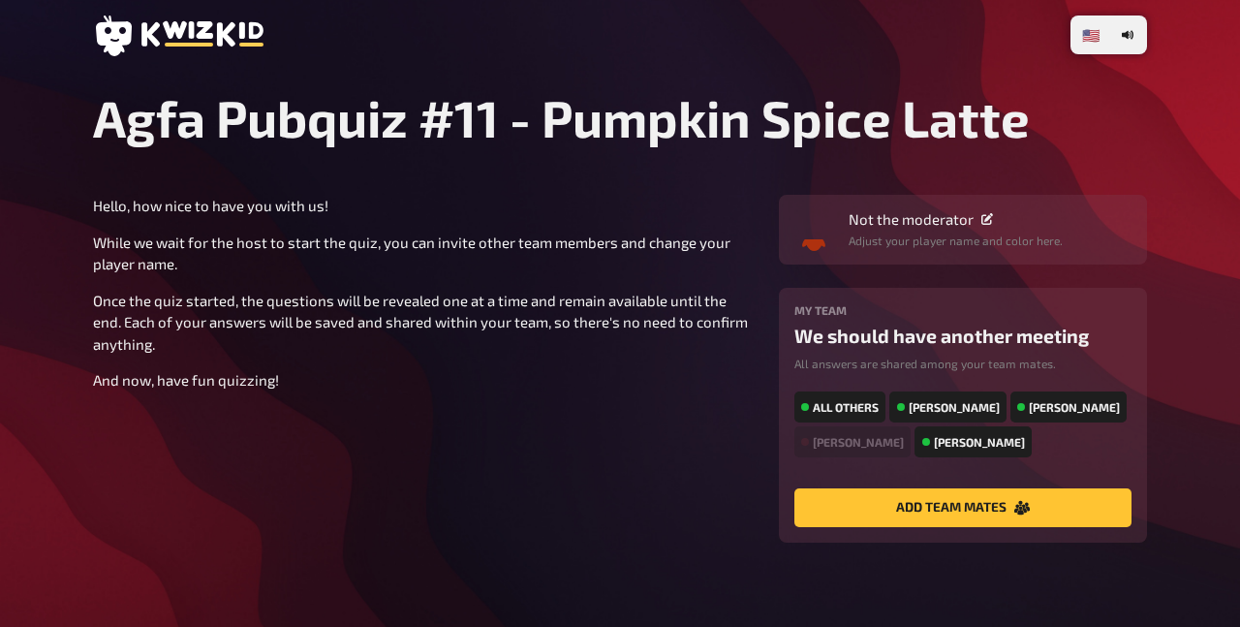
radio input "true"
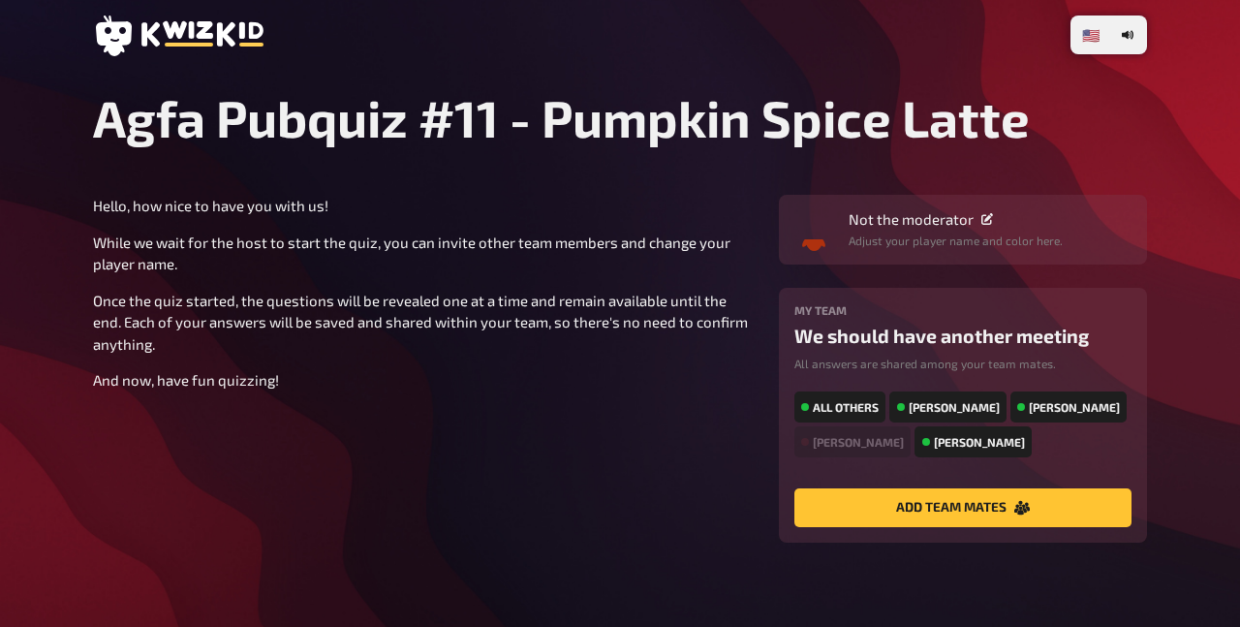
type input "Für immer [GEOGRAPHIC_DATA]"
type input "50000"
type input "Falco"
type input "Vienna Calling"
type input "Baden-[GEOGRAPHIC_DATA]"
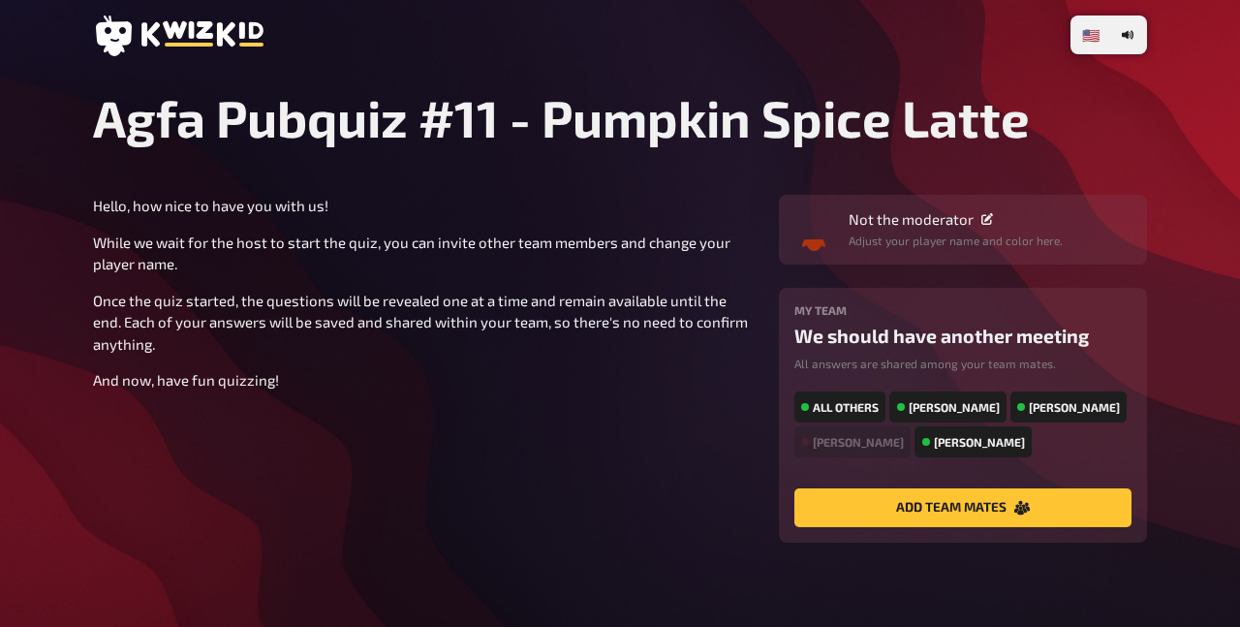
type input "([GEOGRAPHIC_DATA])"
type input "[GEOGRAPHIC_DATA]"
type input "([GEOGRAPHIC_DATA])"
radio input "true"
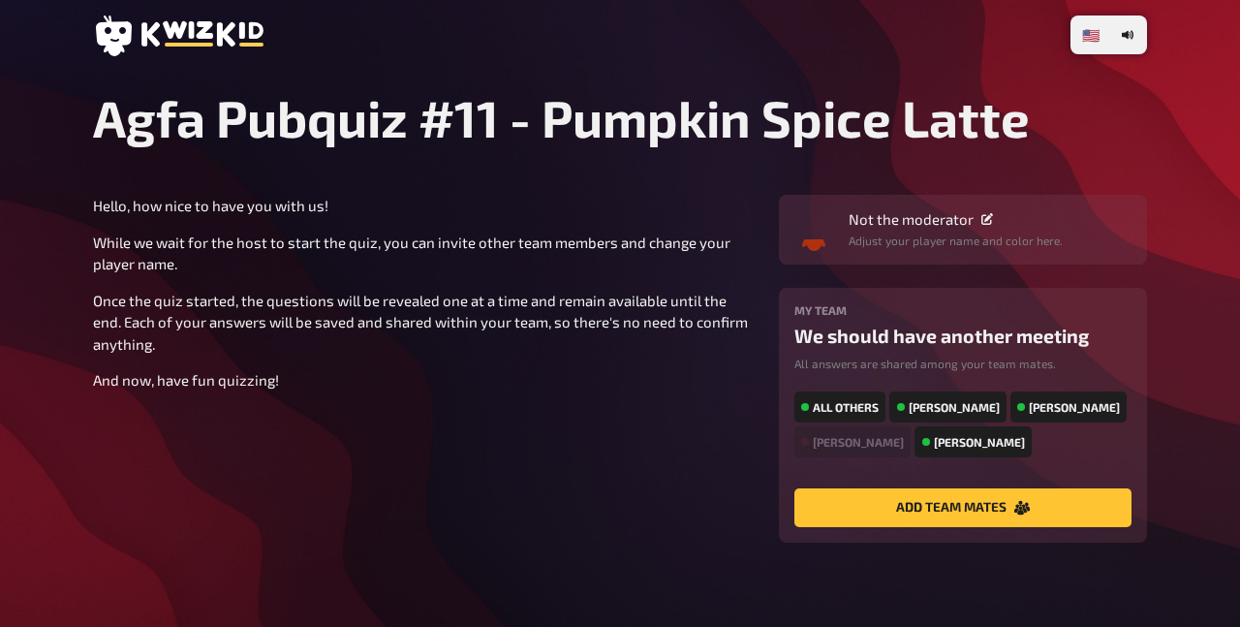
radio input "true"
type input "Dust on the wind"
type input "[PERSON_NAME]"
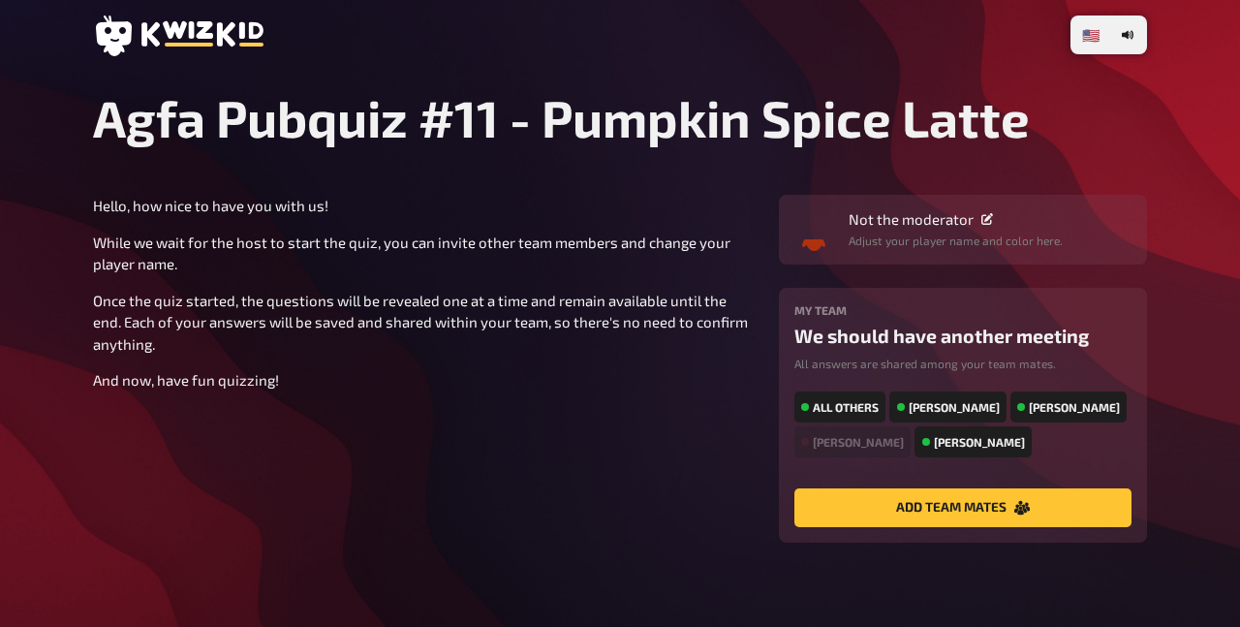
type input "Jack"
type input "[PERSON_NAME]"
type input "(played by [PERSON_NAME])"
type input "Rhianna"
type input "Diamonds"
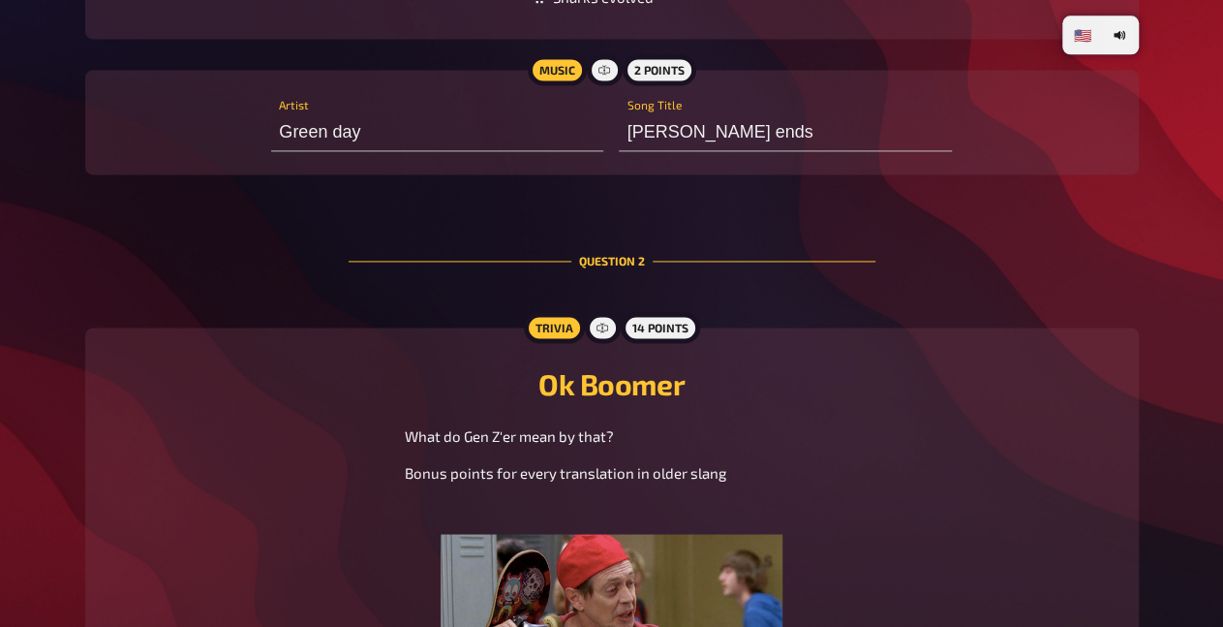
scroll to position [1410, 0]
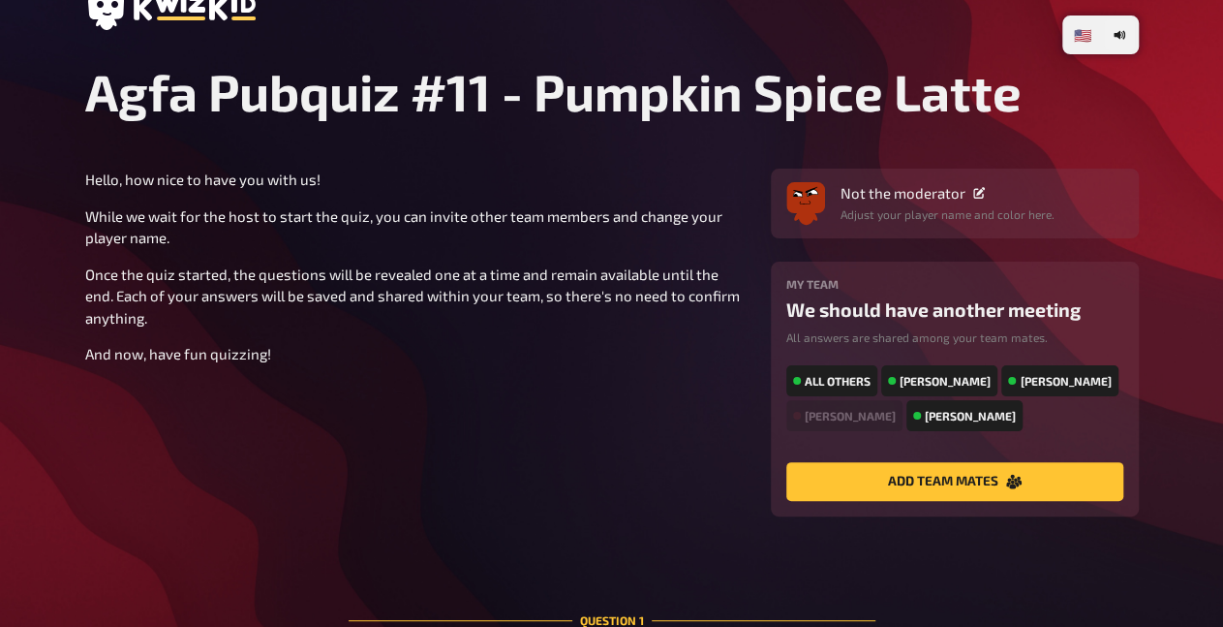
scroll to position [14251, 0]
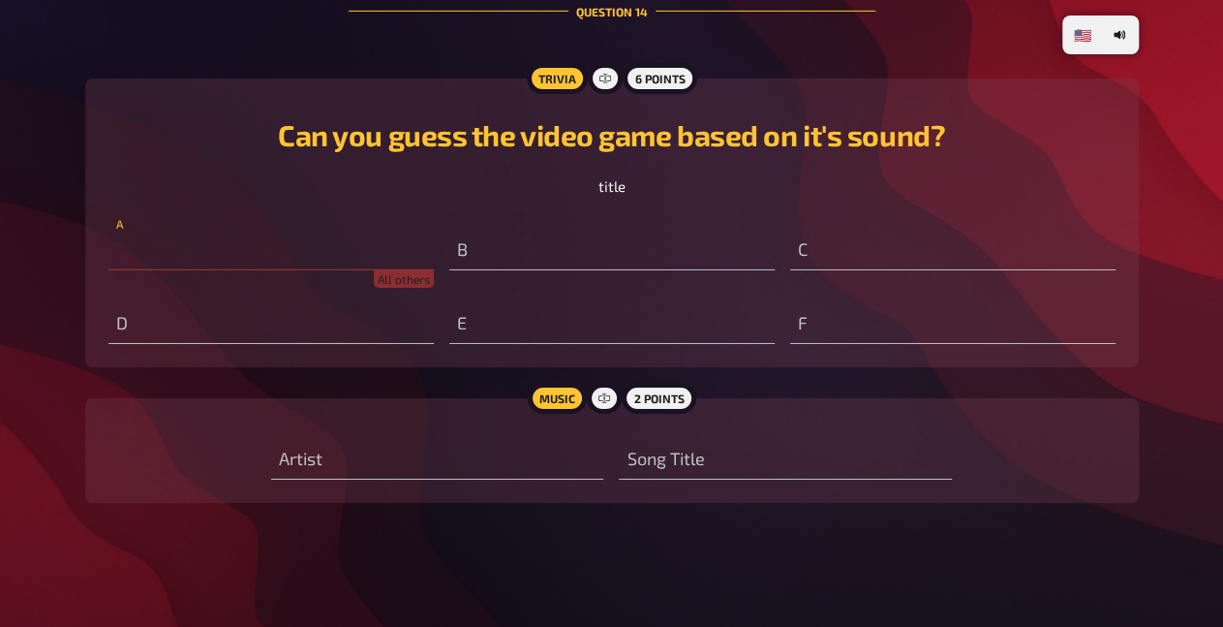
click at [173, 253] on input "text" at bounding box center [270, 251] width 325 height 39
type input "Starcraft?"
click at [497, 260] on input "text" at bounding box center [611, 251] width 325 height 39
click at [493, 256] on input "text" at bounding box center [611, 251] width 325 height 39
type input "[PERSON_NAME]"
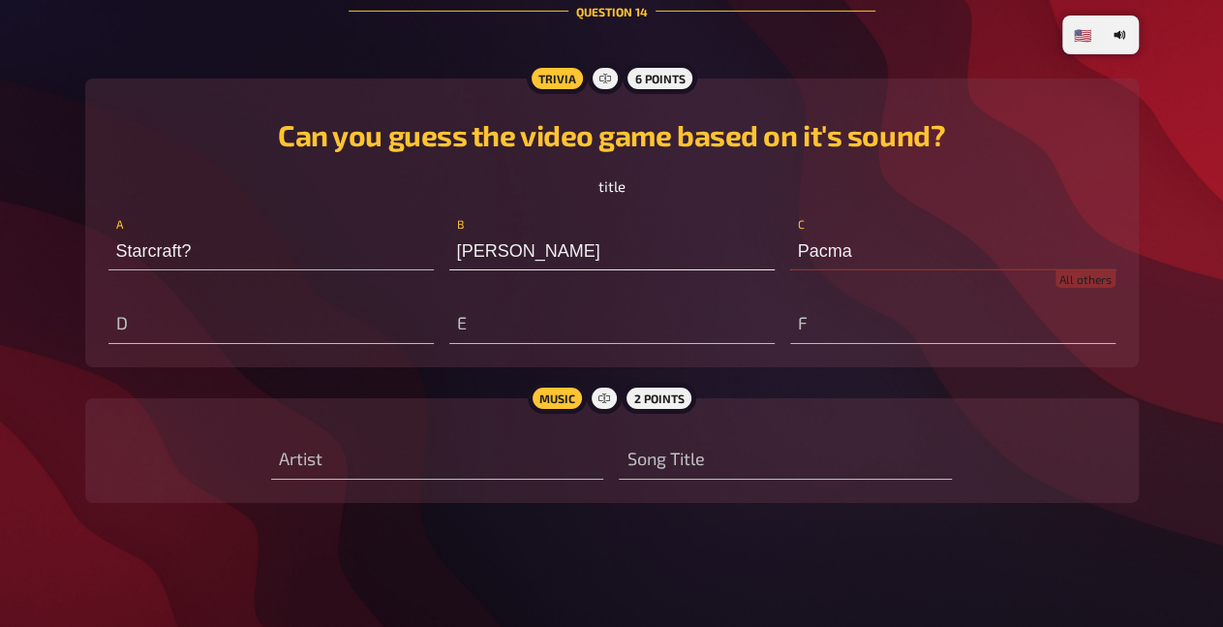
type input "Pacman"
click at [268, 324] on input "text" at bounding box center [270, 324] width 325 height 39
type input "Metal Gear Solid"
click at [216, 257] on input "Starcraft?" at bounding box center [270, 251] width 325 height 39
click at [342, 255] on input "Starcraft?" at bounding box center [270, 251] width 325 height 39
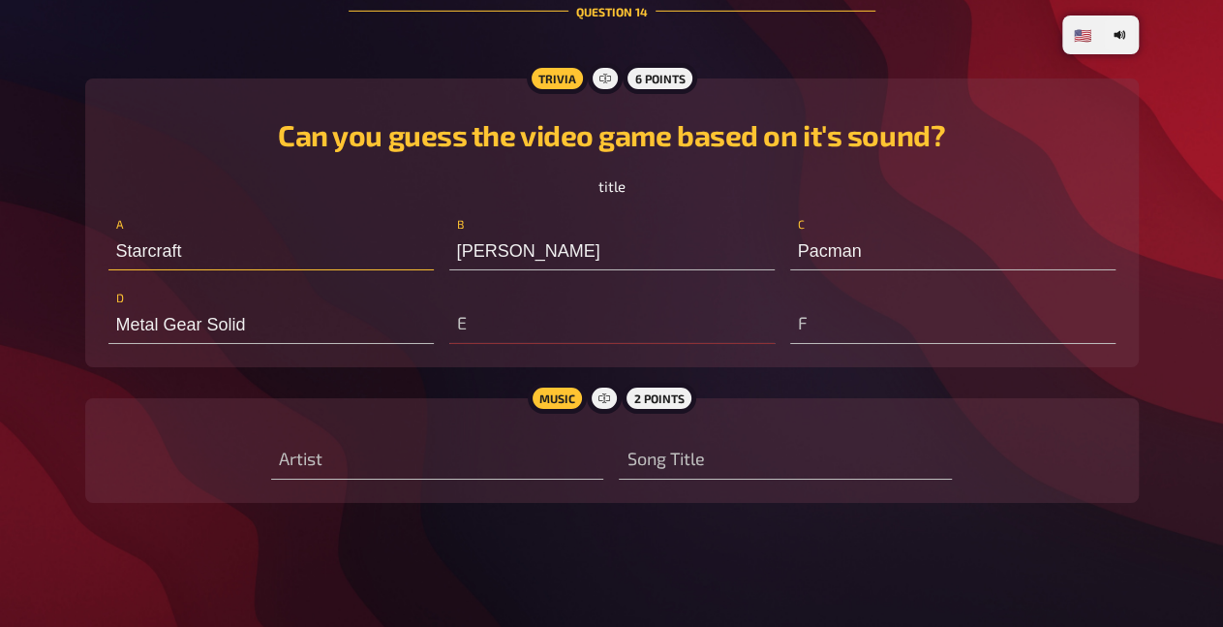
type input "Starcraft"
click at [644, 323] on input "text" at bounding box center [611, 324] width 325 height 39
click at [838, 318] on input "text" at bounding box center [952, 324] width 325 height 39
click at [725, 329] on input "Zelda" at bounding box center [611, 324] width 325 height 39
click at [840, 320] on input "text" at bounding box center [952, 324] width 325 height 39
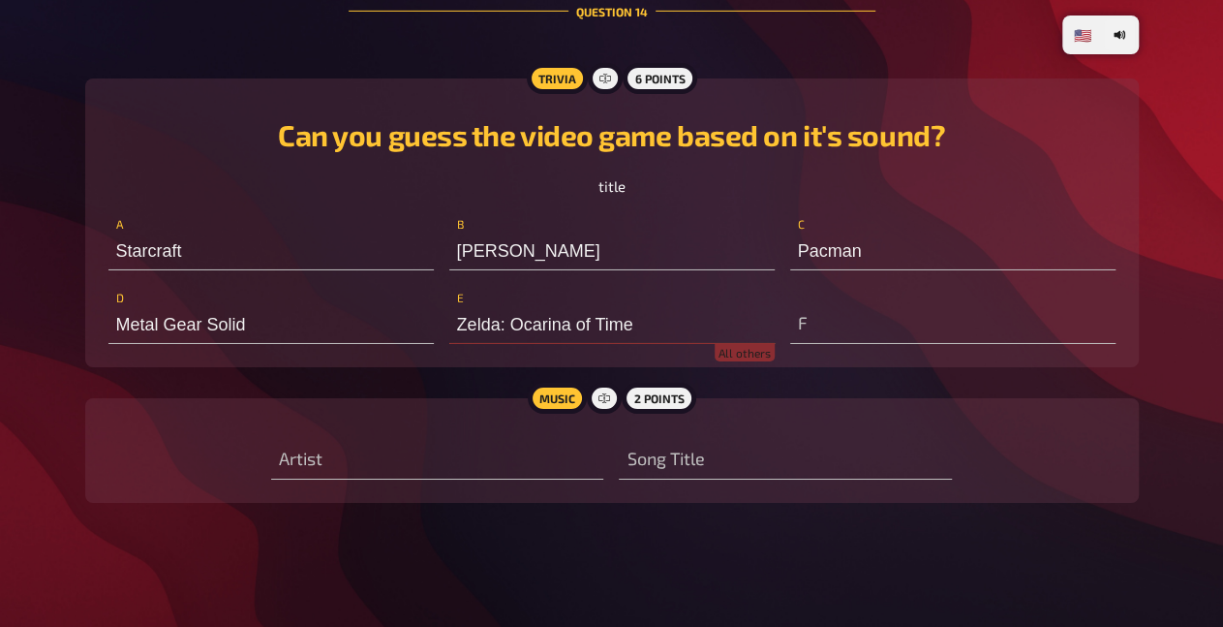
drag, startPoint x: 679, startPoint y: 323, endPoint x: 496, endPoint y: 324, distance: 183.1
click at [496, 324] on input "Zelda: Ocarina of Time" at bounding box center [611, 324] width 325 height 39
type input "Zelda"
click at [819, 323] on input "text" at bounding box center [952, 324] width 325 height 39
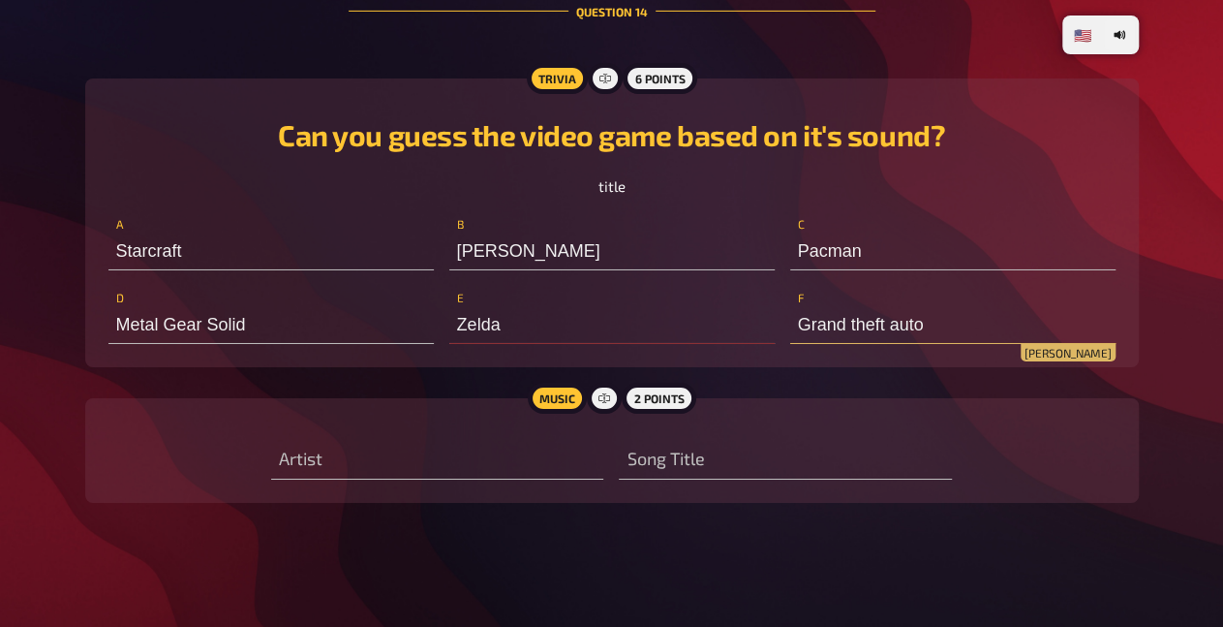
click at [915, 326] on input "Grand theft auto" at bounding box center [952, 324] width 325 height 39
type input "Skyrim"
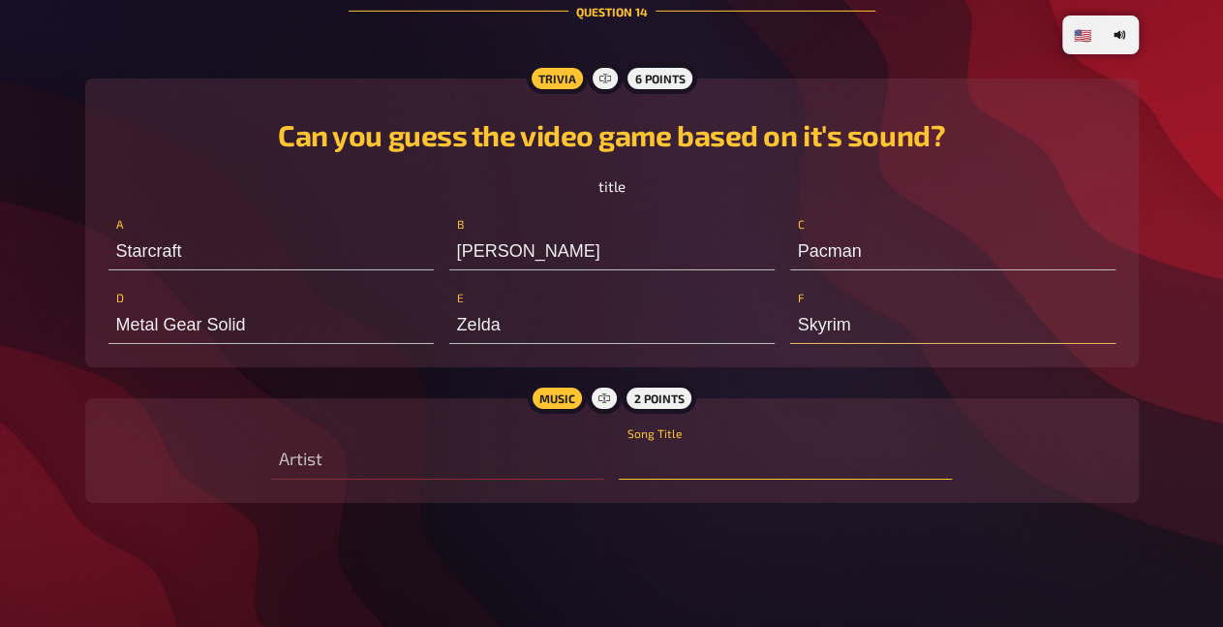
click at [869, 463] on input "text" at bounding box center [785, 460] width 332 height 39
drag, startPoint x: 744, startPoint y: 466, endPoint x: 667, endPoint y: 460, distance: 76.7
click at [667, 460] on input "Keep it going?" at bounding box center [785, 460] width 332 height 39
type input "Keep the flame on max"
type input "DJ Gen Z :D"
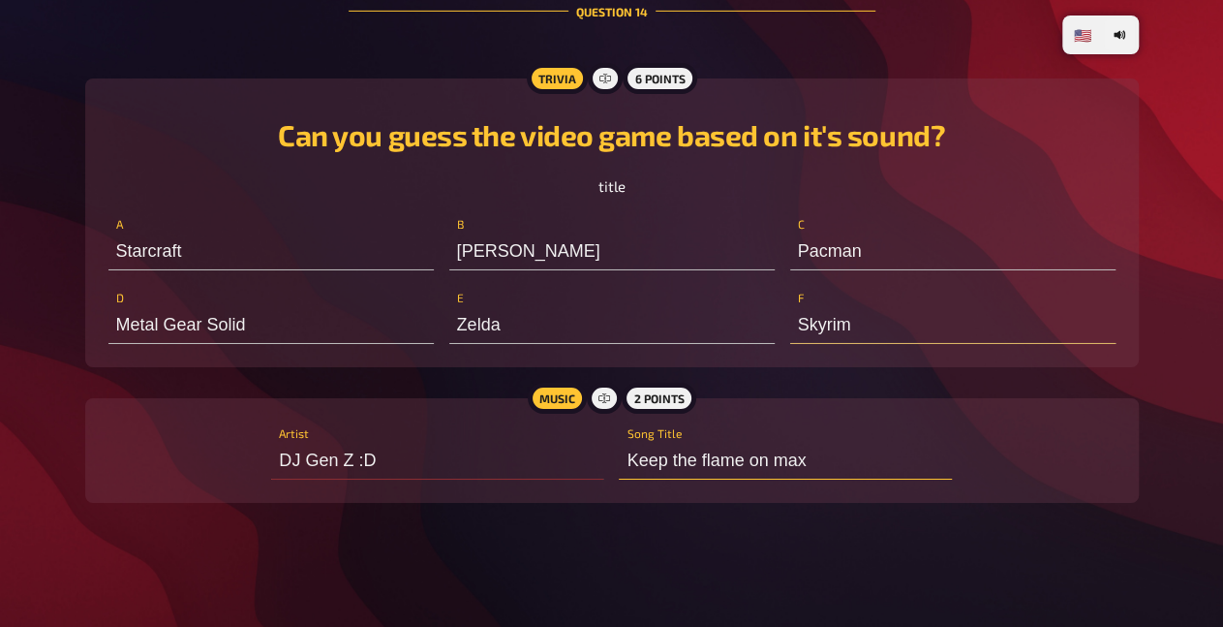
drag, startPoint x: 696, startPoint y: 463, endPoint x: 613, endPoint y: 458, distance: 83.4
click at [619, 458] on input "Keep the flame on max" at bounding box center [785, 460] width 332 height 39
click at [718, 465] on input "Flame on max" at bounding box center [785, 460] width 332 height 39
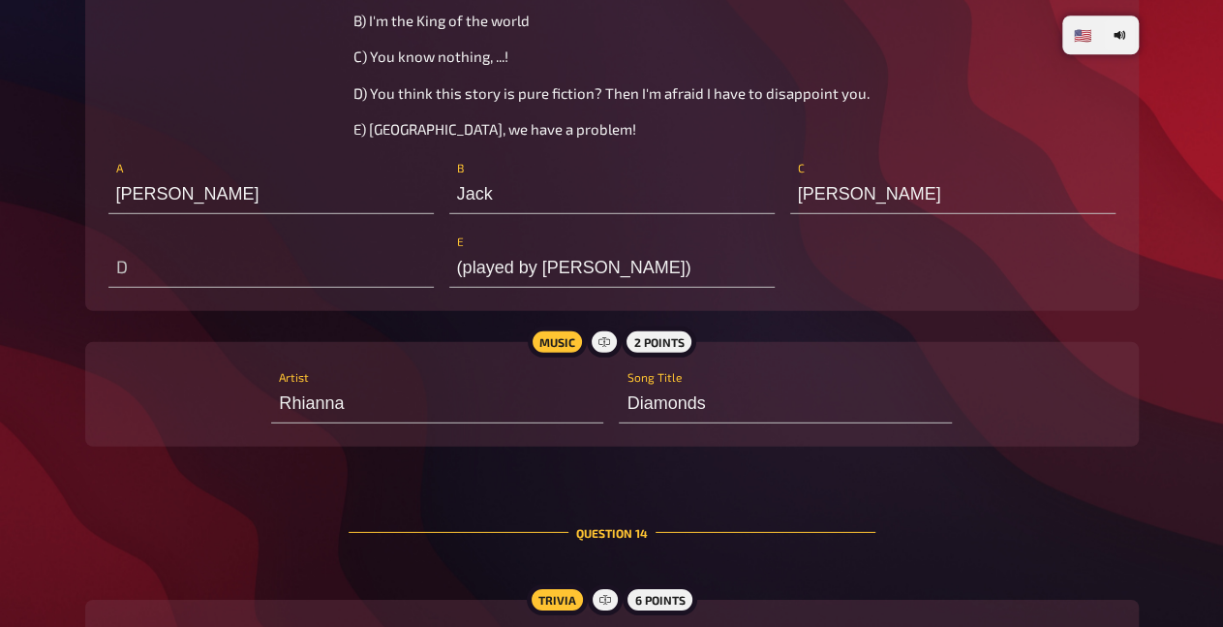
scroll to position [13647, 0]
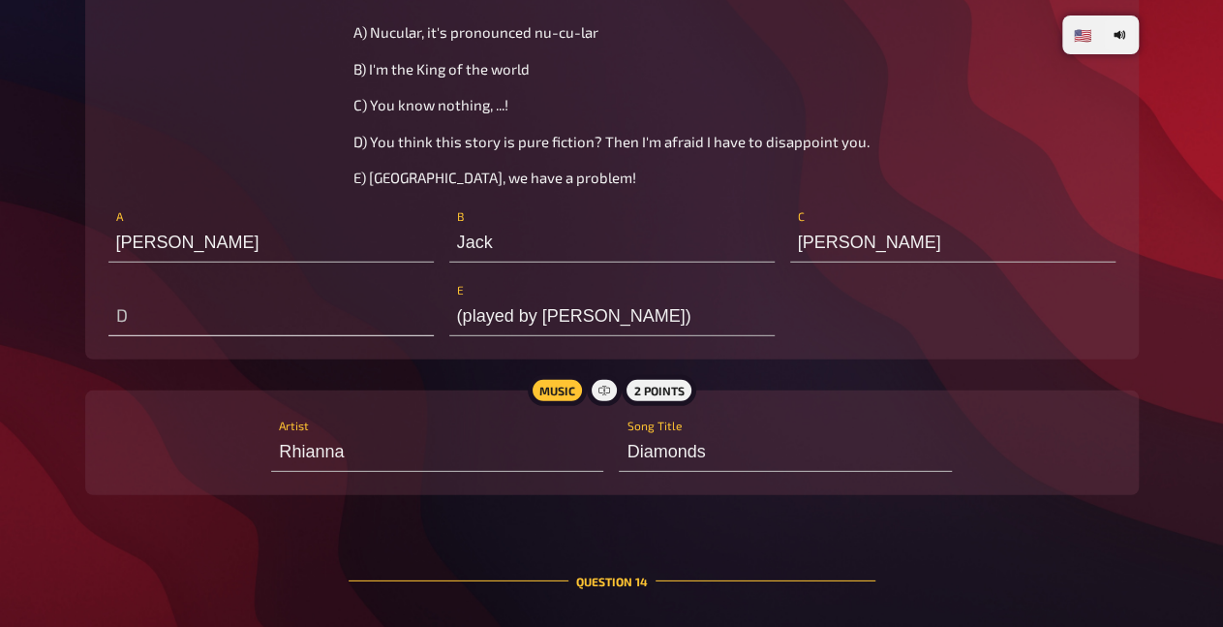
type input "Flame on Max"
click at [262, 336] on input "text" at bounding box center [270, 316] width 325 height 39
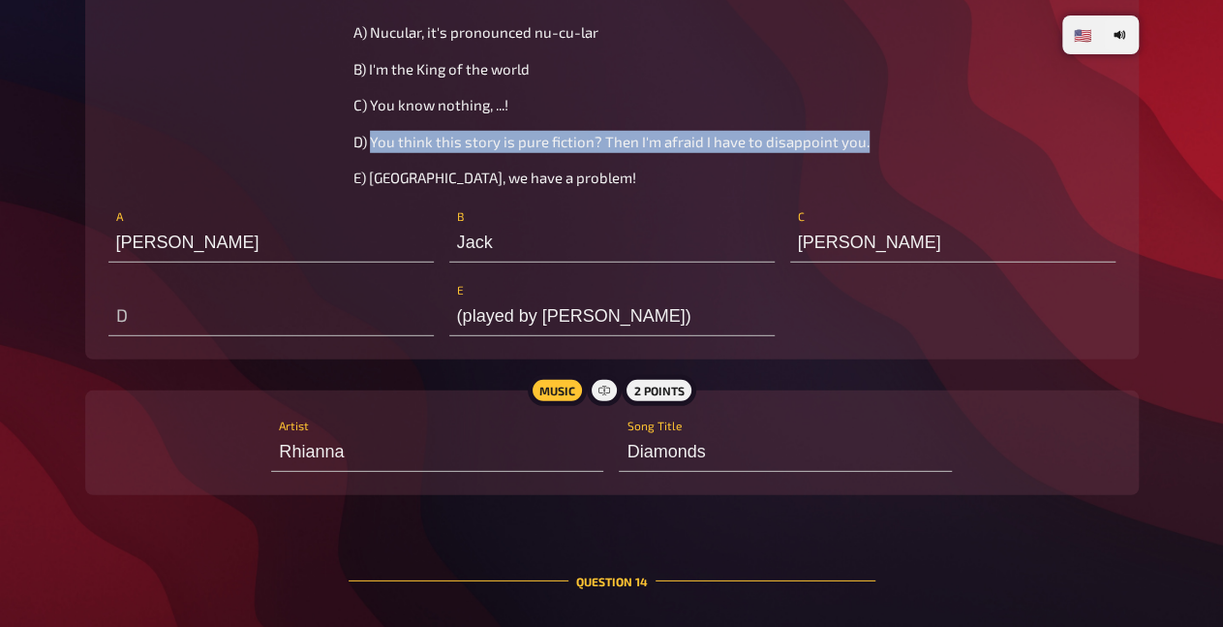
drag, startPoint x: 375, startPoint y: 175, endPoint x: 882, endPoint y: 187, distance: 507.7
click at [882, 187] on div "Enter the name of the person/character who said these quotes: ﻿ A) Nucular, it'…" at bounding box center [611, 69] width 1007 height 240
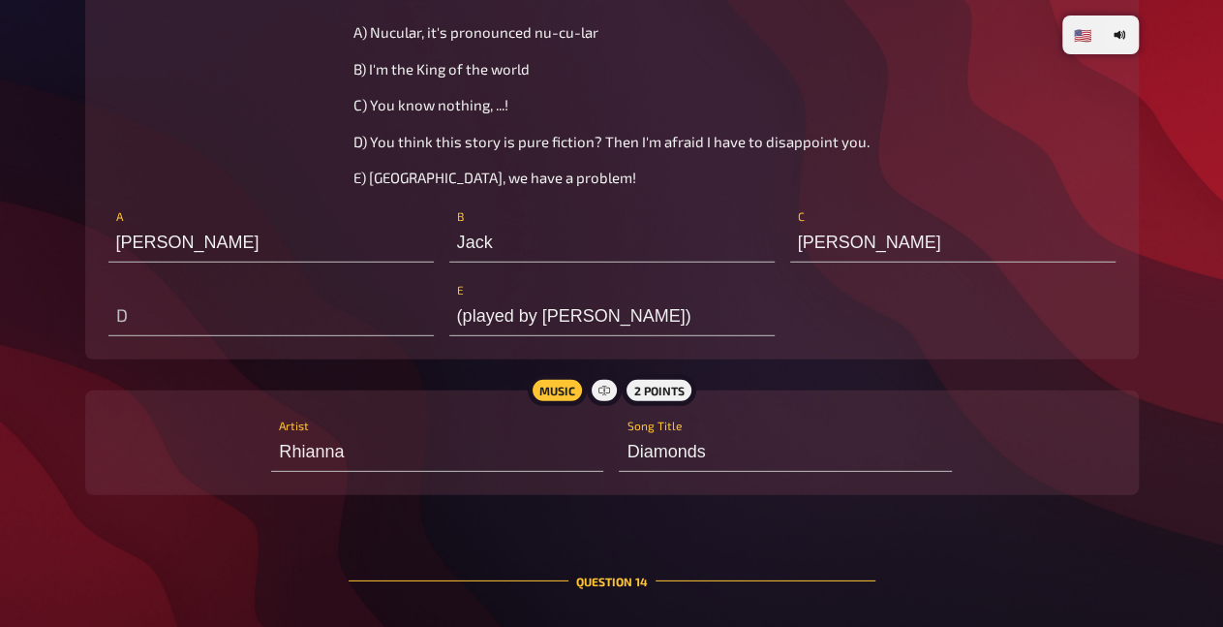
click at [879, 179] on div "Enter the name of the person/character who said these quotes: ﻿ A) Nucular, it'…" at bounding box center [611, 69] width 1007 height 240
click at [315, 336] on input "text" at bounding box center [270, 316] width 325 height 39
click at [182, 336] on input "text" at bounding box center [270, 316] width 325 height 39
type input "T"
radio input "false"
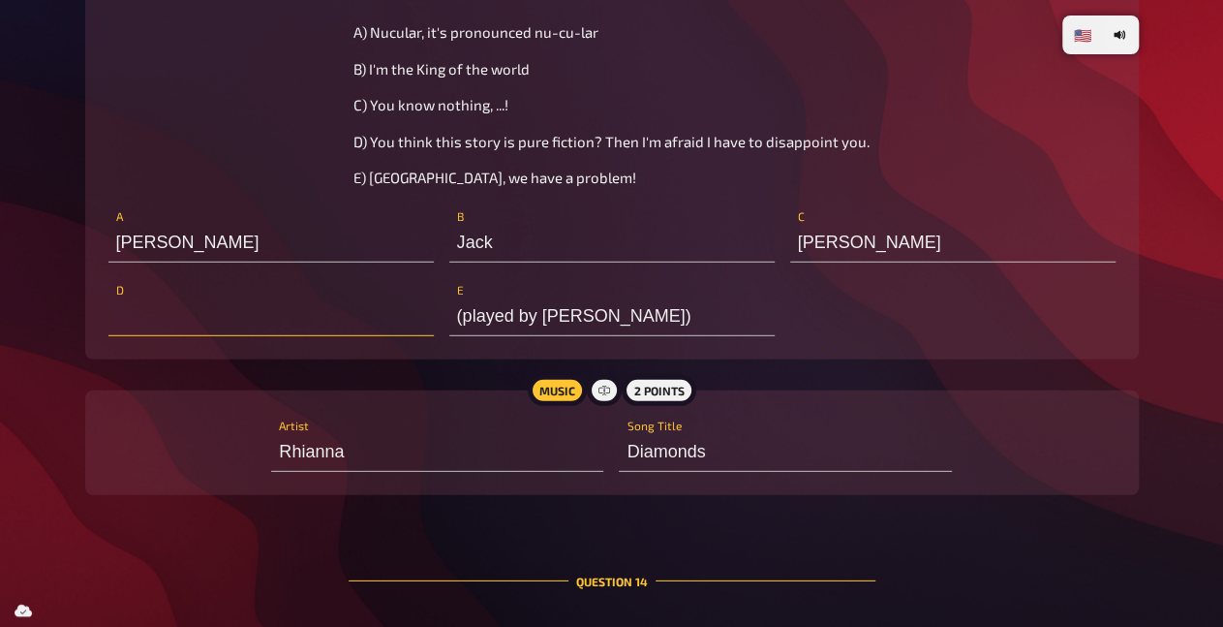
radio input "true"
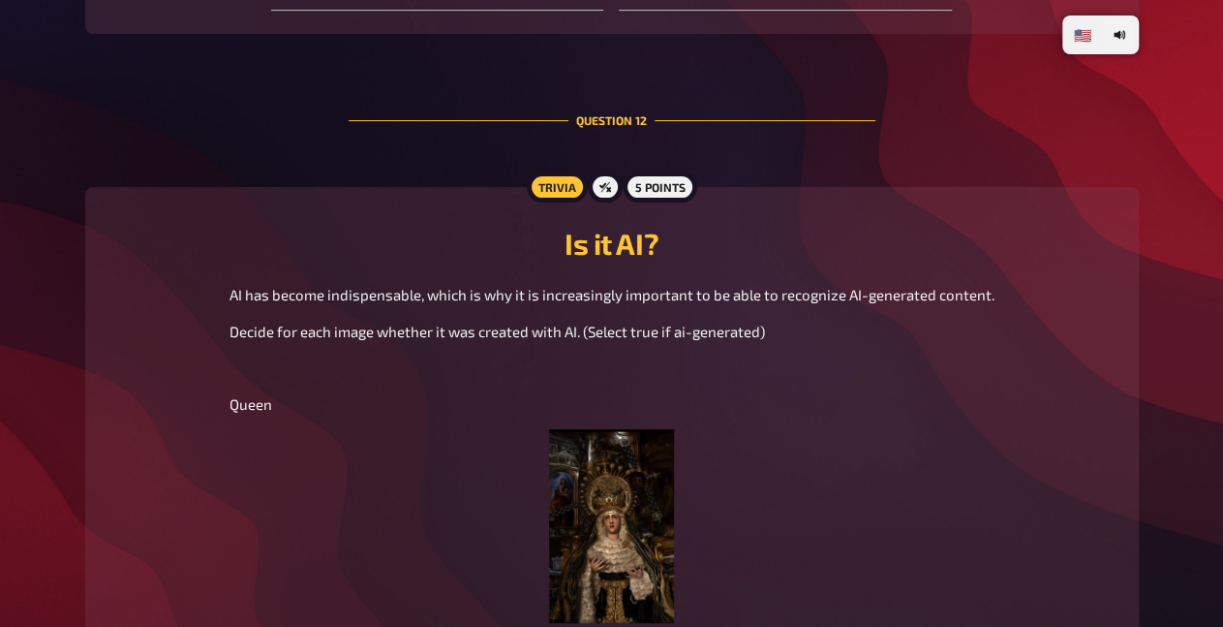
scroll to position [10726, 0]
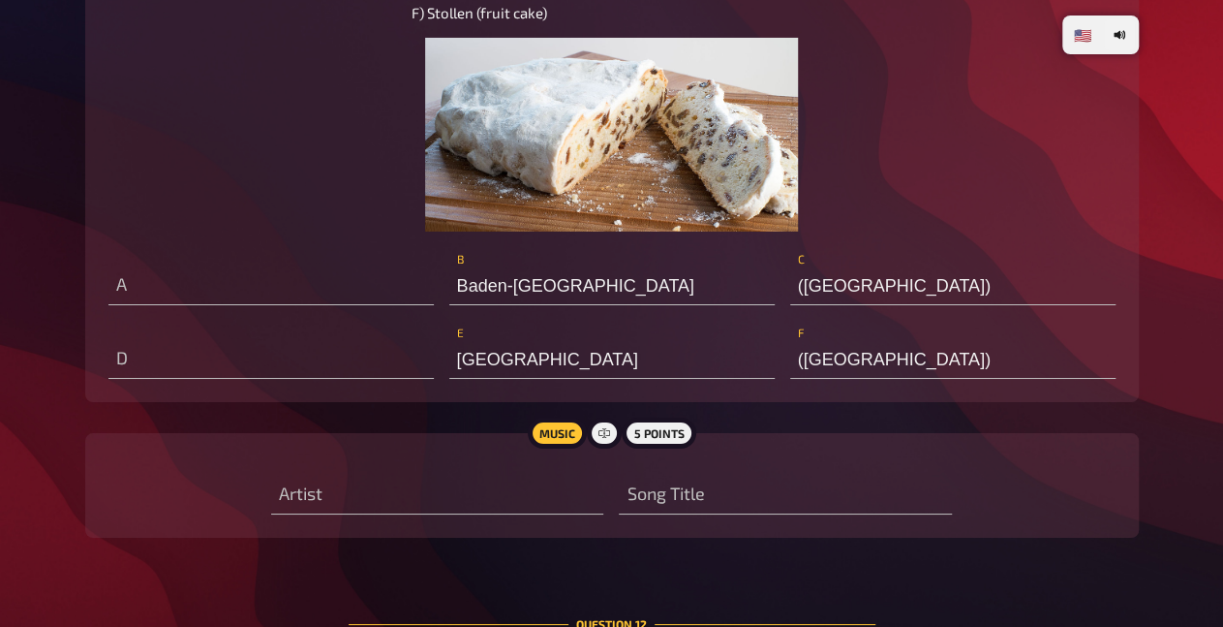
radio input "true"
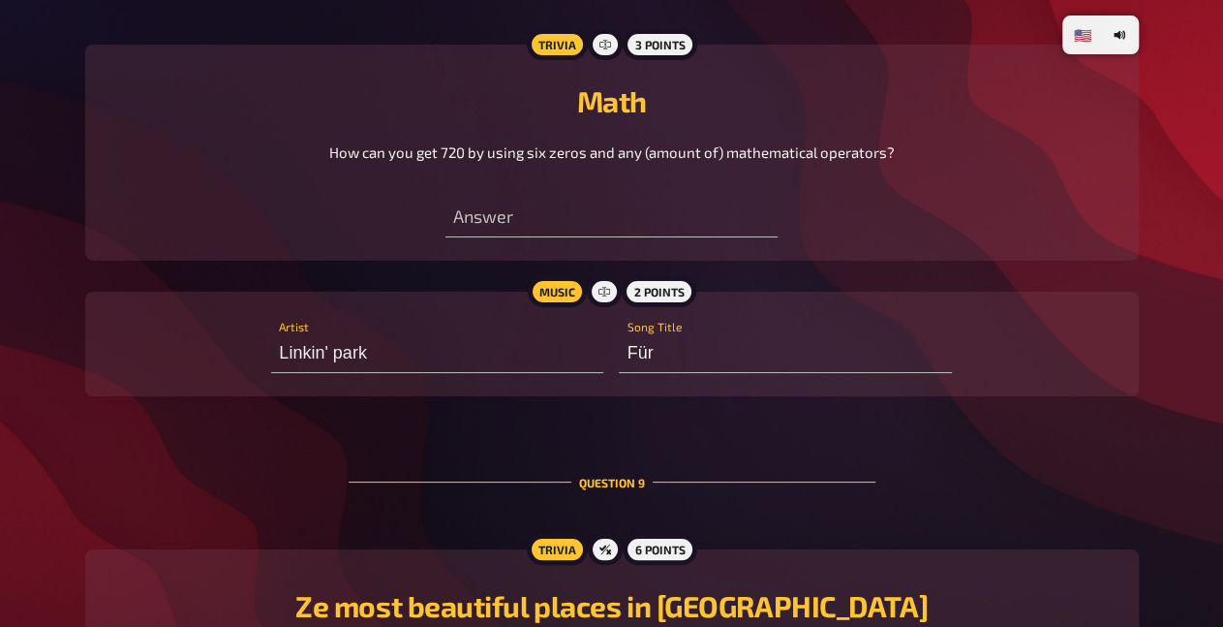
scroll to position [7200, 0]
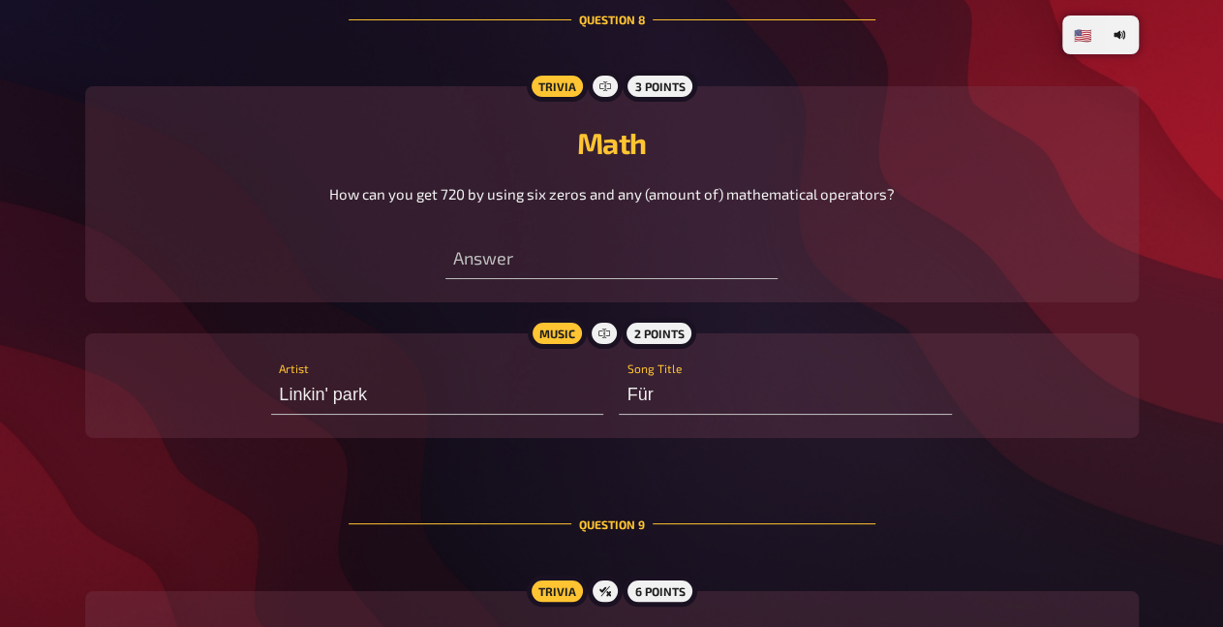
type input "[PERSON_NAME]/[PERSON_NAME]"
click at [371, 202] on span "How can you get 720 by using six zeros and any (amount of) mathematical operato…" at bounding box center [612, 193] width 566 height 17
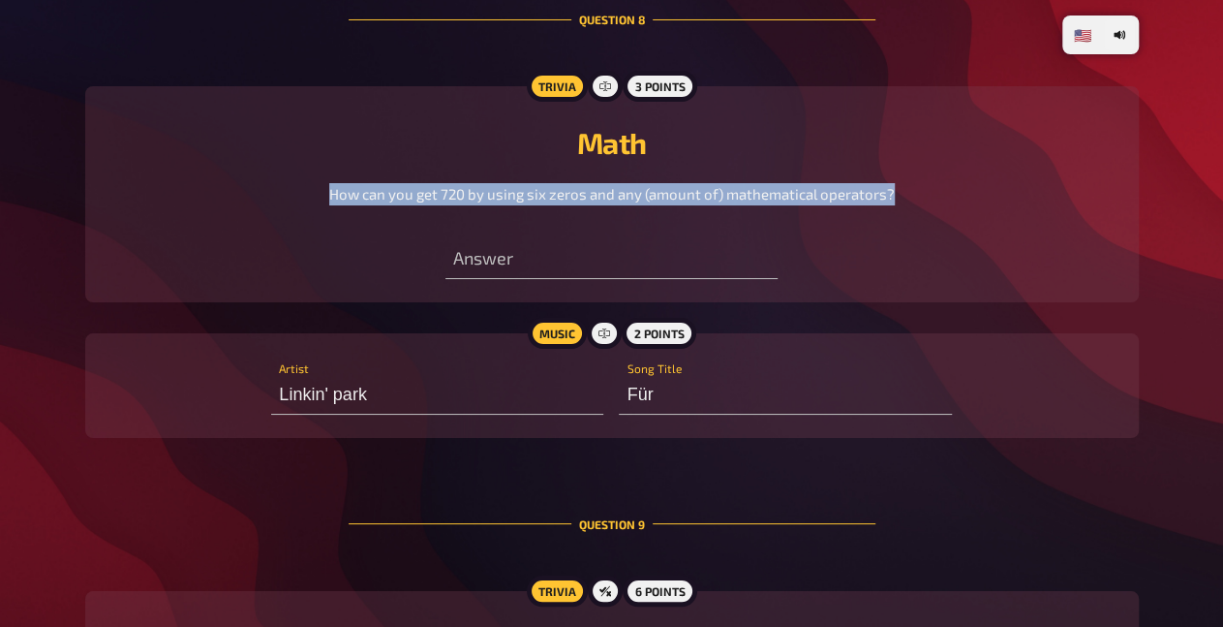
click at [371, 202] on span "How can you get 720 by using six zeros and any (amount of) mathematical operato…" at bounding box center [612, 193] width 566 height 17
click at [374, 202] on span "How can you get 720 by using six zeros and any (amount of) mathematical operato…" at bounding box center [612, 193] width 566 height 17
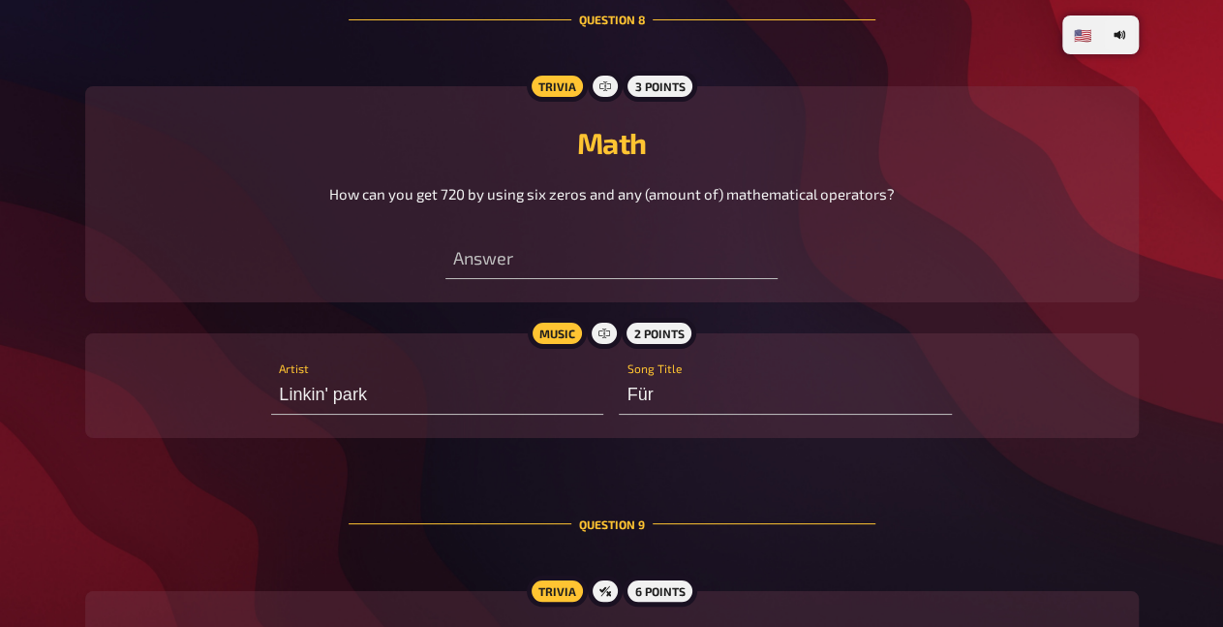
click at [444, 202] on span "How can you get 720 by using six zeros and any (amount of) mathematical operato…" at bounding box center [612, 193] width 566 height 17
click at [417, 202] on span "How can you get 720 by using six zeros and any (amount of) mathematical operato…" at bounding box center [612, 193] width 566 height 17
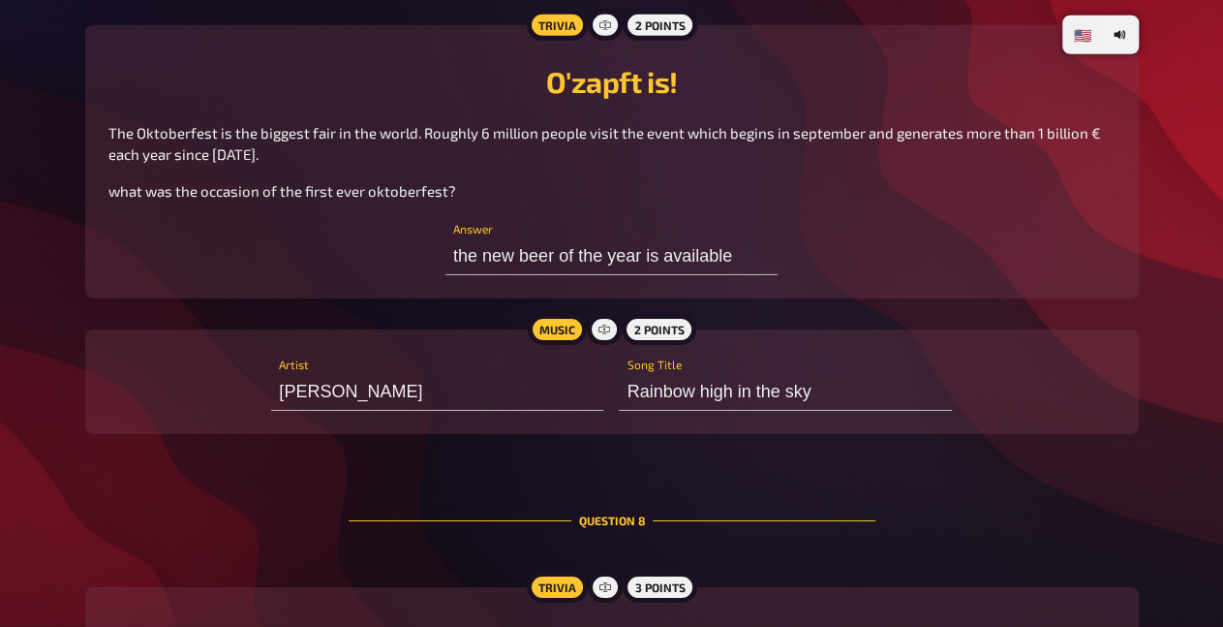
scroll to position [6595, 0]
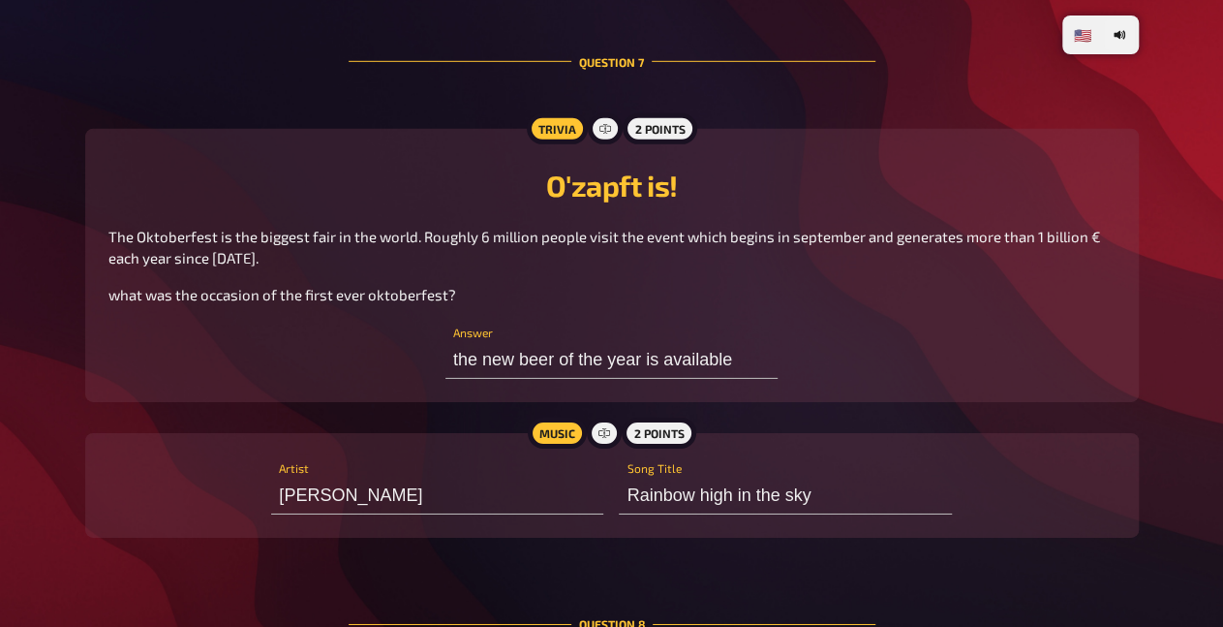
type input "DJ Gen Z :D (my new wake-up song)"
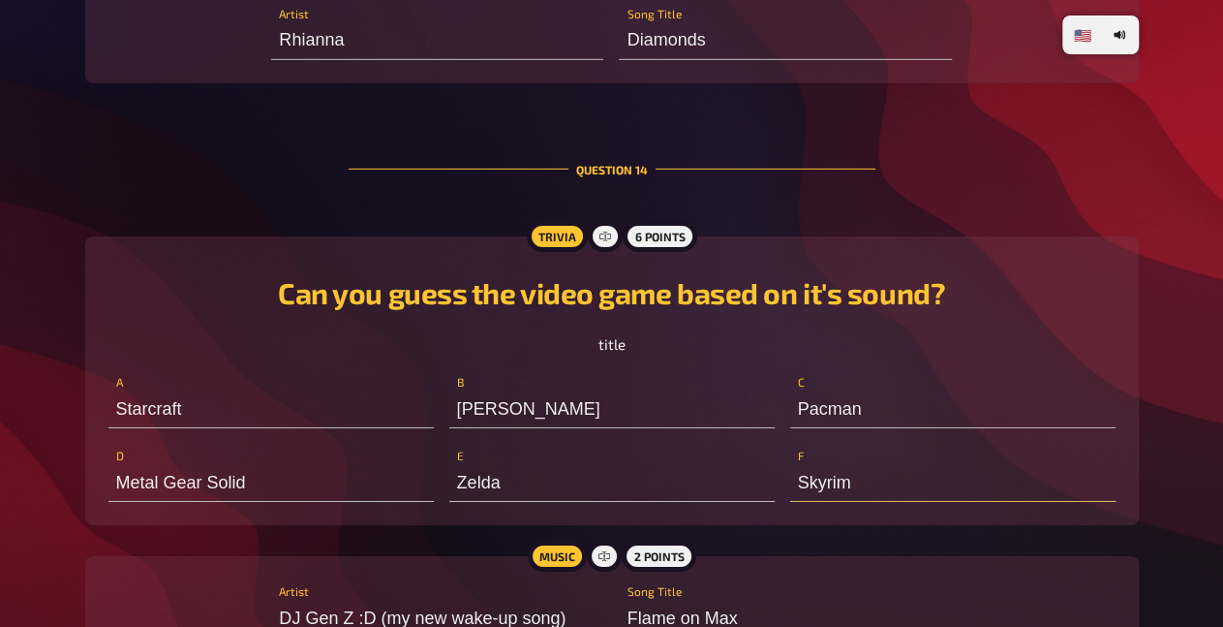
scroll to position [14251, 0]
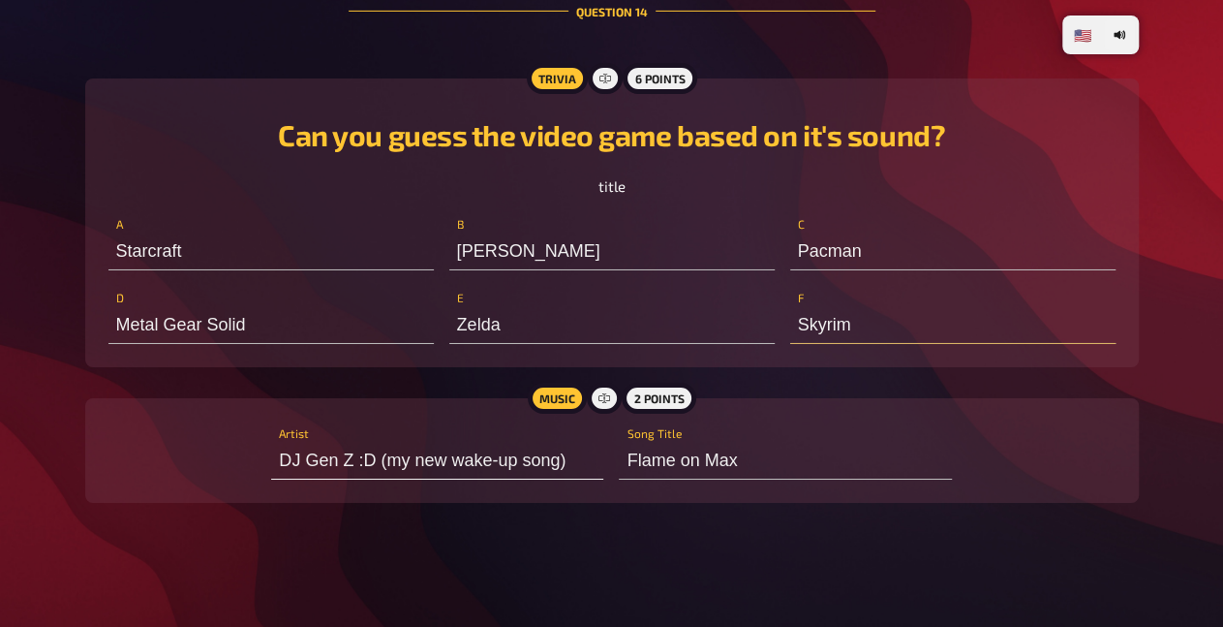
type input "[PERSON_NAME] ([PERSON_NAME])"
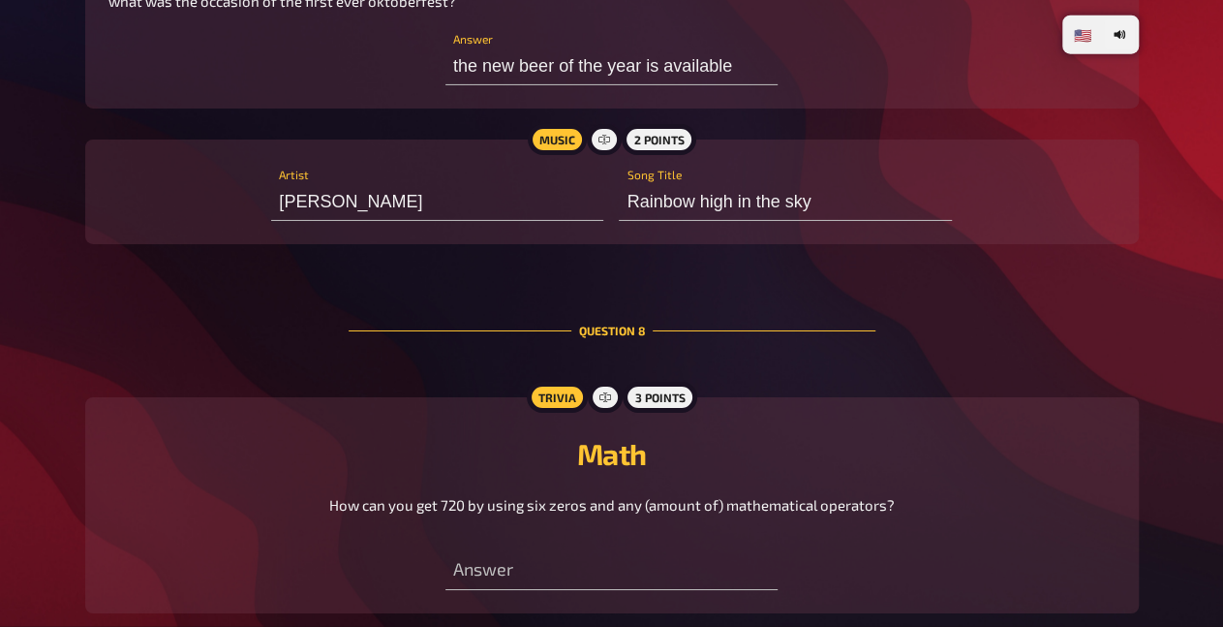
scroll to position [6595, 0]
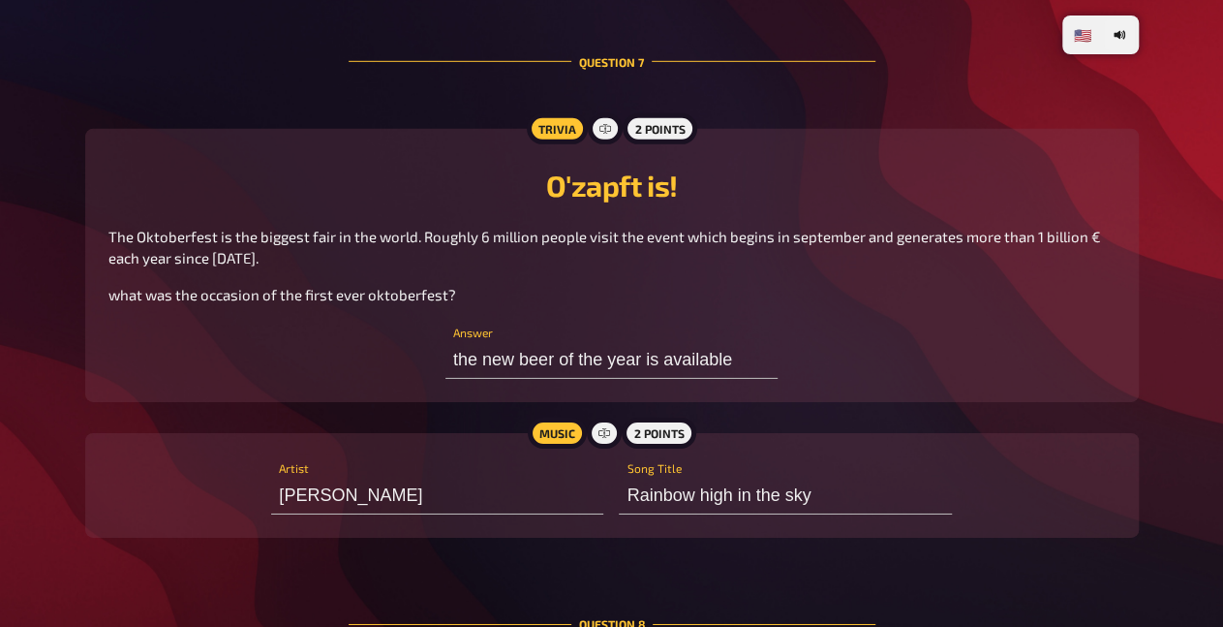
click at [388, 303] on span "what was the occasion of the first ever oktoberfest?" at bounding box center [282, 294] width 348 height 17
click at [532, 350] on div "O'zapft is! The Oktoberfest is the biggest fair in the world. Roughly 6 million…" at bounding box center [611, 266] width 1007 height 228
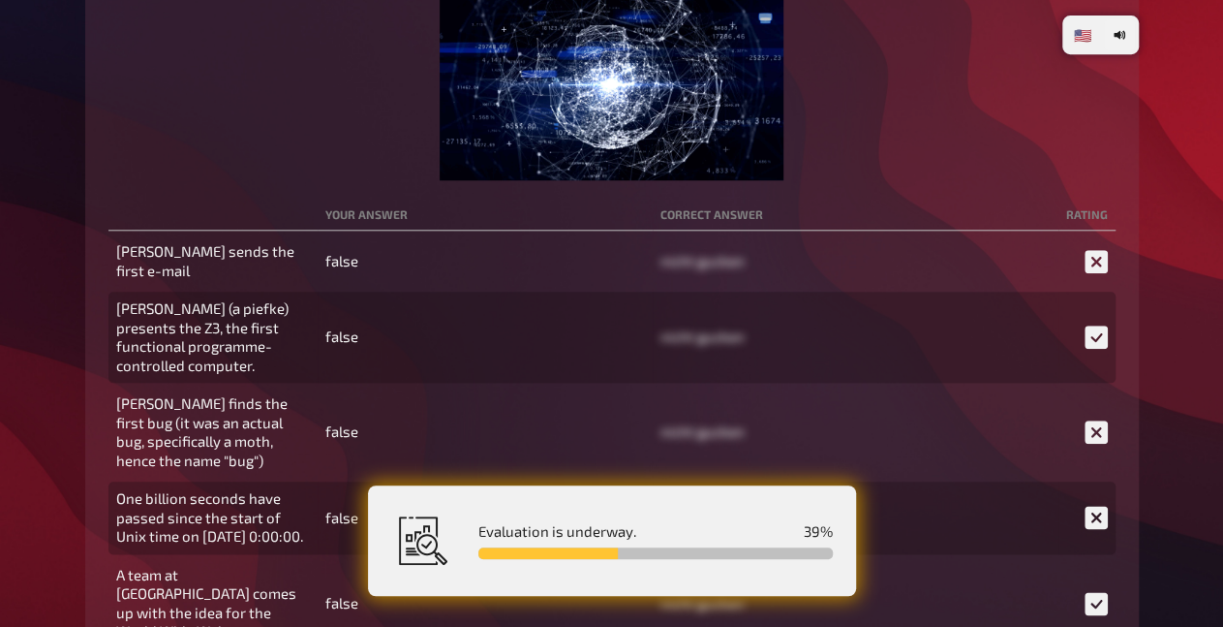
scroll to position [4735, 0]
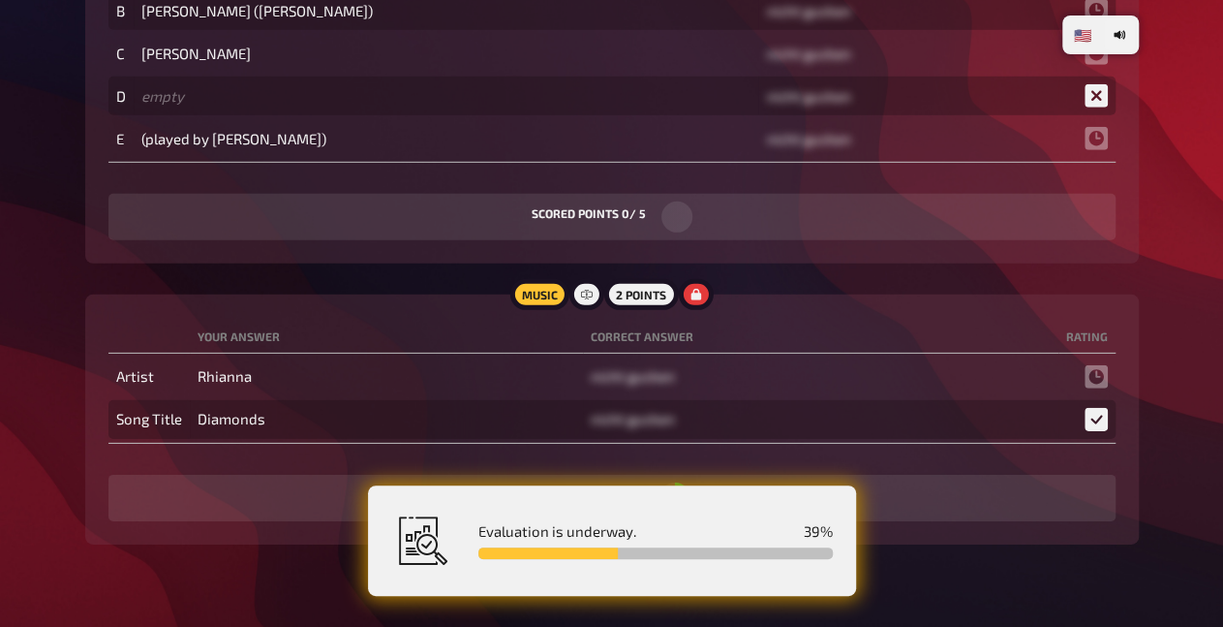
scroll to position [18169, 0]
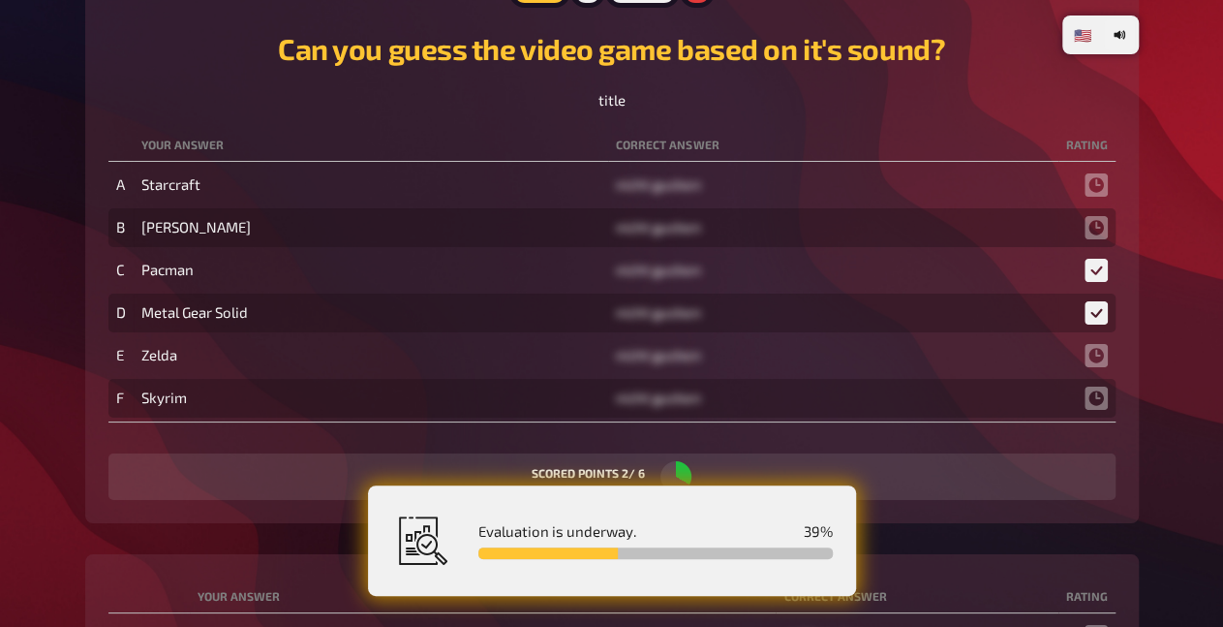
click at [157, 356] on td "Zelda" at bounding box center [372, 355] width 476 height 39
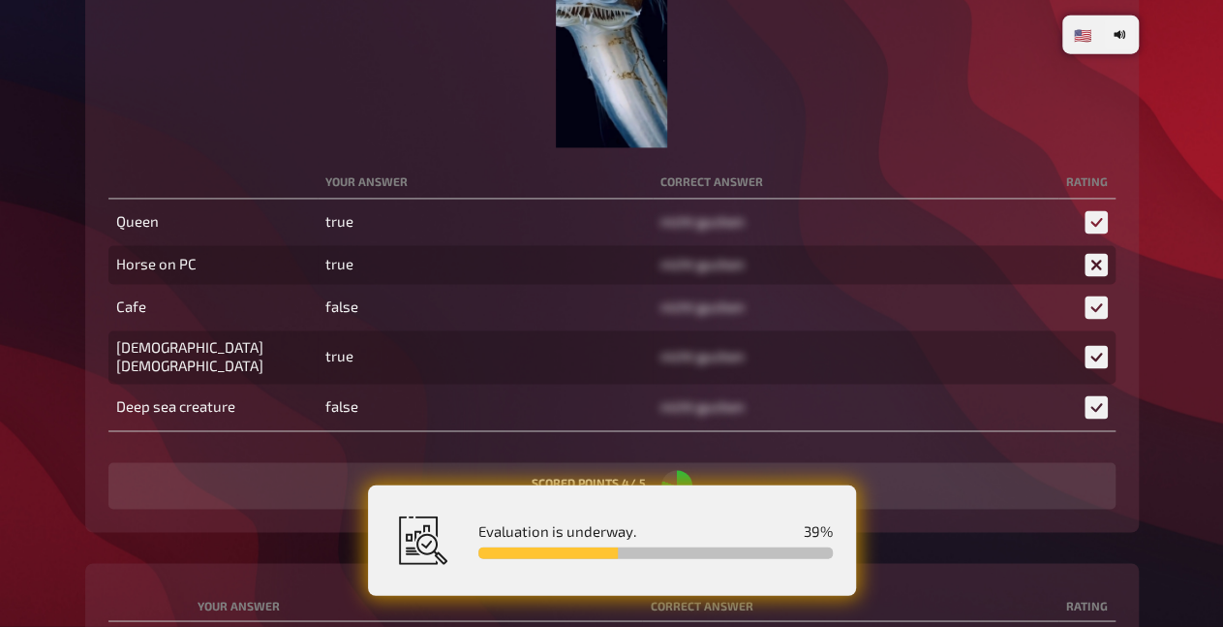
scroll to position [16054, 0]
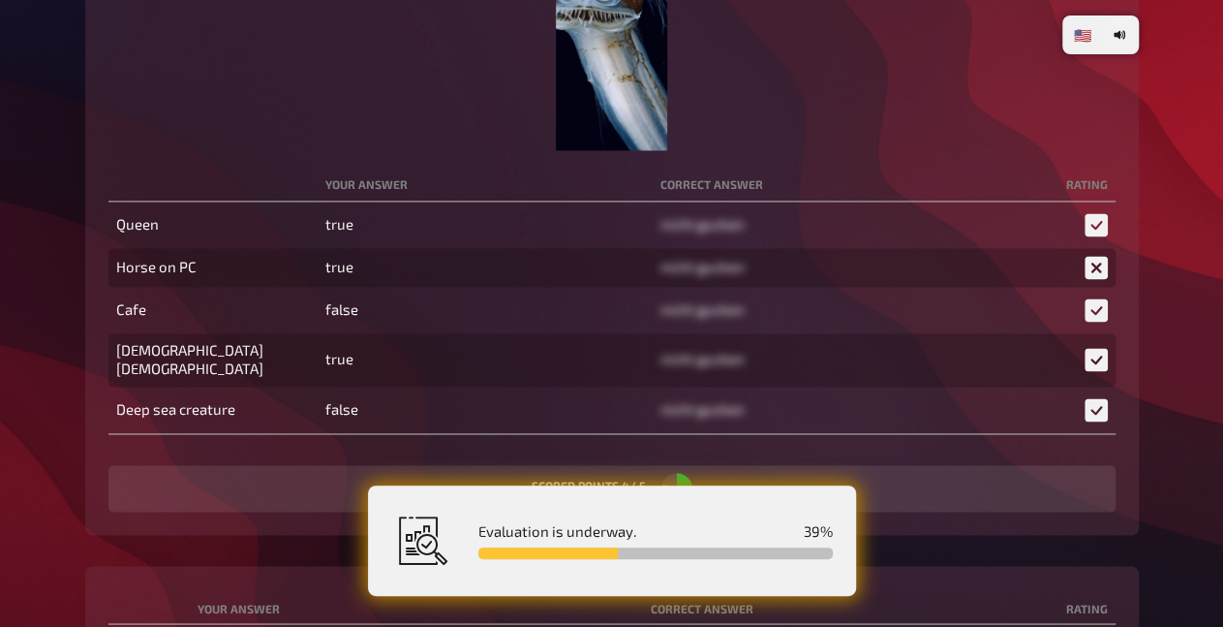
click at [318, 285] on td "true" at bounding box center [485, 267] width 335 height 39
click at [275, 277] on td "Horse on PC" at bounding box center [212, 267] width 209 height 39
drag, startPoint x: 368, startPoint y: 281, endPoint x: 396, endPoint y: 281, distance: 28.1
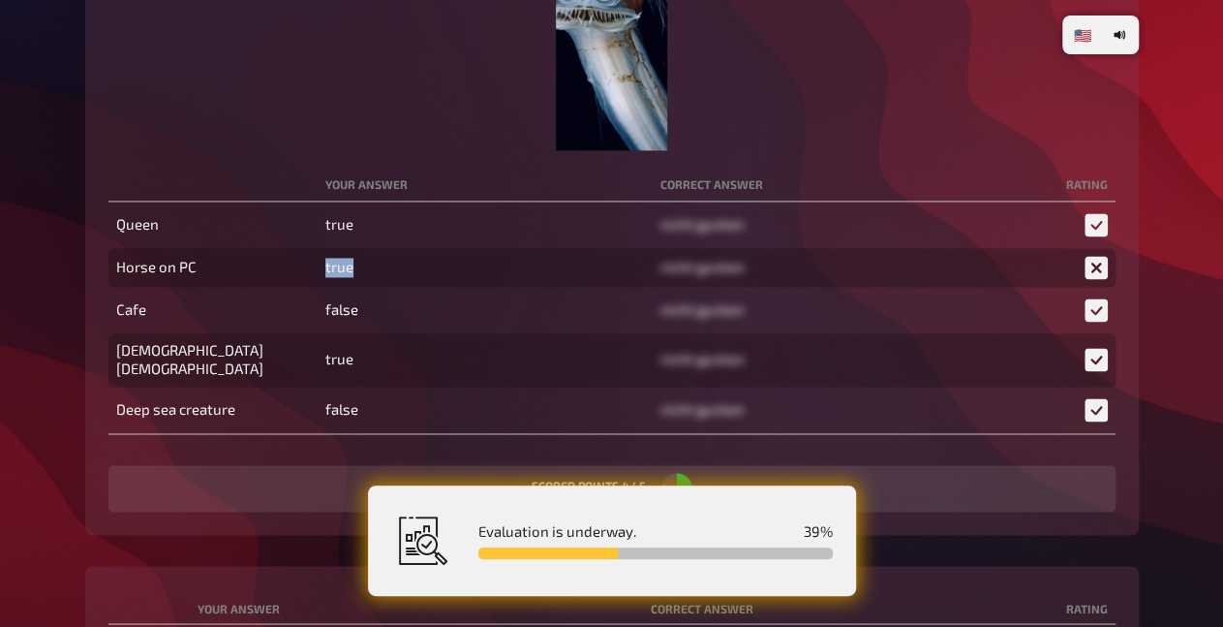
click at [396, 281] on tr "Horse on PC true nicht gucken" at bounding box center [611, 267] width 1007 height 39
click at [396, 281] on td "true" at bounding box center [485, 267] width 335 height 39
drag, startPoint x: 288, startPoint y: 244, endPoint x: 363, endPoint y: 404, distance: 176.8
click at [363, 404] on tbody "Queen true nicht gucken Horse on PC true nicht gucken Cafe false nicht gucken F…" at bounding box center [611, 317] width 1007 height 224
click at [363, 404] on td "false" at bounding box center [485, 409] width 335 height 39
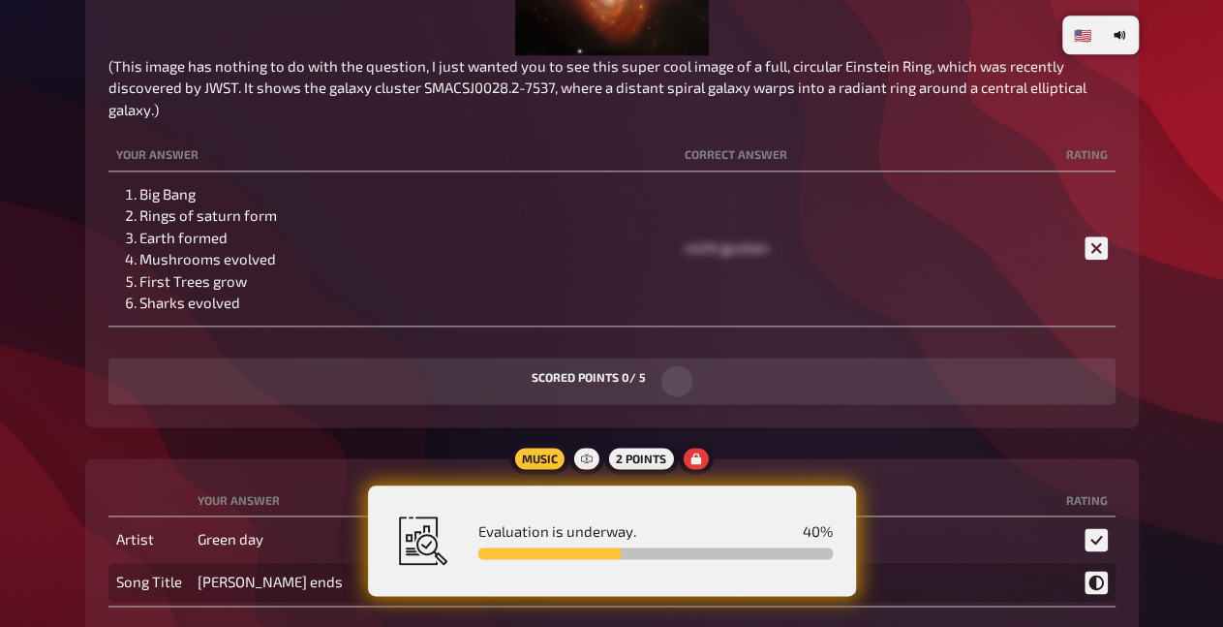
scroll to position [1007, 0]
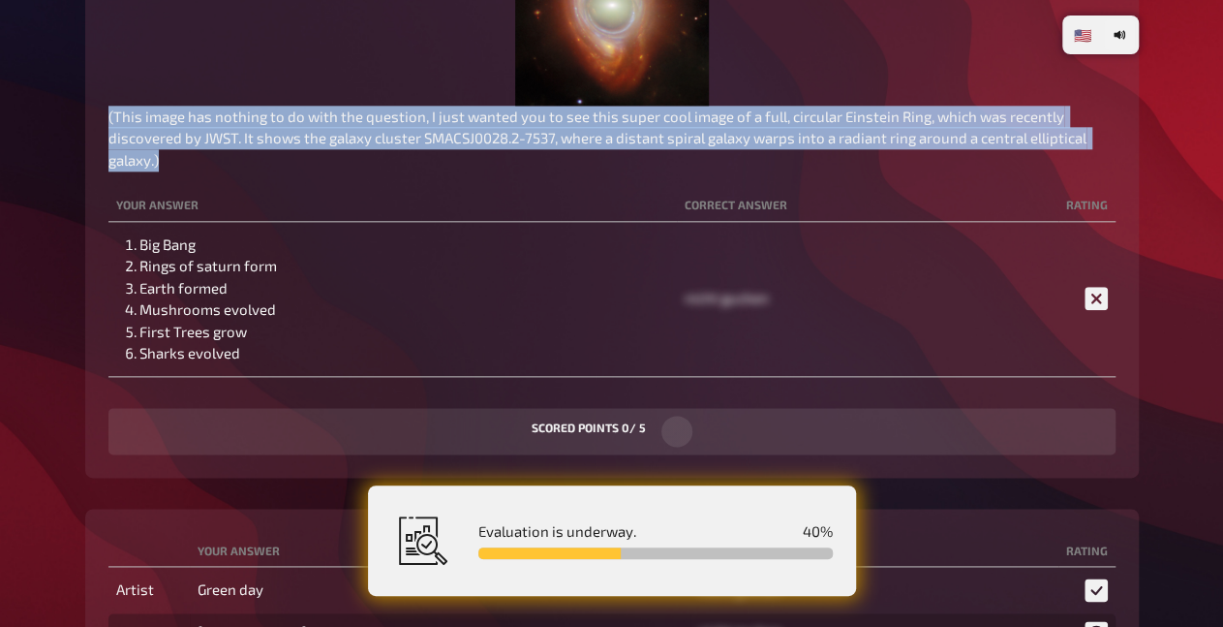
drag, startPoint x: 97, startPoint y: 152, endPoint x: 188, endPoint y: 194, distance: 100.1
click at [188, 194] on div "Trivia 5 points The beginning Order these events chronologically from least rec…" at bounding box center [612, 92] width 1054 height 772
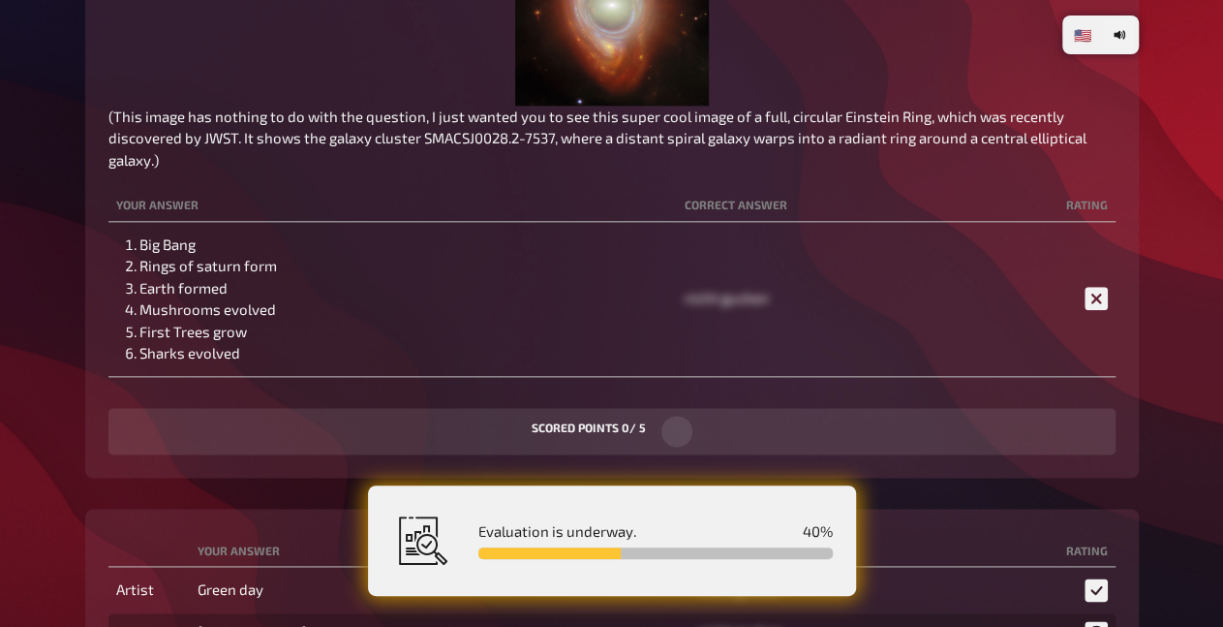
click at [188, 171] on p "(This image has nothing to do with the question, I just wanted you to see this …" at bounding box center [611, 139] width 1007 height 66
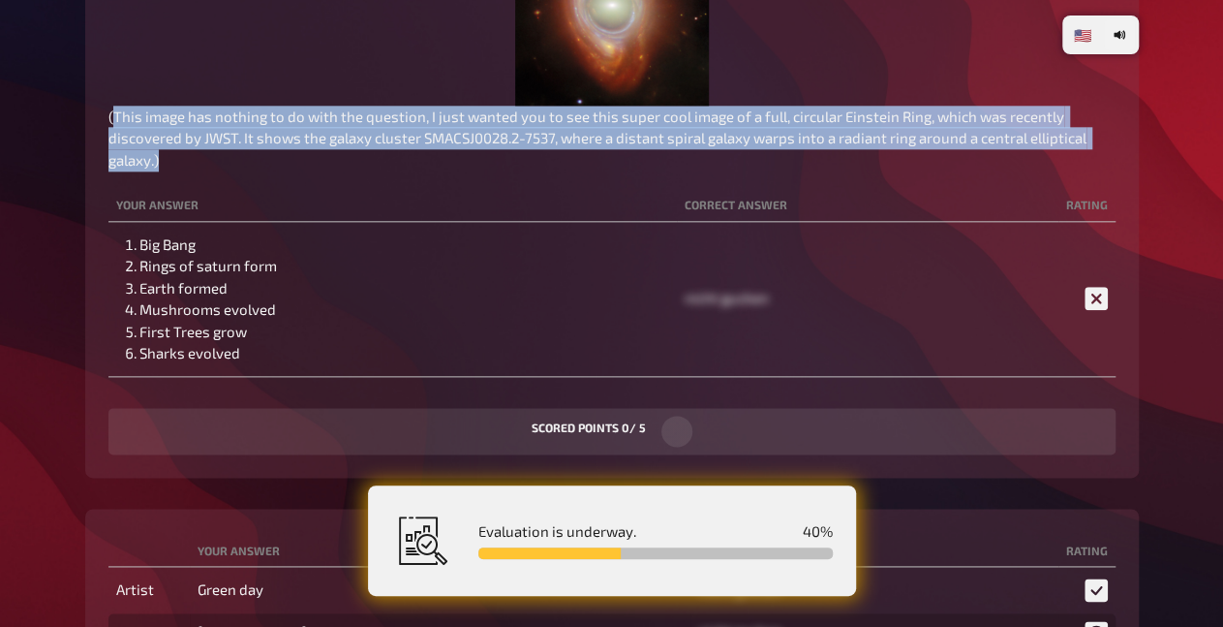
drag, startPoint x: 188, startPoint y: 196, endPoint x: 108, endPoint y: 156, distance: 88.8
click at [108, 156] on p "(This image has nothing to do with the question, I just wanted you to see this …" at bounding box center [611, 139] width 1007 height 66
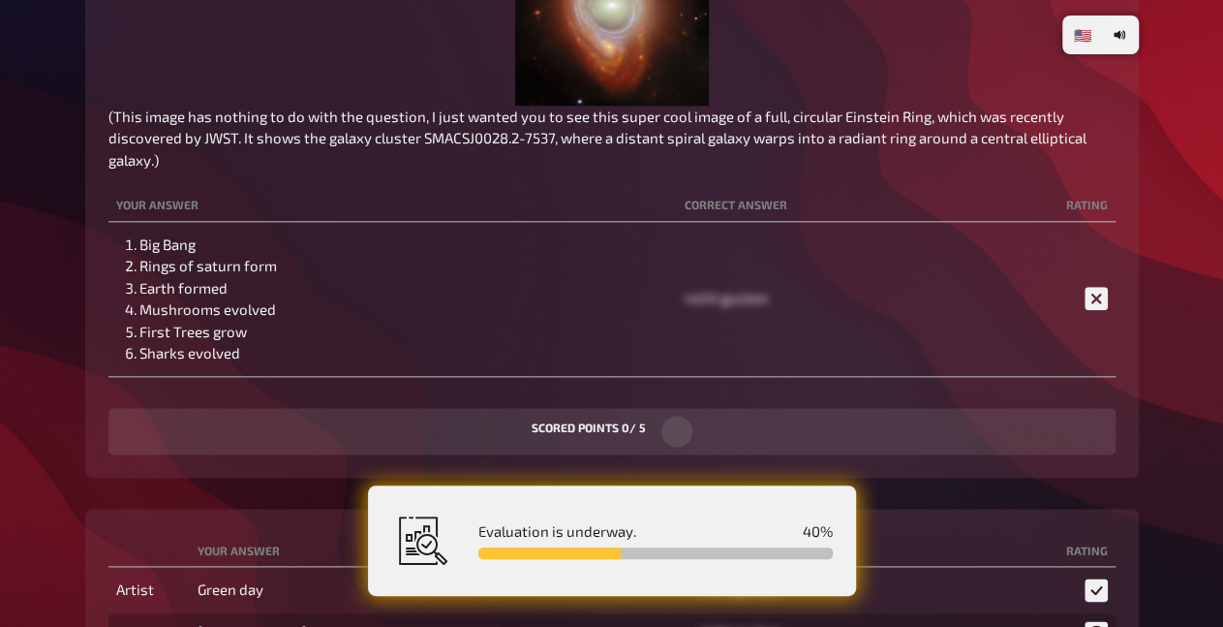
click at [108, 156] on span "(This image has nothing to do with the question, I just wanted you to see this …" at bounding box center [598, 138] width 981 height 61
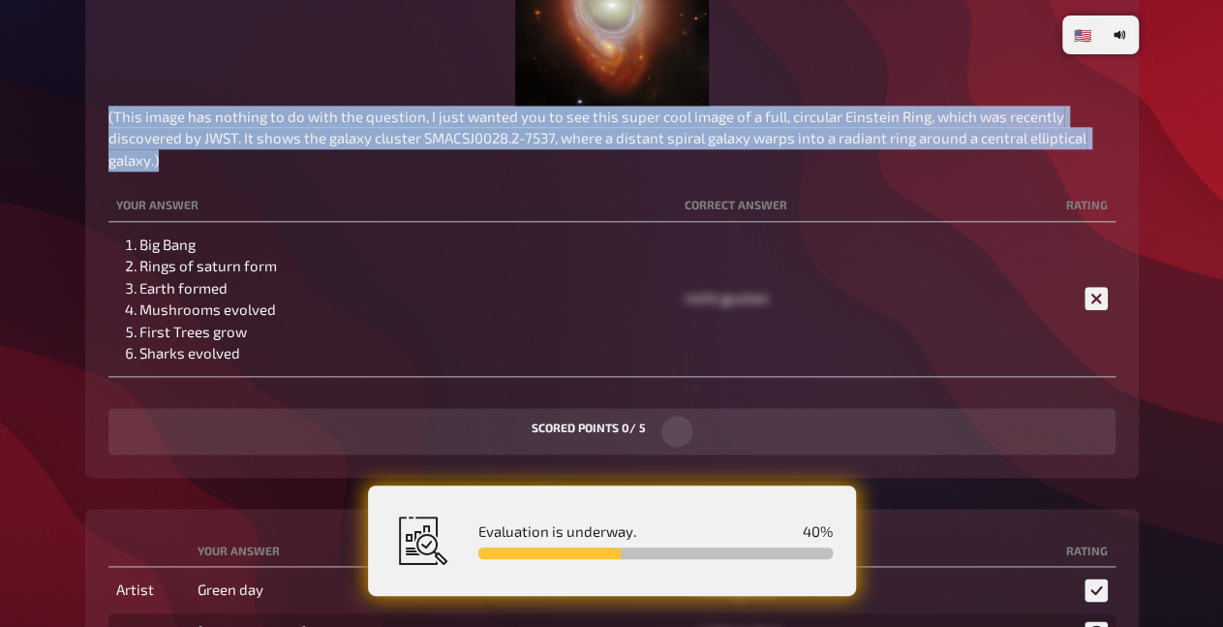
drag, startPoint x: 107, startPoint y: 157, endPoint x: 175, endPoint y: 198, distance: 79.9
click at [175, 198] on div "Trivia 5 points The beginning Order these events chronologically from least rec…" at bounding box center [612, 92] width 1054 height 772
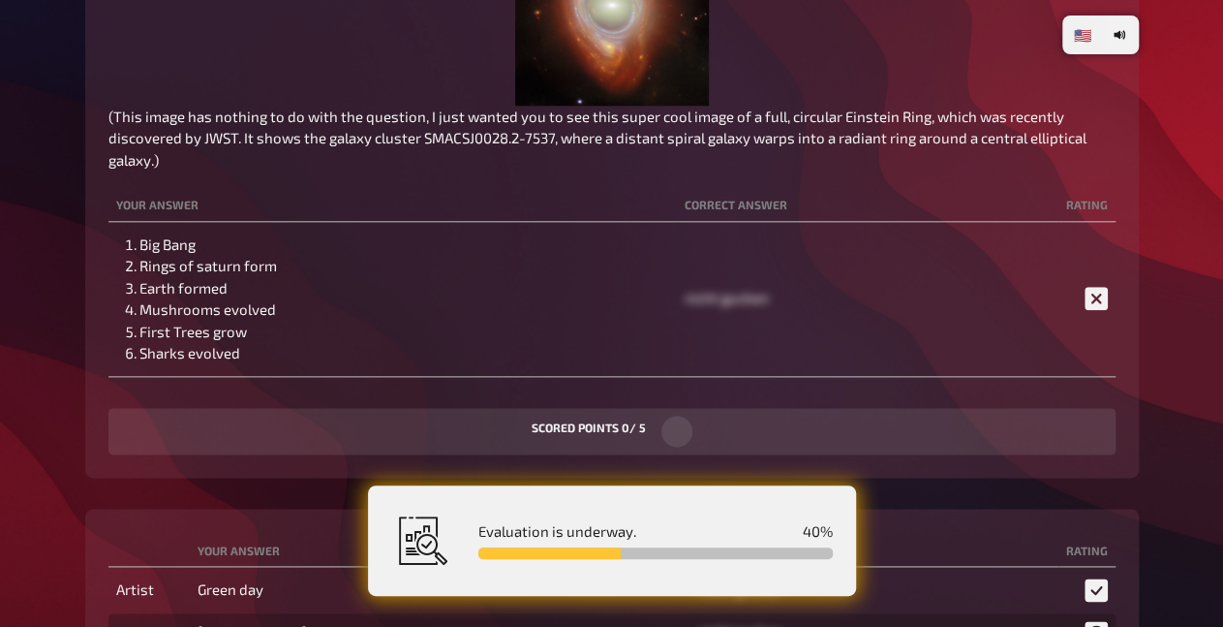
click at [175, 171] on p "(This image has nothing to do with the question, I just wanted you to see this …" at bounding box center [611, 139] width 1007 height 66
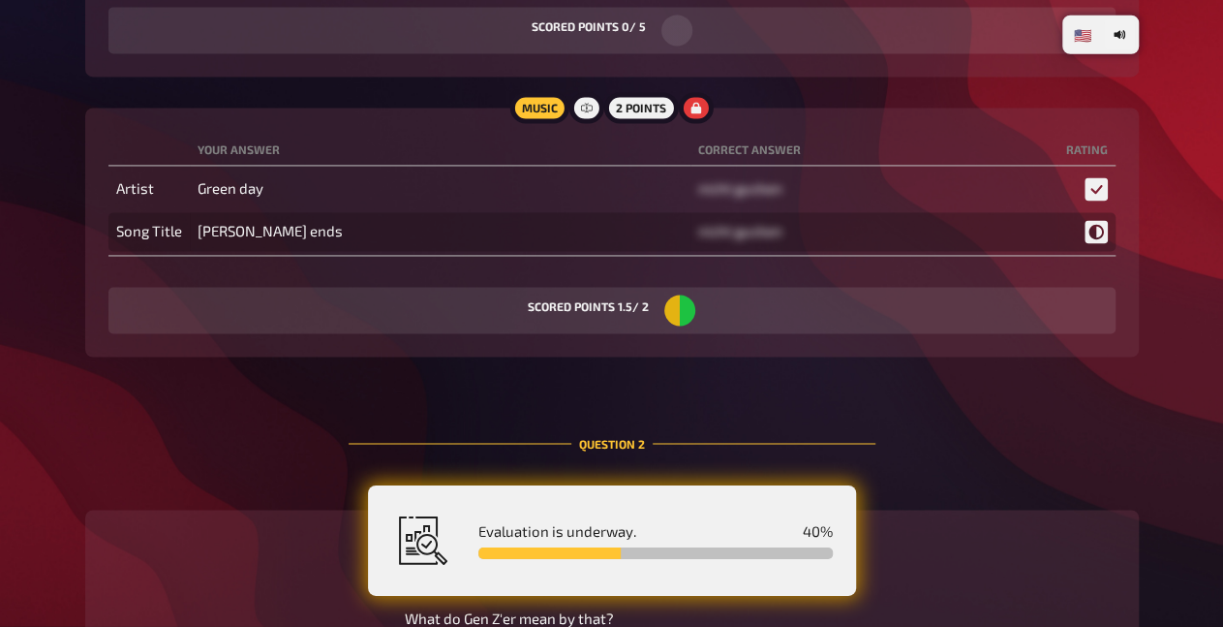
scroll to position [1410, 0]
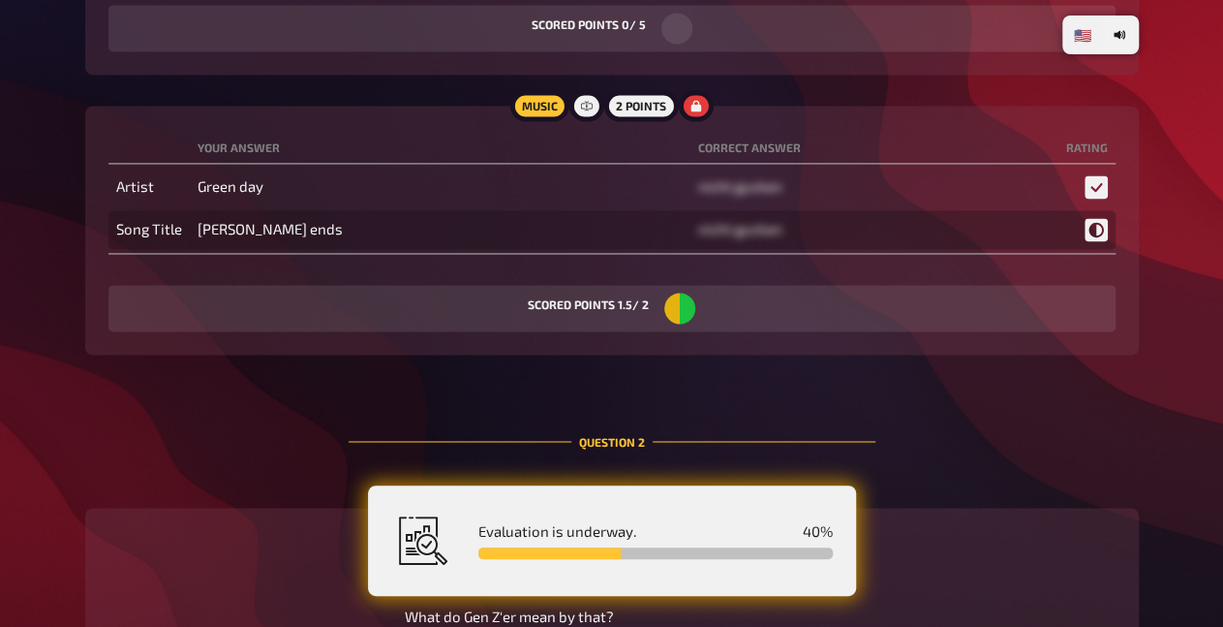
click at [354, 249] on td "when september ends" at bounding box center [440, 229] width 501 height 39
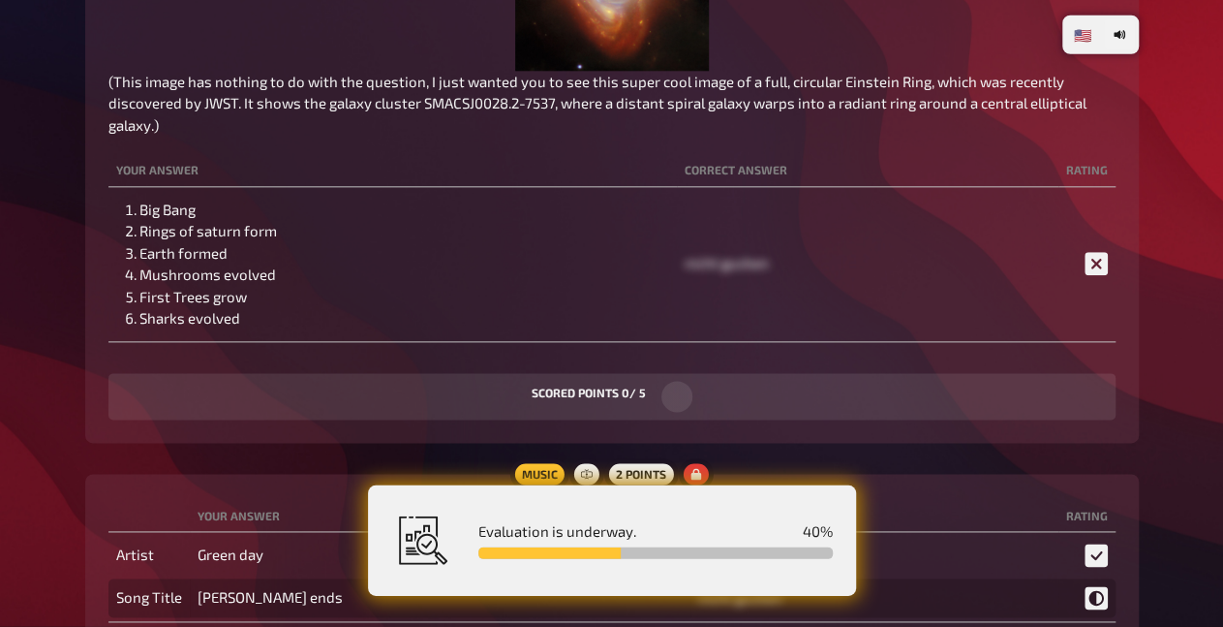
scroll to position [1007, 0]
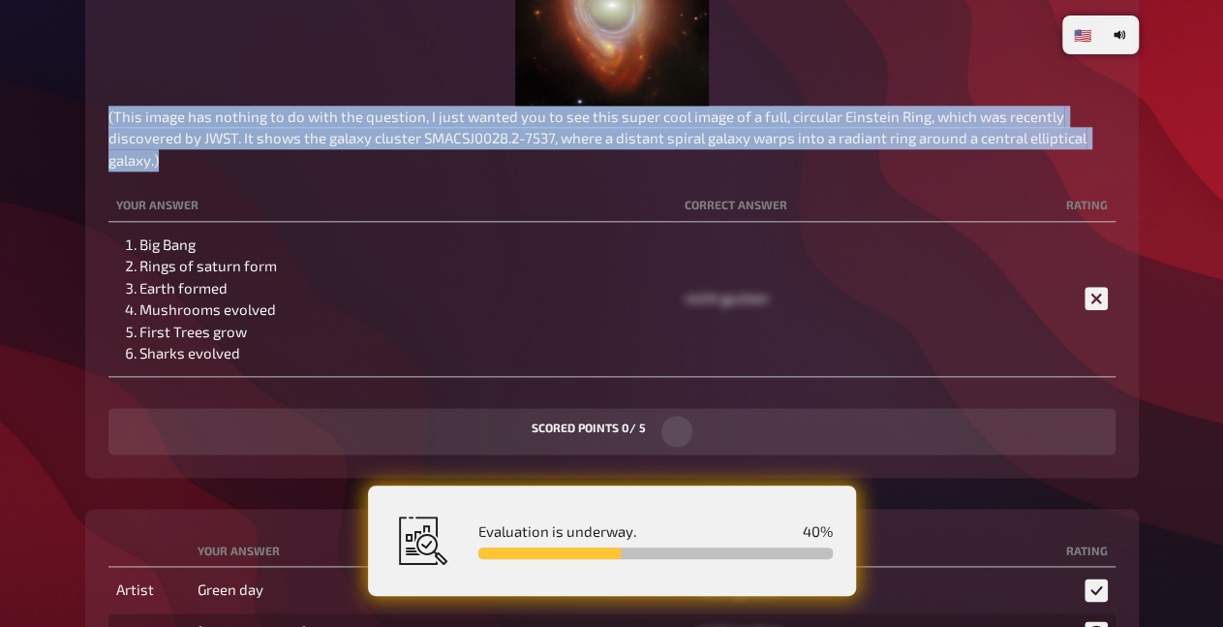
drag, startPoint x: 106, startPoint y: 145, endPoint x: 230, endPoint y: 210, distance: 139.9
click at [230, 210] on div "Trivia 5 points The beginning Order these events chronologically from least rec…" at bounding box center [612, 92] width 1054 height 772
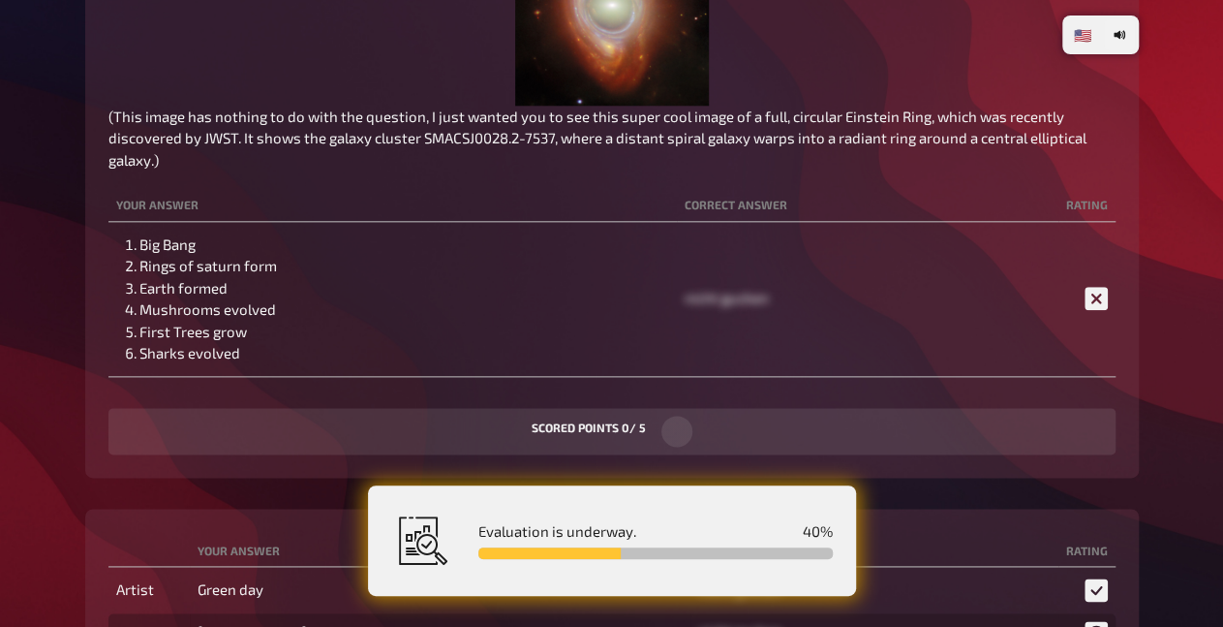
click at [230, 210] on div "The beginning Order these events chronologically from least recent (top) to mos…" at bounding box center [611, 91] width 1007 height 725
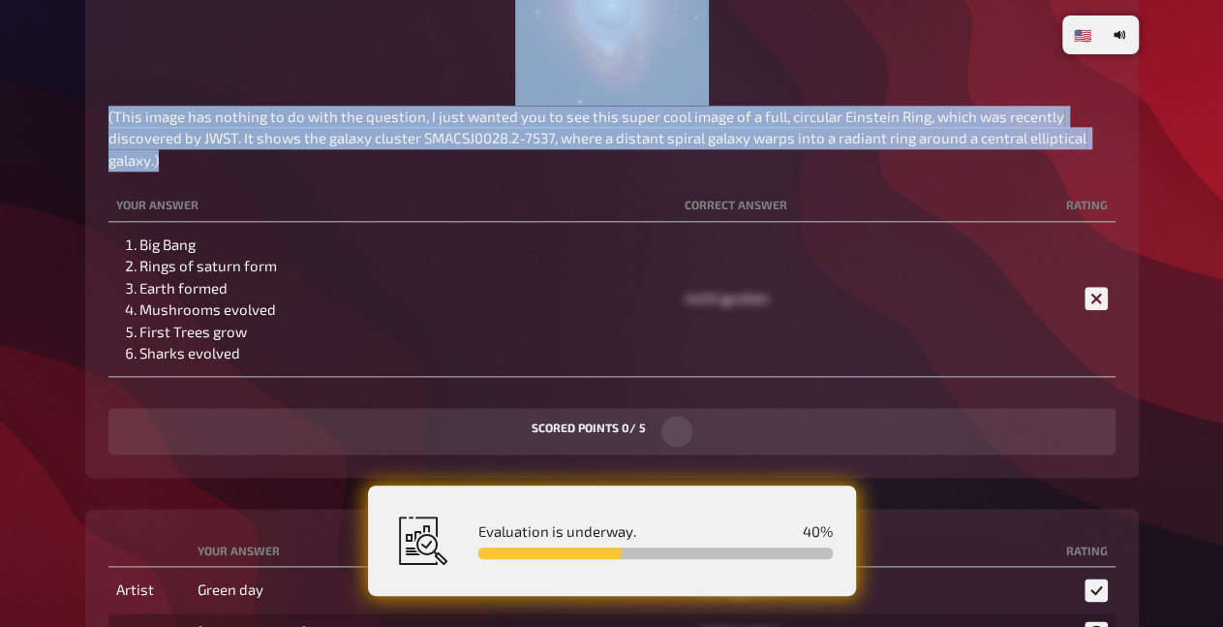
drag, startPoint x: 214, startPoint y: 202, endPoint x: 58, endPoint y: 128, distance: 172.9
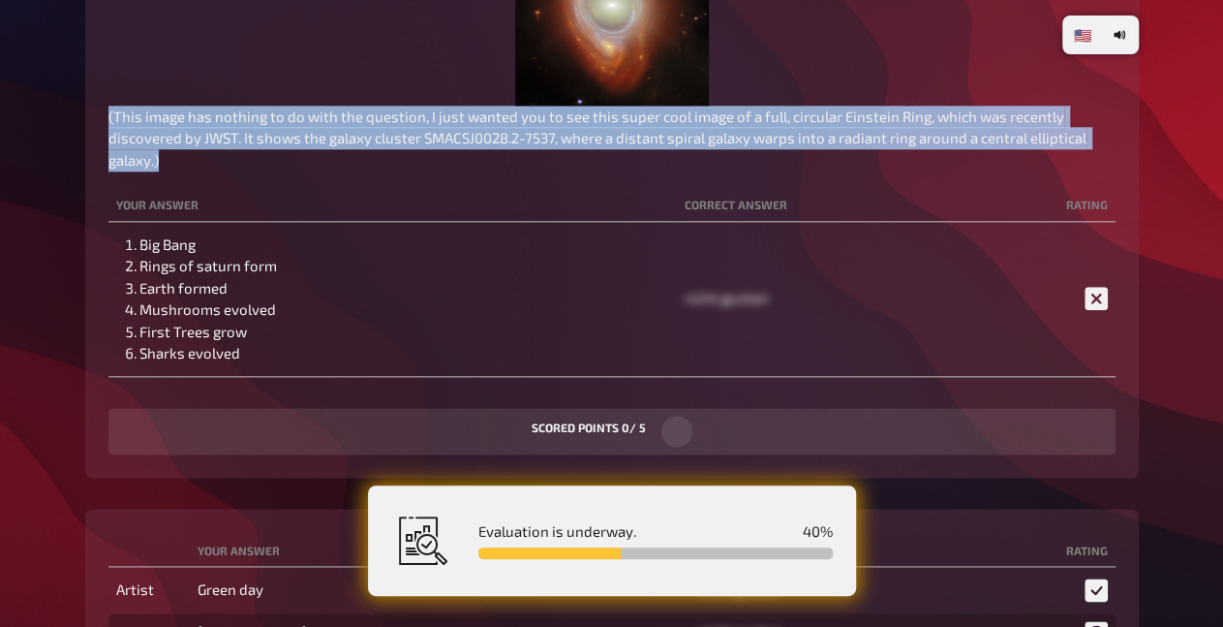
drag, startPoint x: 88, startPoint y: 153, endPoint x: 200, endPoint y: 204, distance: 122.7
click at [200, 204] on div "Trivia 5 points The beginning Order these events chronologically from least rec…" at bounding box center [612, 92] width 1054 height 772
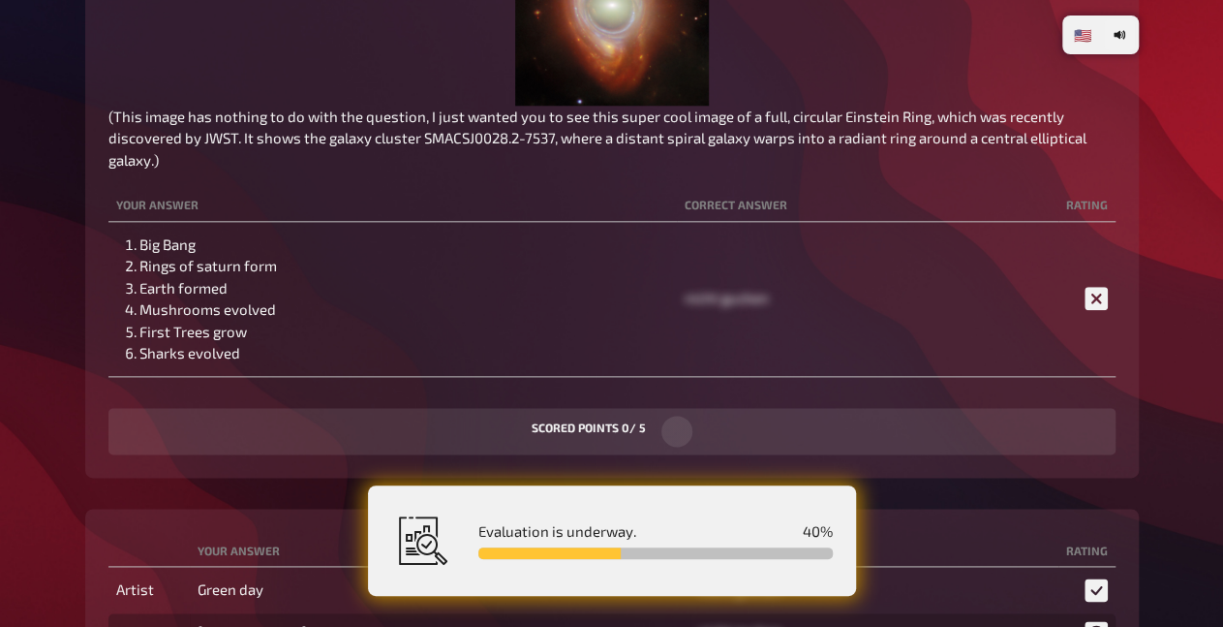
click at [200, 171] on p "(This image has nothing to do with the question, I just wanted you to see this …" at bounding box center [611, 139] width 1007 height 66
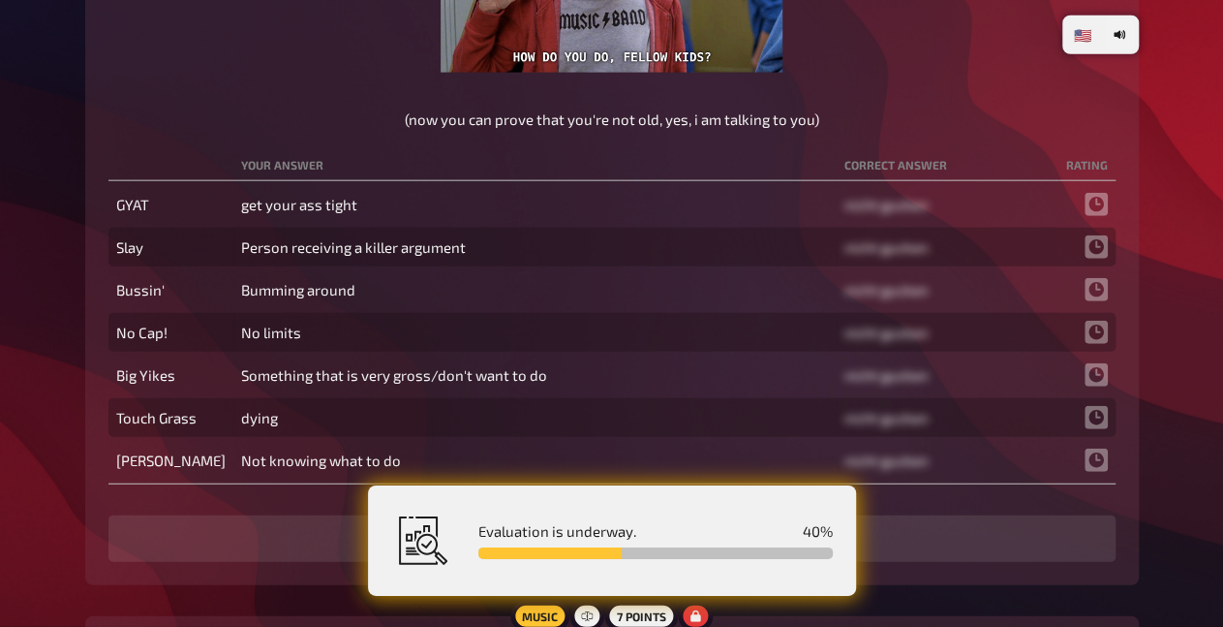
scroll to position [2216, 0]
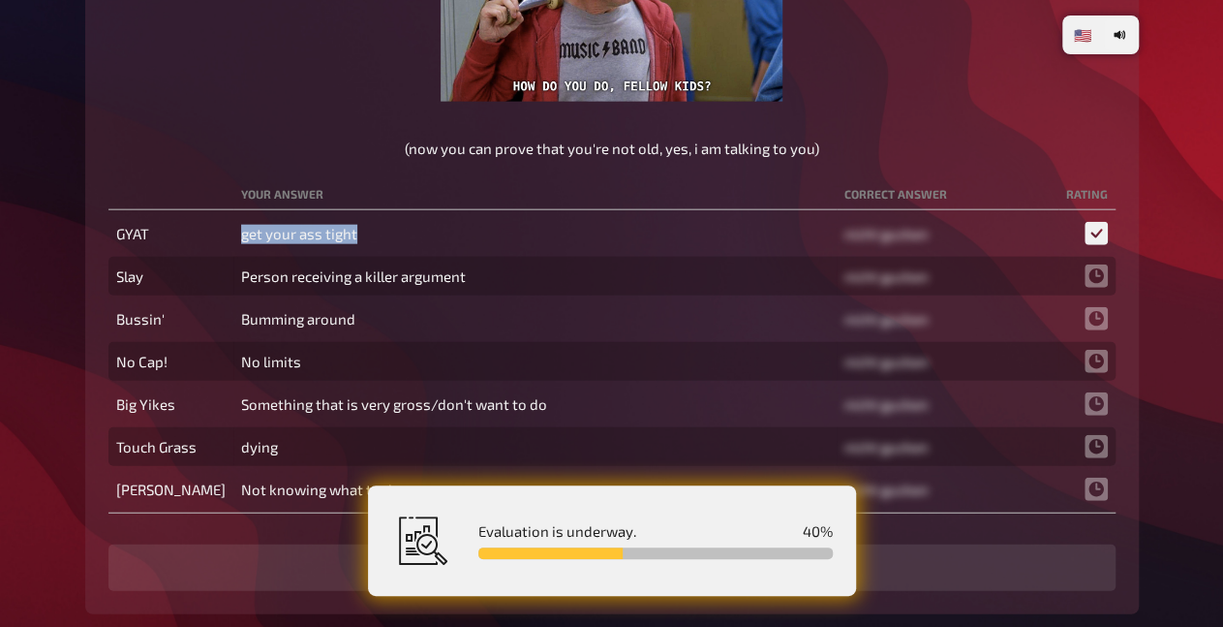
drag, startPoint x: 222, startPoint y: 272, endPoint x: 338, endPoint y: 270, distance: 116.3
click at [338, 253] on td "get your ass tight" at bounding box center [534, 233] width 603 height 39
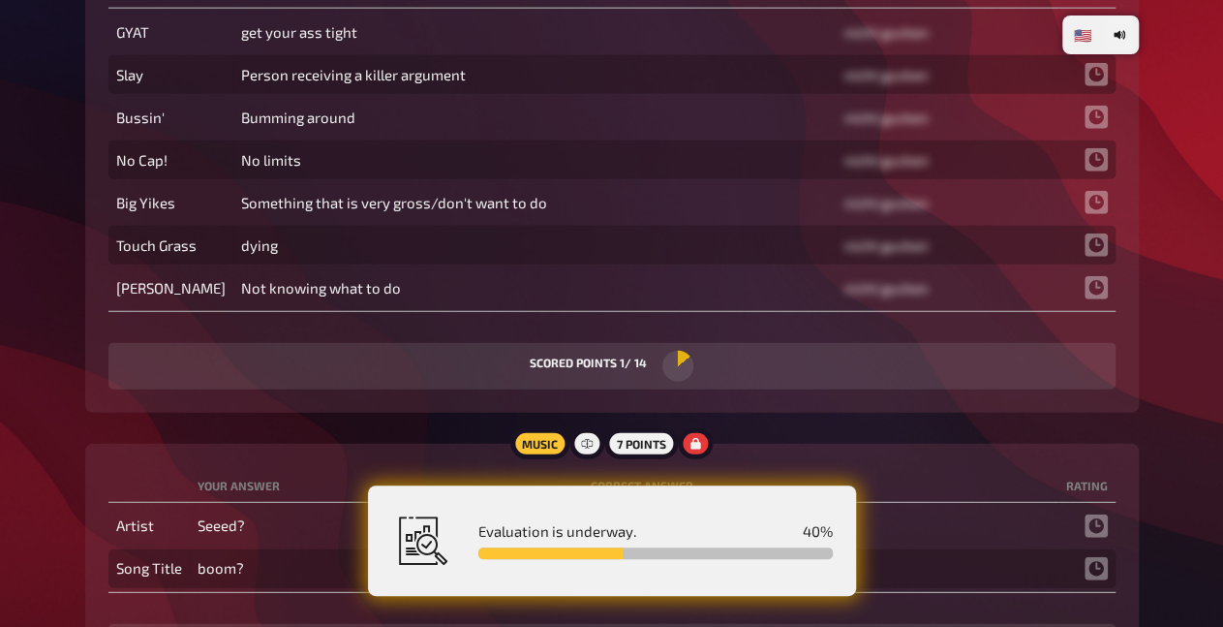
scroll to position [2317, 0]
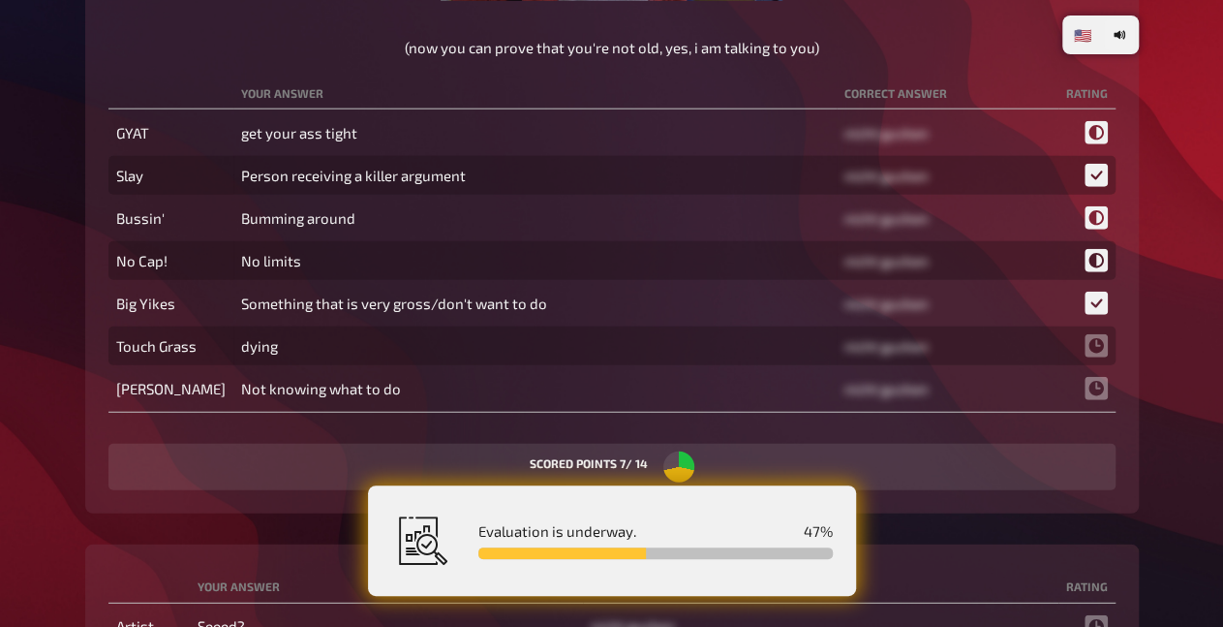
click at [489, 323] on td "Something that is very gross/don't want to do" at bounding box center [534, 303] width 603 height 39
click at [548, 323] on td "Something that is very gross/don't want to do" at bounding box center [534, 303] width 603 height 39
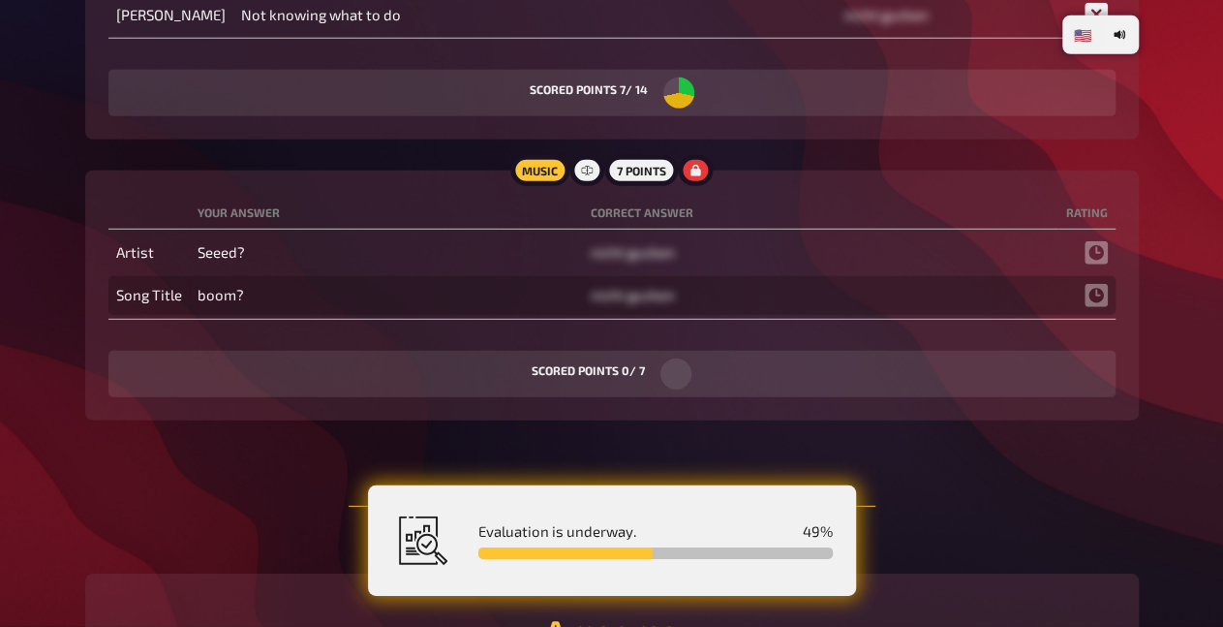
scroll to position [2720, 0]
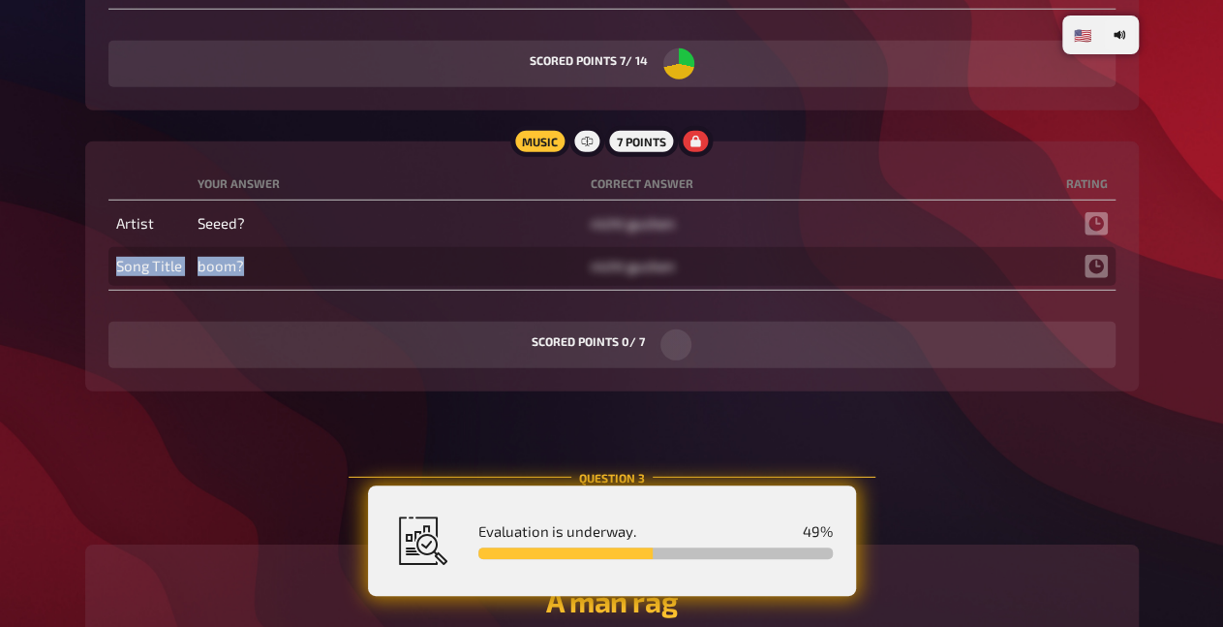
drag, startPoint x: 106, startPoint y: 248, endPoint x: 259, endPoint y: 312, distance: 165.9
click at [259, 312] on div "Music 7 points Your answer Correct answer Rating Artist Seeed? nicht gucken Son…" at bounding box center [612, 266] width 1054 height 250
click at [259, 286] on td "boom?" at bounding box center [386, 266] width 393 height 39
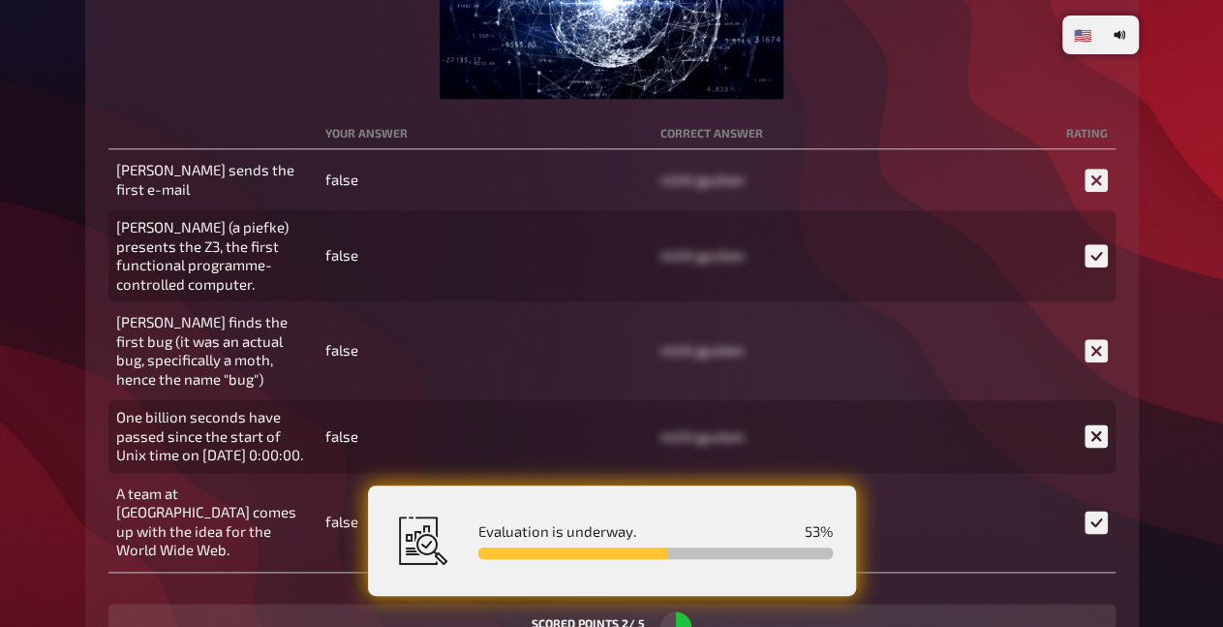
scroll to position [4735, 0]
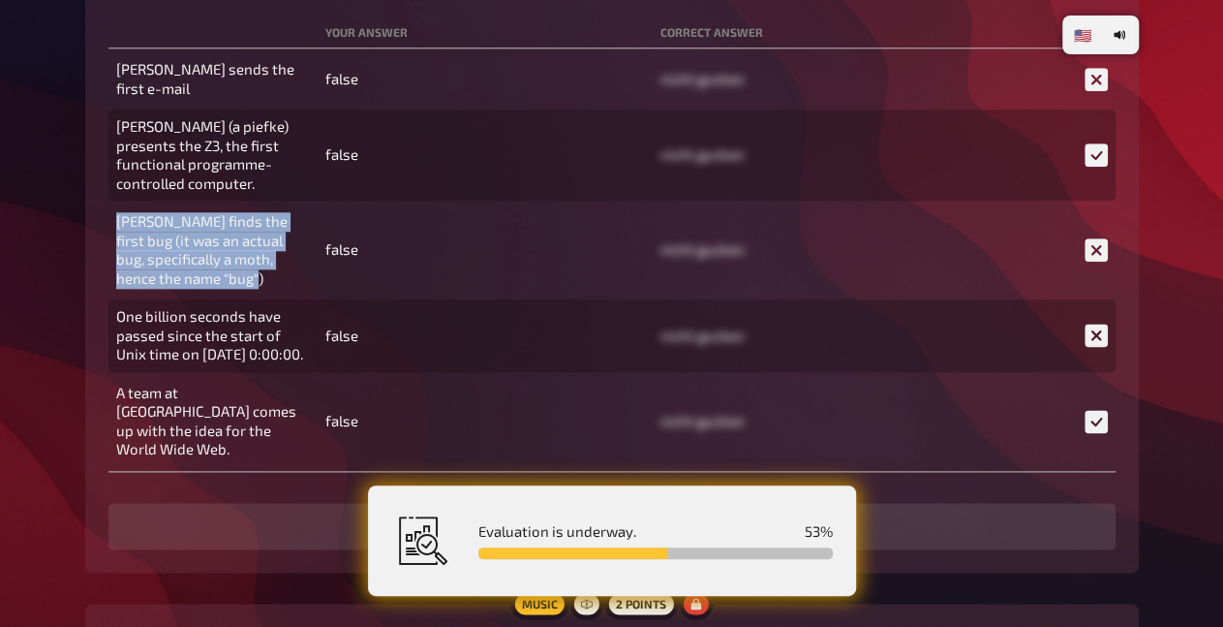
drag, startPoint x: 109, startPoint y: 254, endPoint x: 230, endPoint y: 324, distance: 139.4
click at [230, 295] on td "Grace Hopper finds the first bug (it was an actual bug, specifically a moth, he…" at bounding box center [212, 249] width 209 height 91
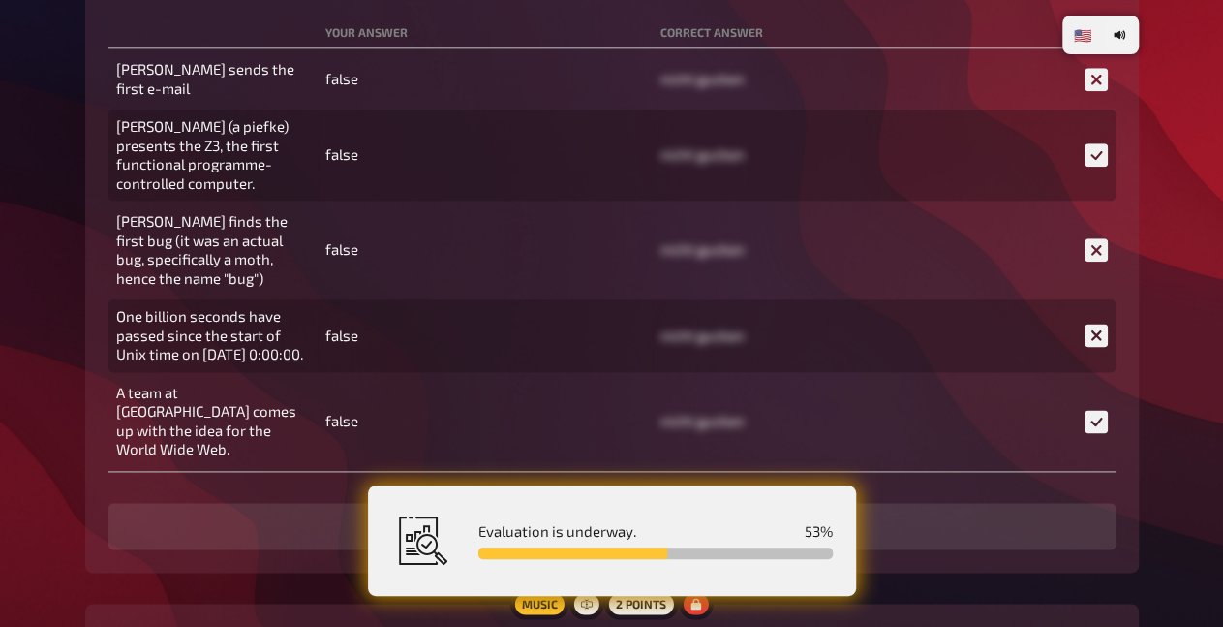
click at [230, 295] on td "Grace Hopper finds the first bug (it was an actual bug, specifically a moth, he…" at bounding box center [212, 249] width 209 height 91
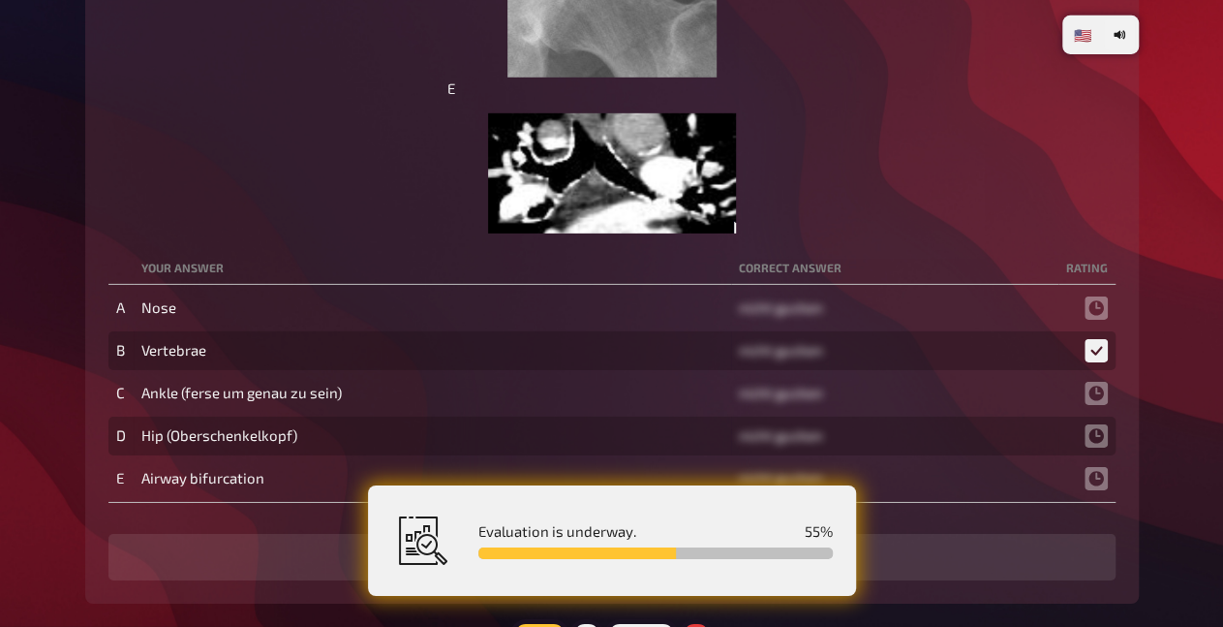
scroll to position [6749, 0]
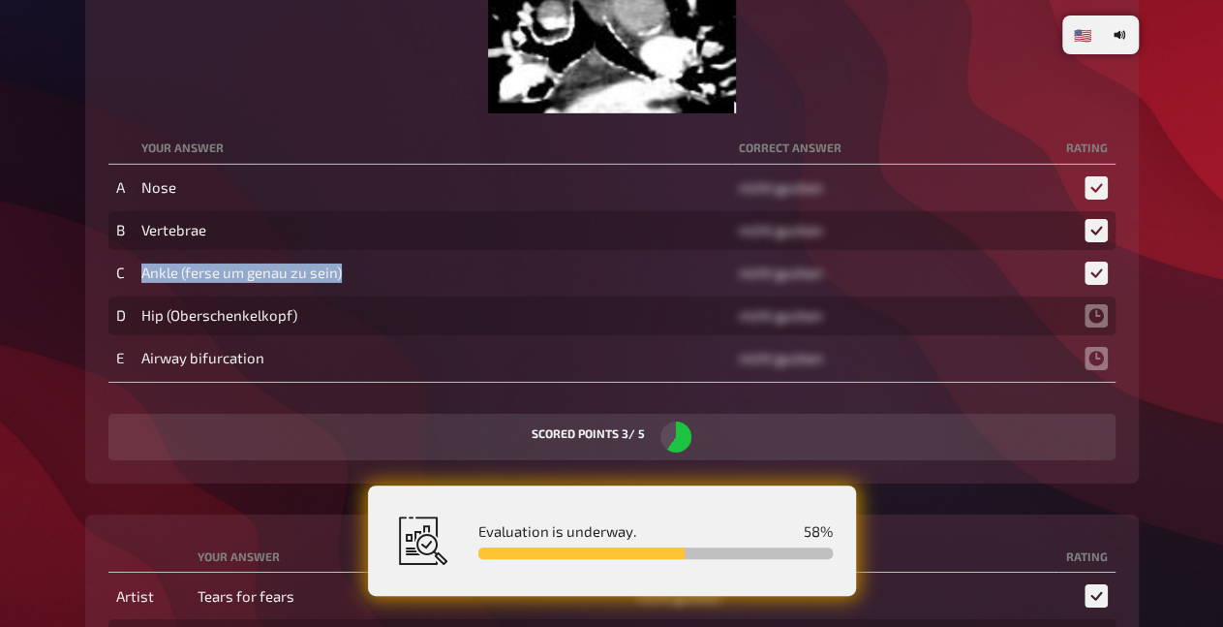
drag, startPoint x: 140, startPoint y: 311, endPoint x: 355, endPoint y: 309, distance: 214.1
click at [355, 293] on td "Ankle (ferse um genau zu sein)" at bounding box center [433, 273] width 598 height 39
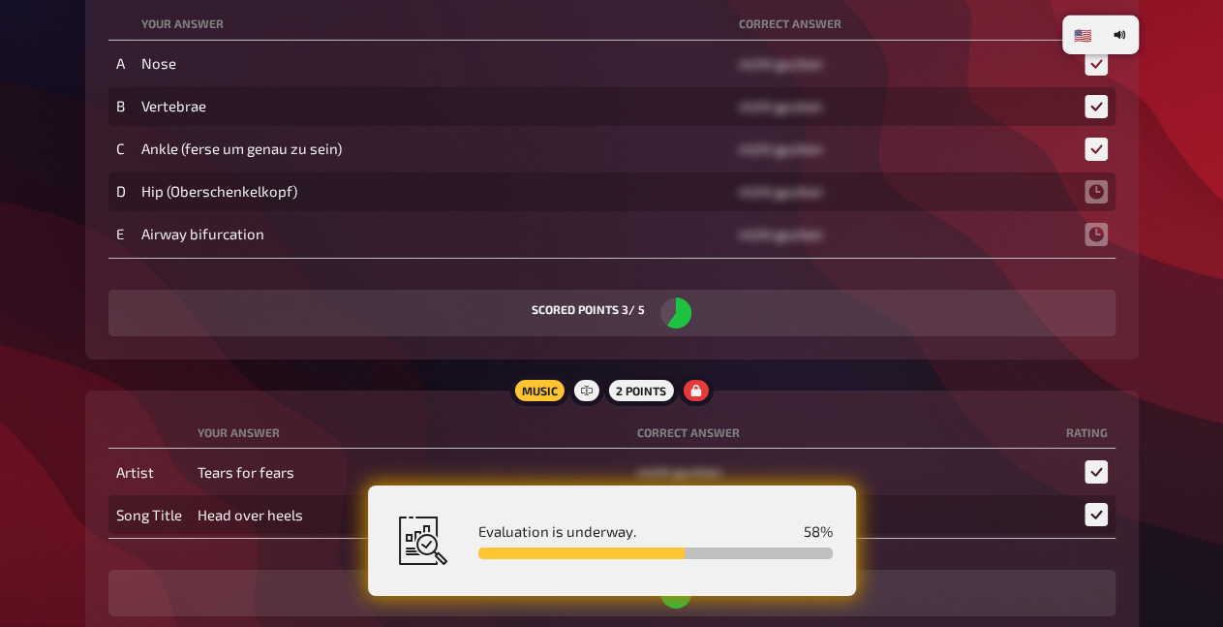
scroll to position [6850, 0]
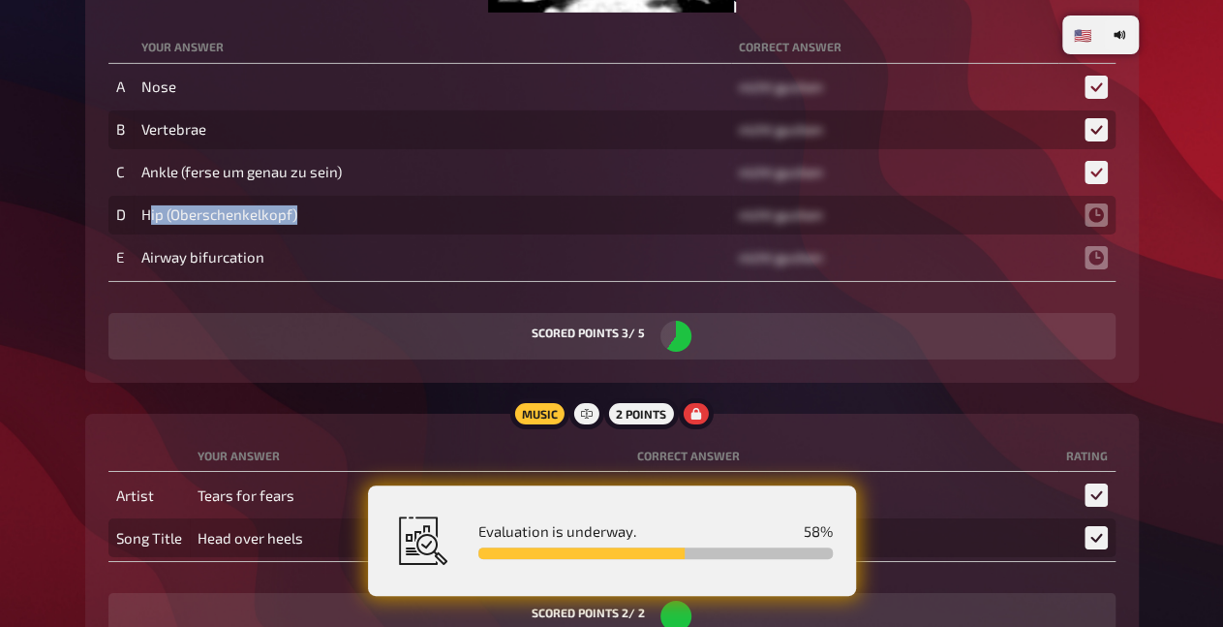
drag, startPoint x: 148, startPoint y: 252, endPoint x: 323, endPoint y: 251, distance: 174.4
click at [323, 234] on td "Hip (Oberschenkelkopf)" at bounding box center [433, 215] width 598 height 39
click at [322, 234] on td "Hip (Oberschenkelkopf)" at bounding box center [433, 215] width 598 height 39
drag, startPoint x: 291, startPoint y: 252, endPoint x: 181, endPoint y: 253, distance: 109.5
click at [181, 234] on td "Hip (Oberschenkelkopf)" at bounding box center [433, 215] width 598 height 39
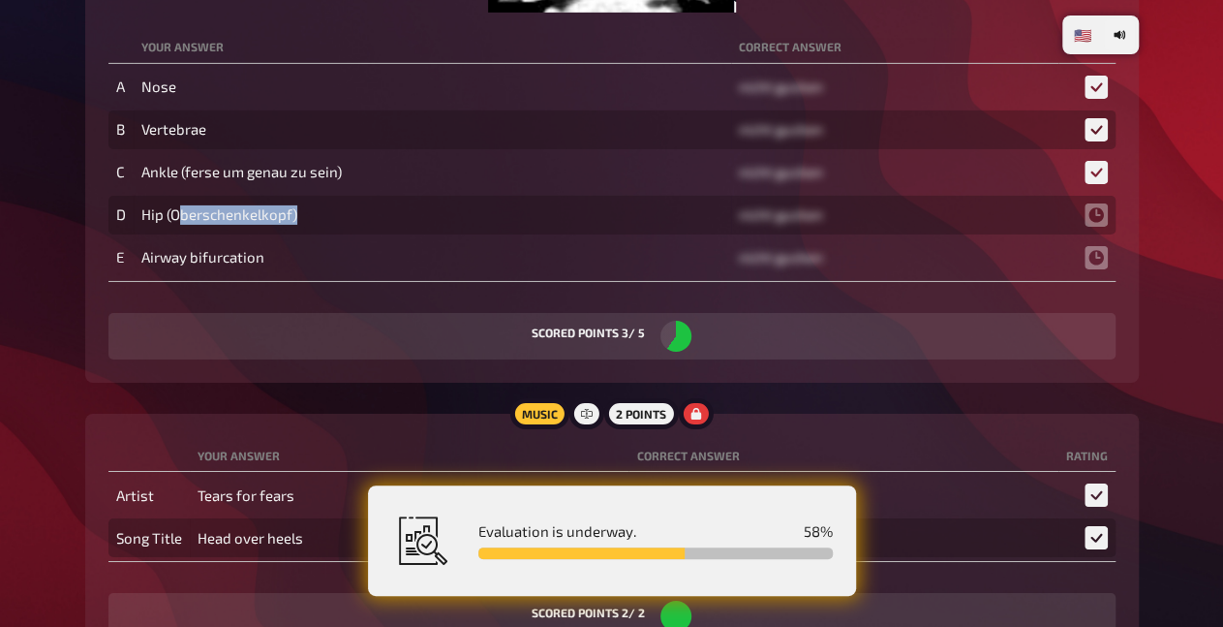
click at [212, 234] on td "Hip (Oberschenkelkopf)" at bounding box center [433, 215] width 598 height 39
click at [258, 277] on td "Airway bifurcation" at bounding box center [433, 257] width 598 height 39
click at [276, 277] on td "Airway bifurcation" at bounding box center [433, 257] width 598 height 39
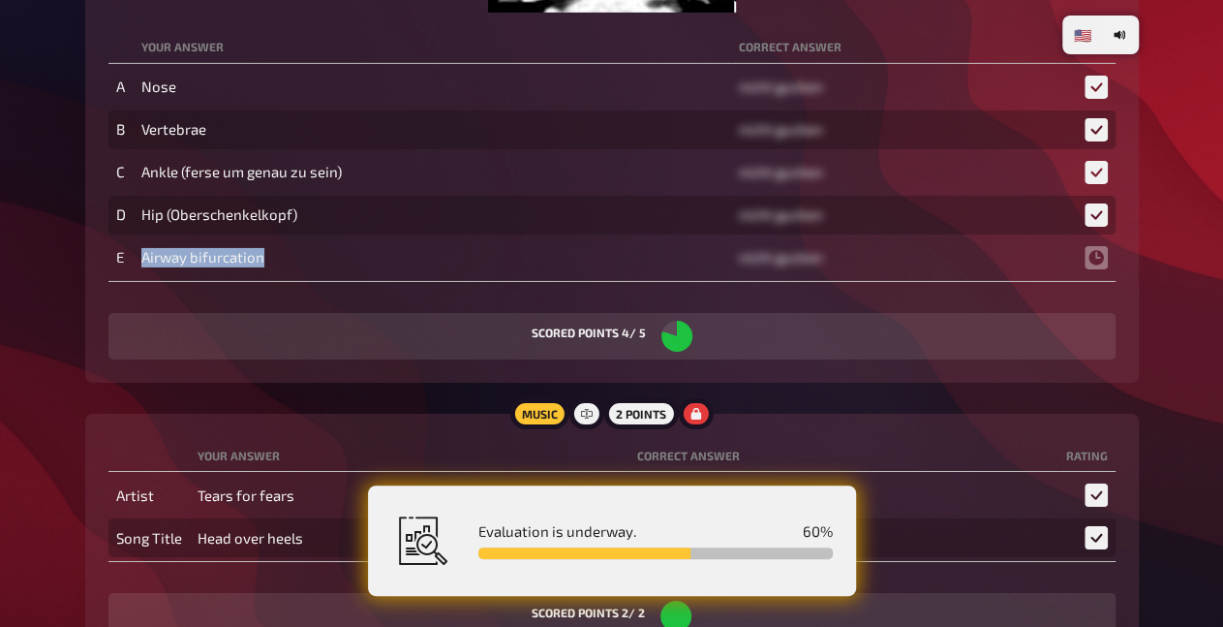
drag, startPoint x: 295, startPoint y: 297, endPoint x: 137, endPoint y: 284, distance: 159.4
click at [137, 277] on td "Airway bifurcation" at bounding box center [433, 257] width 598 height 39
copy td "Airway bifurcation"
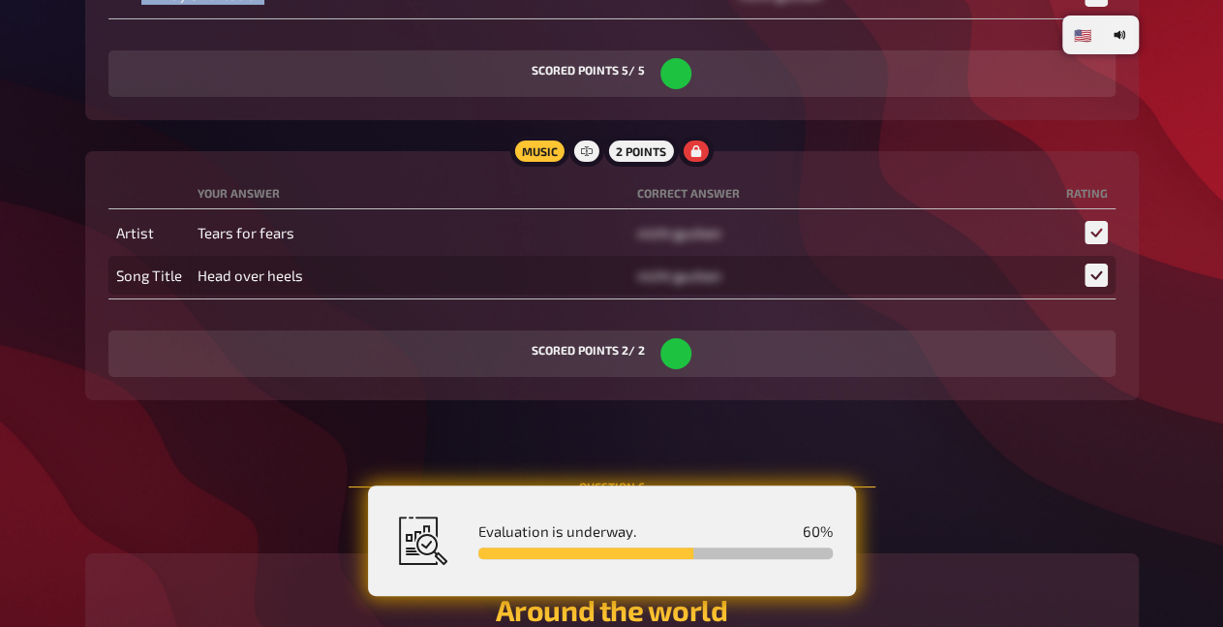
scroll to position [7152, 0]
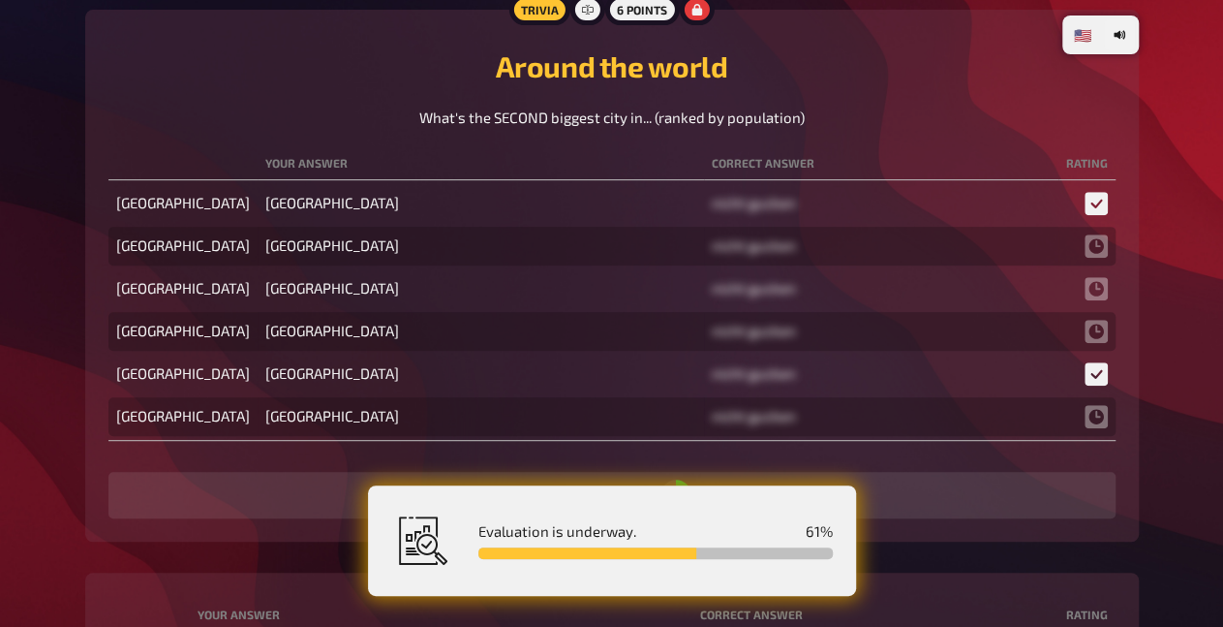
scroll to position [7757, 0]
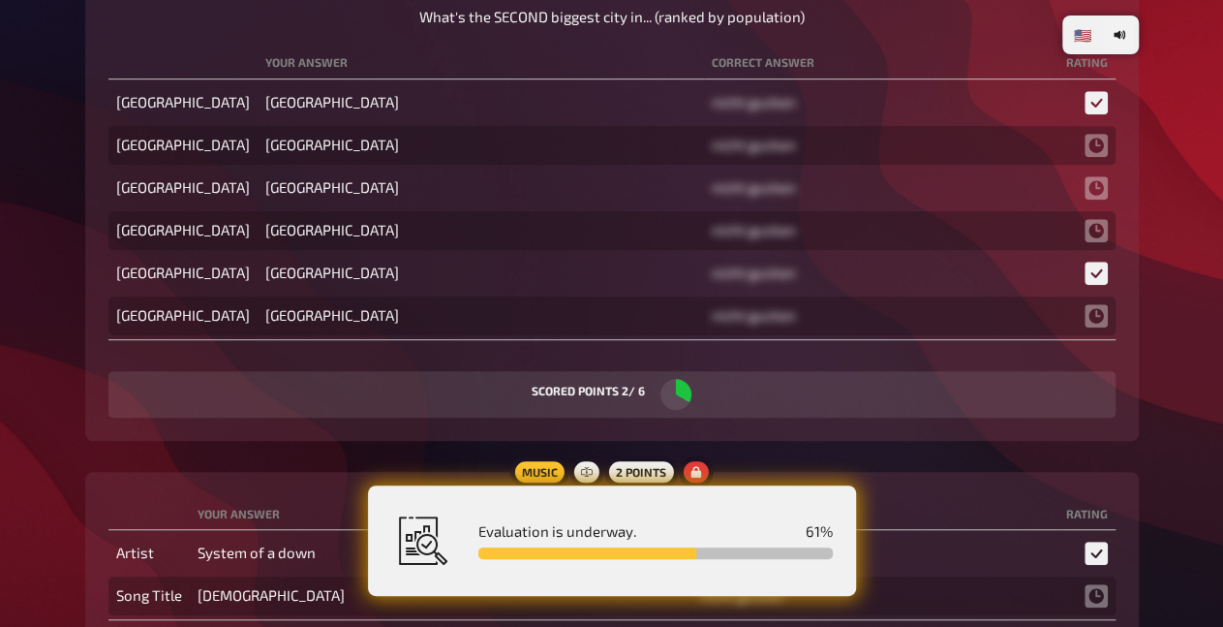
click at [258, 250] on td "Canberra" at bounding box center [481, 230] width 447 height 39
click at [258, 293] on td "Shanghai" at bounding box center [481, 273] width 447 height 39
drag, startPoint x: 188, startPoint y: 346, endPoint x: 272, endPoint y: 346, distance: 84.3
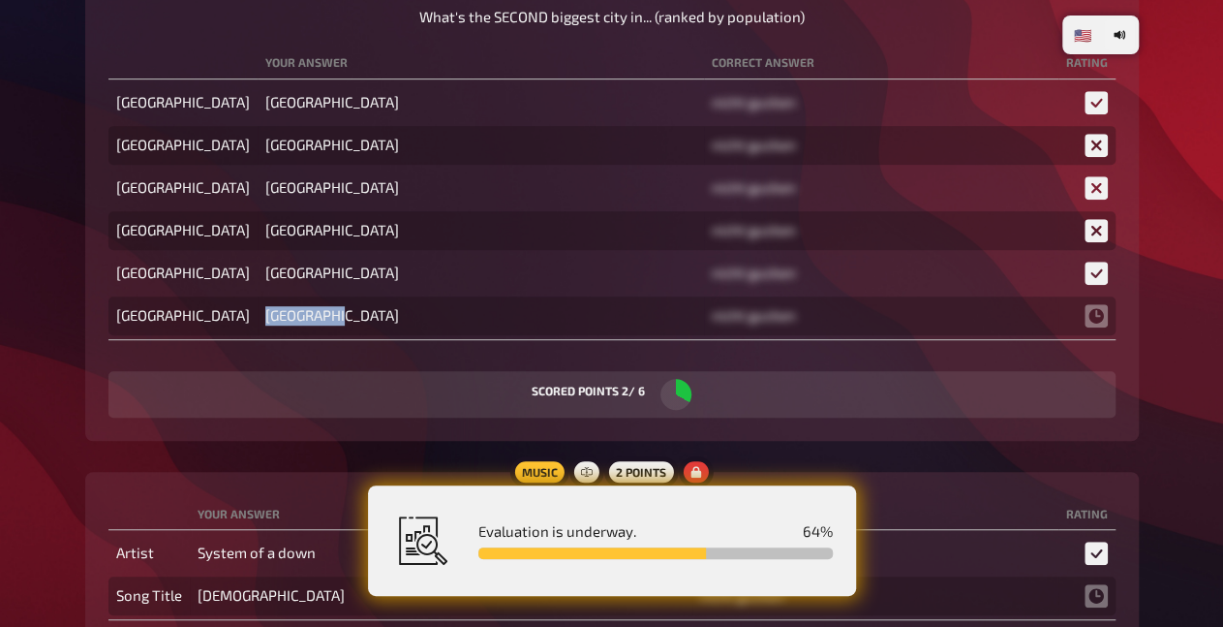
click at [272, 335] on td "São Paulo" at bounding box center [481, 315] width 447 height 39
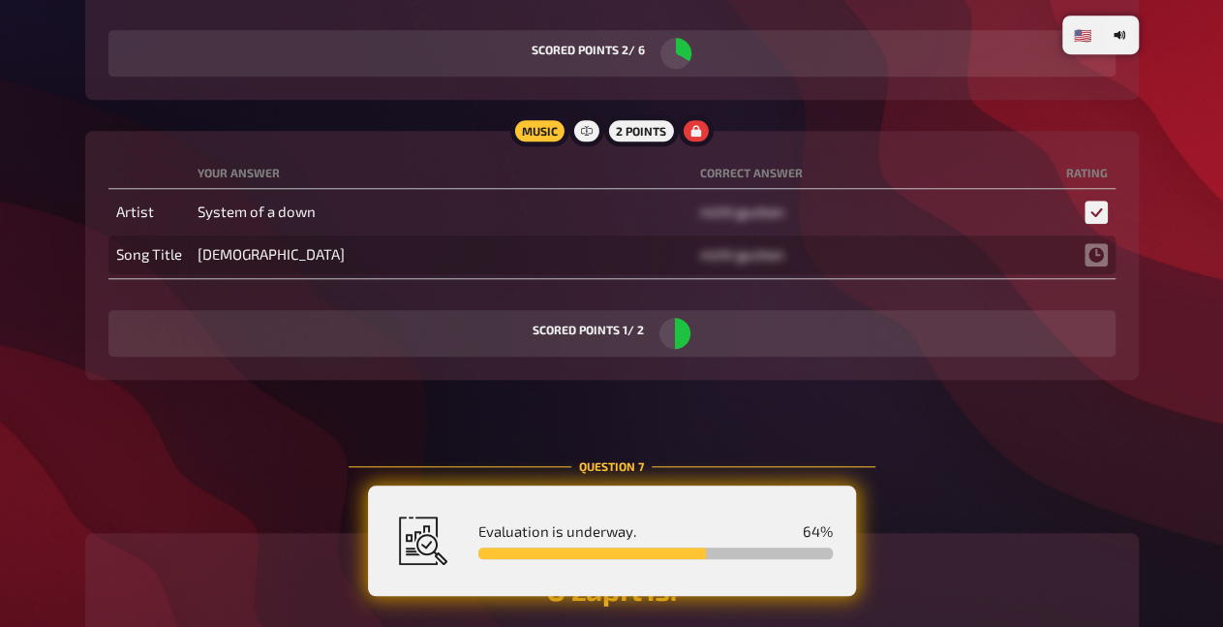
scroll to position [8059, 0]
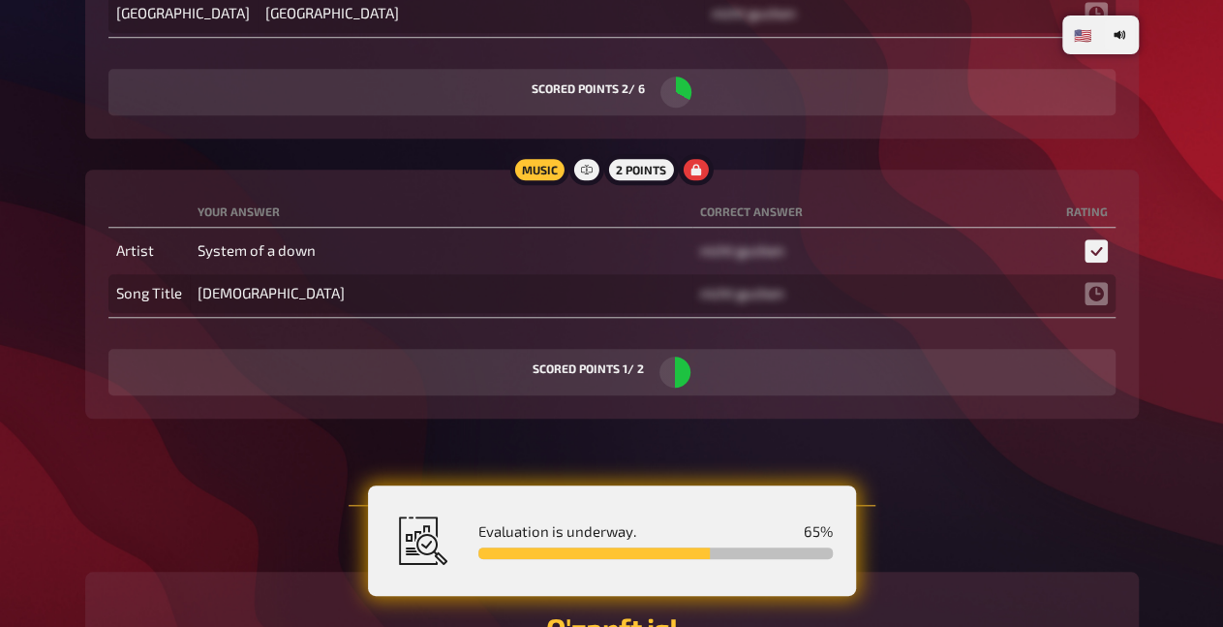
click at [416, 270] on td "System of a down" at bounding box center [442, 251] width 504 height 39
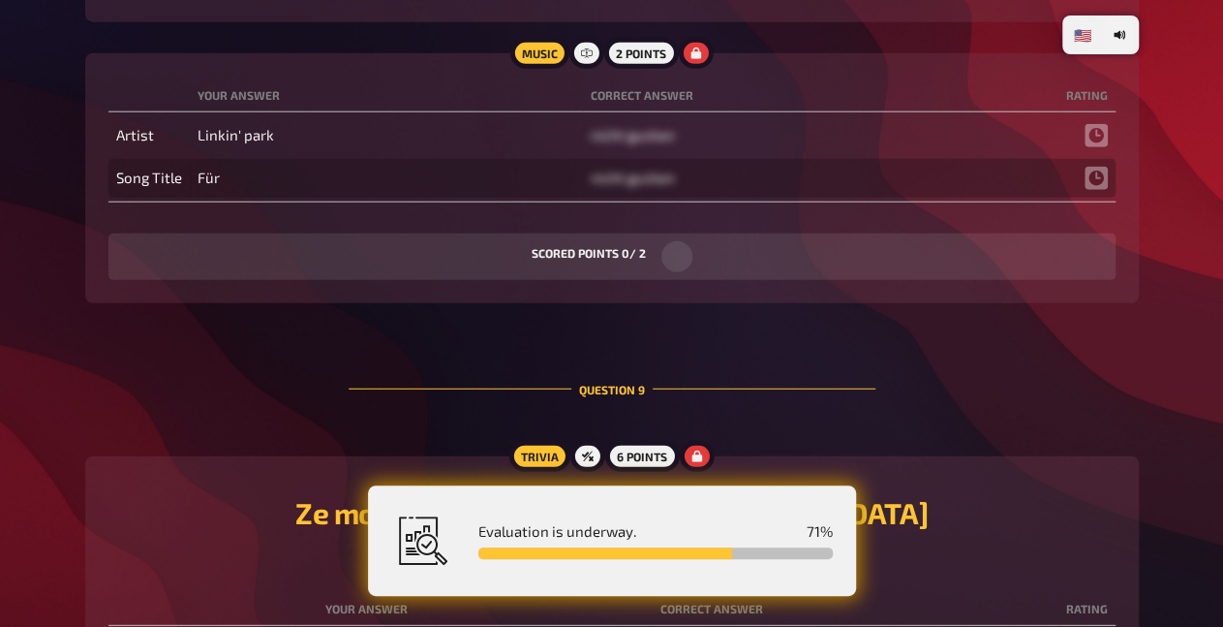
scroll to position [9771, 0]
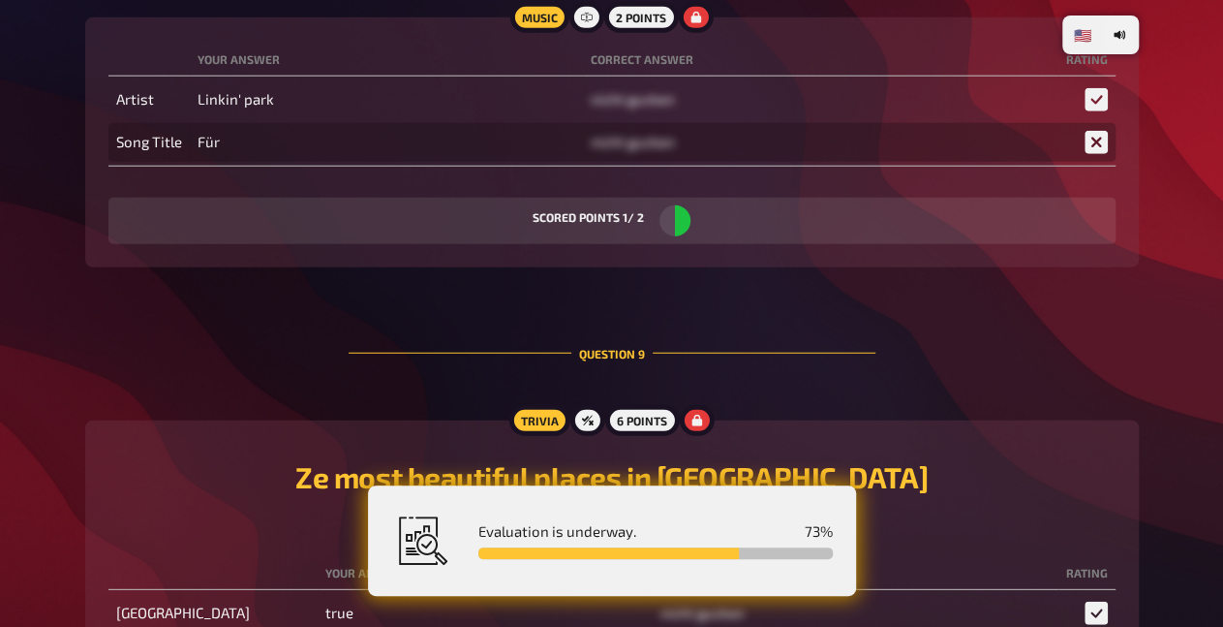
drag, startPoint x: 219, startPoint y: 216, endPoint x: 344, endPoint y: 218, distance: 125.0
click at [344, 162] on td "Für" at bounding box center [386, 142] width 393 height 39
click at [330, 162] on td "Für" at bounding box center [386, 142] width 393 height 39
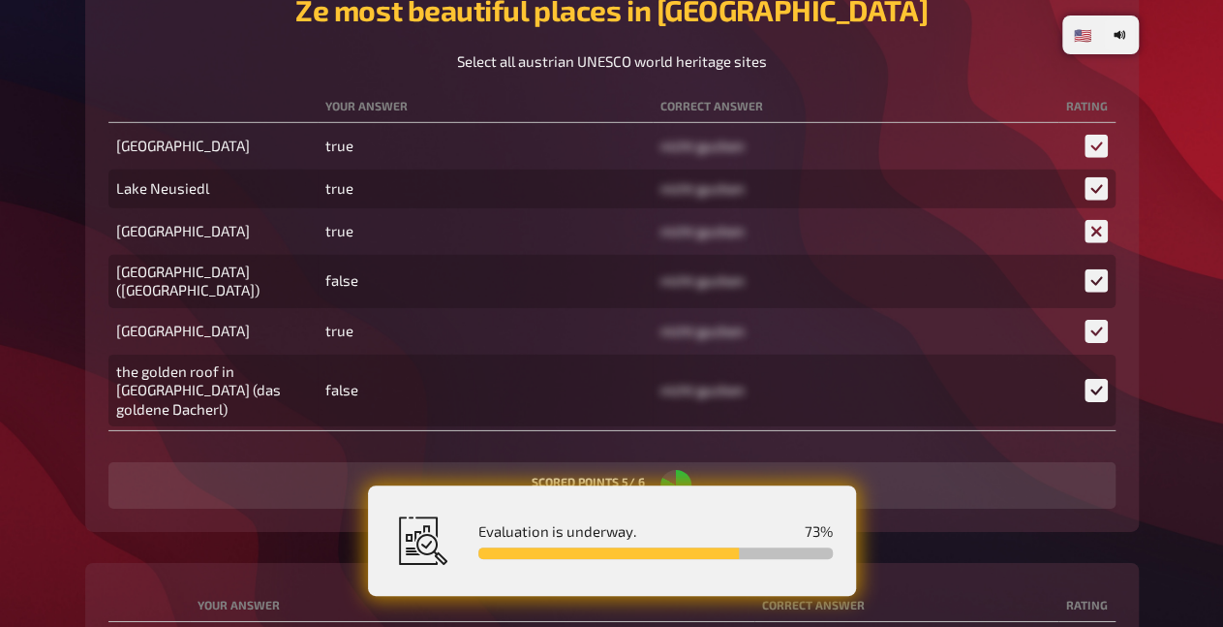
scroll to position [10275, 0]
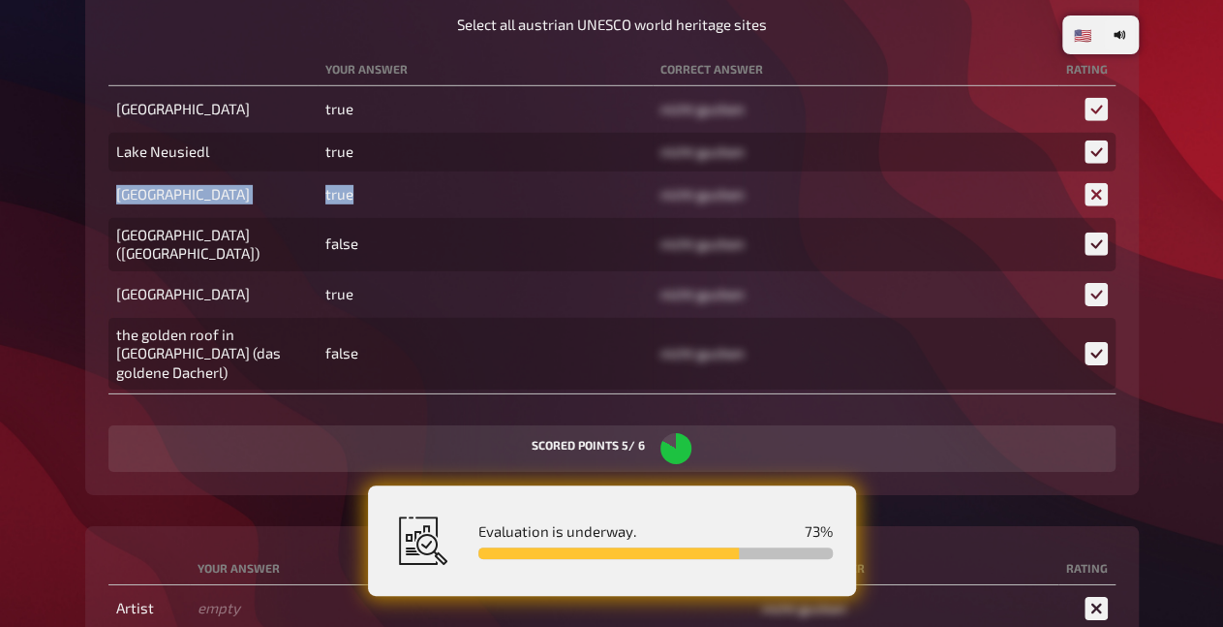
drag, startPoint x: 117, startPoint y: 265, endPoint x: 390, endPoint y: 266, distance: 273.2
click at [390, 214] on tr "Belvedere palace true nicht gucken" at bounding box center [611, 194] width 1007 height 39
click at [390, 214] on td "true" at bounding box center [485, 194] width 335 height 39
drag, startPoint x: 388, startPoint y: 270, endPoint x: 110, endPoint y: 260, distance: 278.2
click at [110, 214] on tr "Belvedere palace true nicht gucken" at bounding box center [611, 194] width 1007 height 39
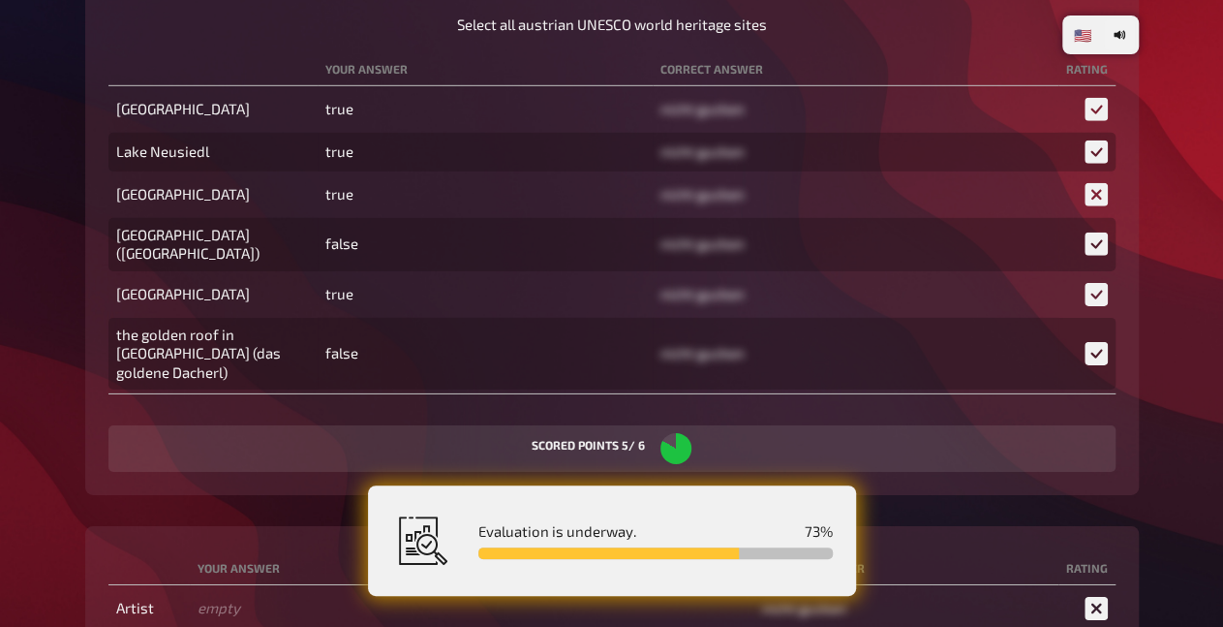
click at [110, 214] on td "Belvedere palace" at bounding box center [212, 194] width 209 height 39
drag, startPoint x: 110, startPoint y: 260, endPoint x: 405, endPoint y: 278, distance: 295.0
click at [405, 214] on tr "Belvedere palace true nicht gucken" at bounding box center [611, 194] width 1007 height 39
click at [405, 214] on td "true" at bounding box center [485, 194] width 335 height 39
drag, startPoint x: 111, startPoint y: 267, endPoint x: 414, endPoint y: 280, distance: 302.5
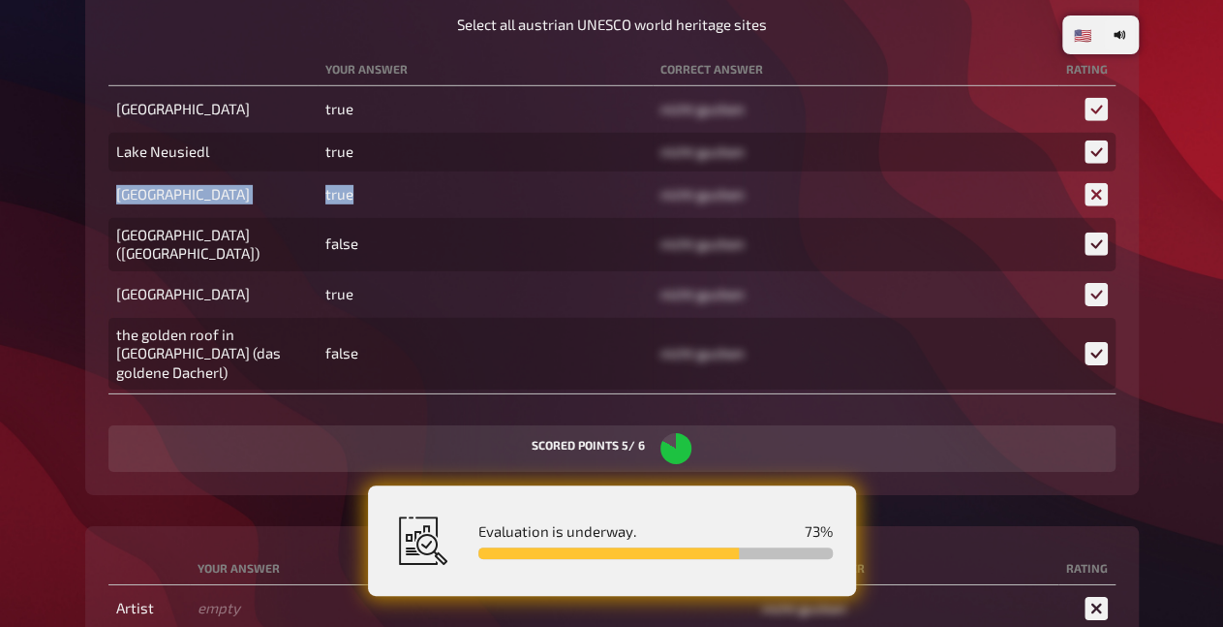
click at [414, 214] on tr "Belvedere palace true nicht gucken" at bounding box center [611, 194] width 1007 height 39
click at [414, 214] on td "true" at bounding box center [485, 194] width 335 height 39
drag, startPoint x: 164, startPoint y: 271, endPoint x: 281, endPoint y: 288, distance: 118.4
click at [281, 214] on td "Belvedere palace" at bounding box center [212, 194] width 209 height 39
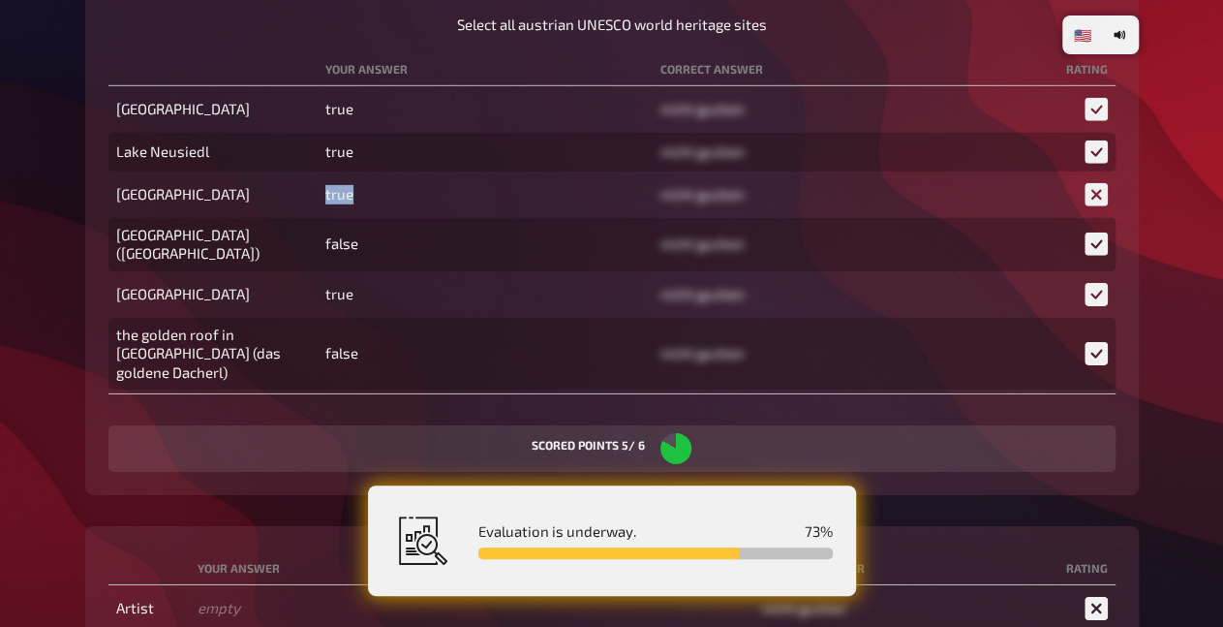
drag, startPoint x: 324, startPoint y: 272, endPoint x: 414, endPoint y: 271, distance: 89.1
click at [414, 214] on td "true" at bounding box center [485, 194] width 335 height 39
click at [413, 214] on td "true" at bounding box center [485, 194] width 335 height 39
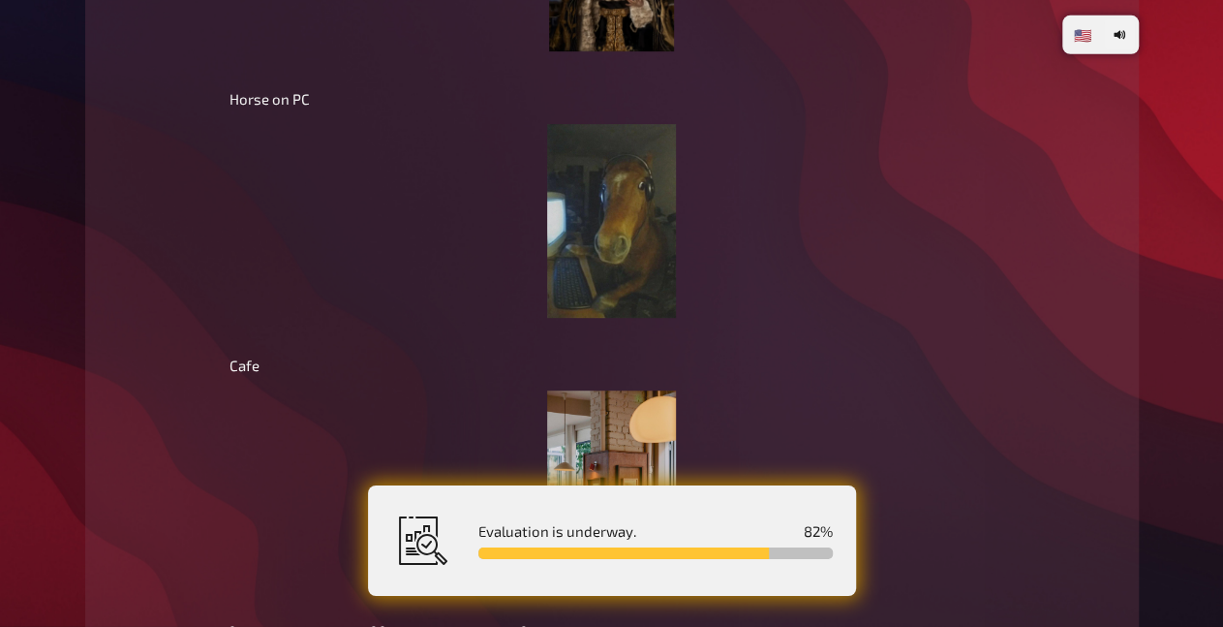
scroll to position [15010, 0]
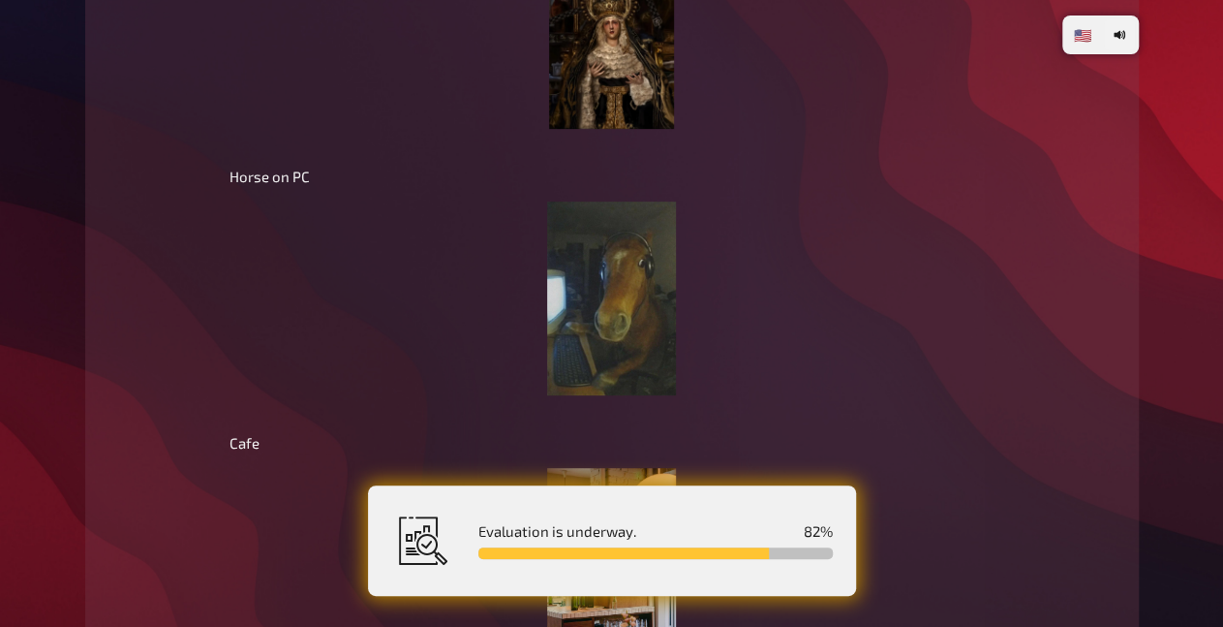
click at [592, 311] on img at bounding box center [611, 298] width 129 height 194
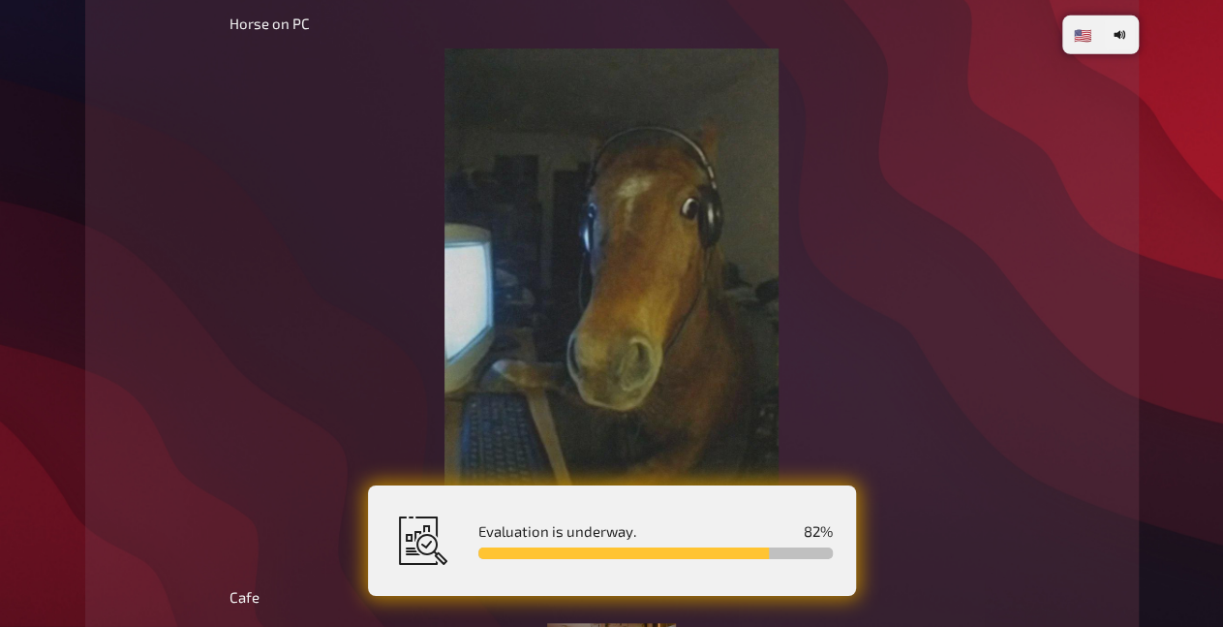
scroll to position [15312, 0]
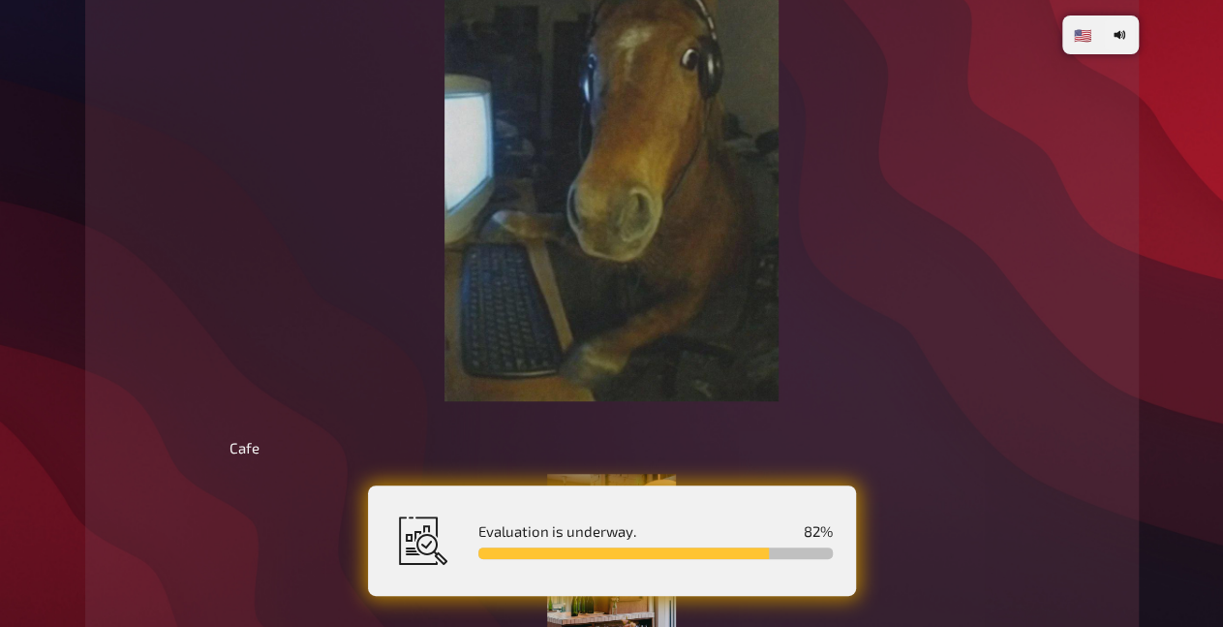
click at [607, 199] on img at bounding box center [612, 150] width 334 height 502
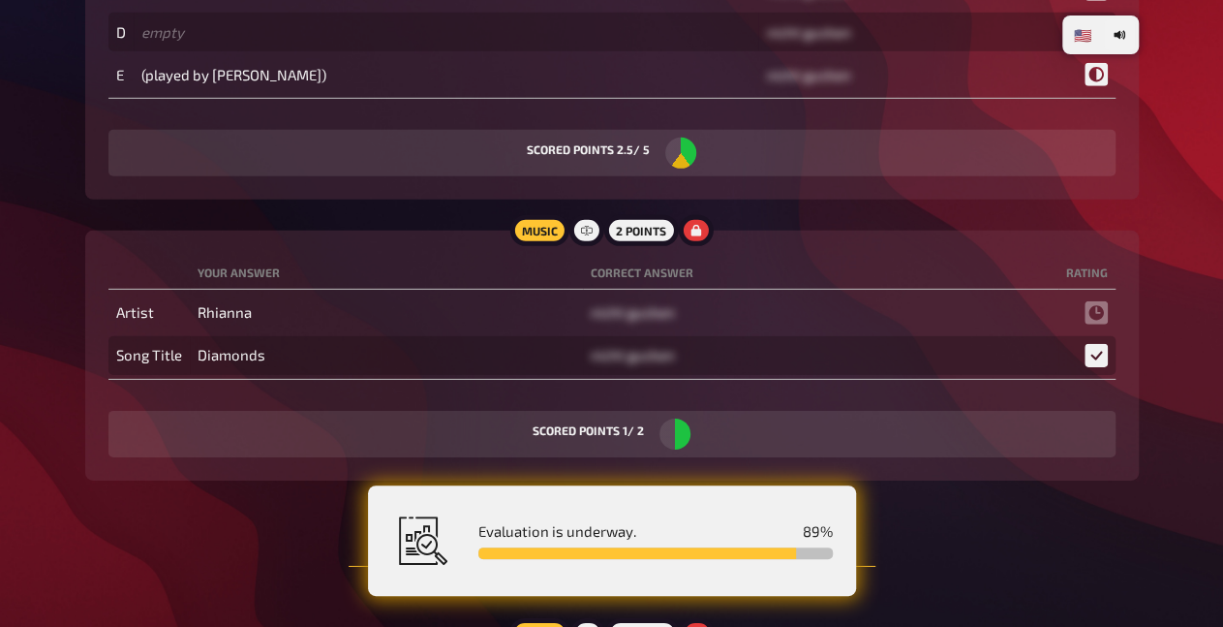
scroll to position [17629, 0]
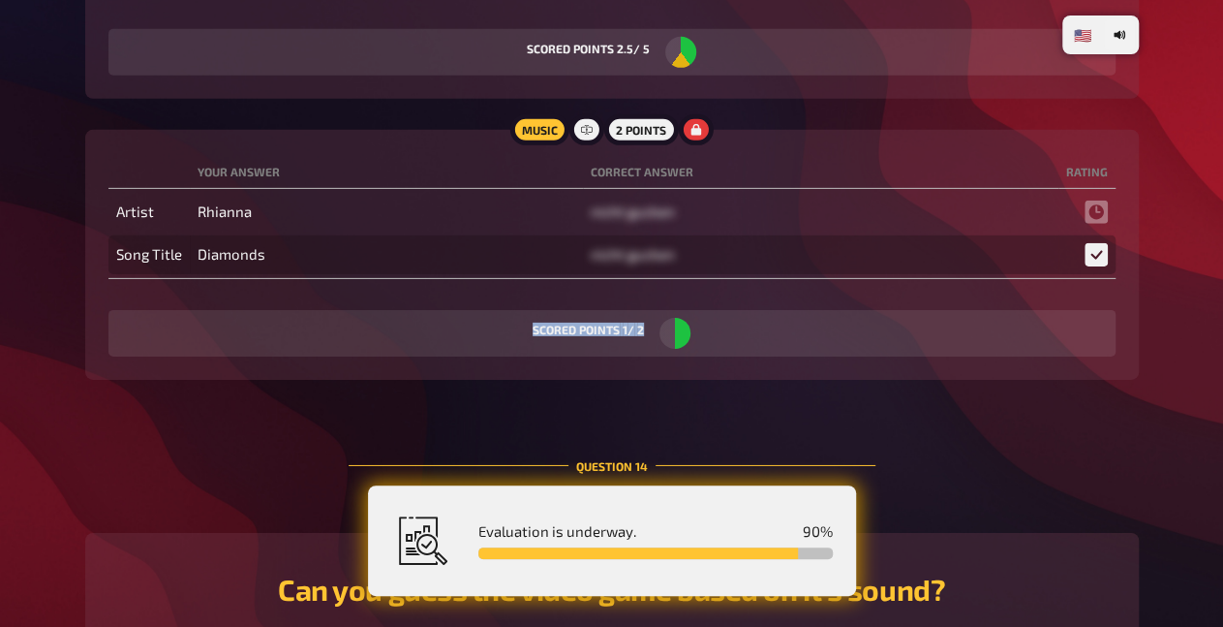
drag, startPoint x: 723, startPoint y: 337, endPoint x: 481, endPoint y: 331, distance: 241.3
click at [481, 331] on div "scored points 1 / 2" at bounding box center [611, 333] width 1007 height 46
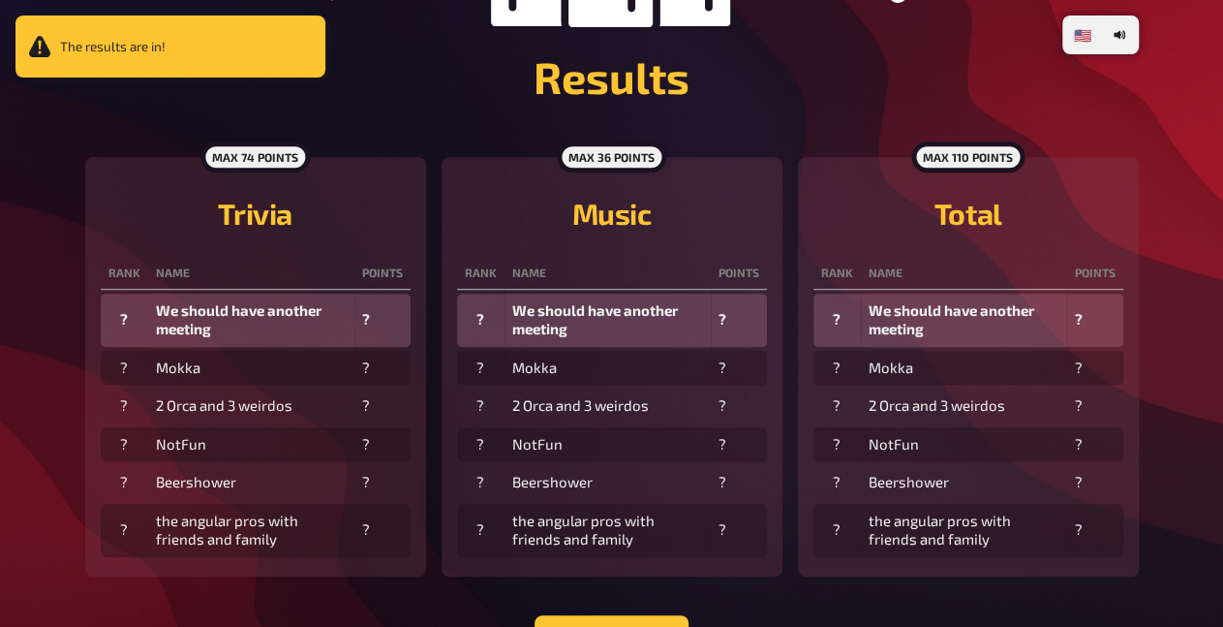
scroll to position [504, 0]
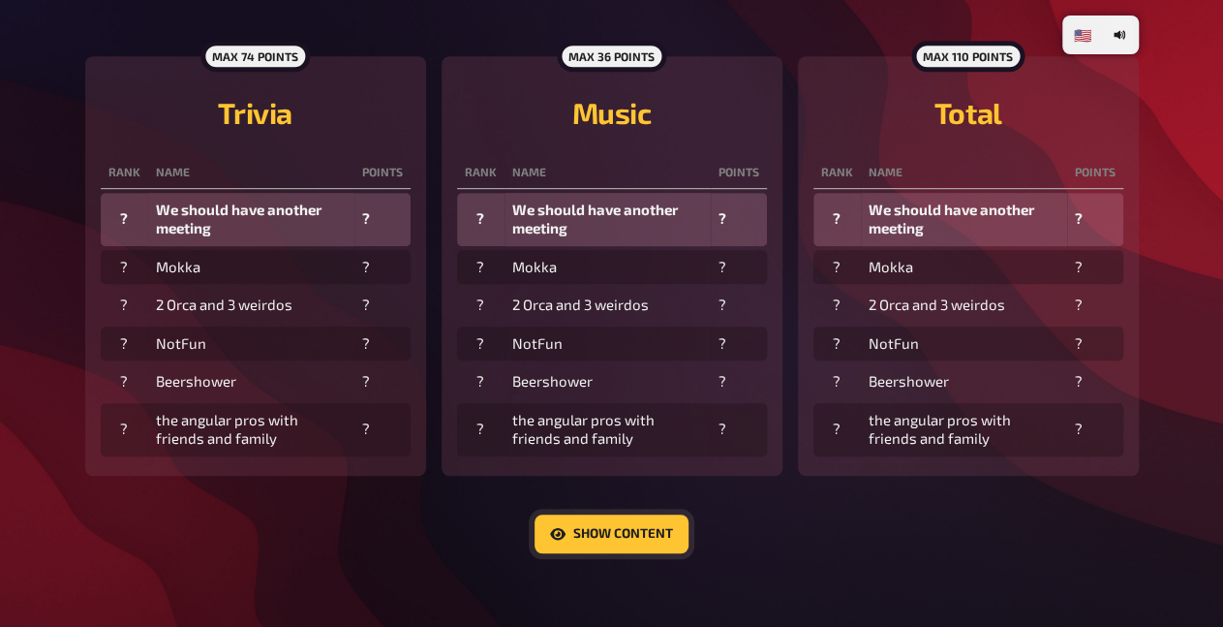
click at [590, 530] on button "Show content" at bounding box center [612, 533] width 154 height 39
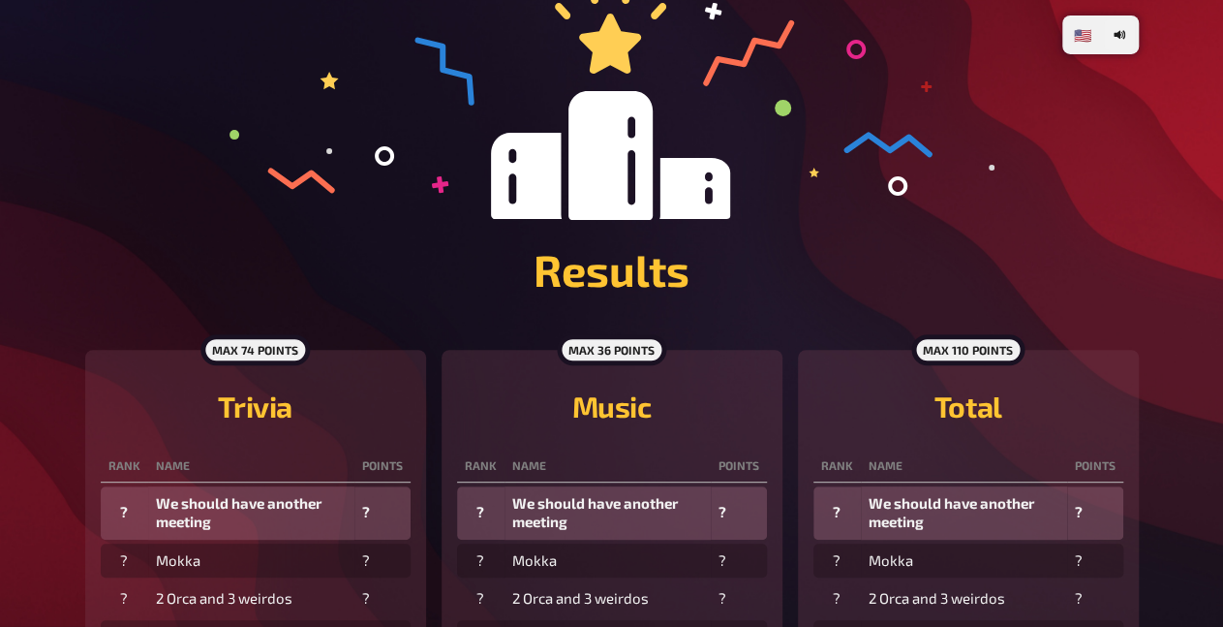
scroll to position [201, 0]
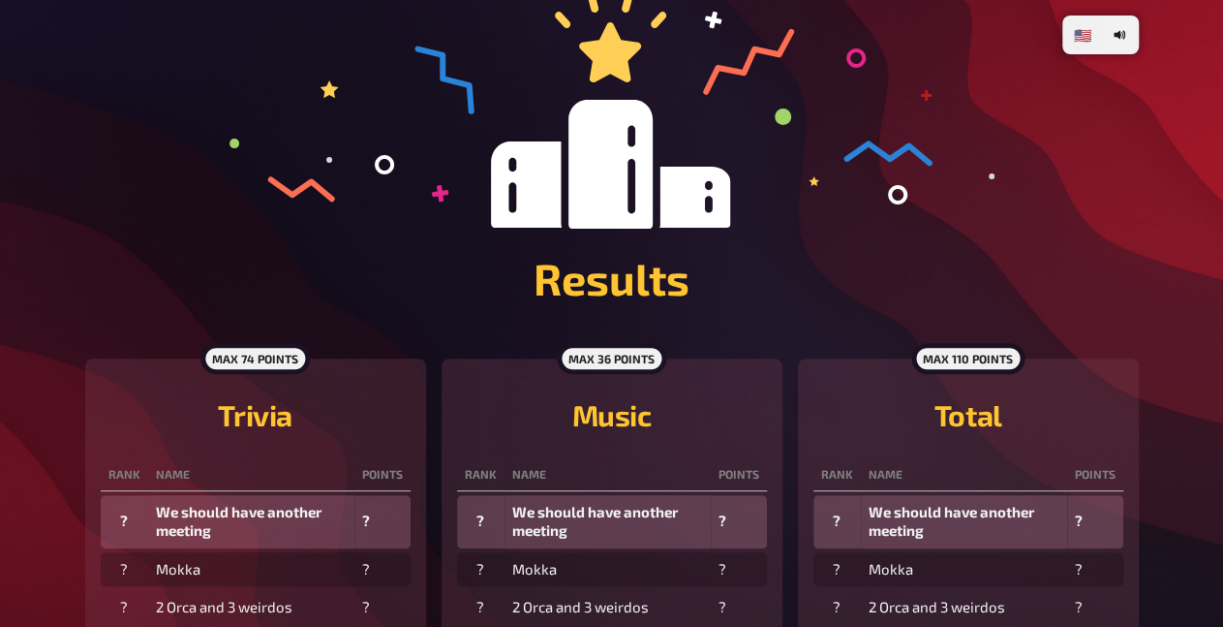
click at [269, 221] on icon at bounding box center [612, 110] width 765 height 235
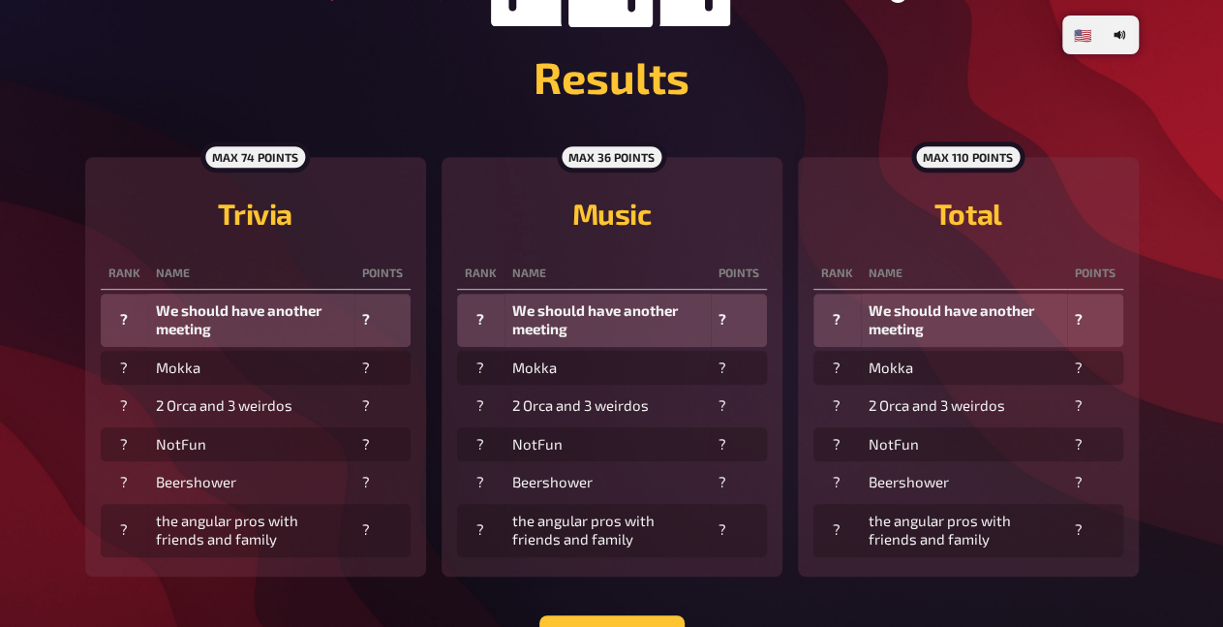
click at [131, 259] on th "Rank" at bounding box center [124, 274] width 47 height 32
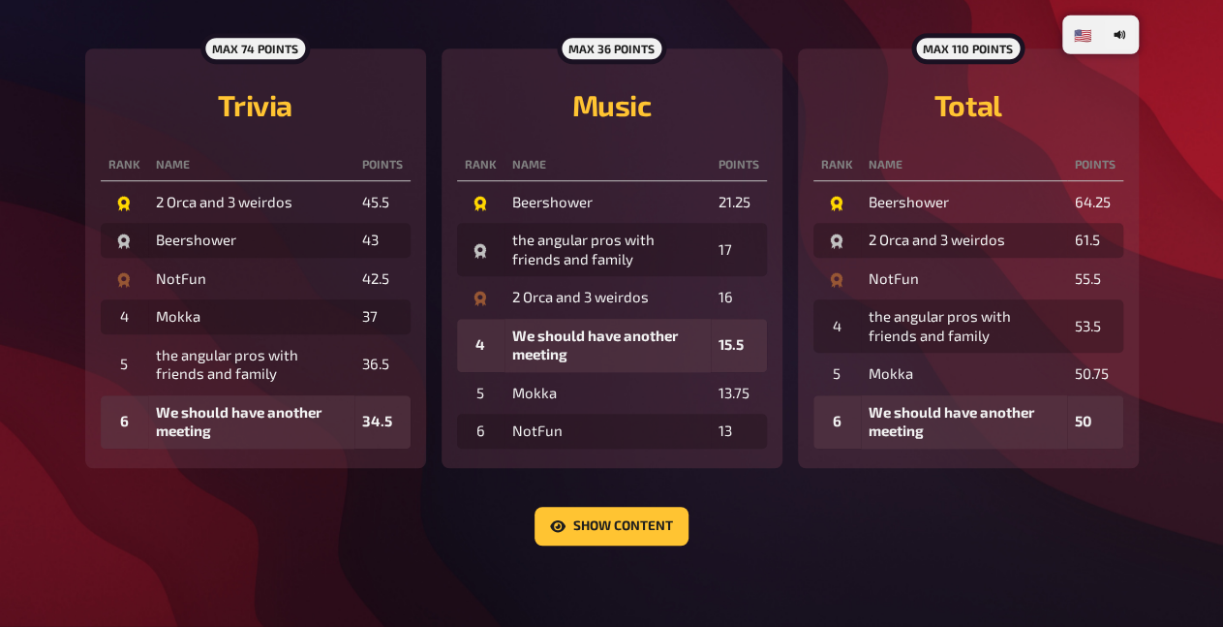
scroll to position [562, 0]
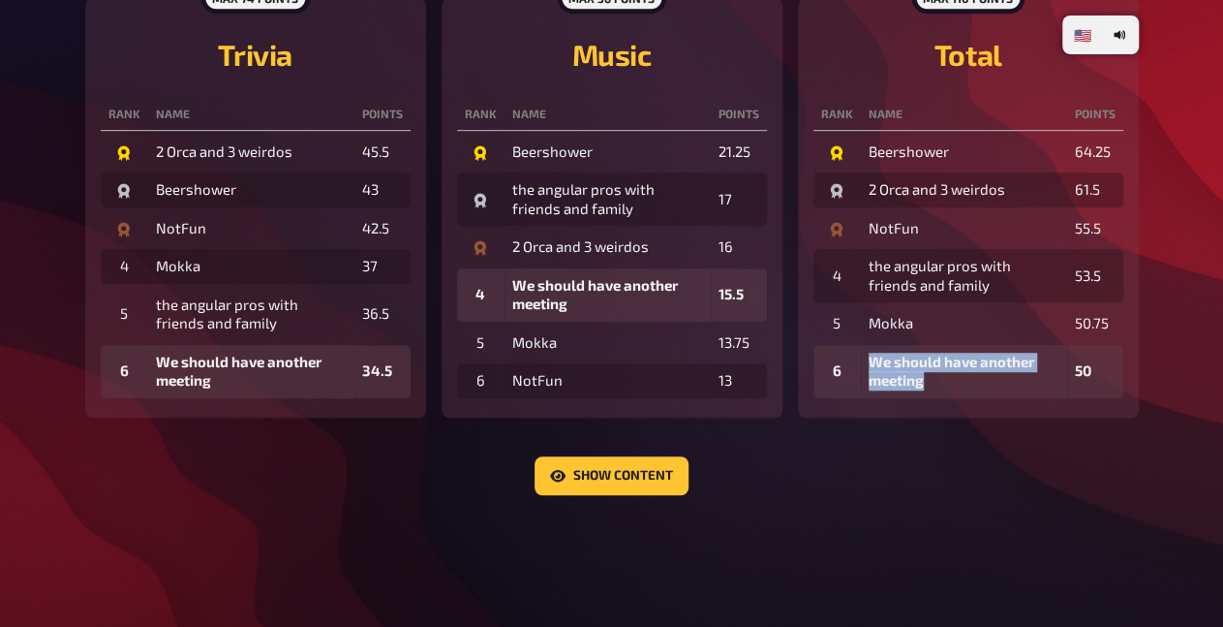
drag, startPoint x: 855, startPoint y: 359, endPoint x: 958, endPoint y: 391, distance: 107.5
click at [958, 391] on tr "6 We should have another meeting 50" at bounding box center [969, 371] width 310 height 53
click at [958, 391] on td "We should have another meeting" at bounding box center [964, 371] width 206 height 53
click at [855, 462] on div "Show content" at bounding box center [612, 475] width 1054 height 39
